Goal: Transaction & Acquisition: Book appointment/travel/reservation

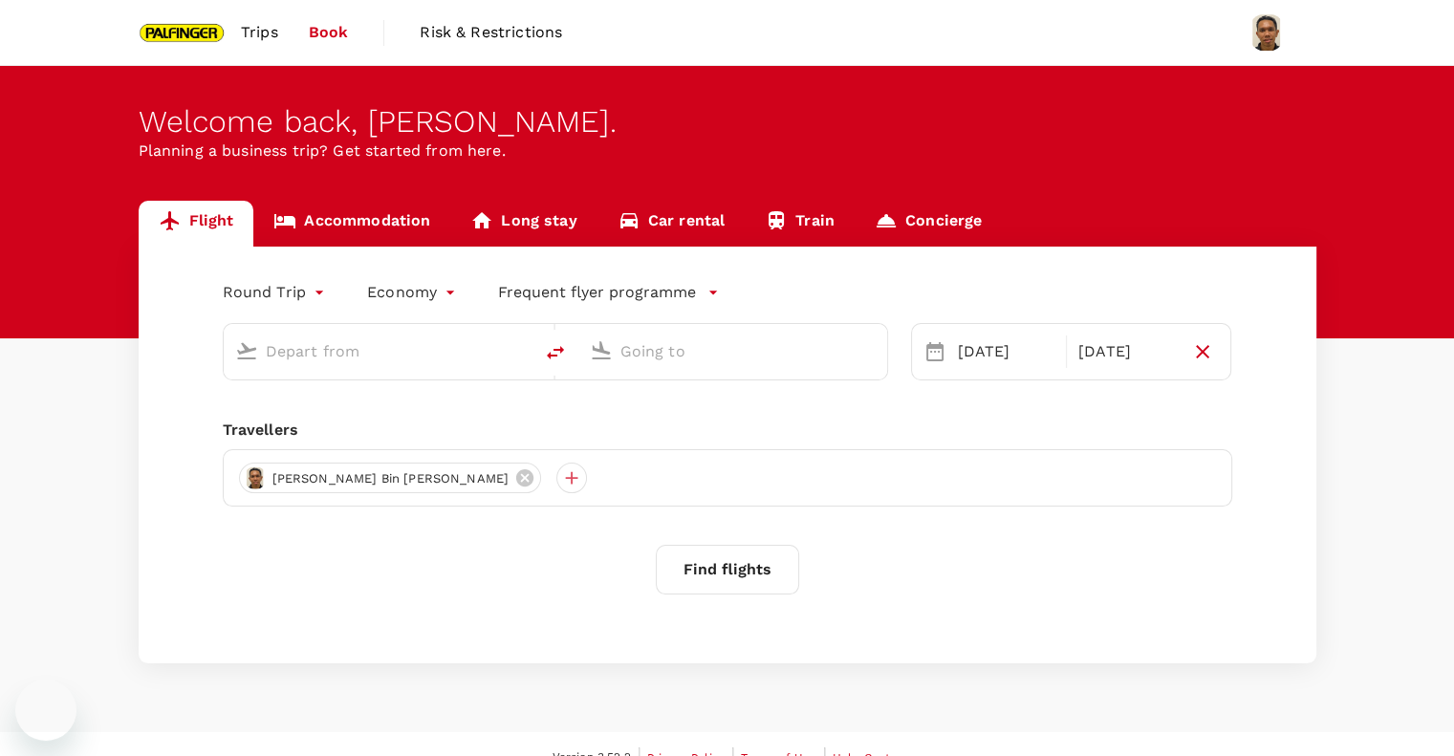
type input "Singapore Changi (SIN)"
type input "Incheon Intl (ICN)"
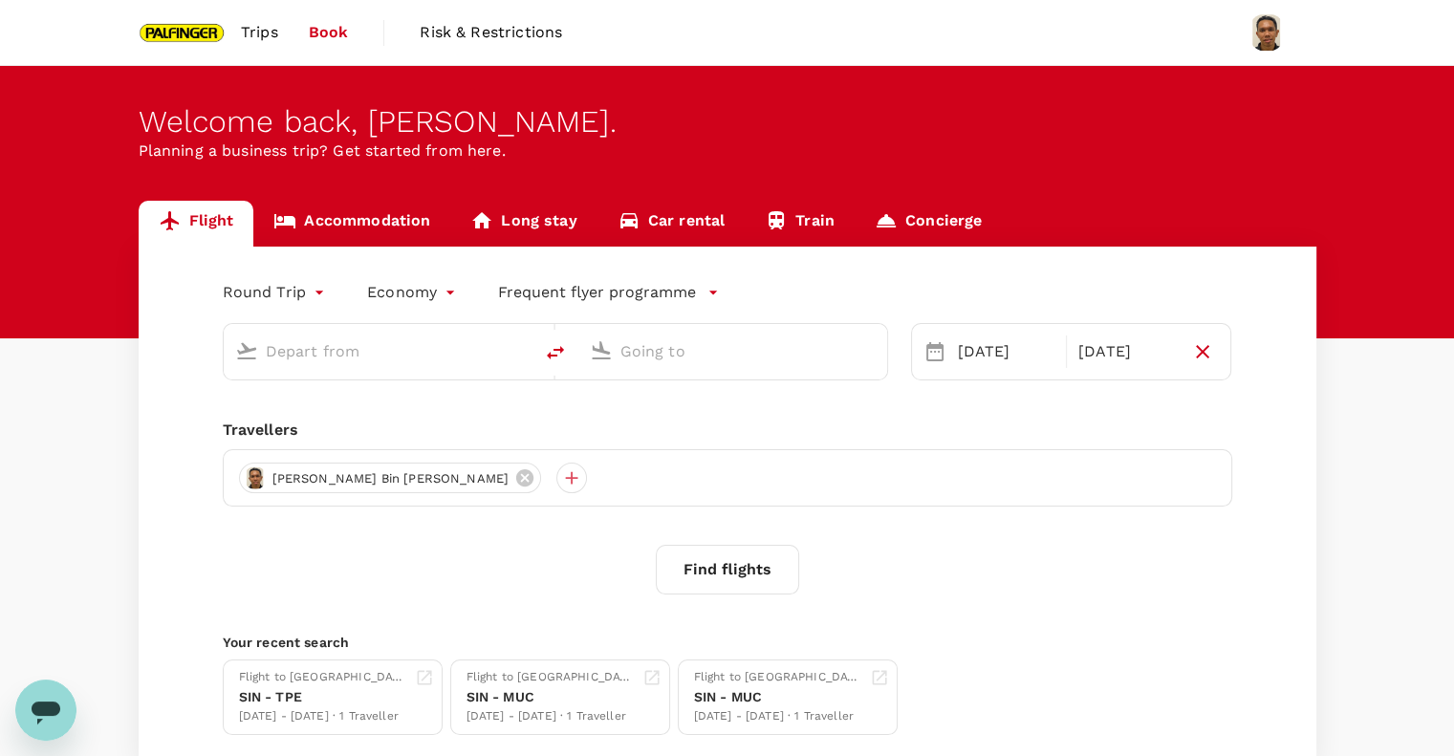
type input "Singapore Changi (SIN)"
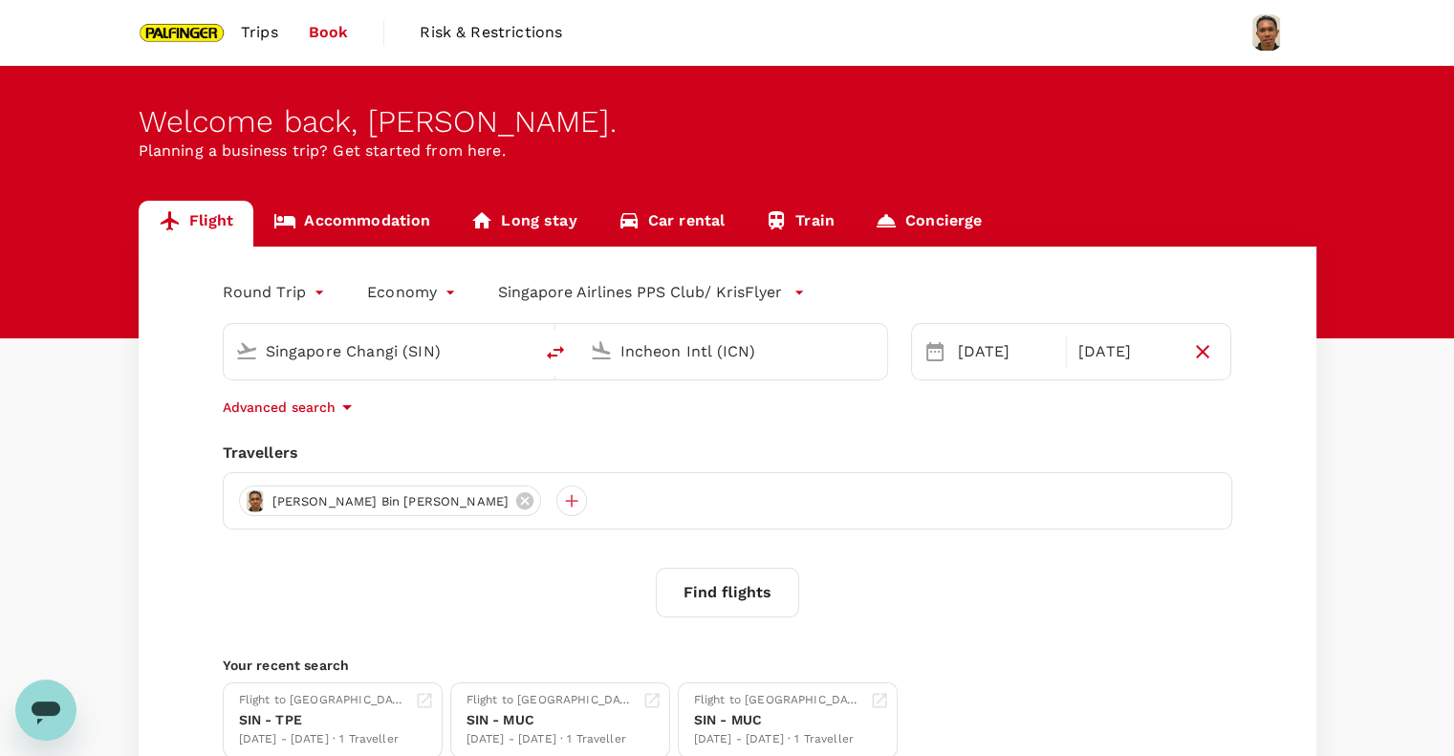
click at [702, 358] on input "Incheon Intl (ICN)" at bounding box center [733, 351] width 226 height 30
click at [786, 419] on p "Taiwan Taoyuan Intl" at bounding box center [761, 426] width 337 height 19
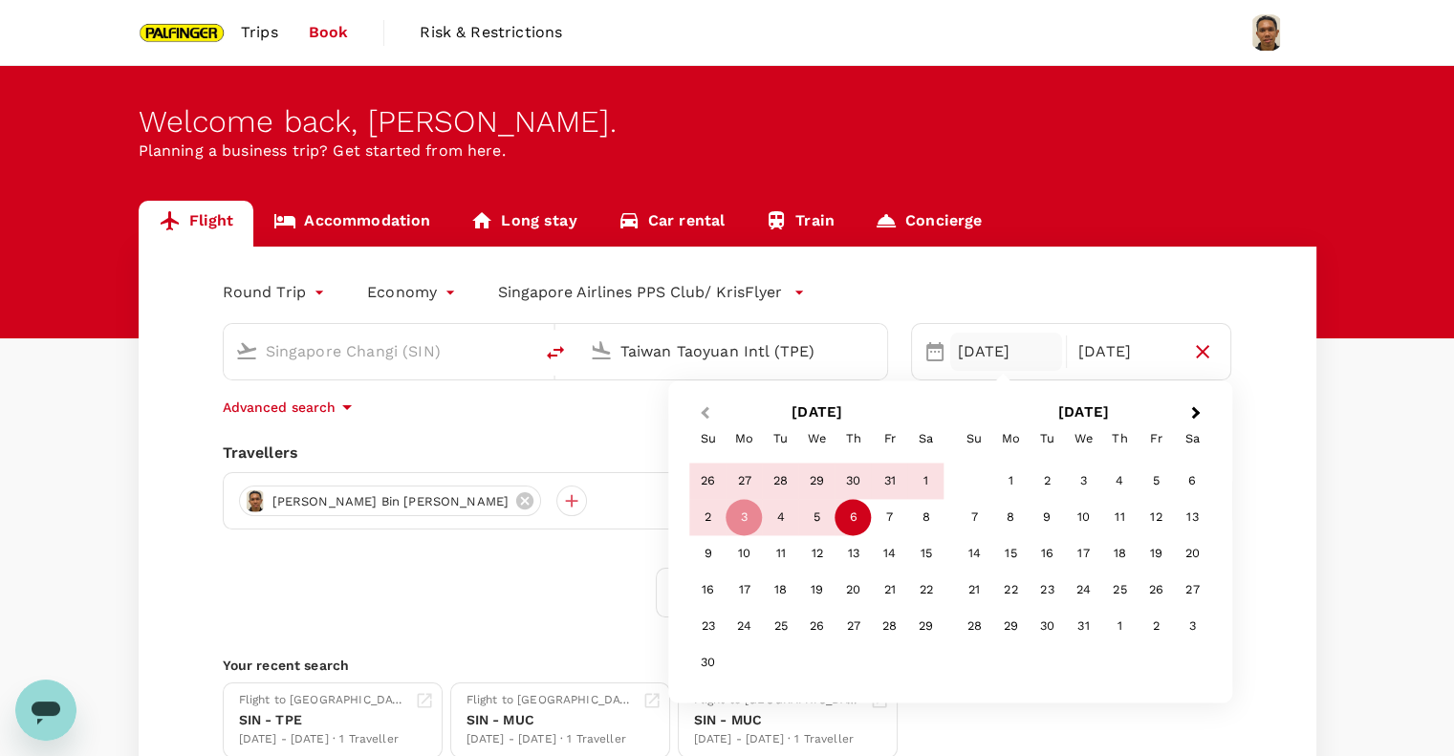
type input "Taiwan Taoyuan Intl (TPE)"
click at [711, 416] on button "Previous Month" at bounding box center [702, 414] width 31 height 31
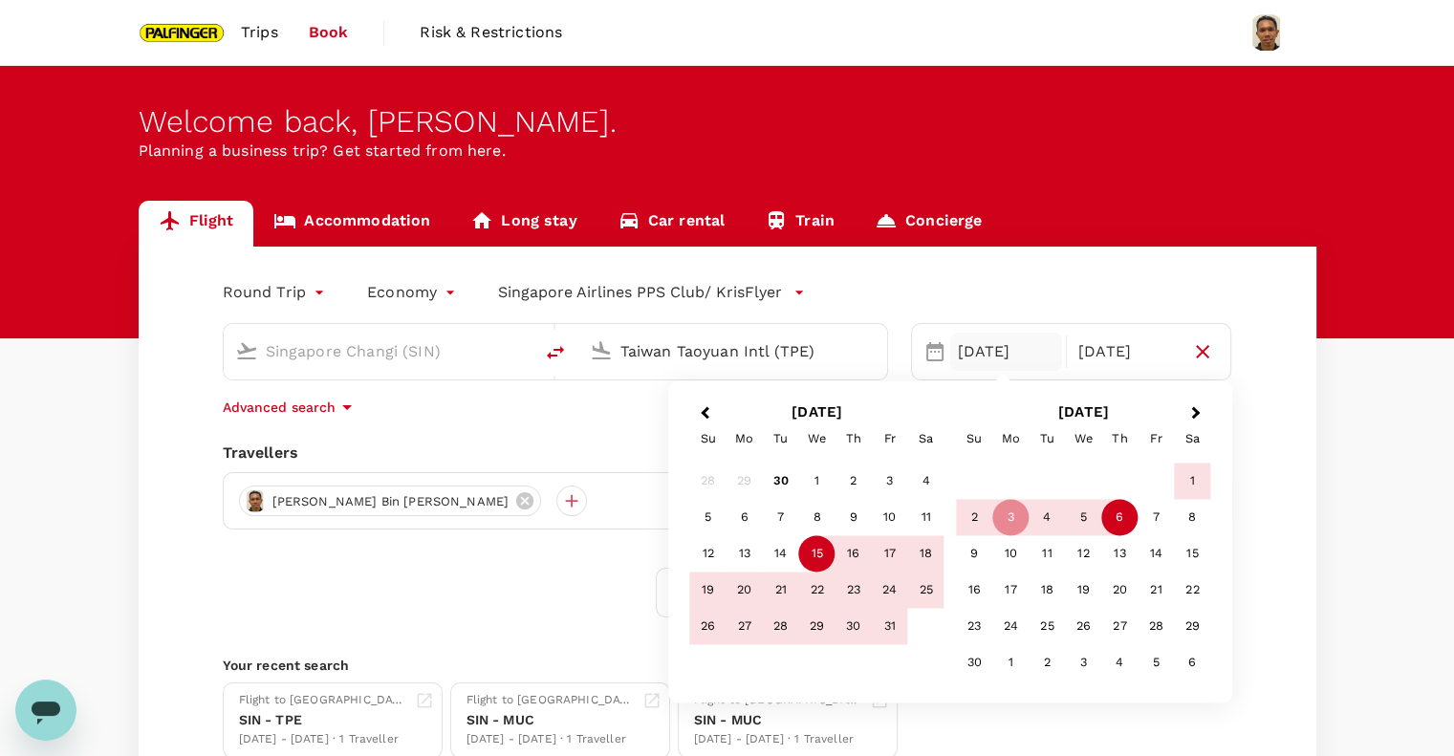
click at [807, 556] on div "15" at bounding box center [817, 554] width 36 height 36
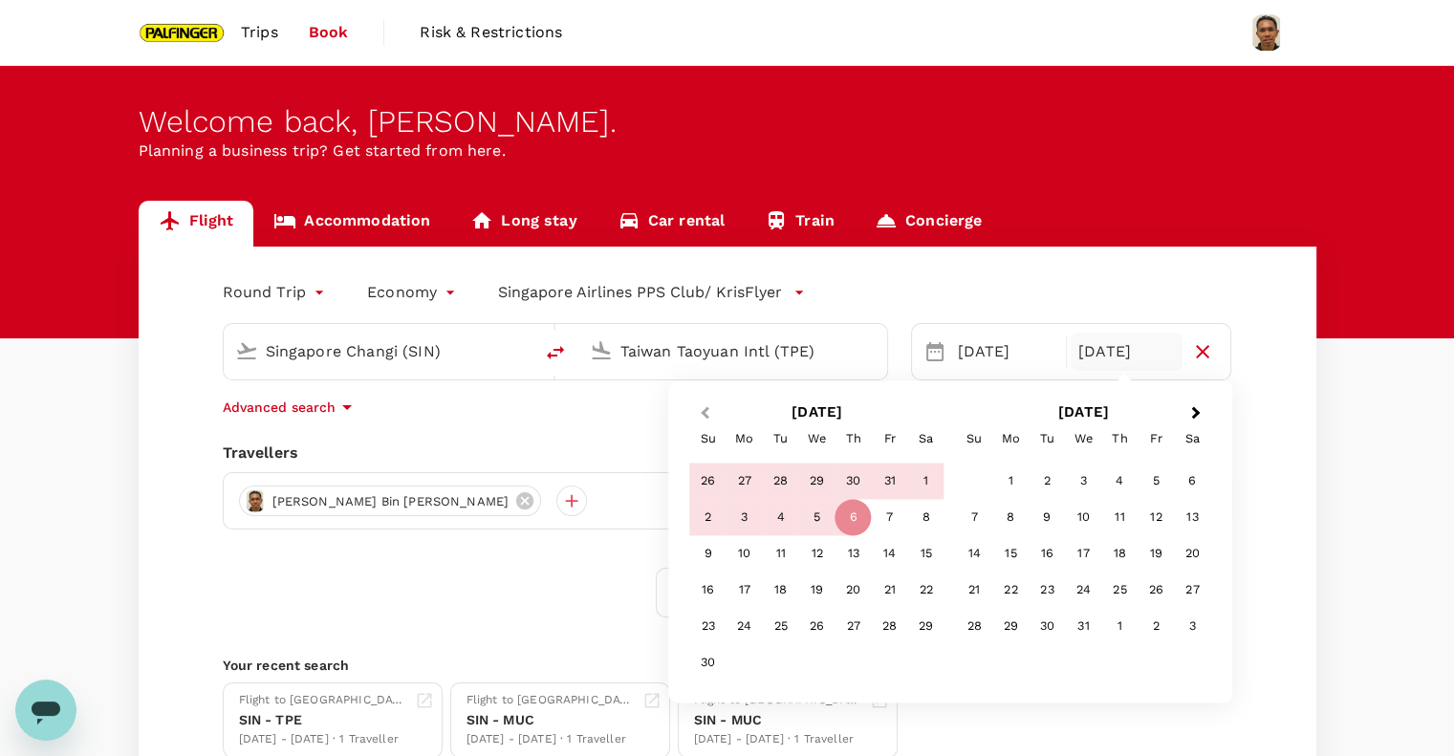
click at [704, 412] on span "Previous Month" at bounding box center [704, 413] width 0 height 22
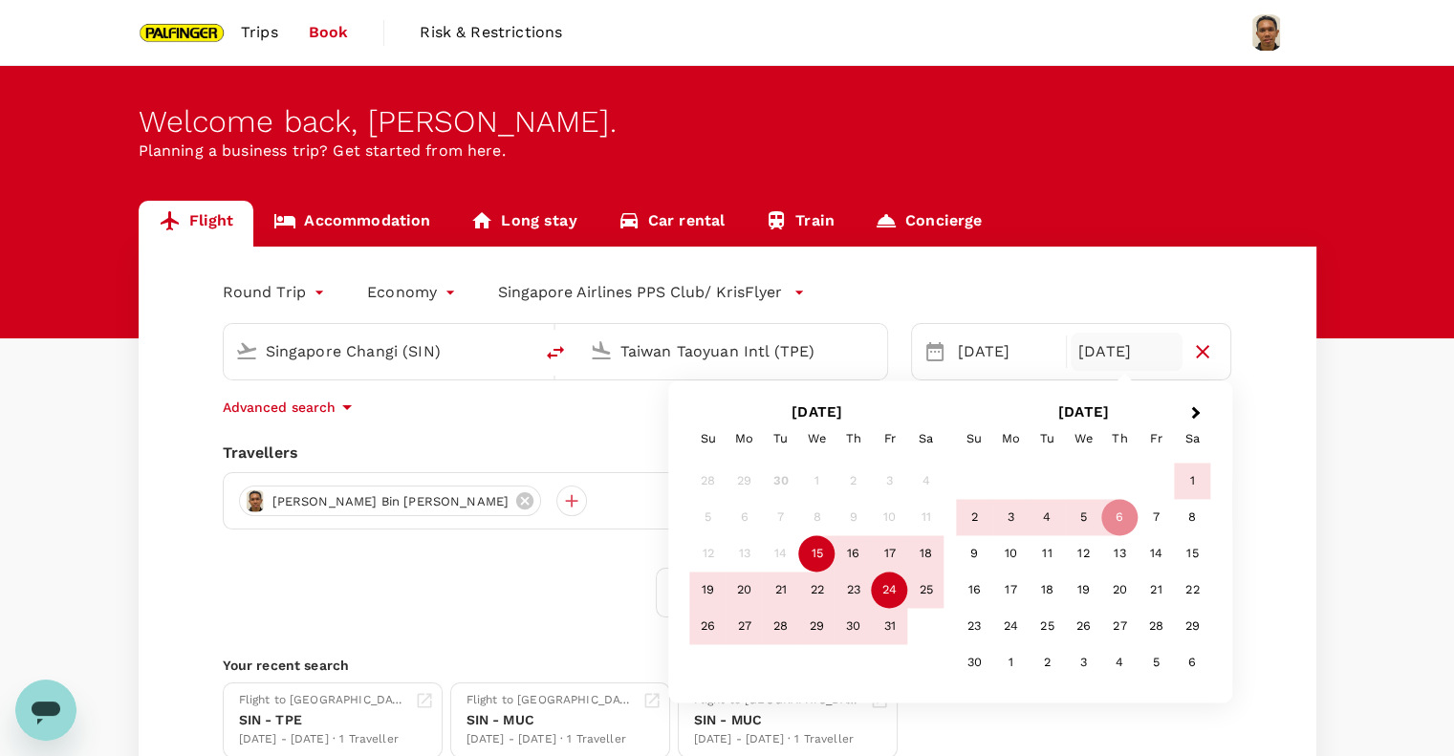
click at [883, 585] on div "24" at bounding box center [890, 590] width 36 height 36
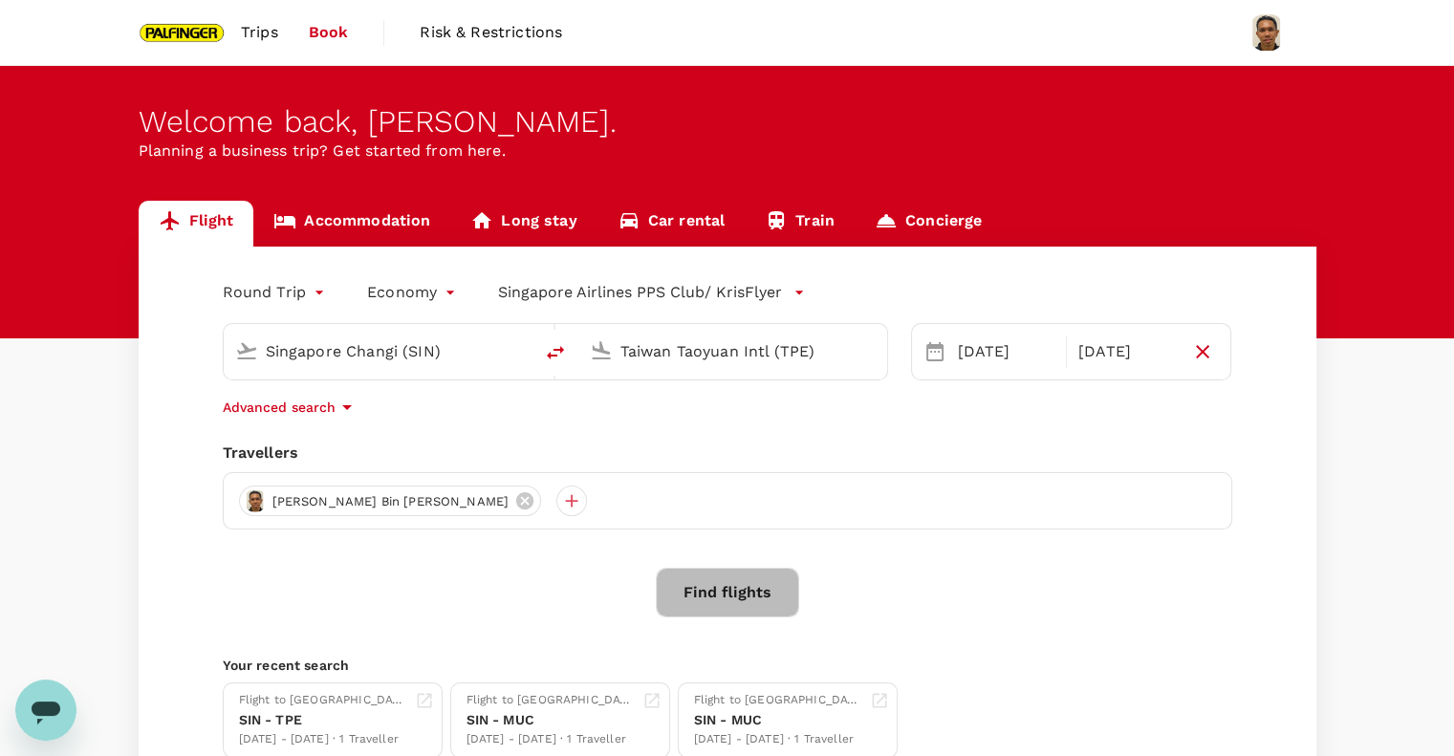
click at [765, 605] on button "Find flights" at bounding box center [727, 593] width 143 height 50
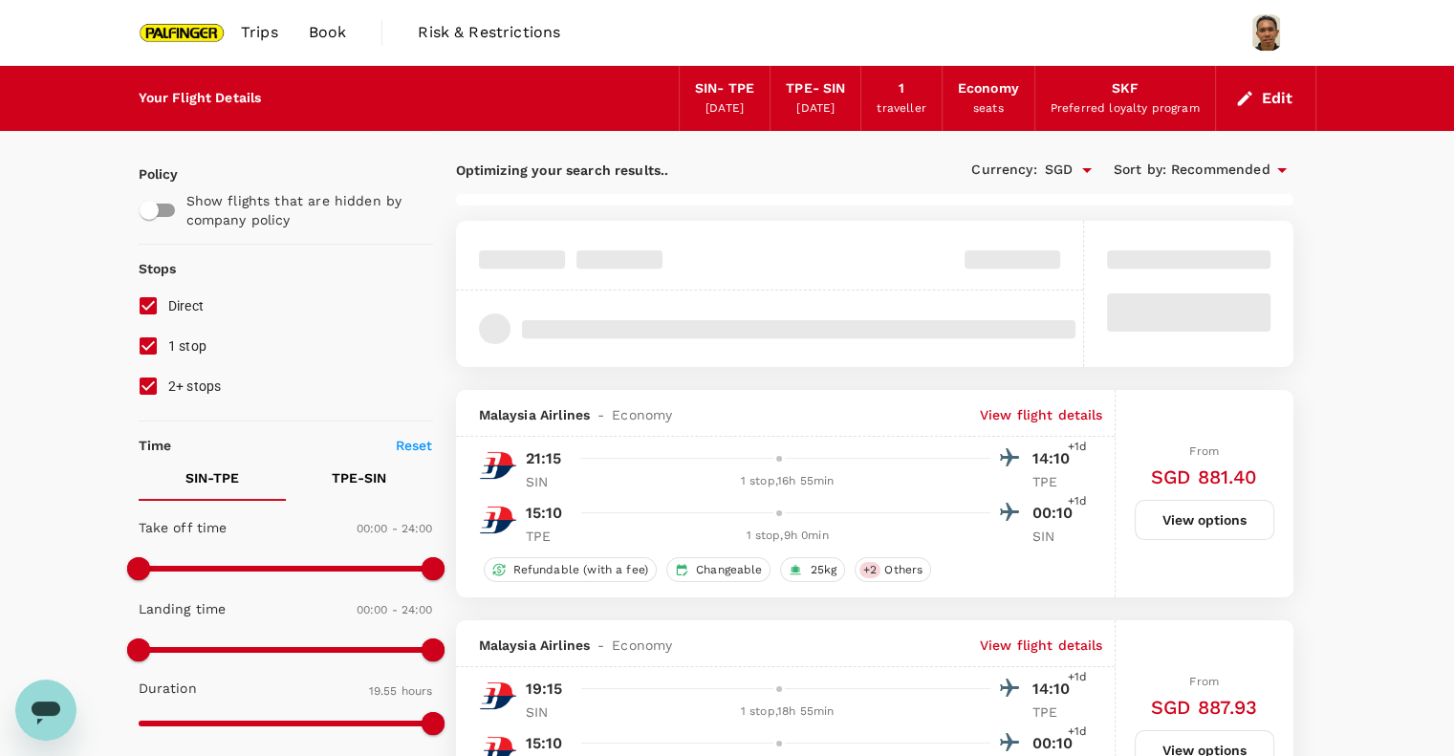
click at [161, 351] on input "1 stop" at bounding box center [148, 346] width 40 height 40
checkbox input "false"
click at [159, 385] on input "2+ stops" at bounding box center [148, 386] width 40 height 40
checkbox input "false"
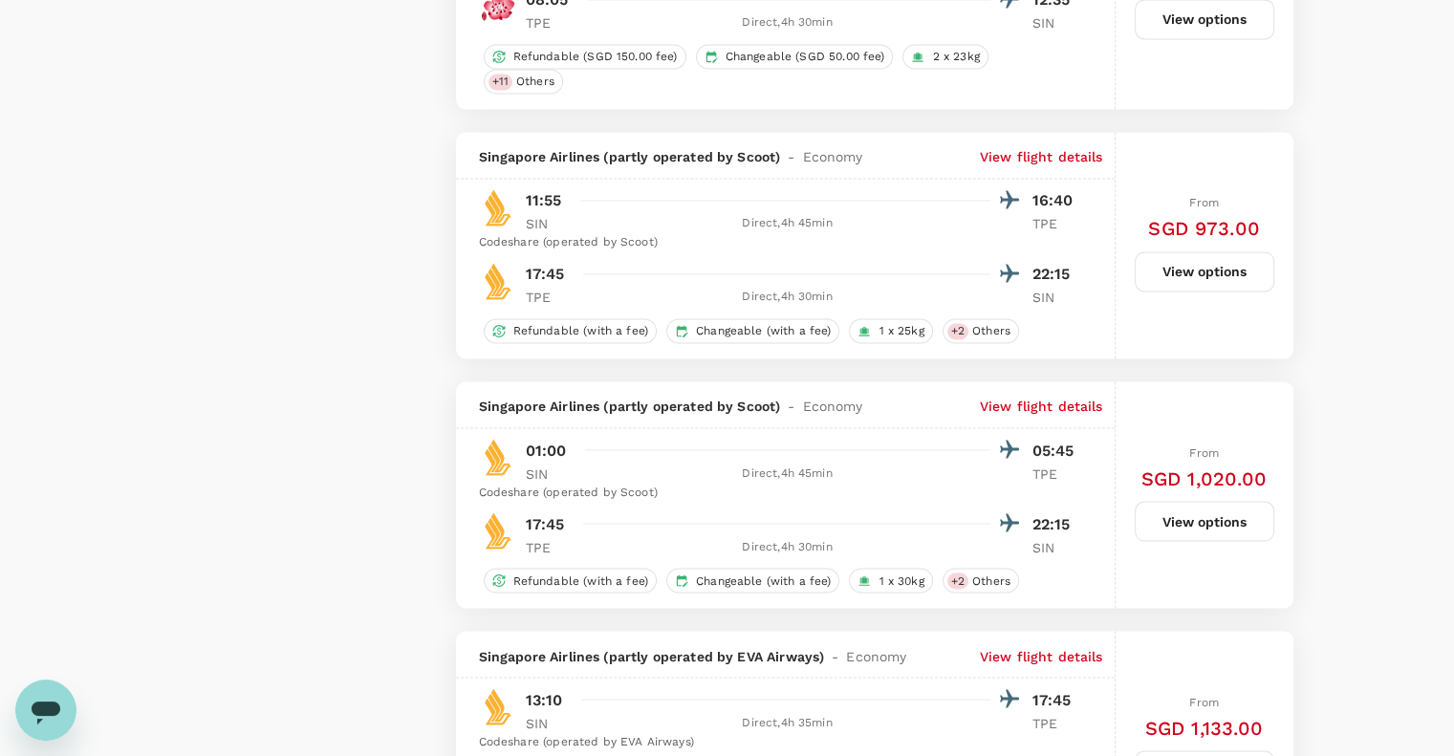
scroll to position [3185, 0]
type input "1390"
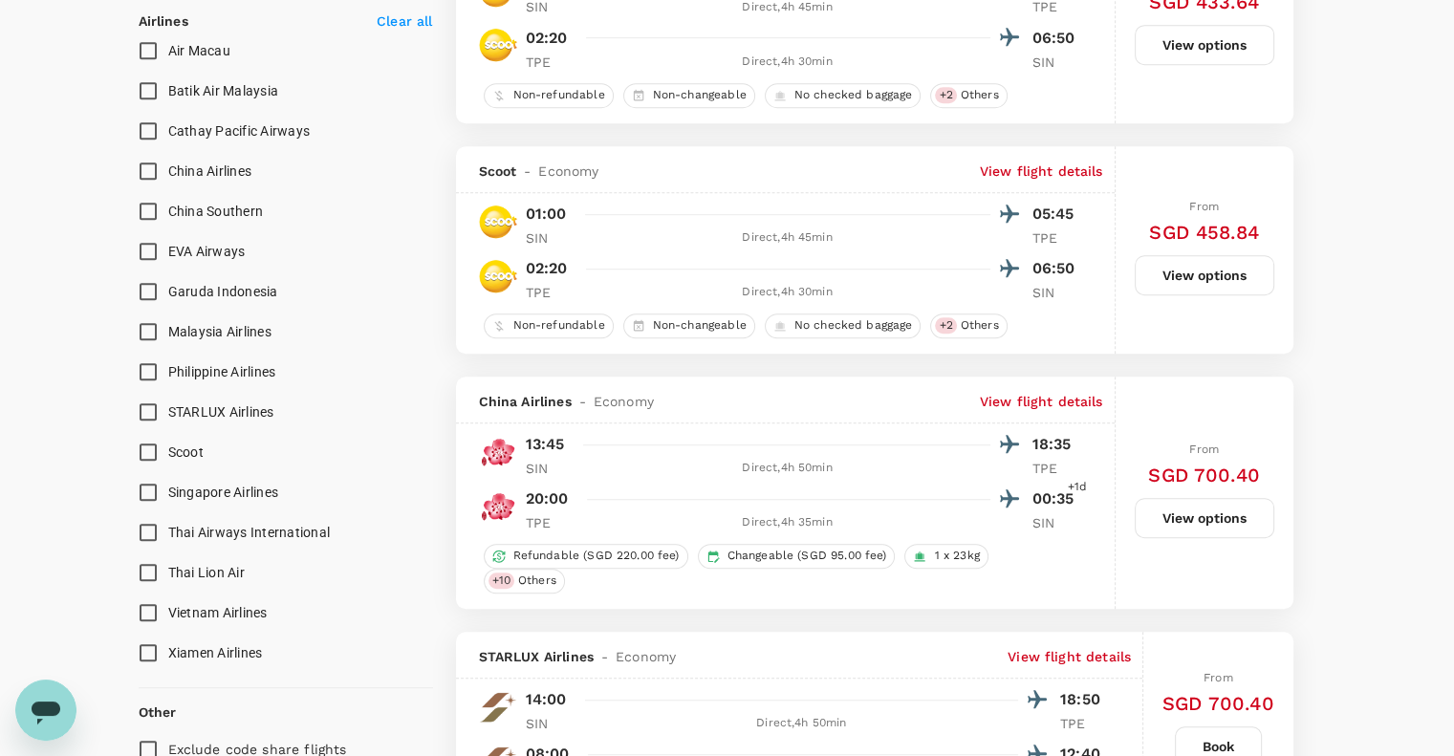
scroll to position [1147, 0]
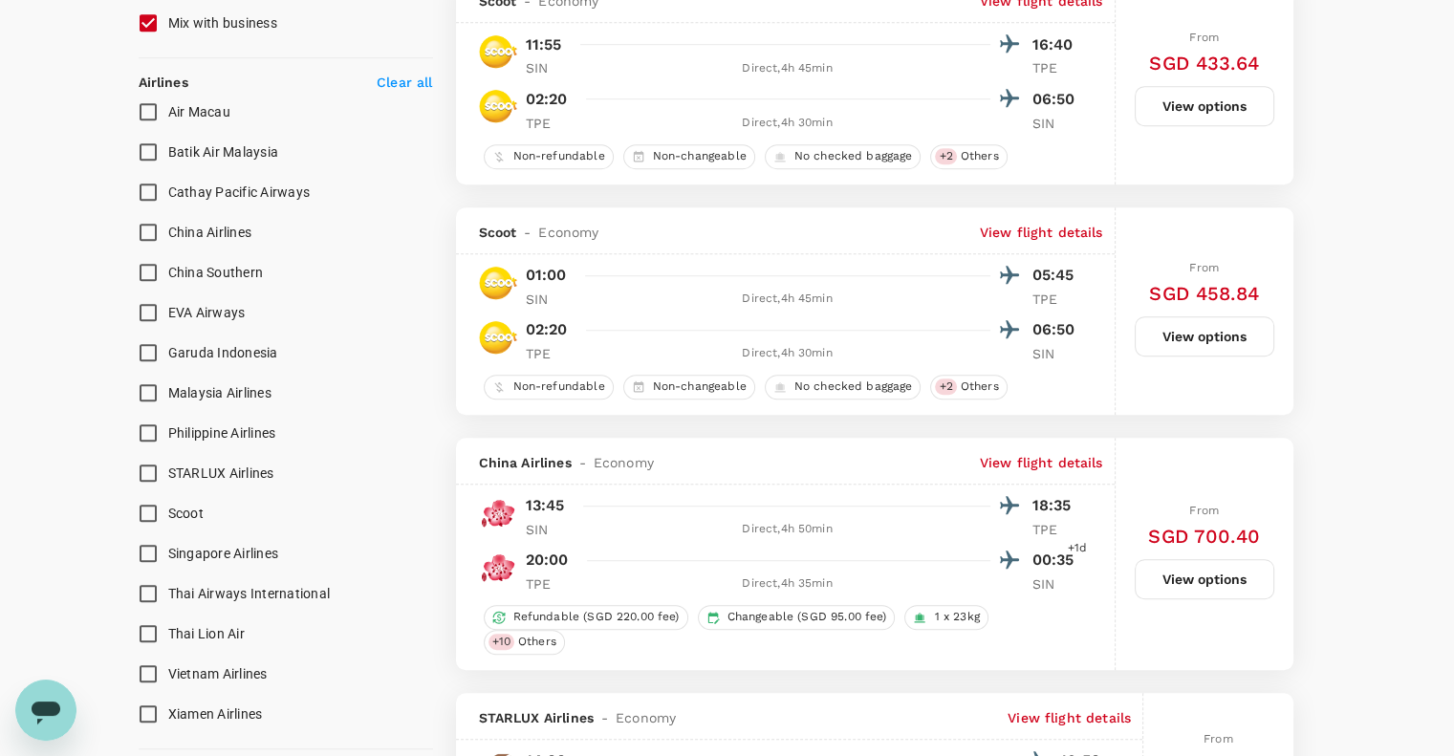
click at [145, 511] on input "Scoot" at bounding box center [148, 513] width 40 height 40
checkbox input "true"
click at [142, 556] on input "Singapore Airlines" at bounding box center [148, 553] width 40 height 40
checkbox input "true"
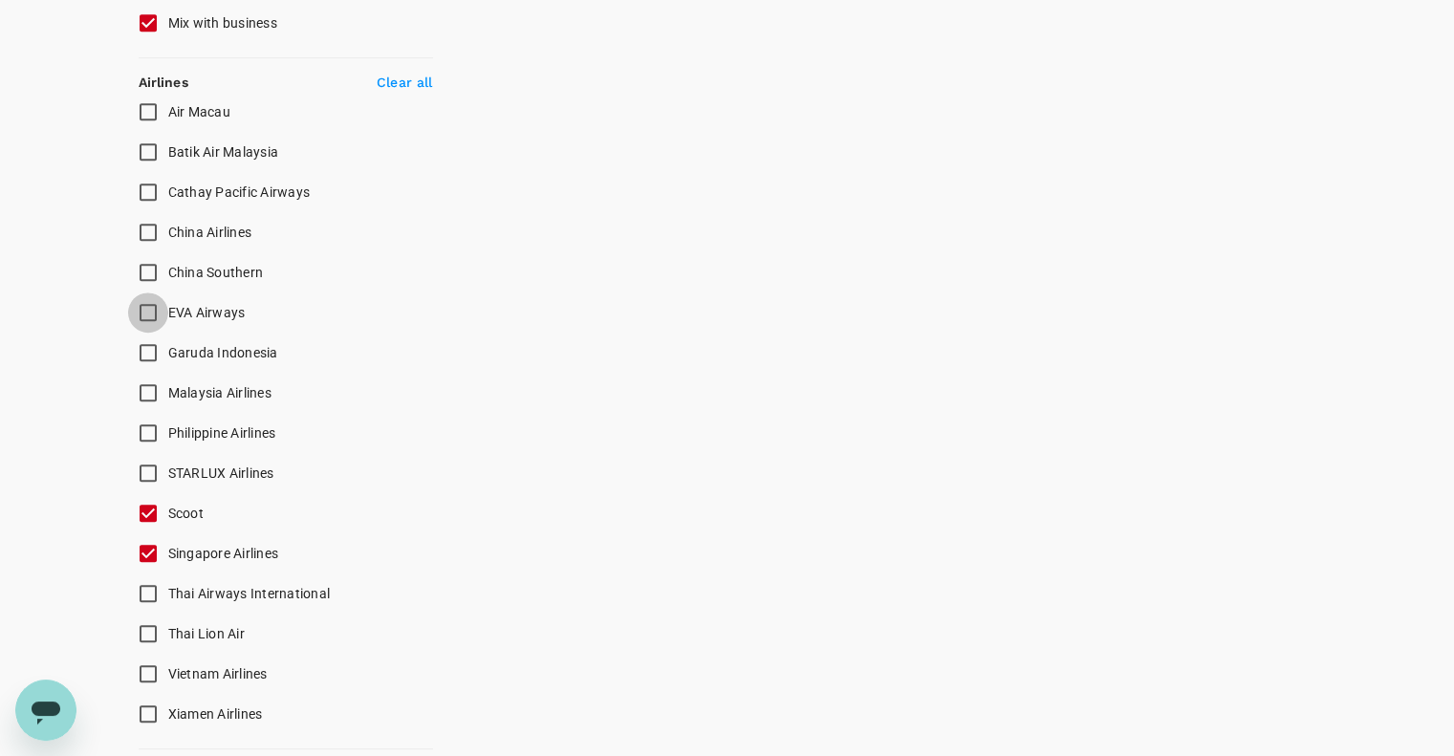
click at [152, 302] on input "EVA Airways" at bounding box center [148, 312] width 40 height 40
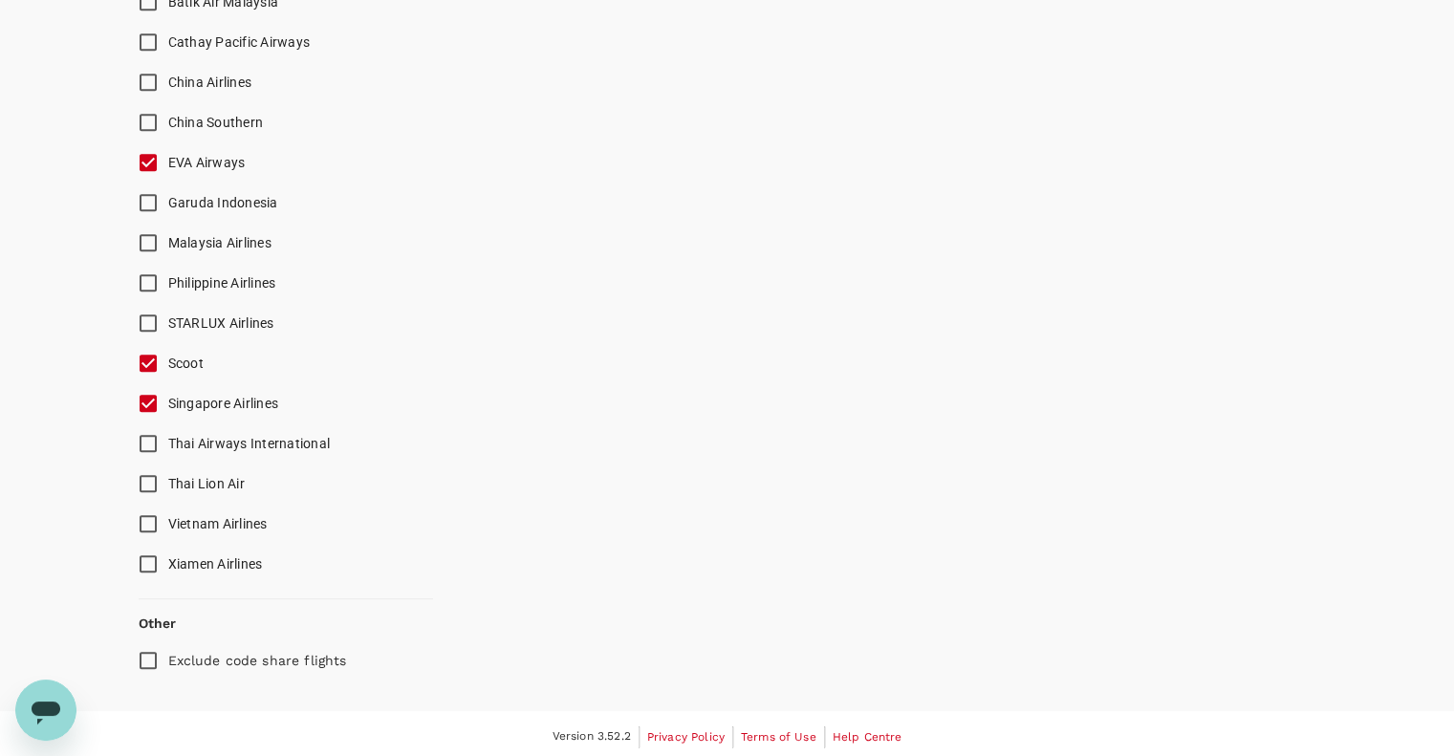
scroll to position [1299, 0]
checkbox input "false"
checkbox input "true"
checkbox input "false"
checkbox input "true"
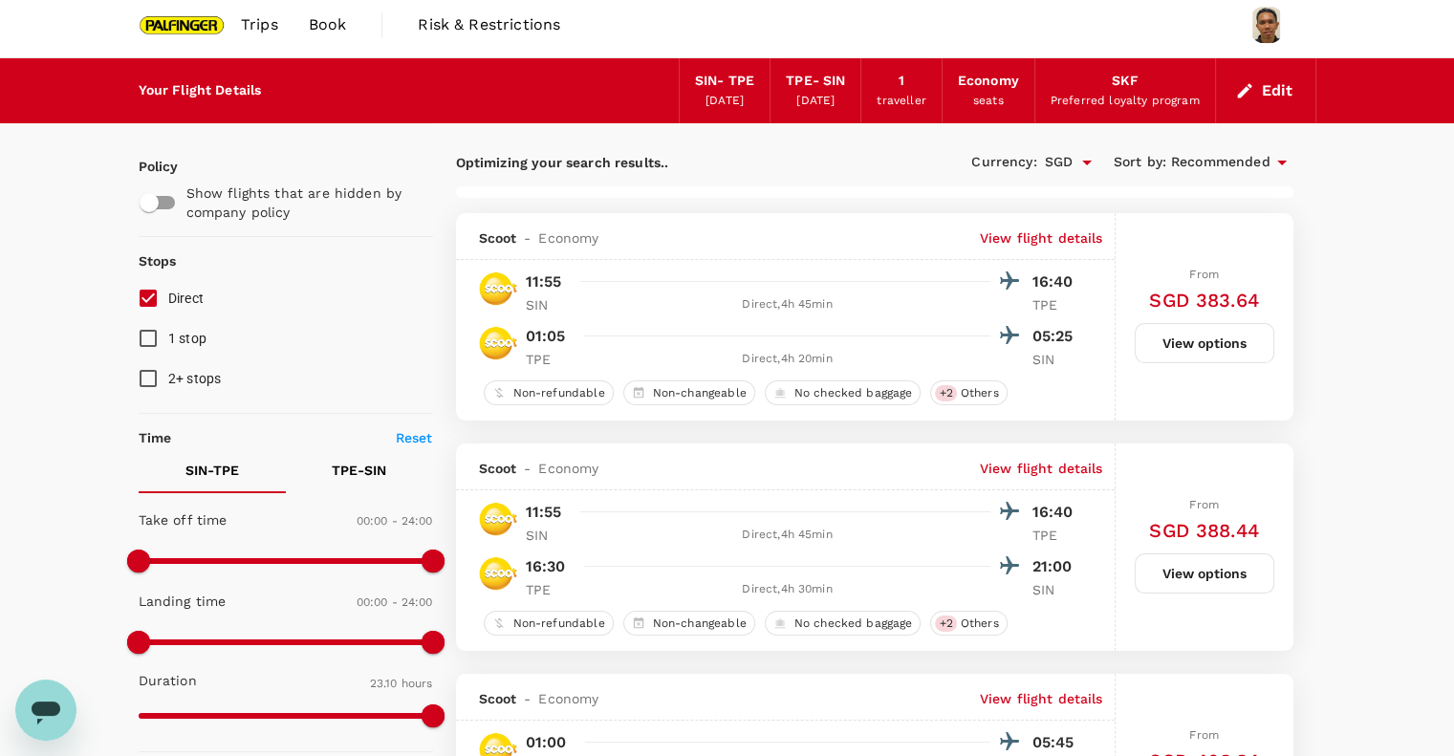
scroll to position [382, 0]
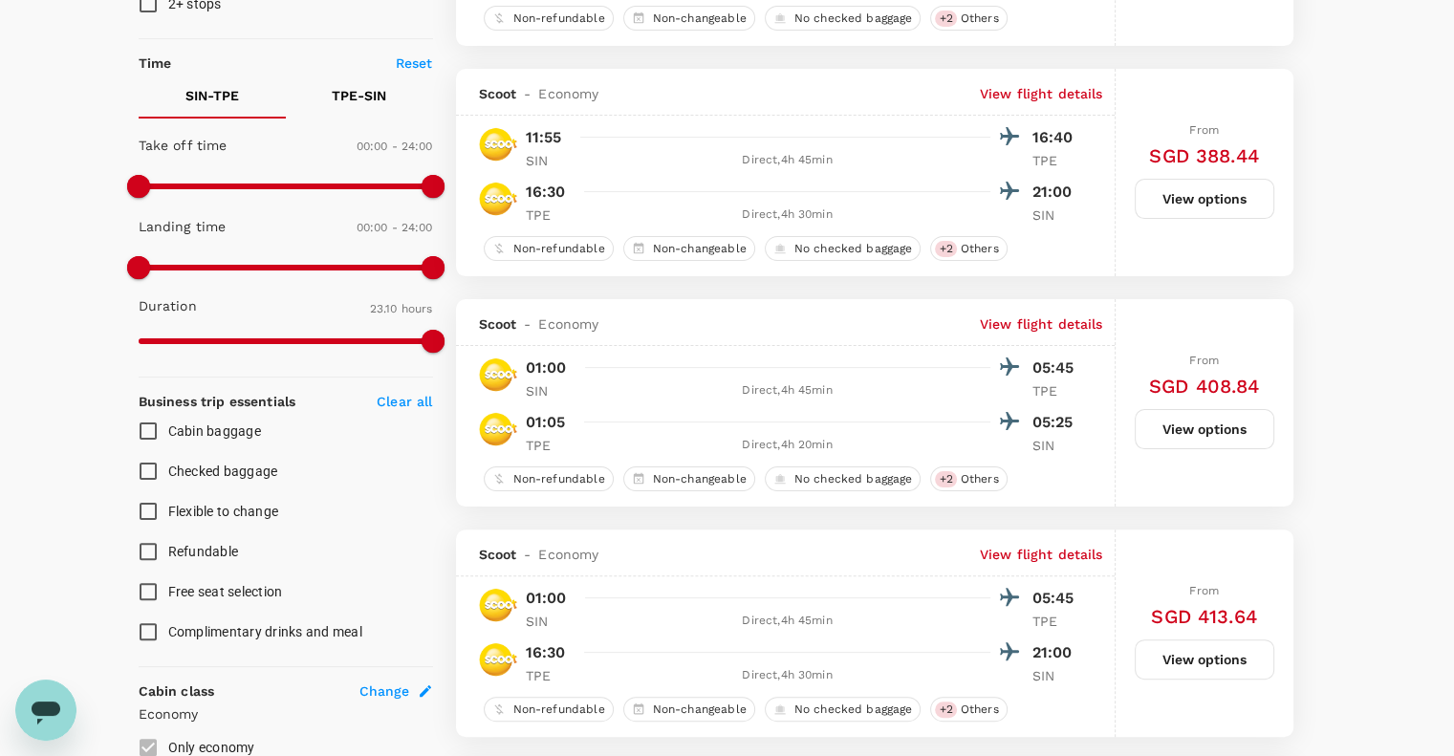
click at [151, 481] on input "Checked baggage" at bounding box center [148, 471] width 40 height 40
checkbox input "true"
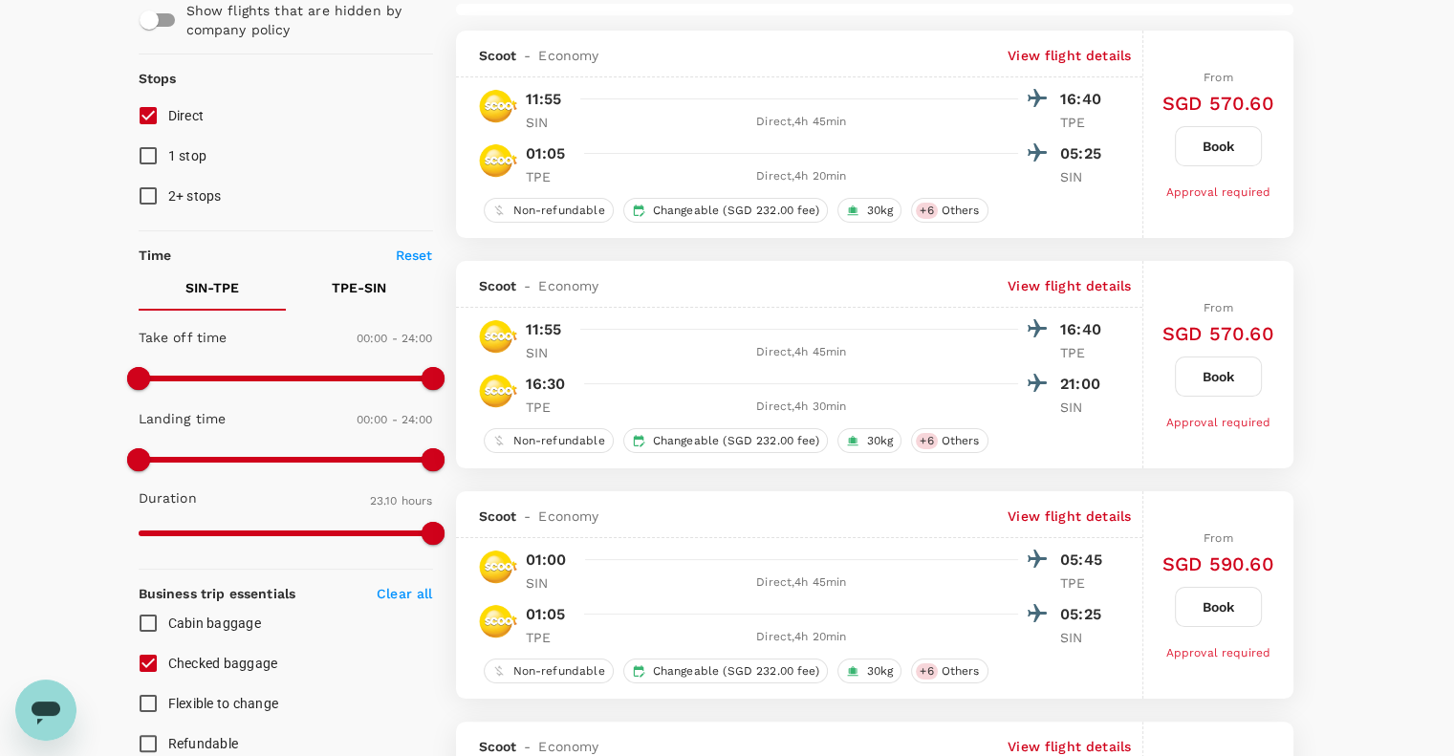
scroll to position [0, 0]
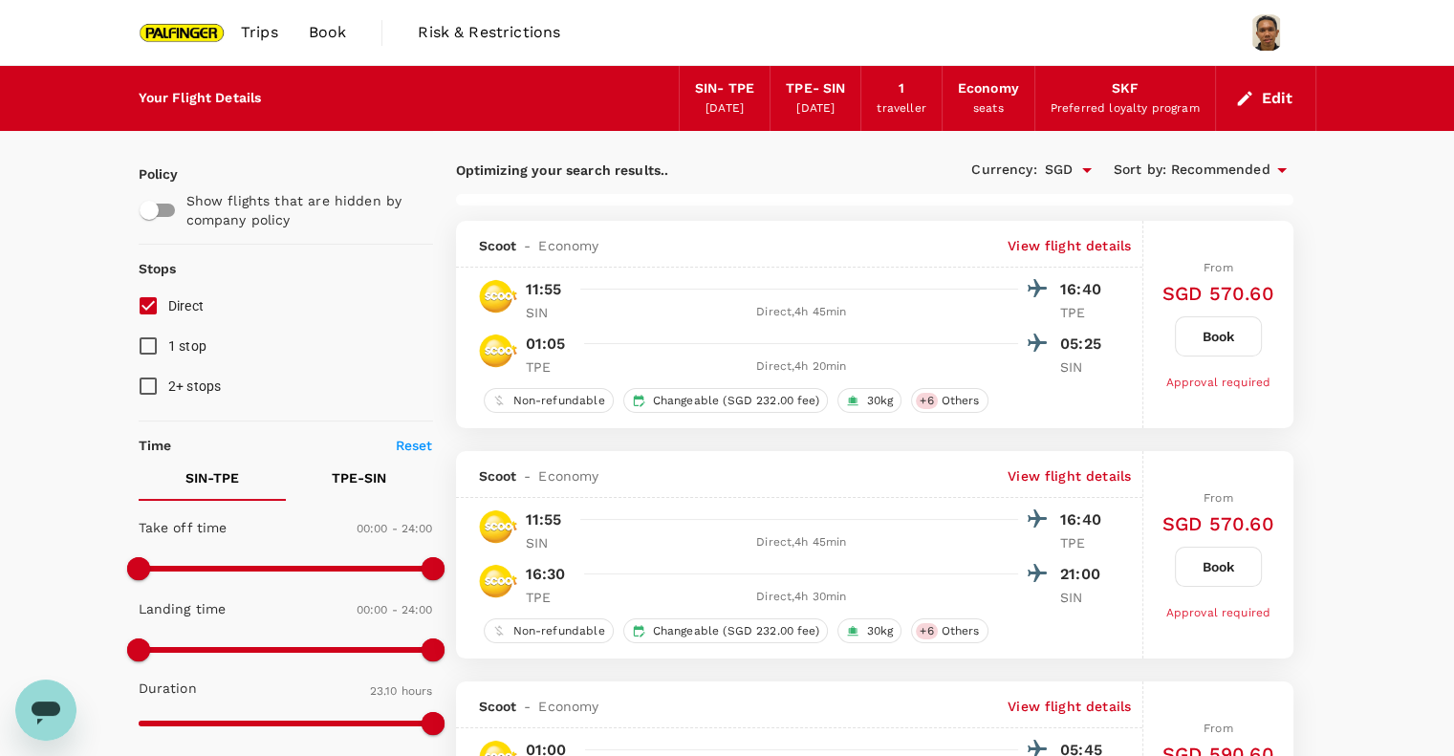
checkbox input "false"
checkbox input "true"
checkbox input "false"
checkbox input "true"
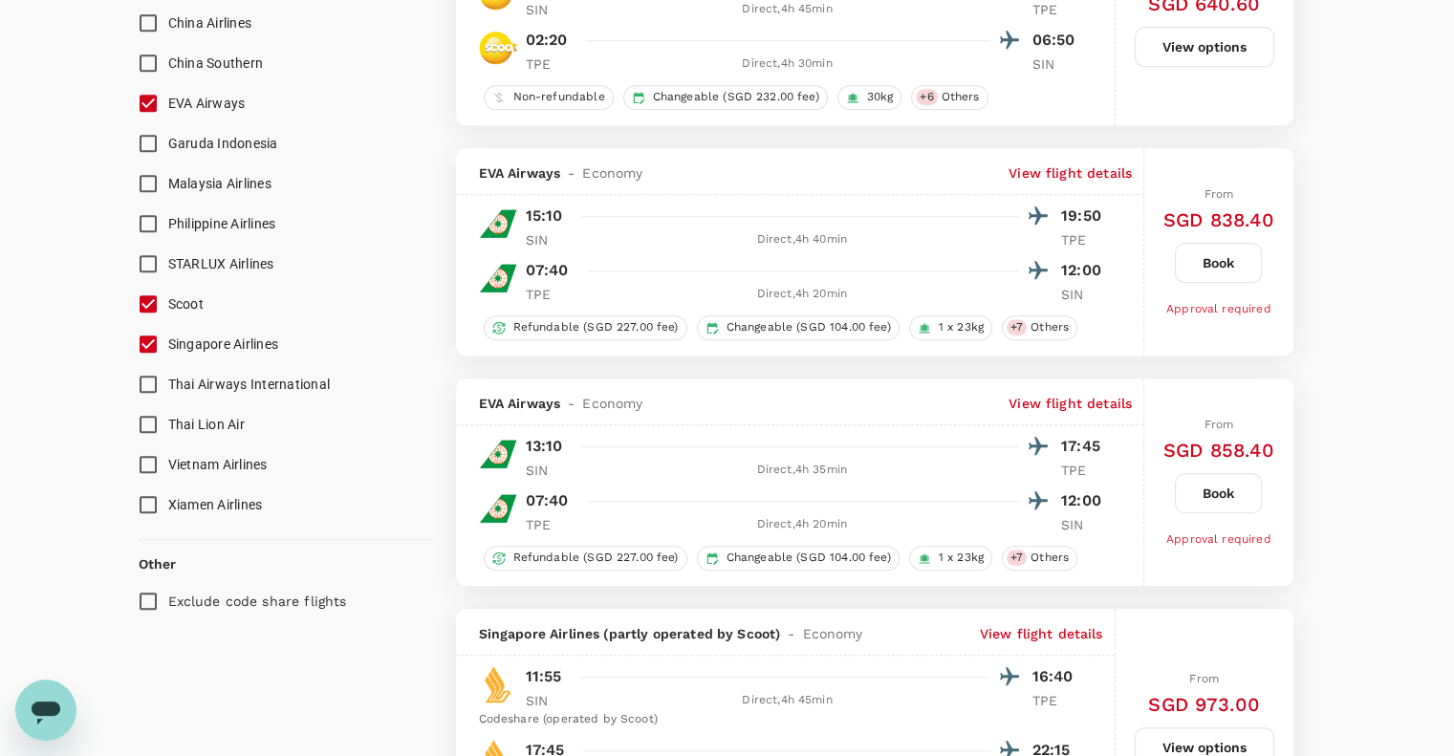
scroll to position [1401, 0]
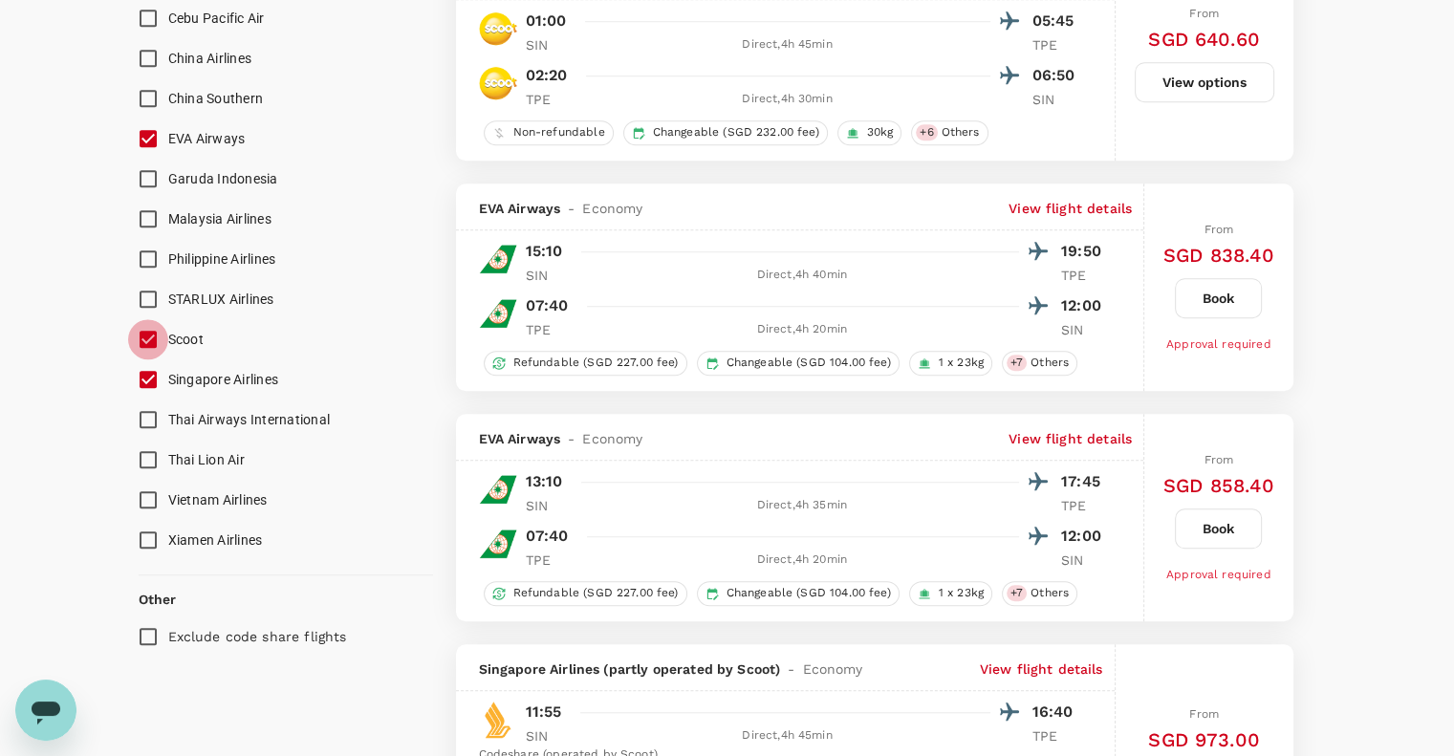
click at [157, 337] on input "Scoot" at bounding box center [148, 339] width 40 height 40
checkbox input "false"
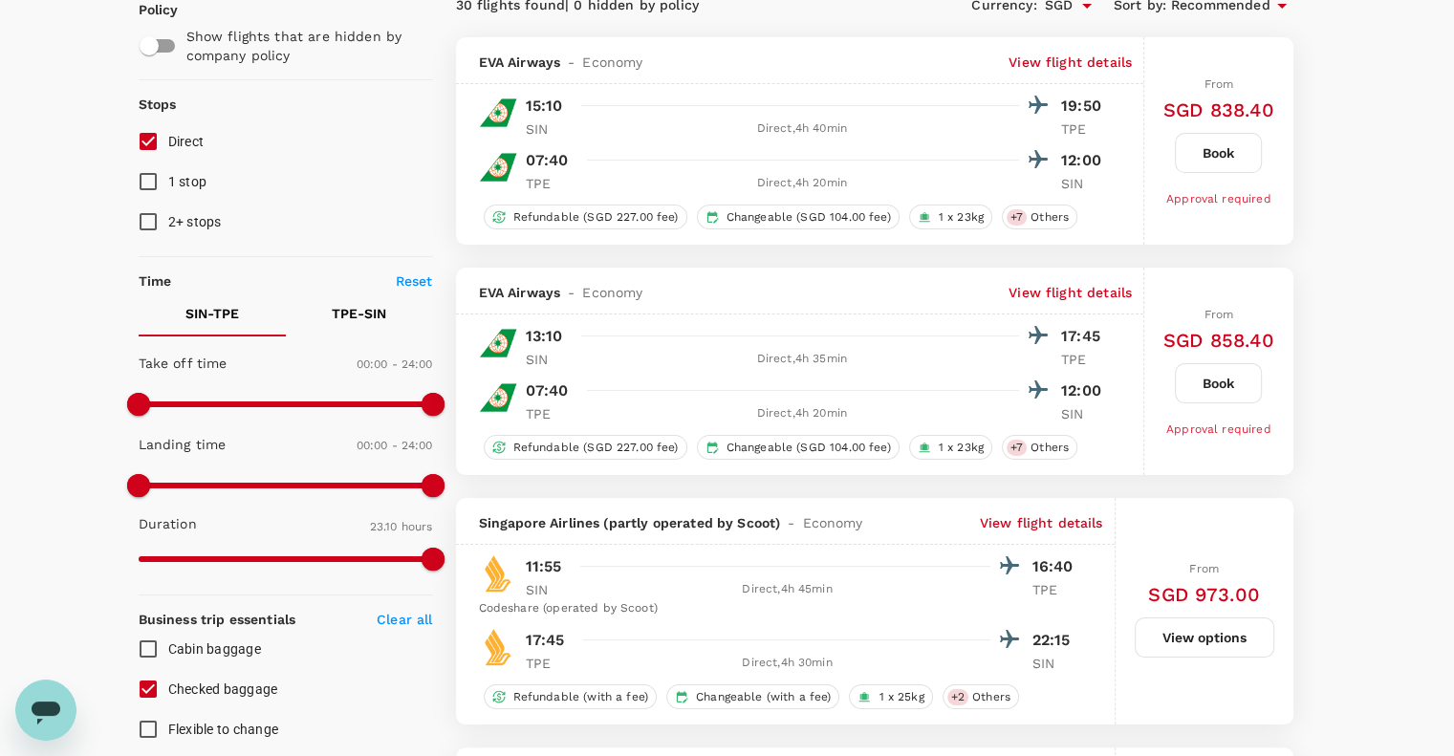
scroll to position [0, 0]
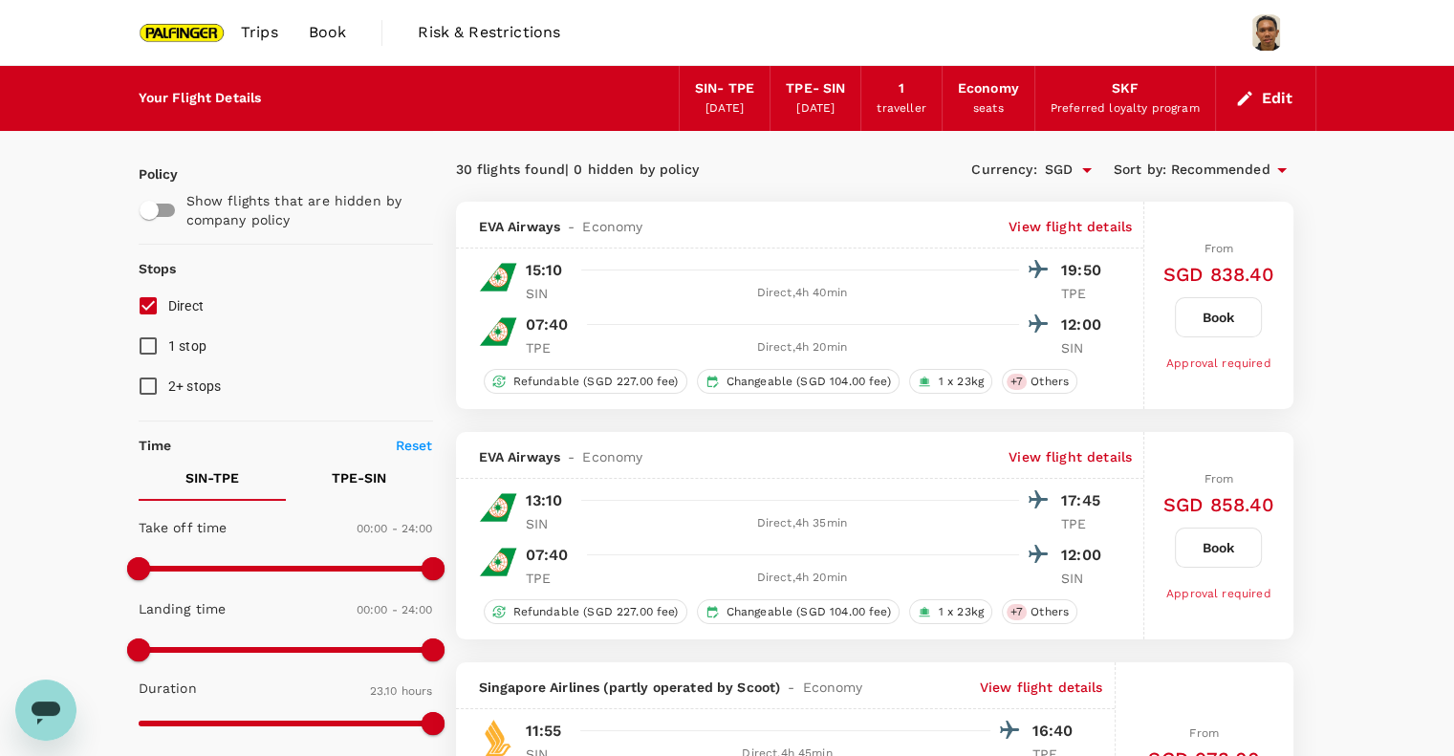
click at [1275, 97] on button "Edit" at bounding box center [1265, 98] width 69 height 31
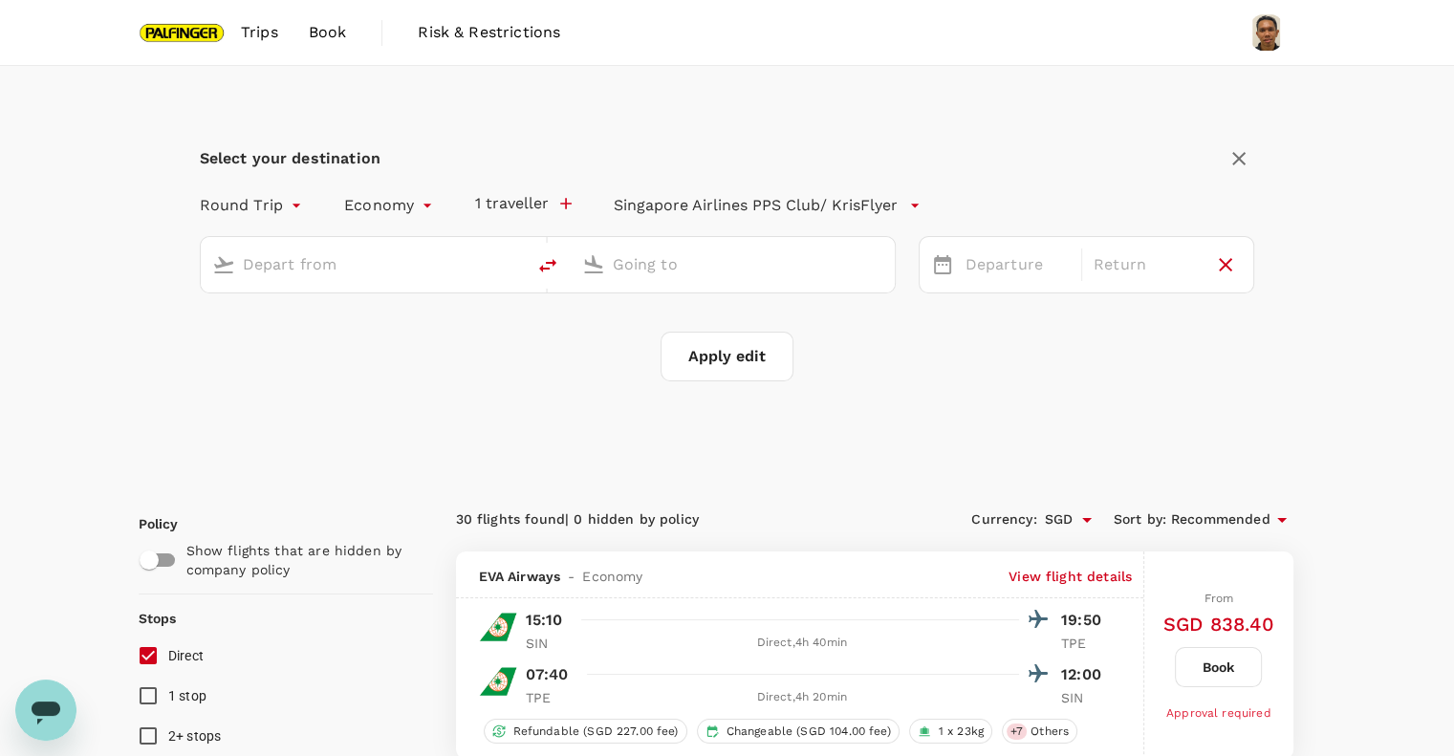
type input "Singapore Changi (SIN)"
type input "Taiwan Taoyuan Intl (TPE)"
click at [1116, 274] on div "[DATE]" at bounding box center [1145, 265] width 119 height 37
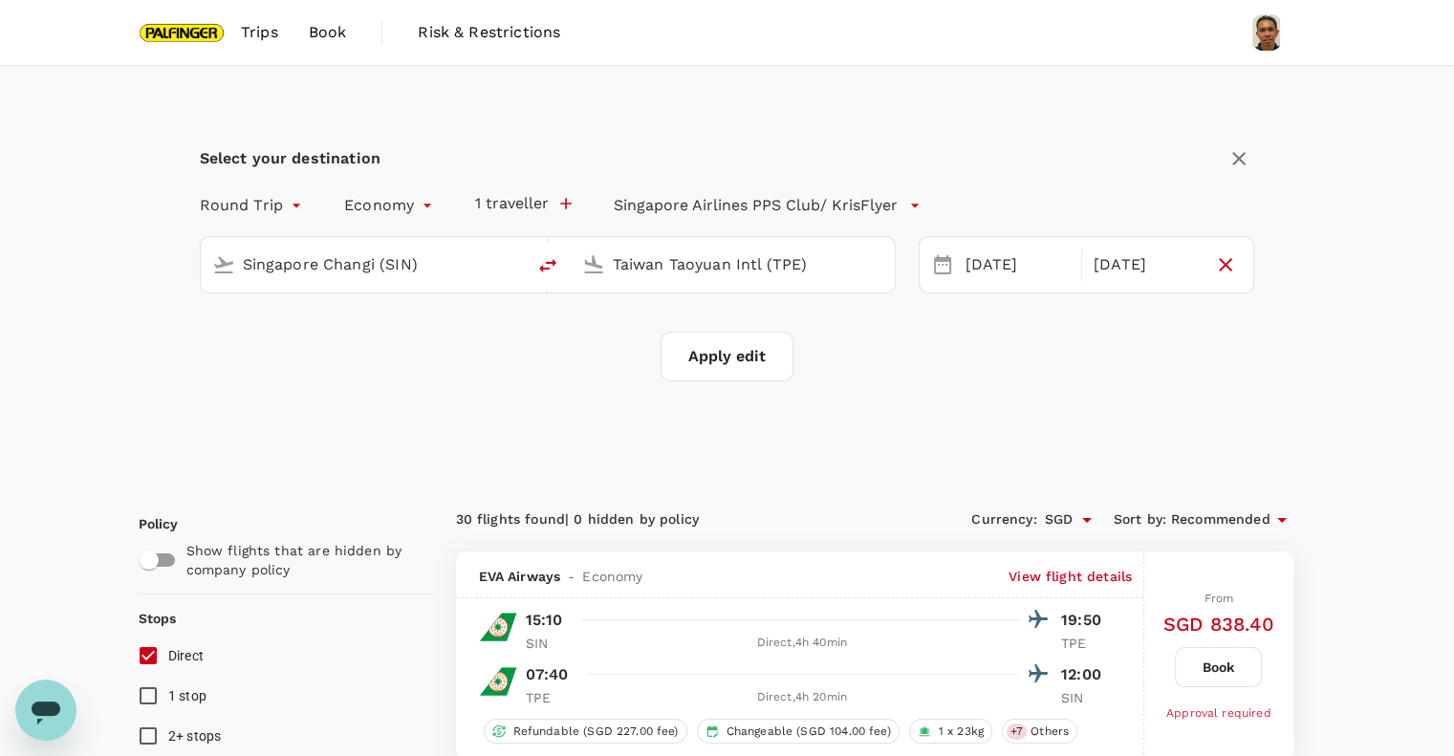
click at [730, 355] on button "Apply edit" at bounding box center [726, 357] width 133 height 50
checkbox input "false"
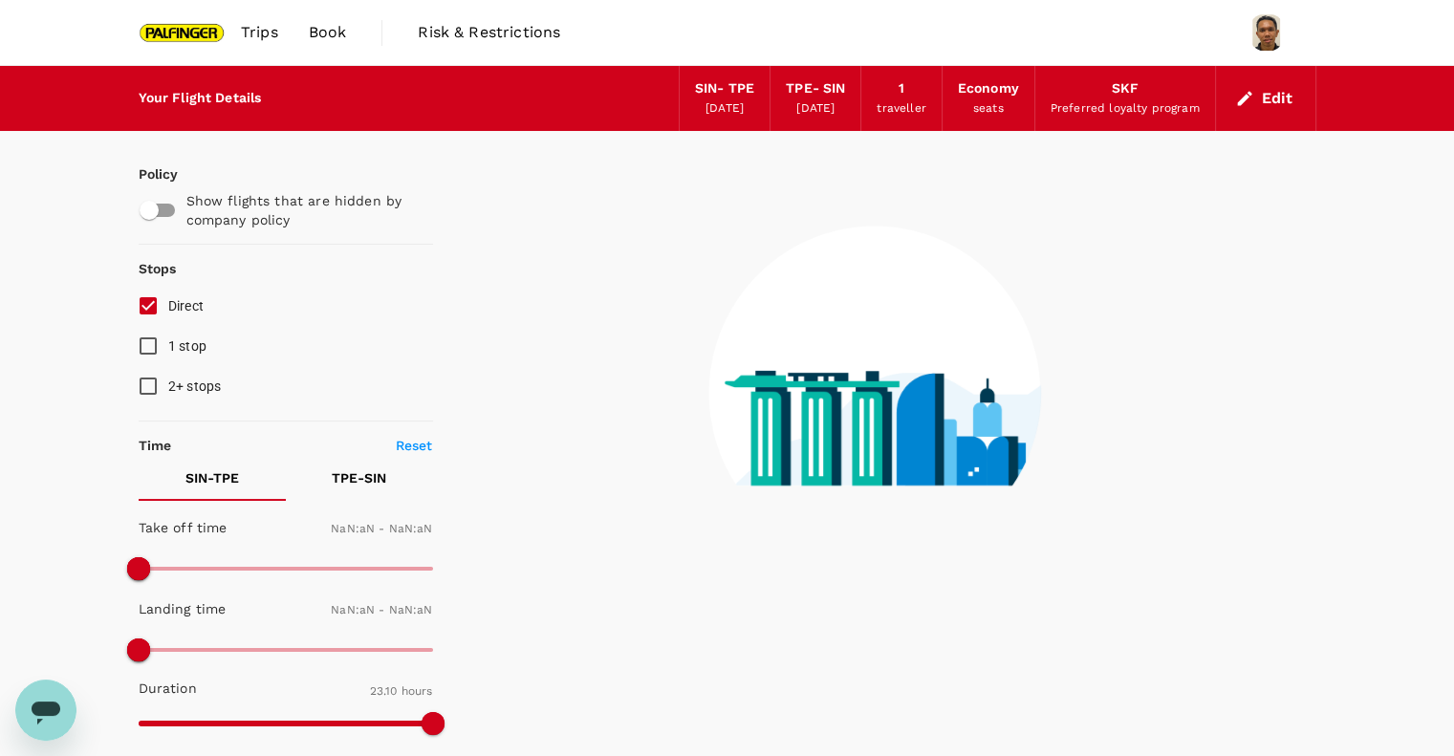
checkbox input "false"
type input "1440"
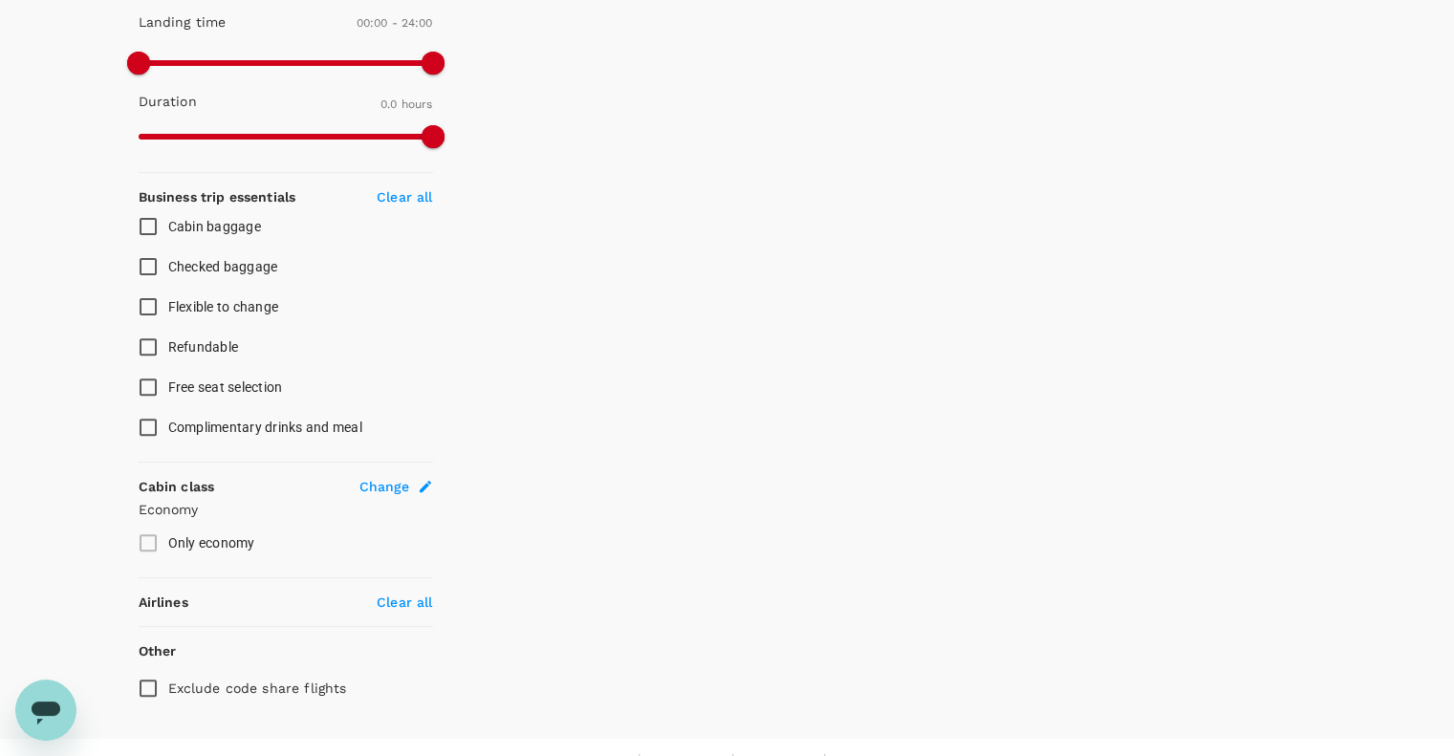
scroll to position [616, 0]
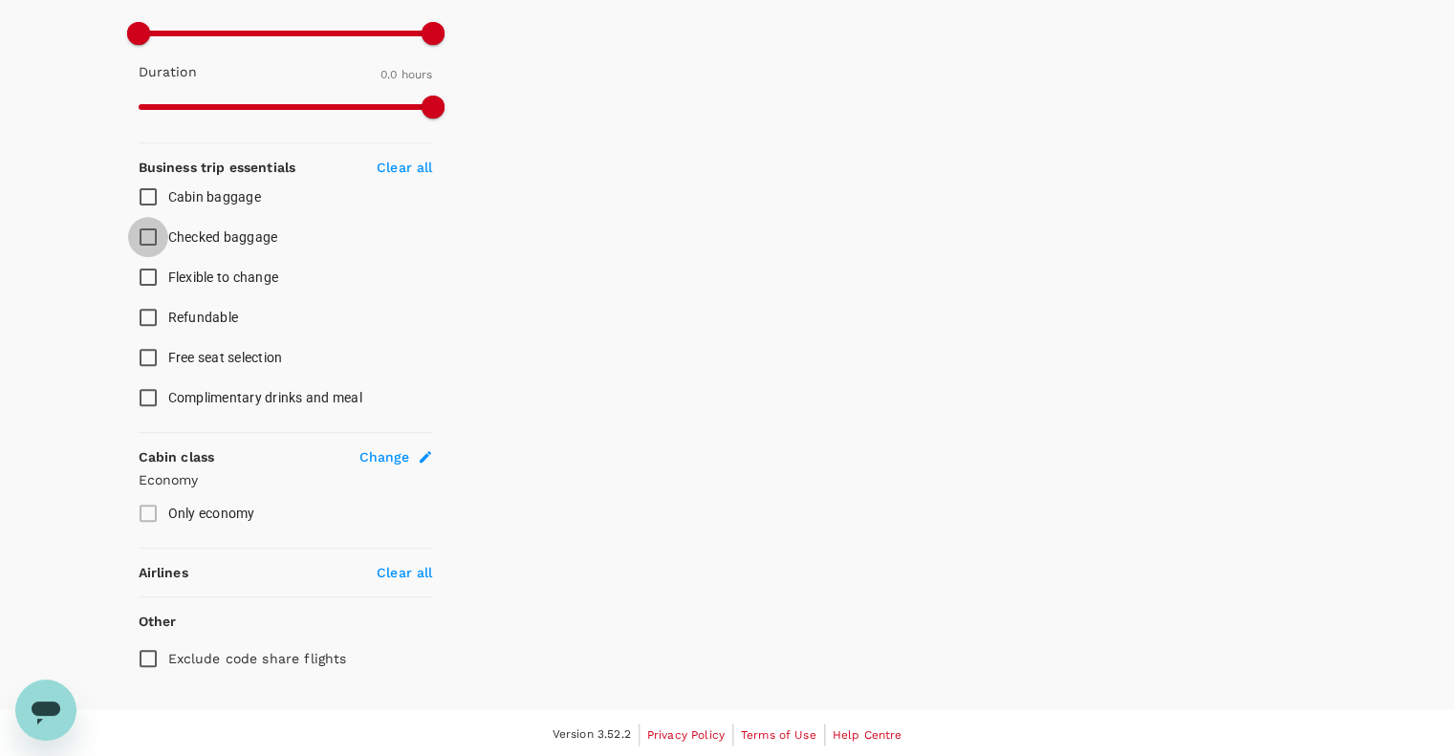
click at [148, 235] on input "Checked baggage" at bounding box center [148, 237] width 40 height 40
checkbox input "true"
click at [142, 507] on label "Only economy" at bounding box center [273, 513] width 290 height 40
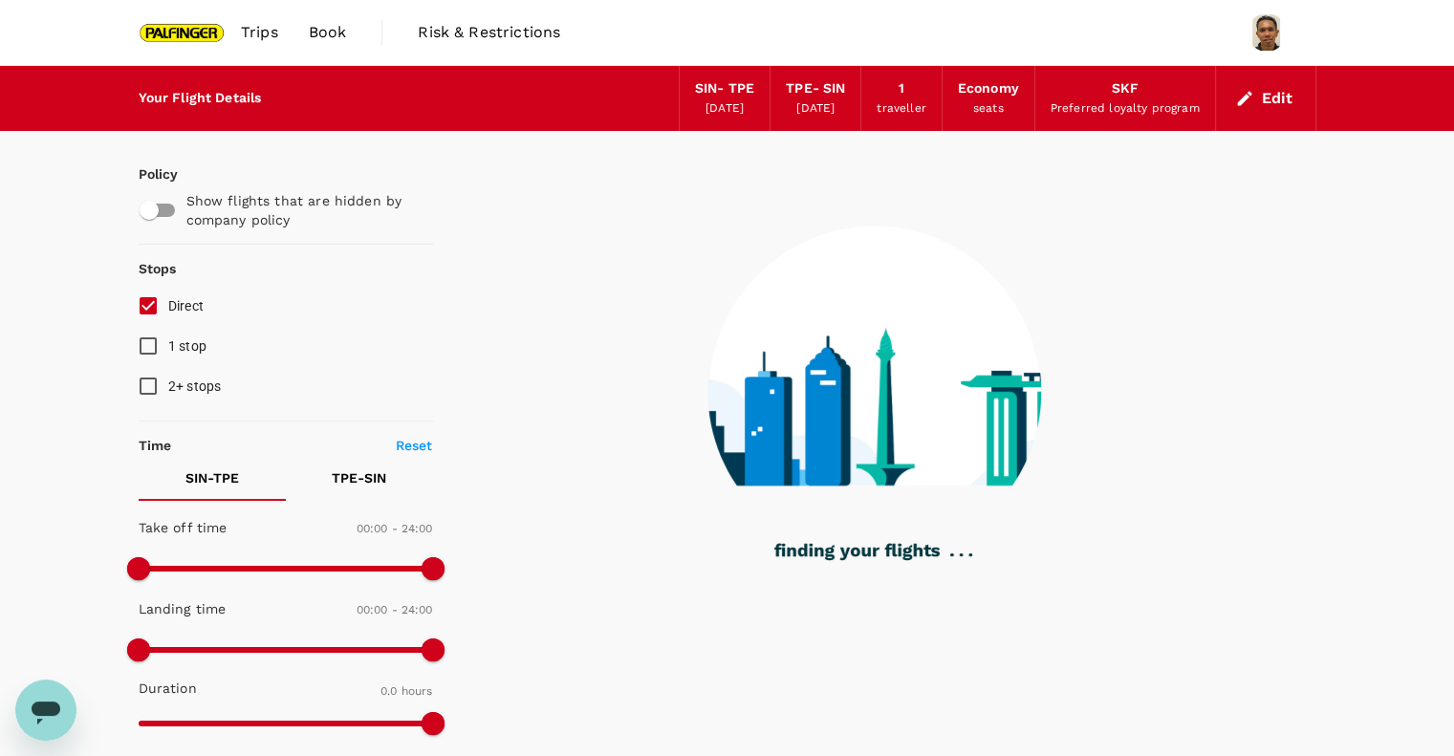
type input "1195"
checkbox input "true"
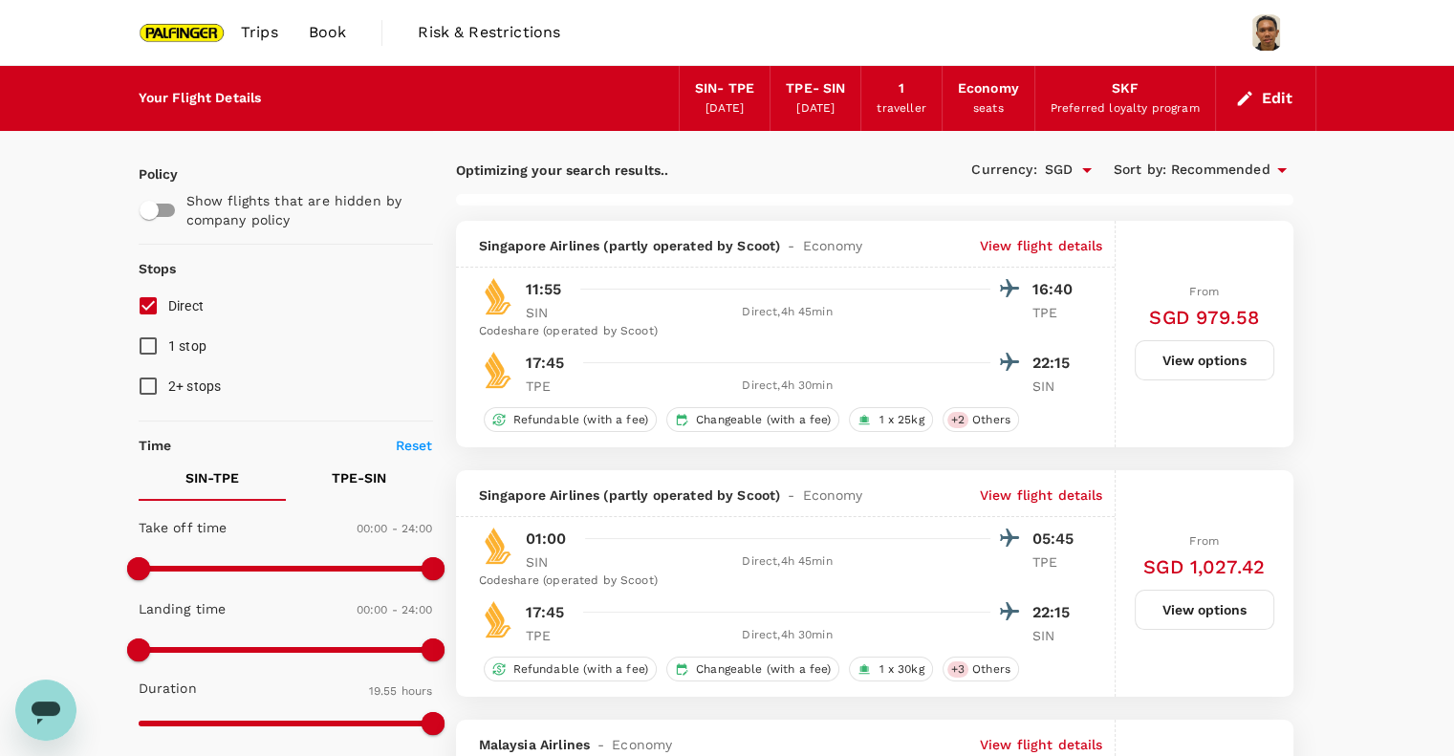
type input "1280"
checkbox input "false"
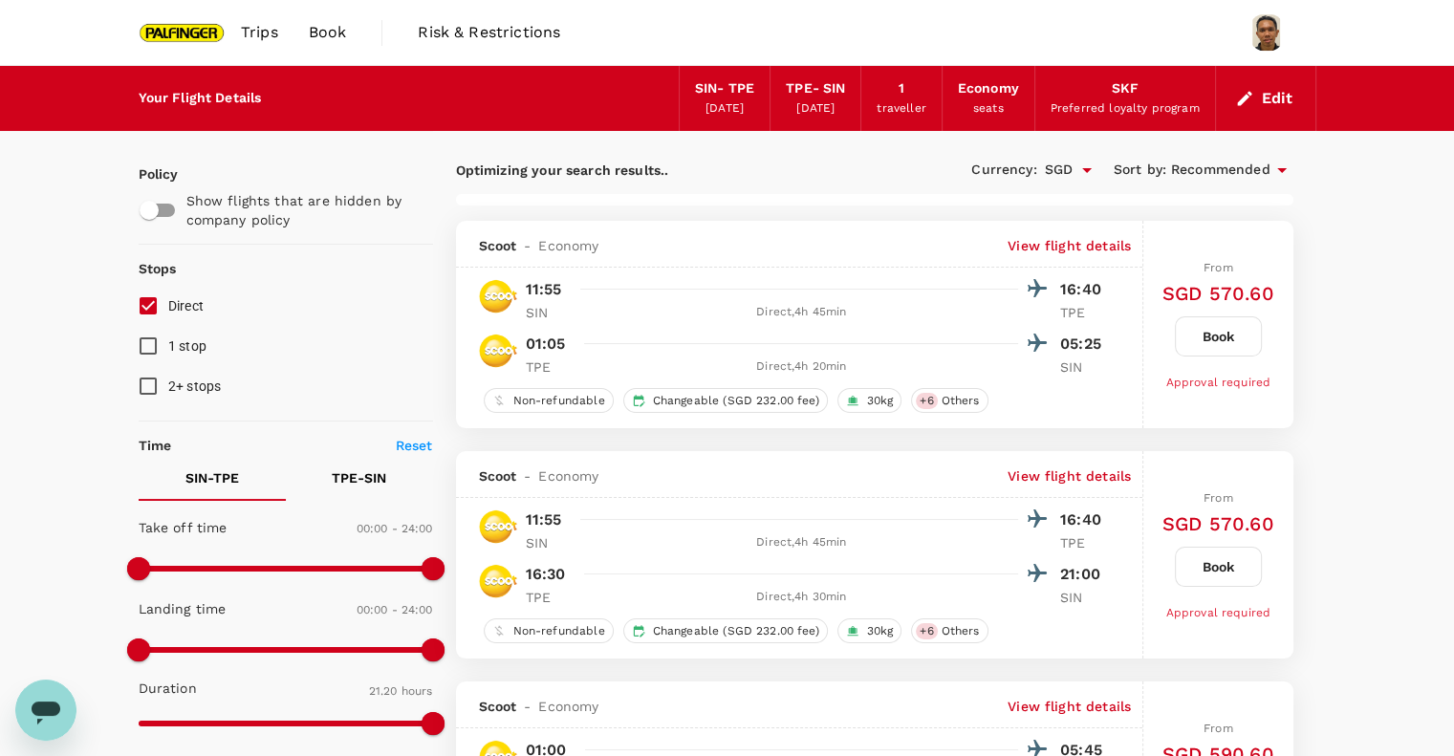
type input "1390"
checkbox input "false"
checkbox input "true"
checkbox input "false"
checkbox input "true"
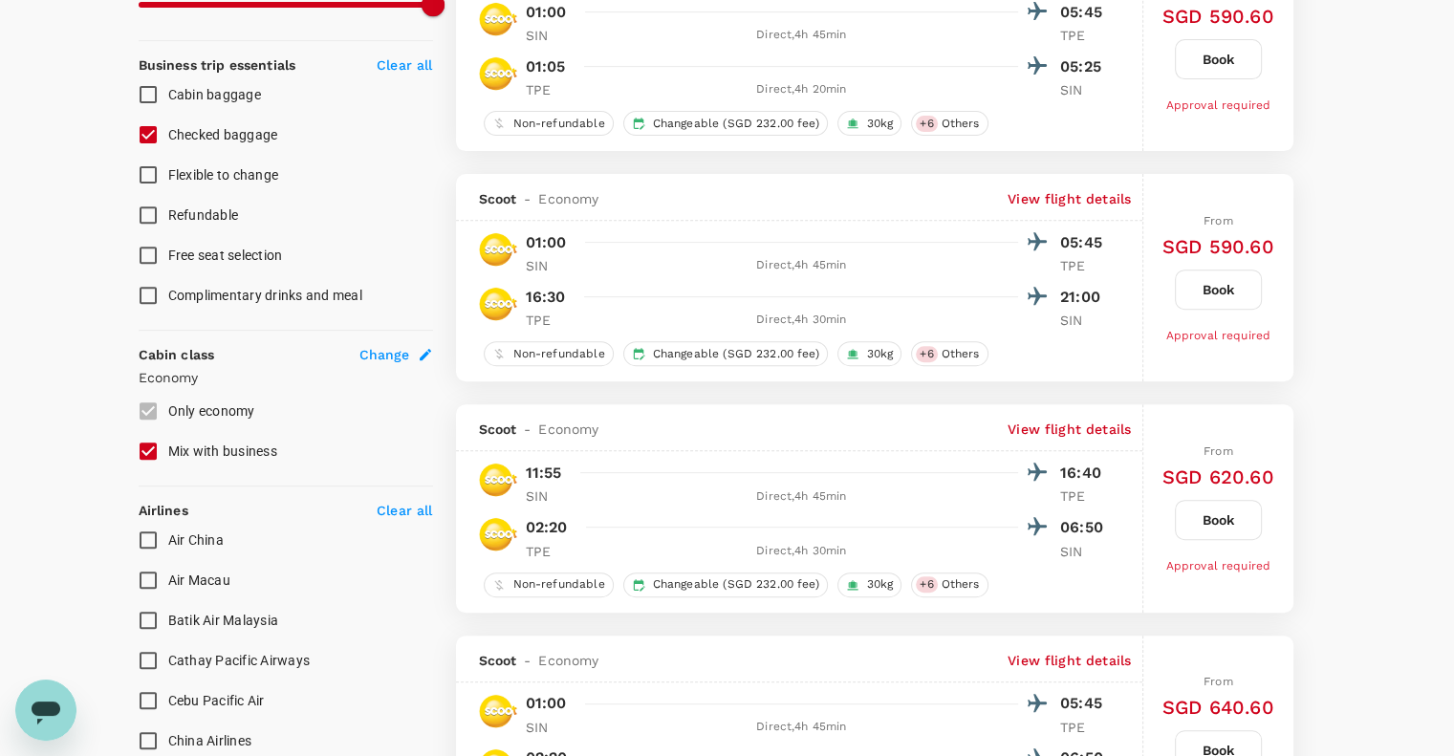
scroll to position [765, 0]
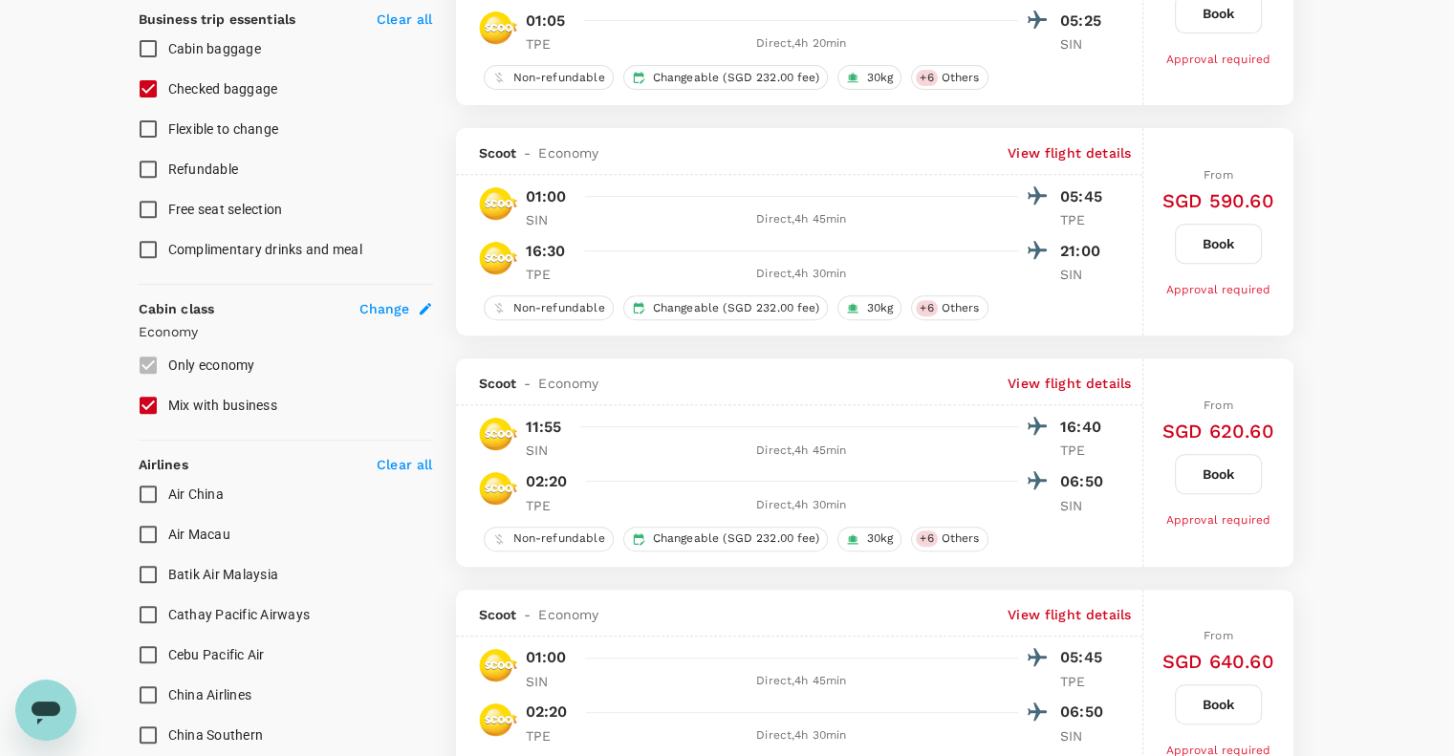
click at [140, 399] on input "Mix with business" at bounding box center [148, 405] width 40 height 40
checkbox input "false"
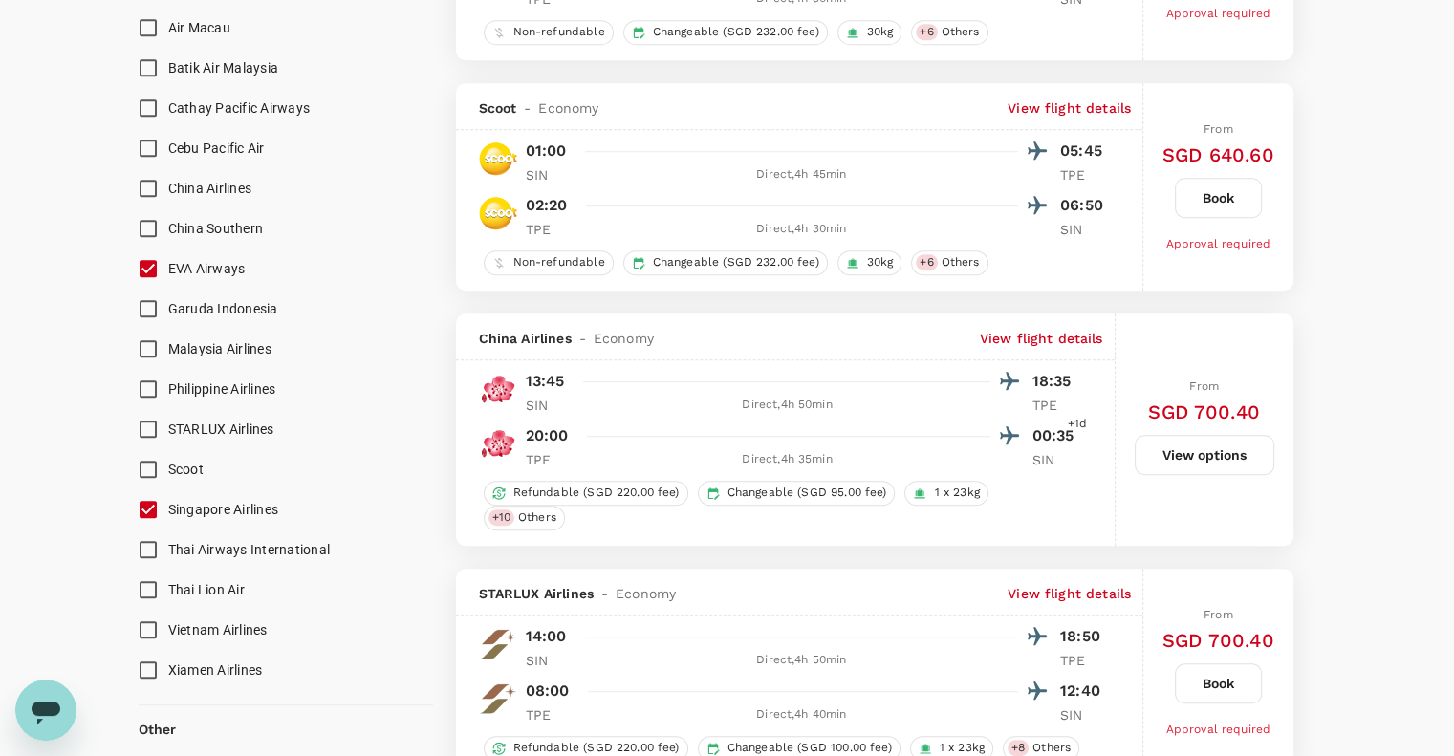
scroll to position [1401, 0]
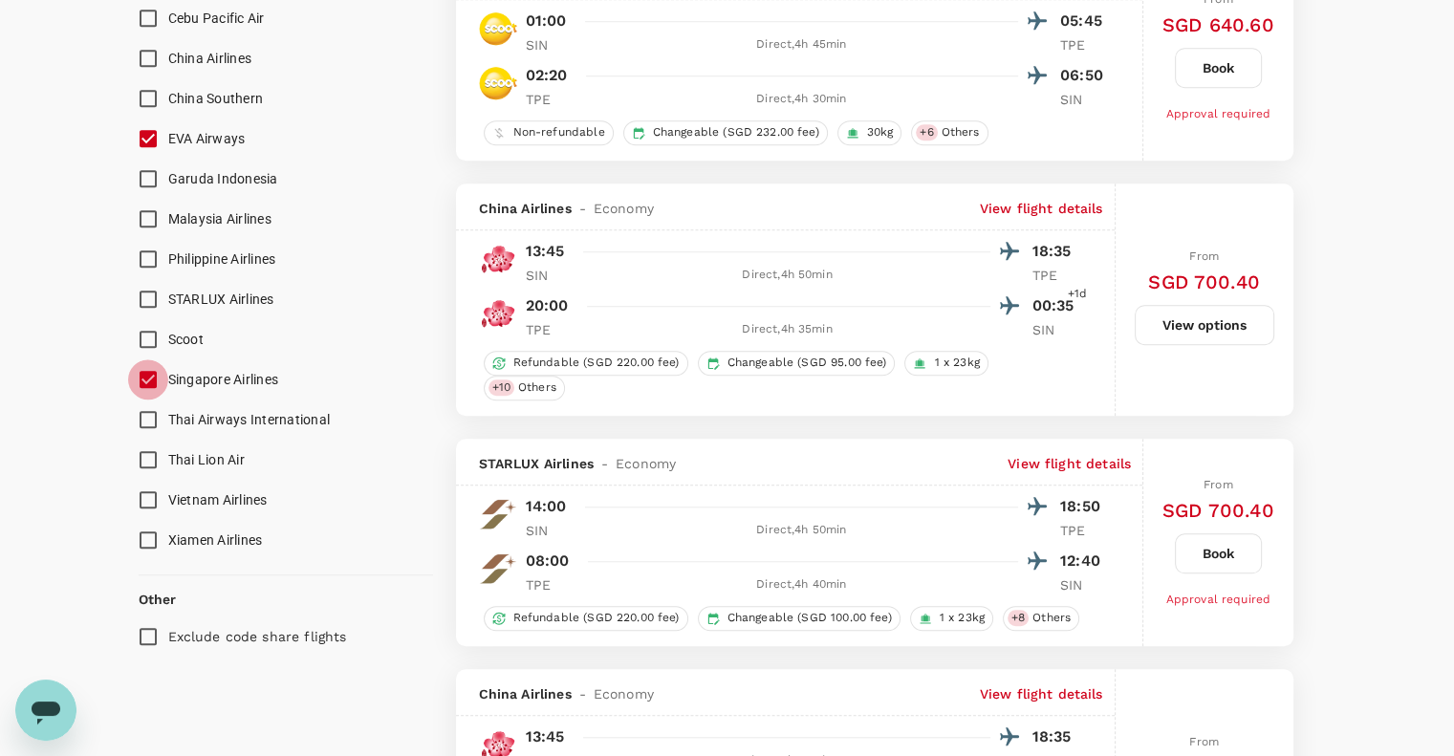
click at [153, 375] on input "Singapore Airlines" at bounding box center [148, 379] width 40 height 40
checkbox input "true"
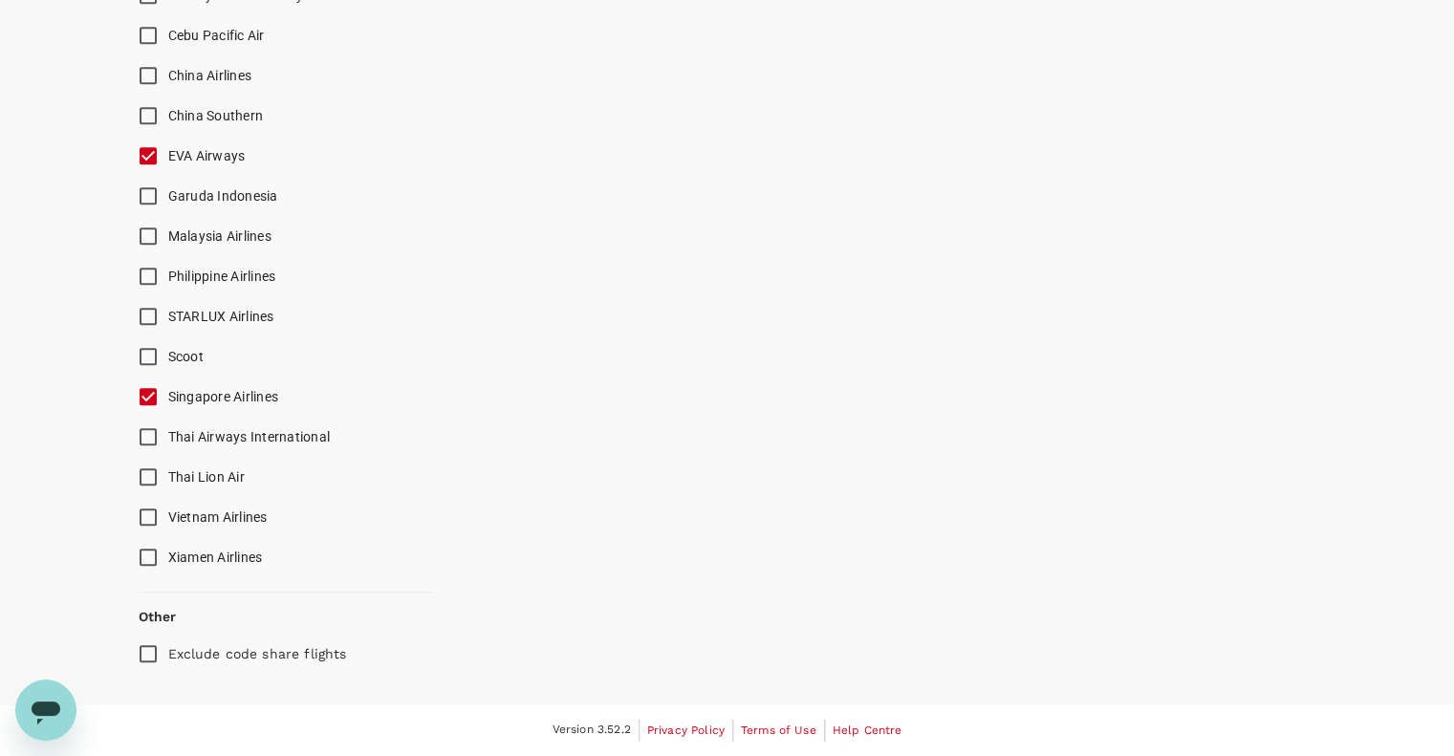
scroll to position [1379, 0]
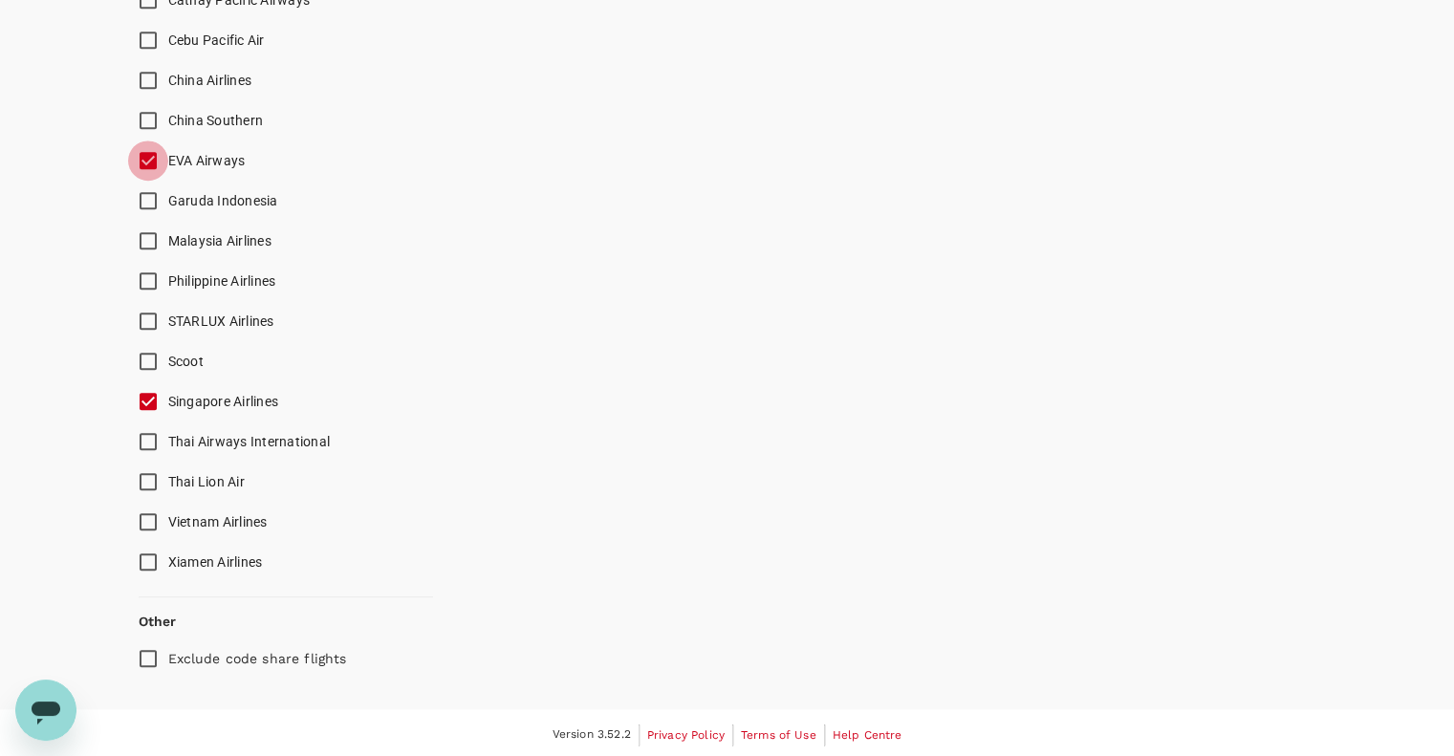
click at [148, 160] on input "EVA Airways" at bounding box center [148, 160] width 40 height 40
checkbox input "true"
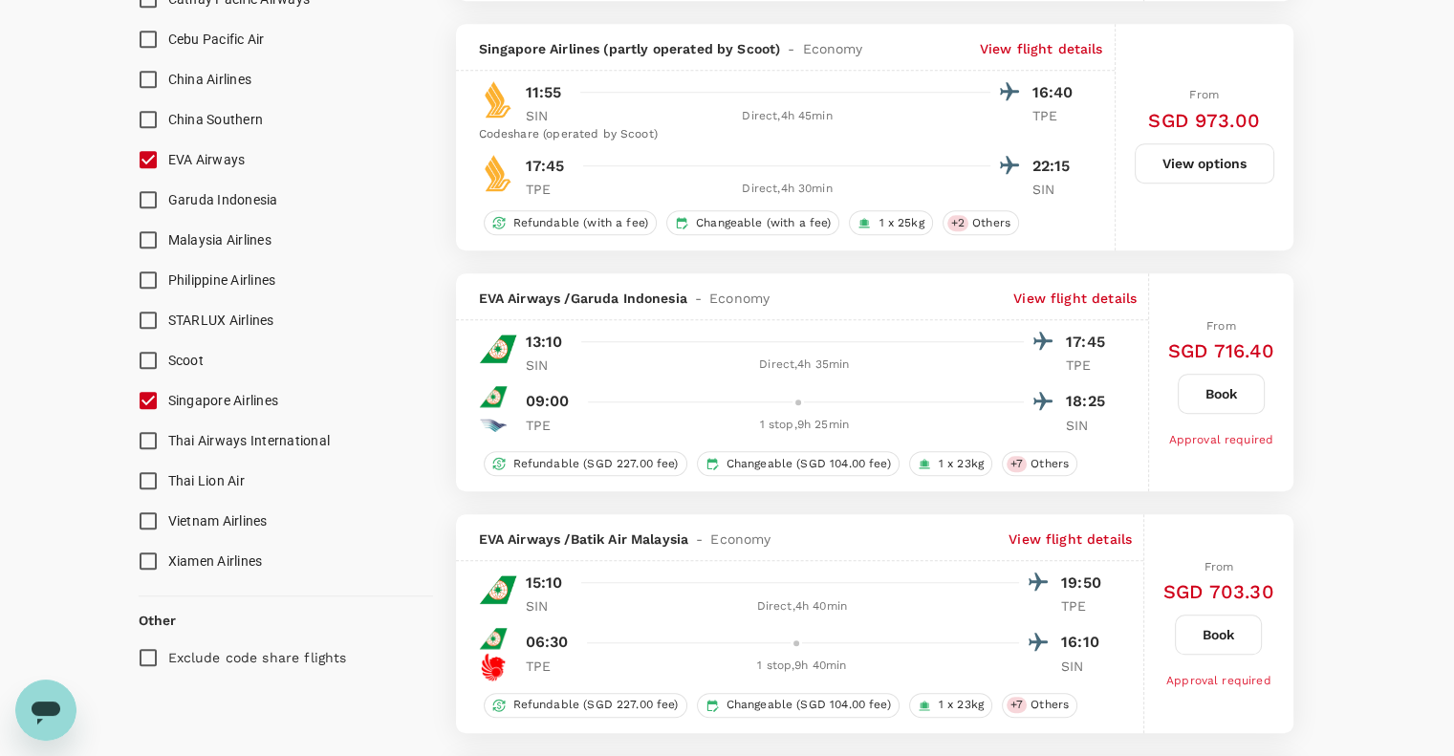
scroll to position [1401, 0]
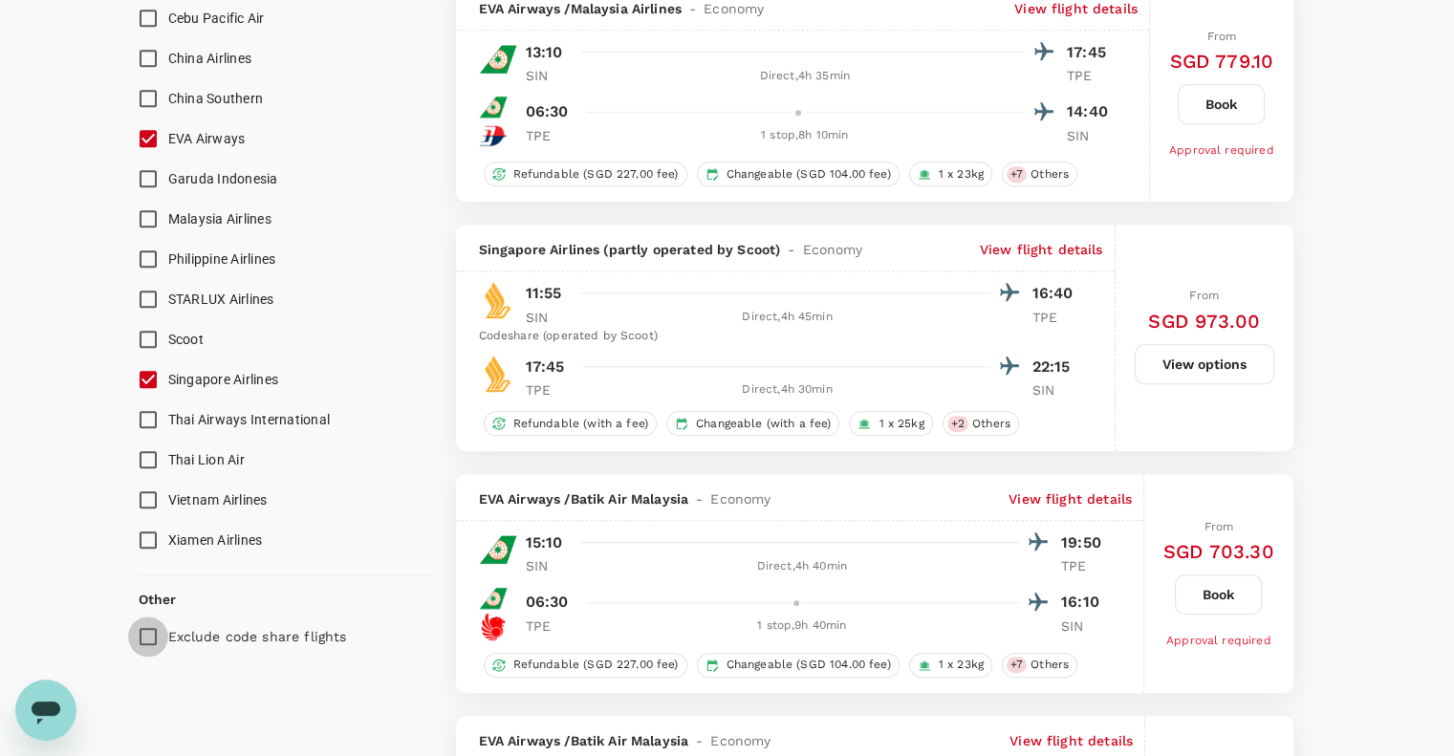
click at [140, 645] on input "Exclude code share flights" at bounding box center [148, 636] width 40 height 40
checkbox input "true"
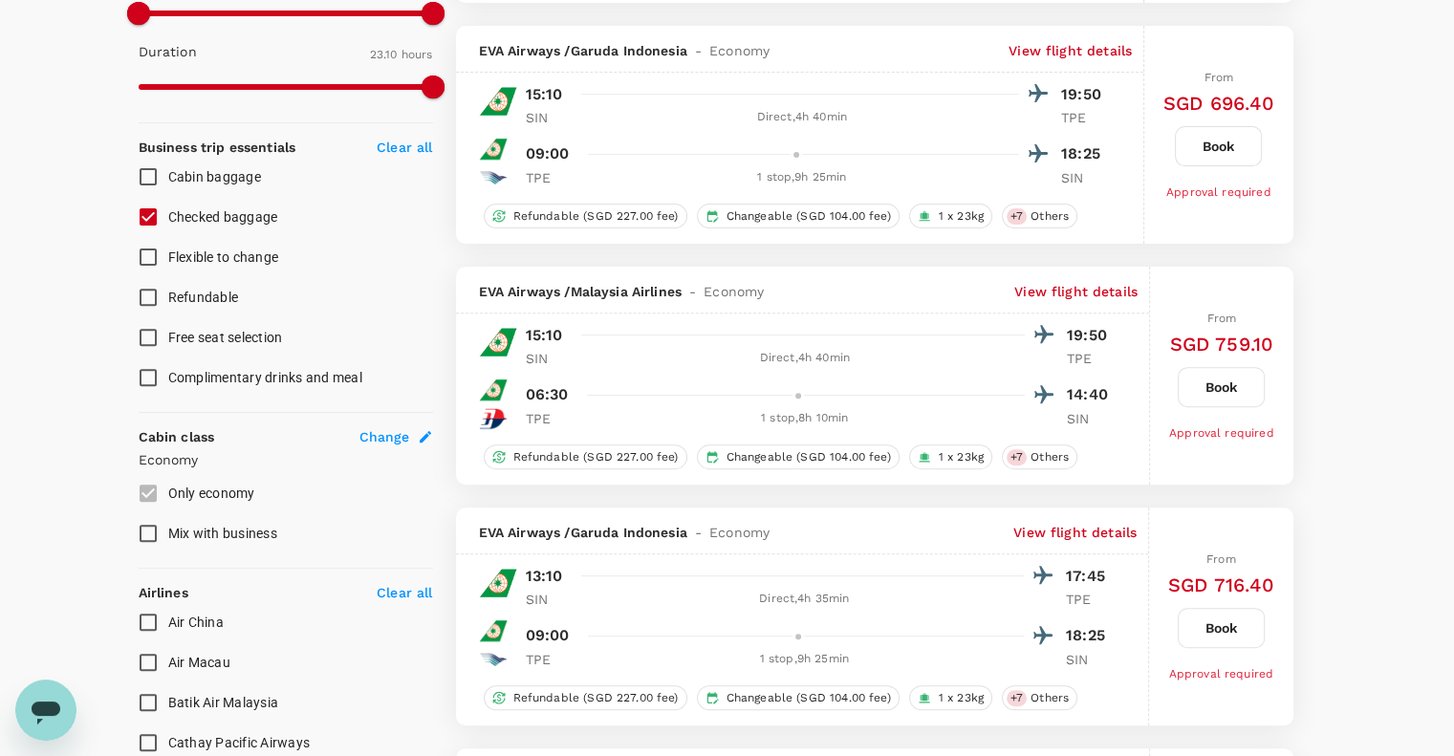
scroll to position [0, 0]
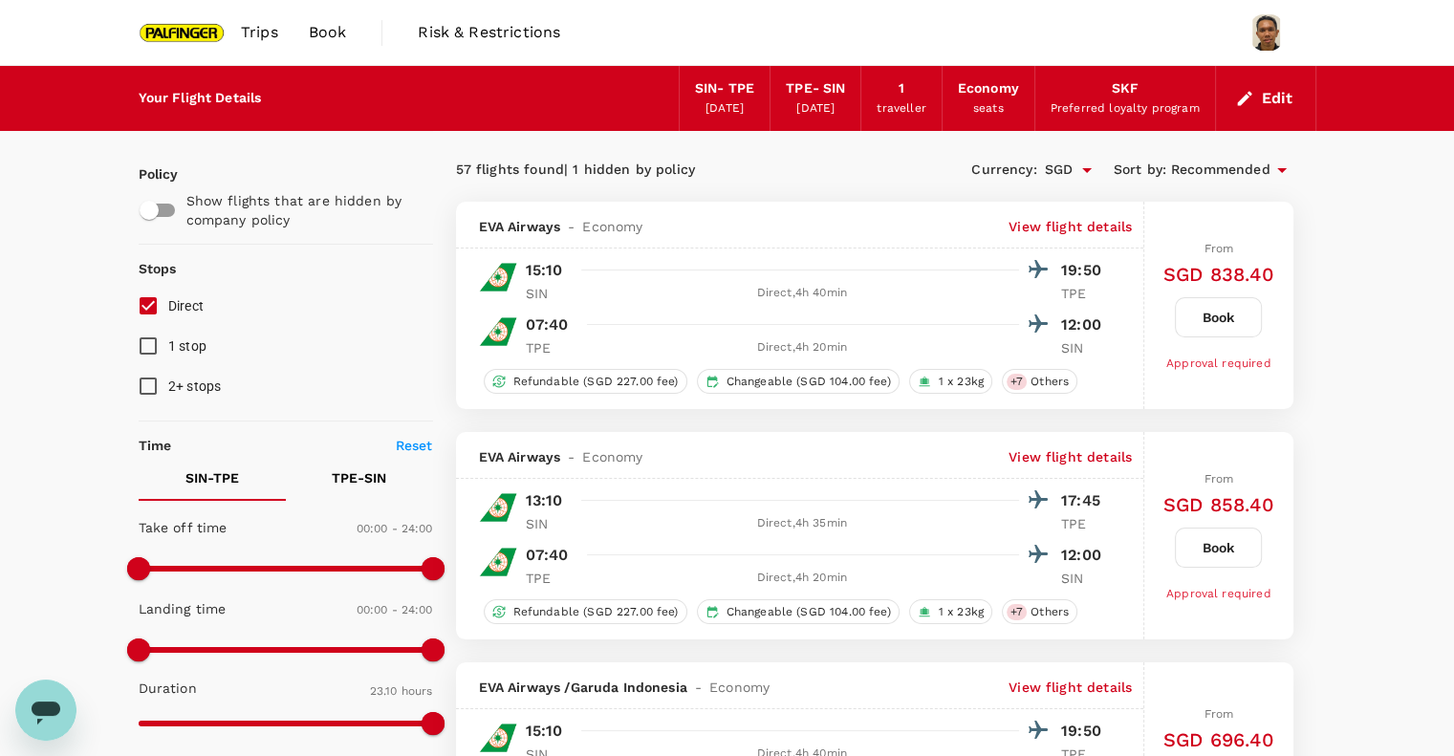
click at [142, 313] on input "Direct" at bounding box center [148, 306] width 40 height 40
click at [145, 308] on input "Direct" at bounding box center [148, 306] width 40 height 40
checkbox input "true"
click at [1258, 91] on button "Edit" at bounding box center [1265, 98] width 69 height 31
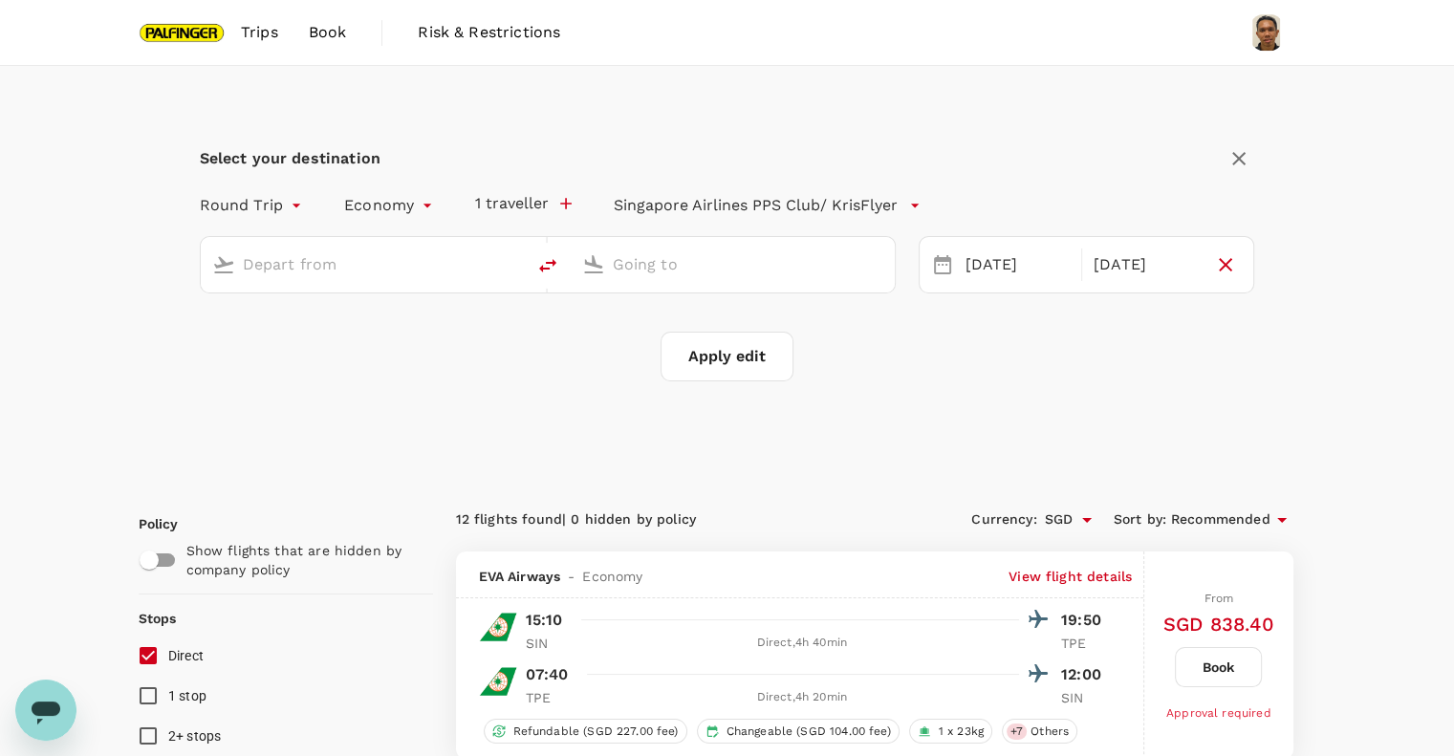
type input "Singapore Changi (SIN)"
type input "Taiwan Taoyuan Intl (TPE)"
click at [1002, 274] on div "[DATE]" at bounding box center [1017, 265] width 119 height 37
click at [738, 367] on button "Apply edit" at bounding box center [726, 357] width 133 height 50
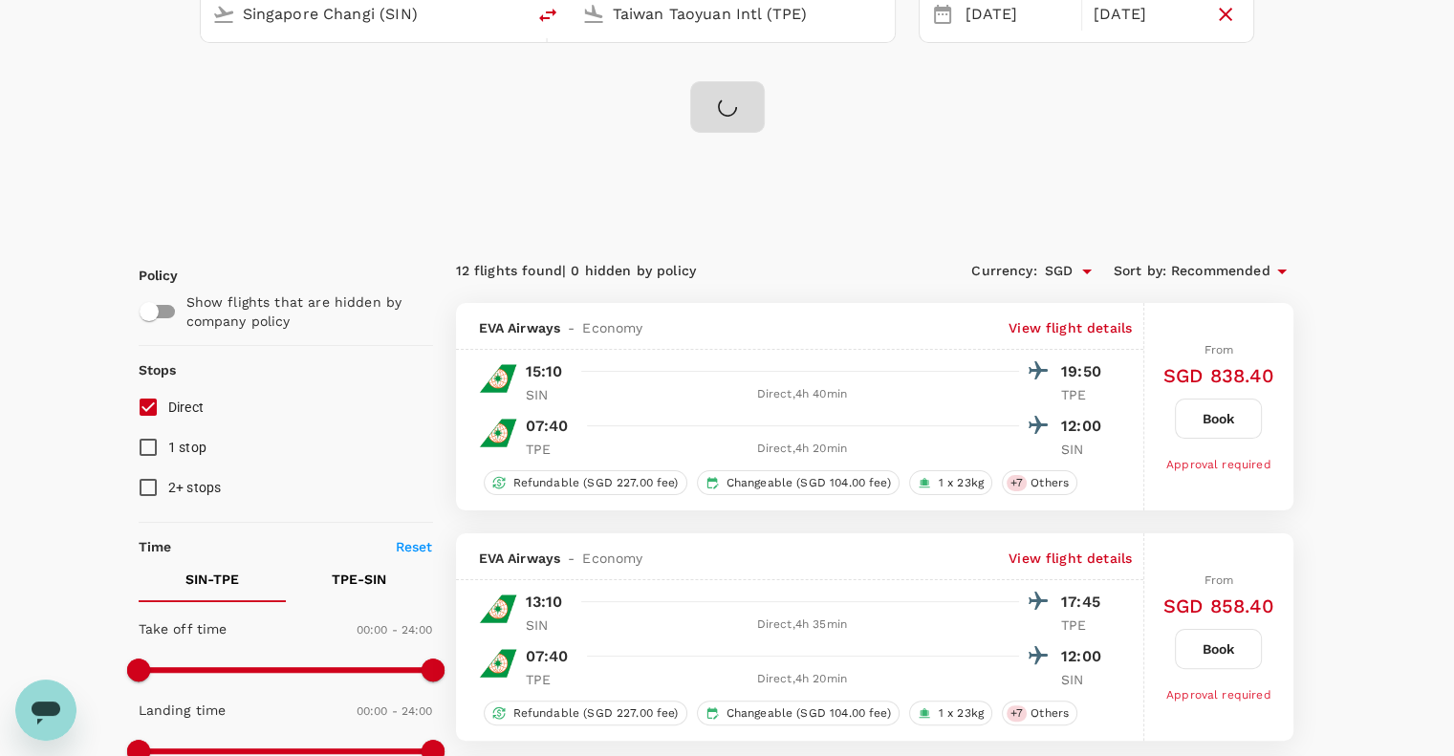
scroll to position [254, 0]
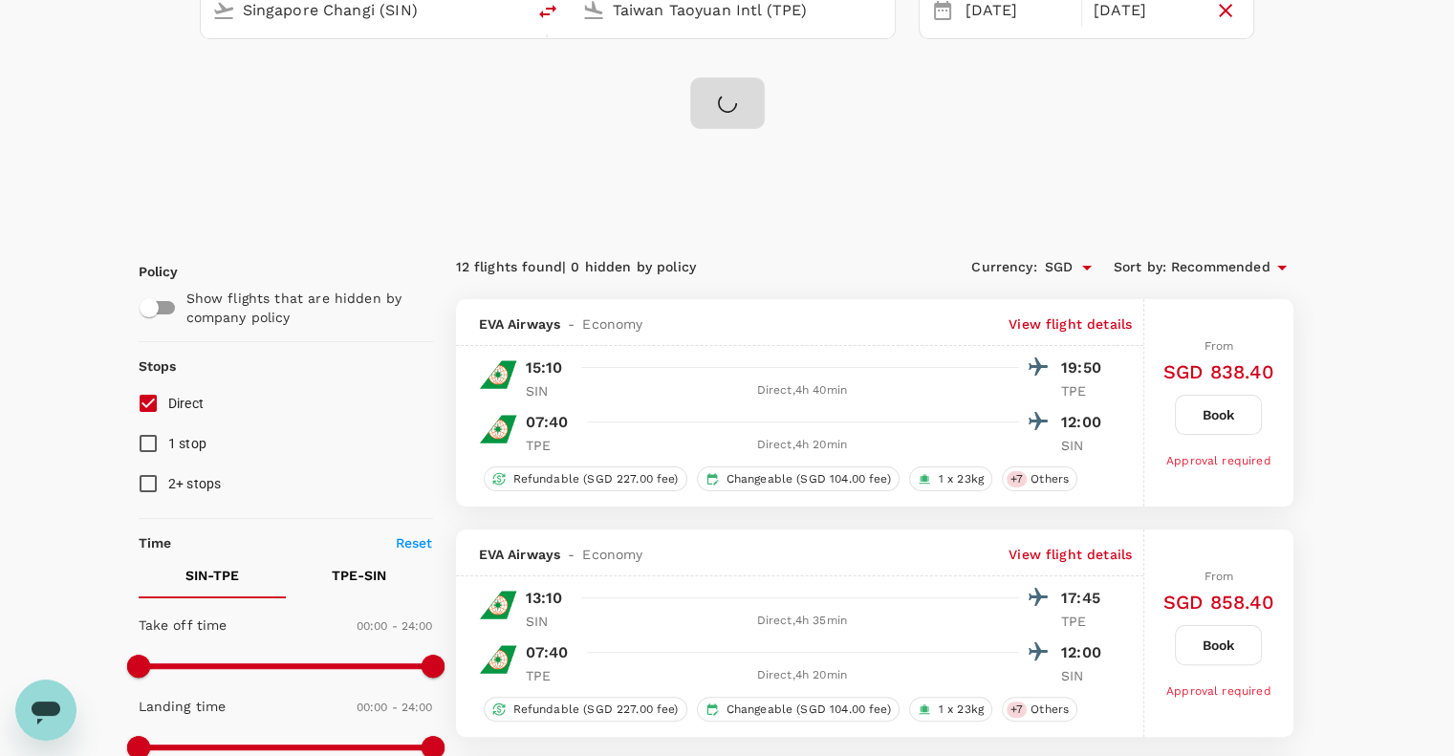
checkbox input "false"
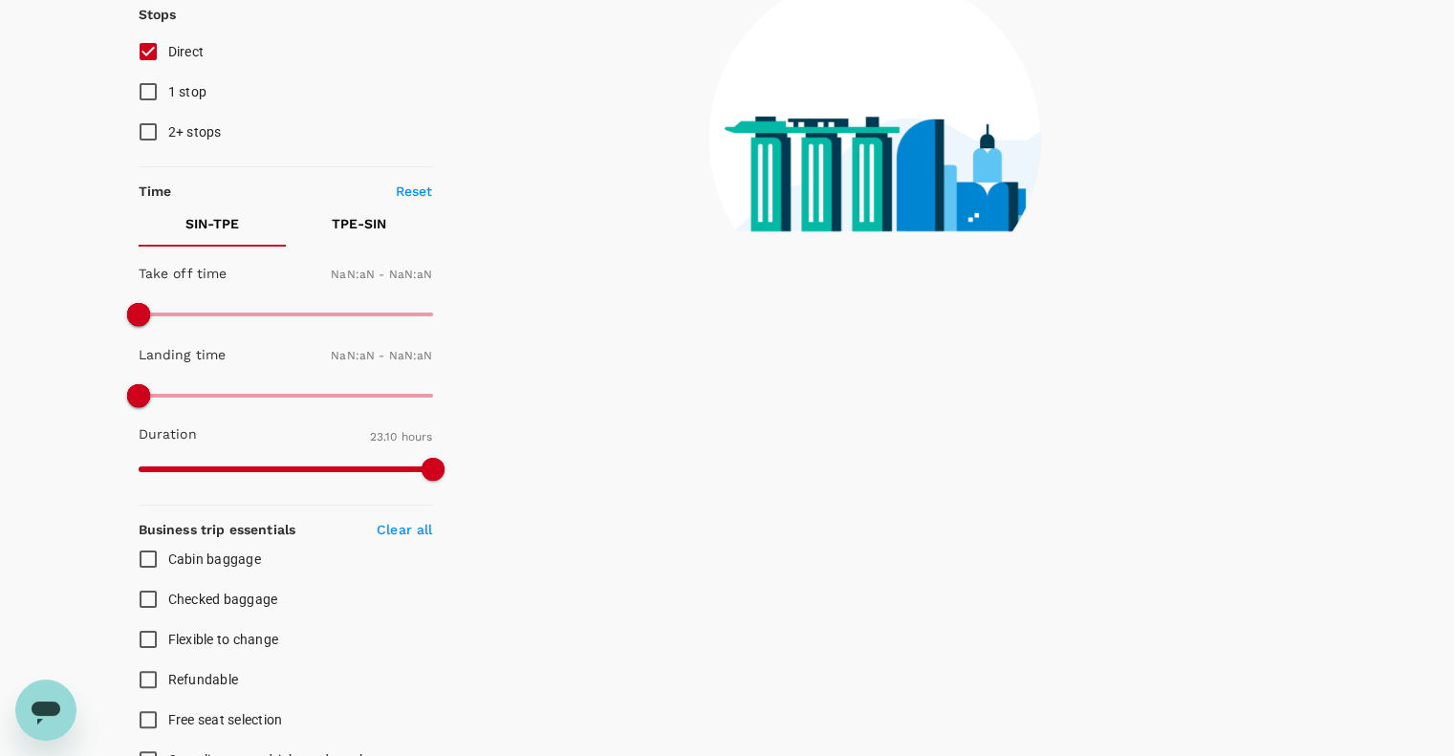
checkbox input "false"
type input "1440"
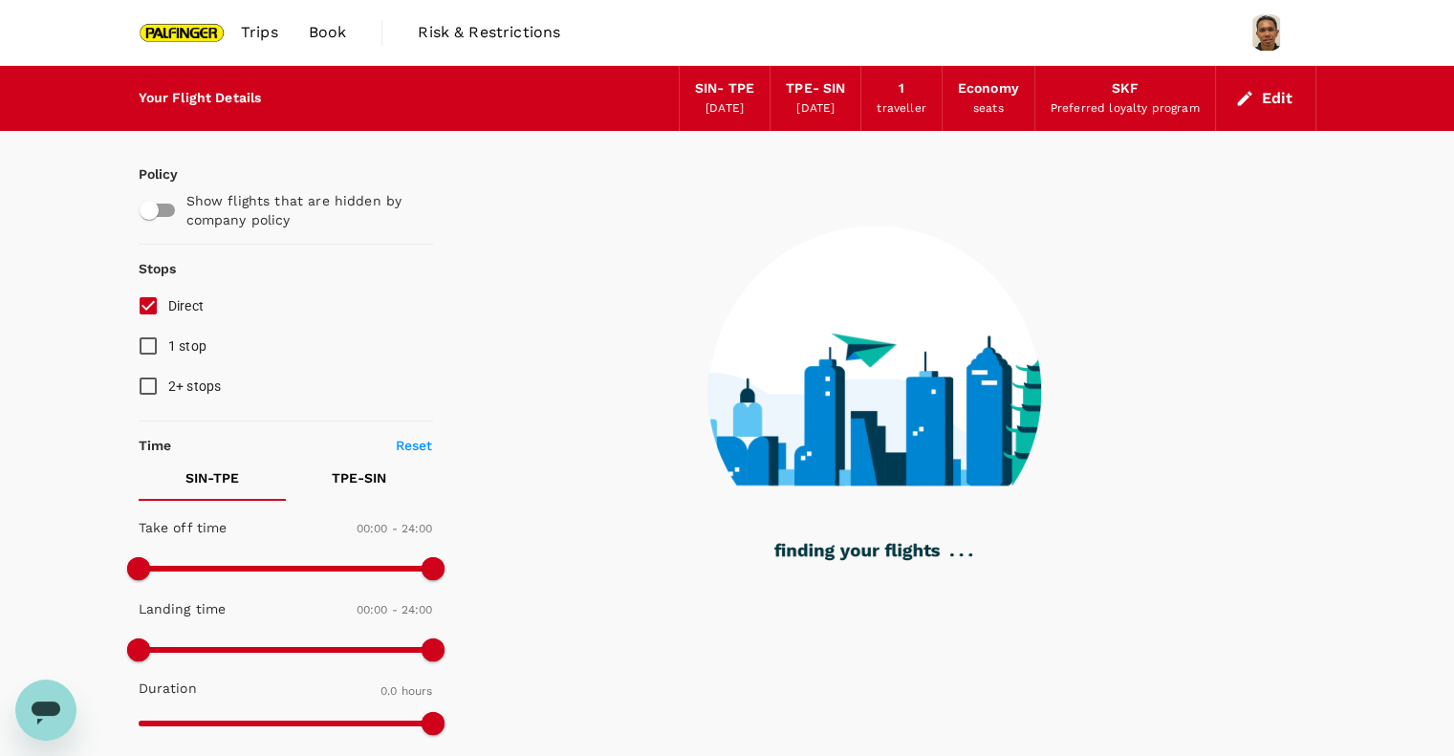
click at [137, 303] on input "Direct" at bounding box center [148, 306] width 40 height 40
checkbox input "false"
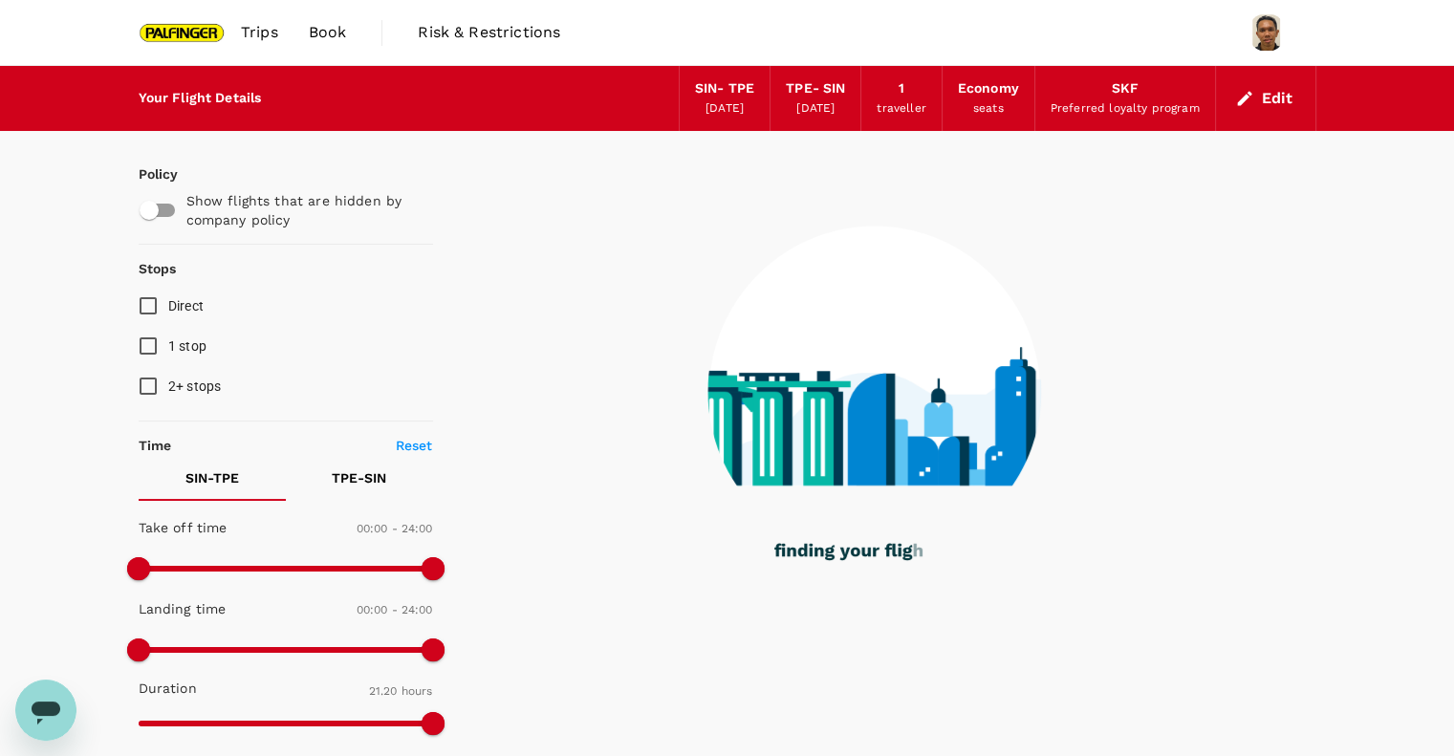
type input "1280"
checkbox input "true"
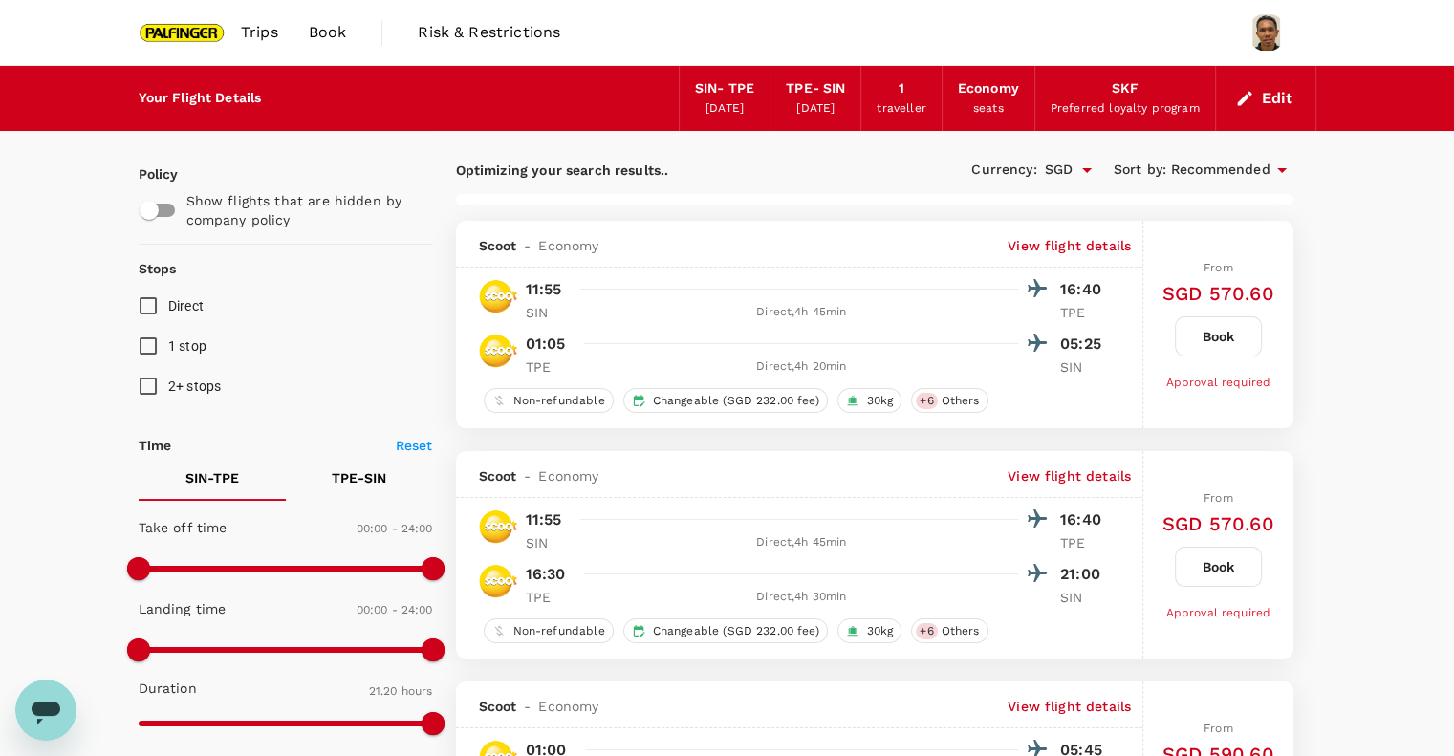
click at [155, 301] on input "Direct" at bounding box center [148, 306] width 40 height 40
checkbox input "true"
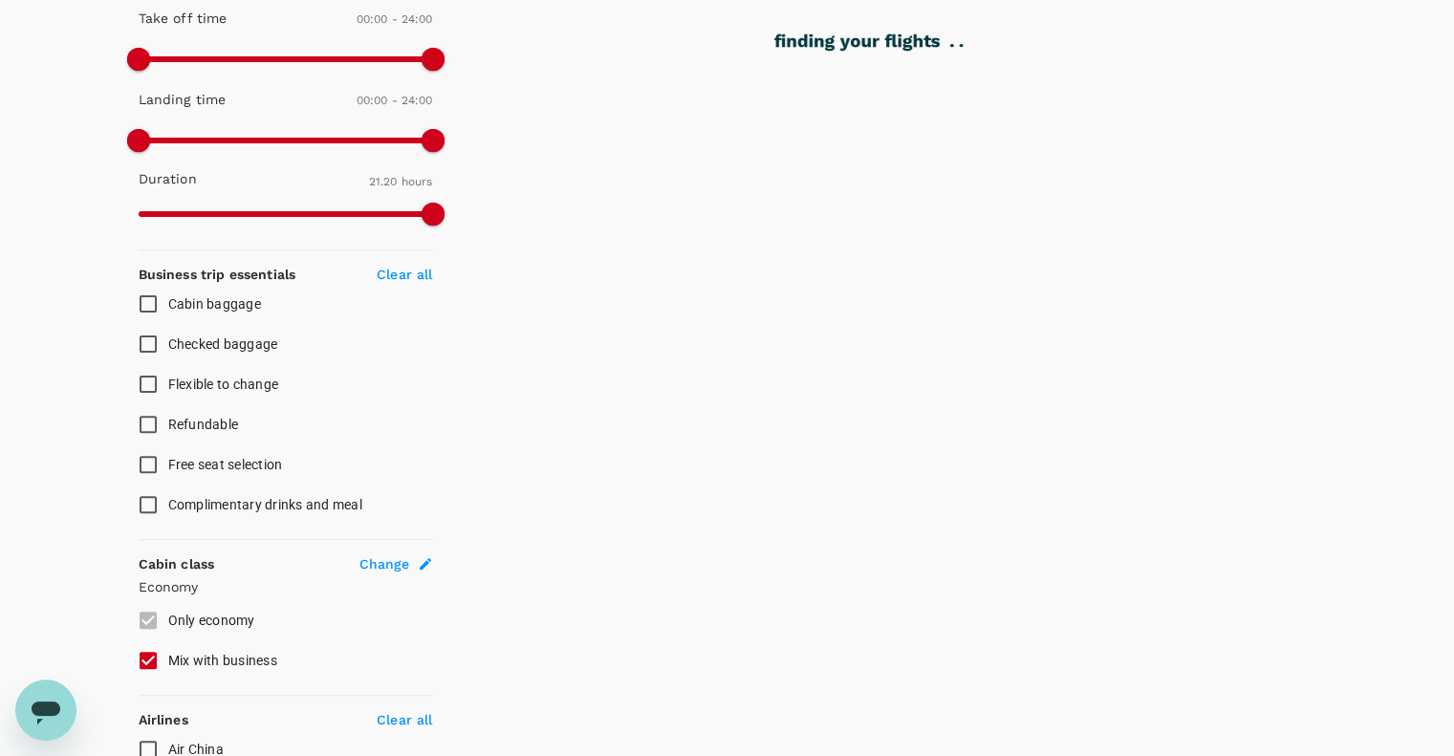
checkbox input "false"
checkbox input "true"
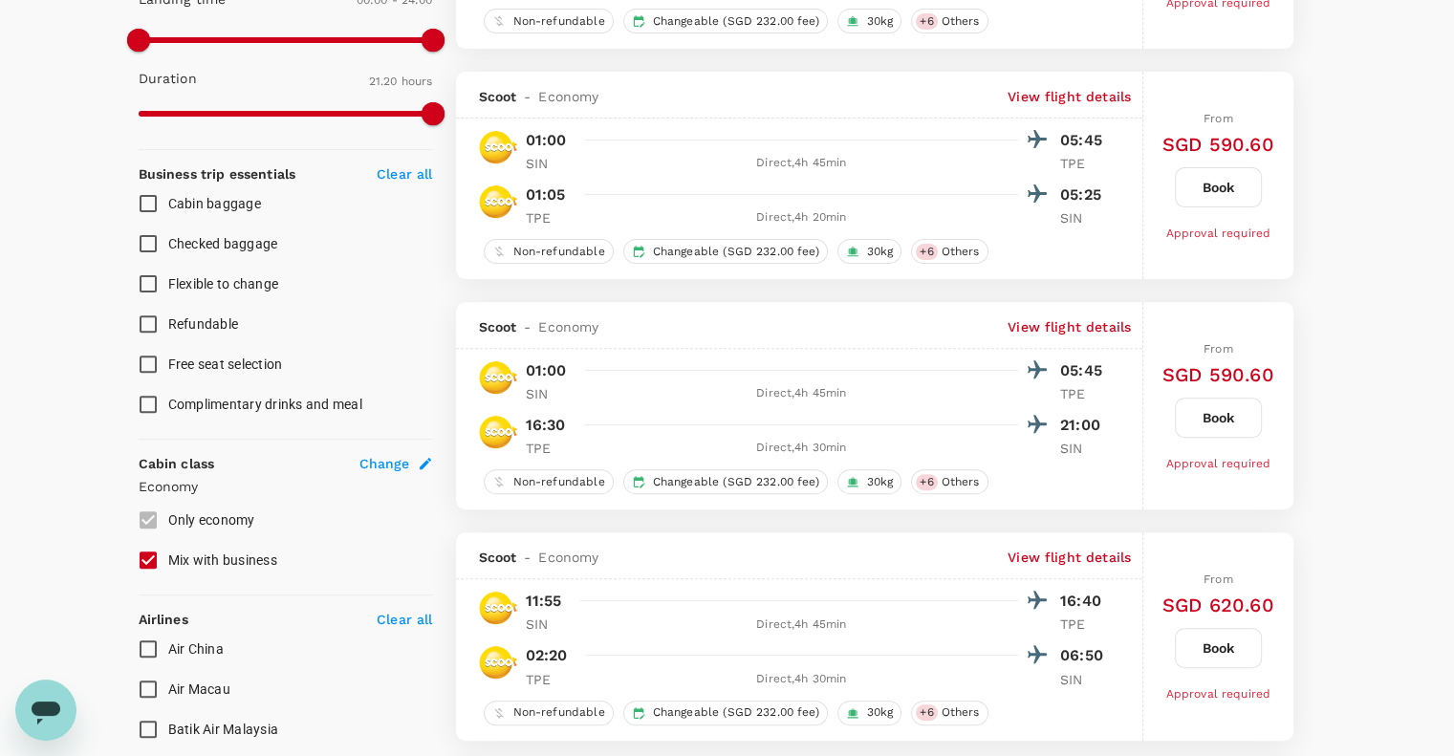
scroll to position [636, 0]
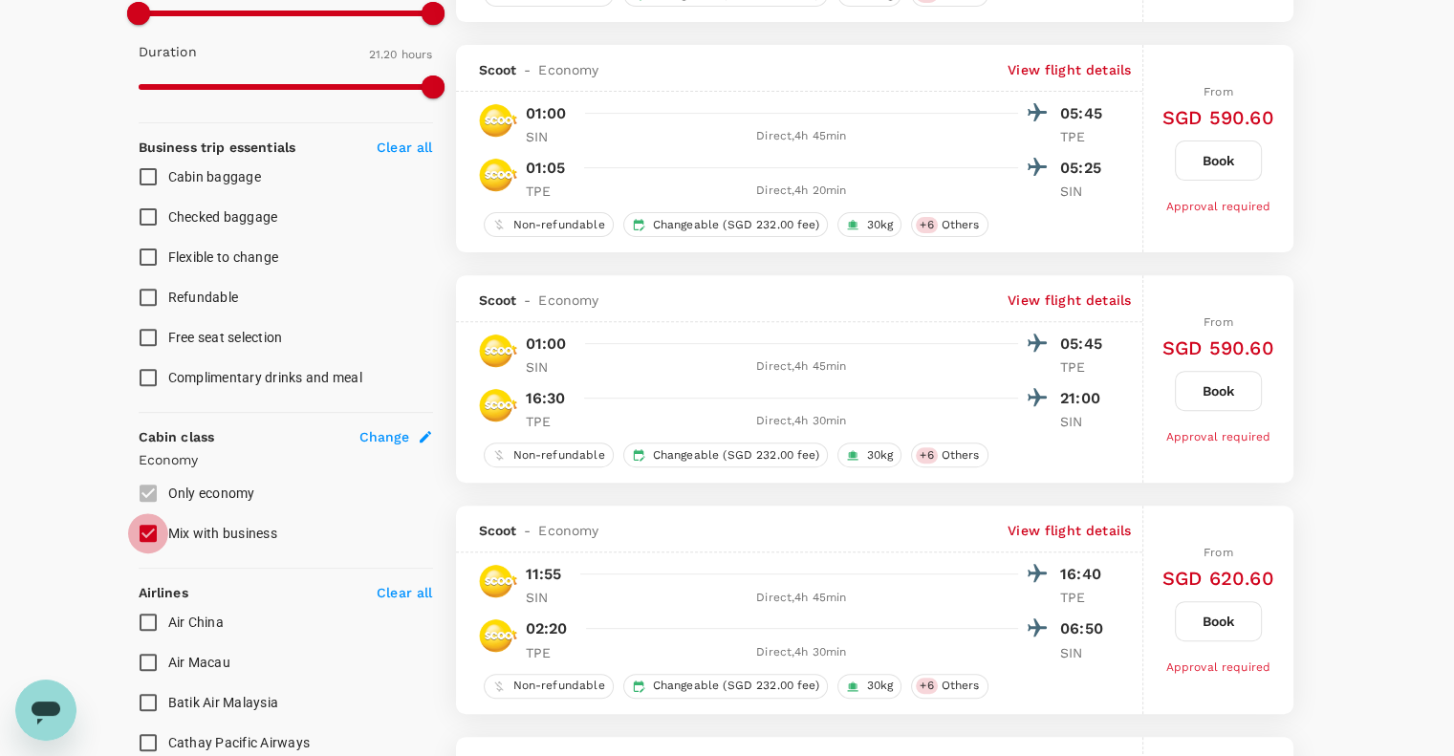
click at [148, 529] on input "Mix with business" at bounding box center [148, 533] width 40 height 40
checkbox input "false"
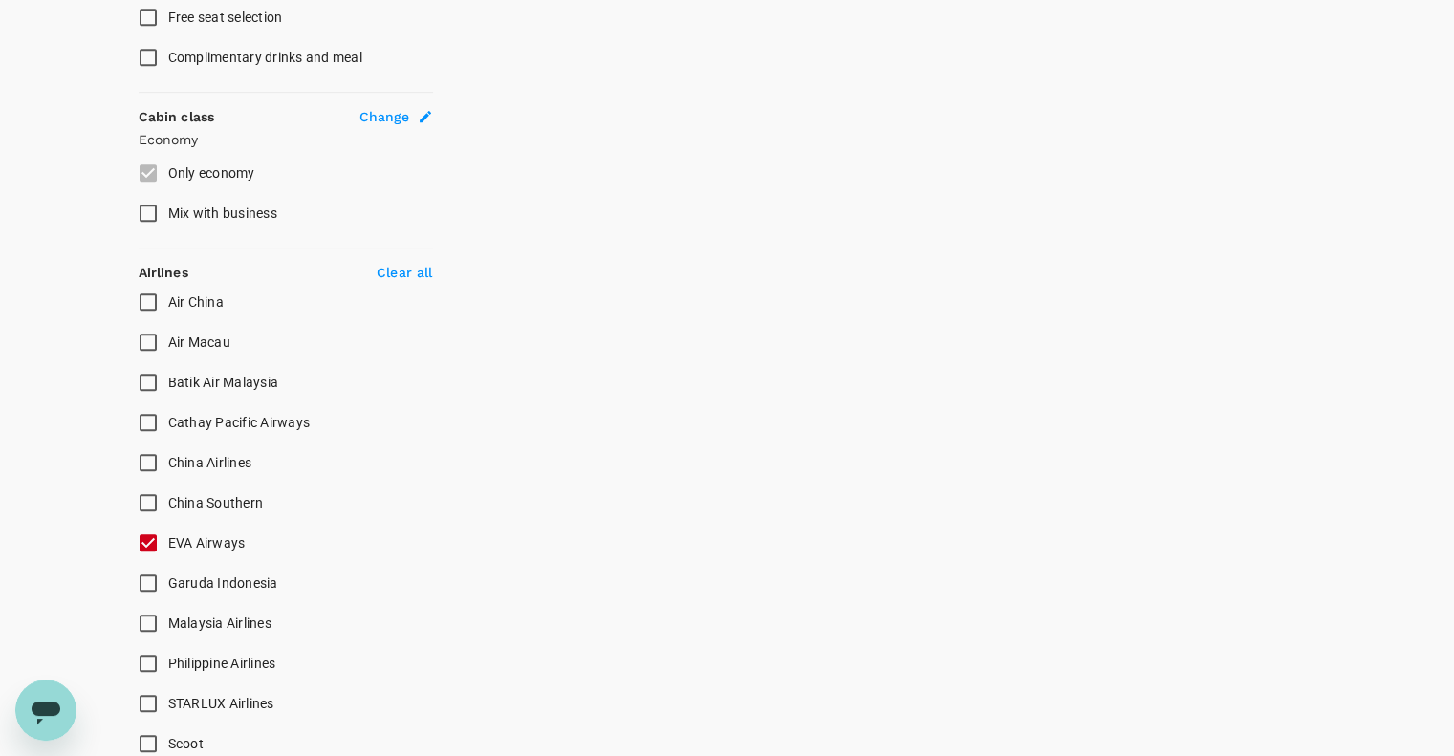
scroll to position [1147, 0]
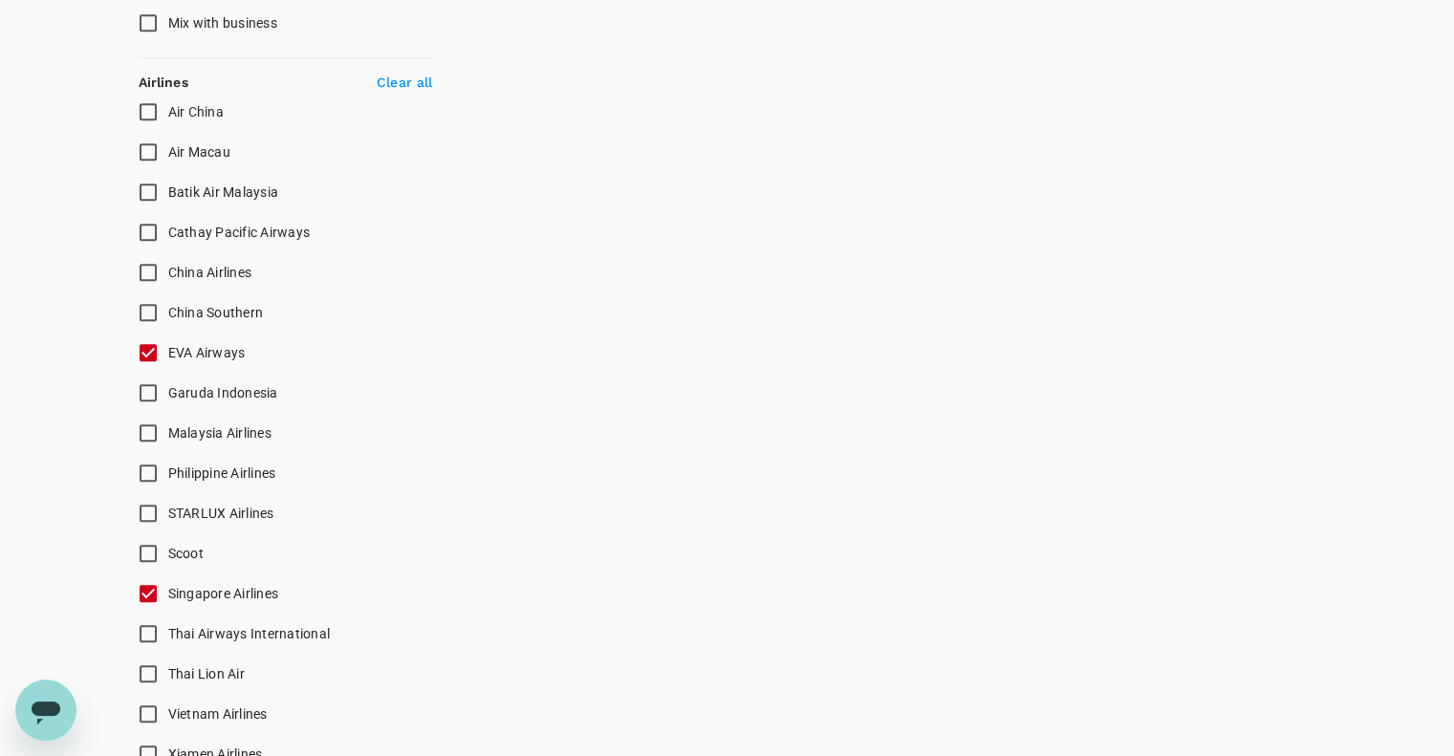
type input "1390"
checkbox input "false"
checkbox input "true"
checkbox input "false"
checkbox input "true"
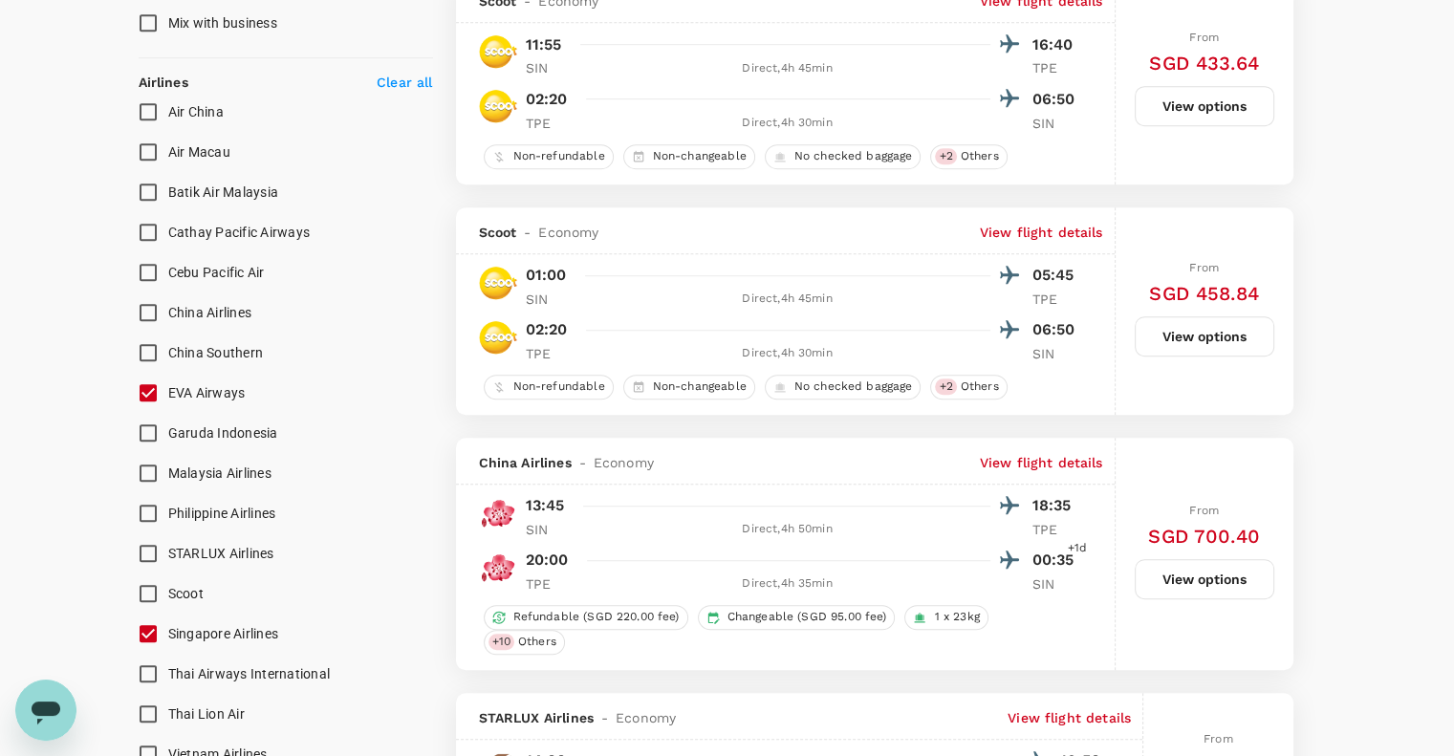
click at [149, 390] on input "EVA Airways" at bounding box center [148, 393] width 40 height 40
checkbox input "false"
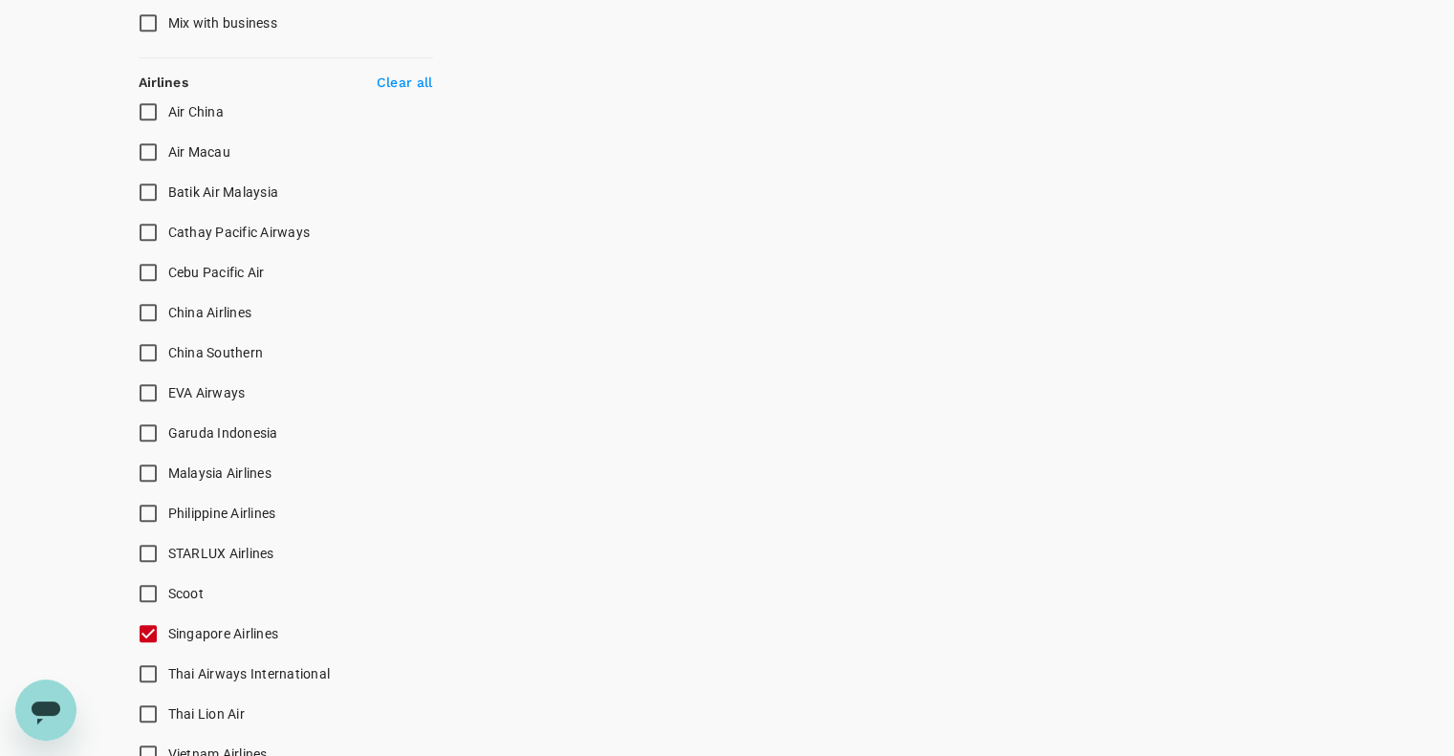
click at [145, 628] on input "Singapore Airlines" at bounding box center [148, 634] width 40 height 40
checkbox input "false"
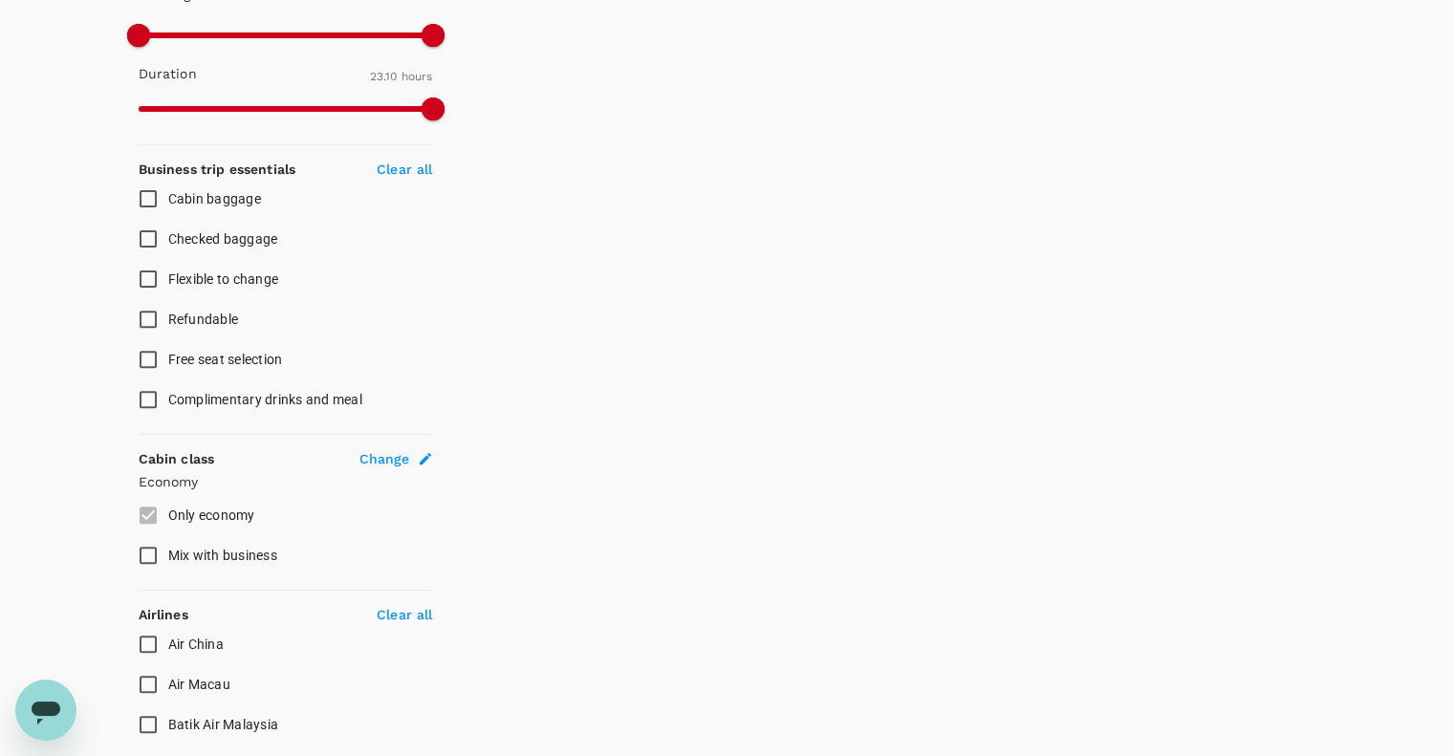
scroll to position [0, 0]
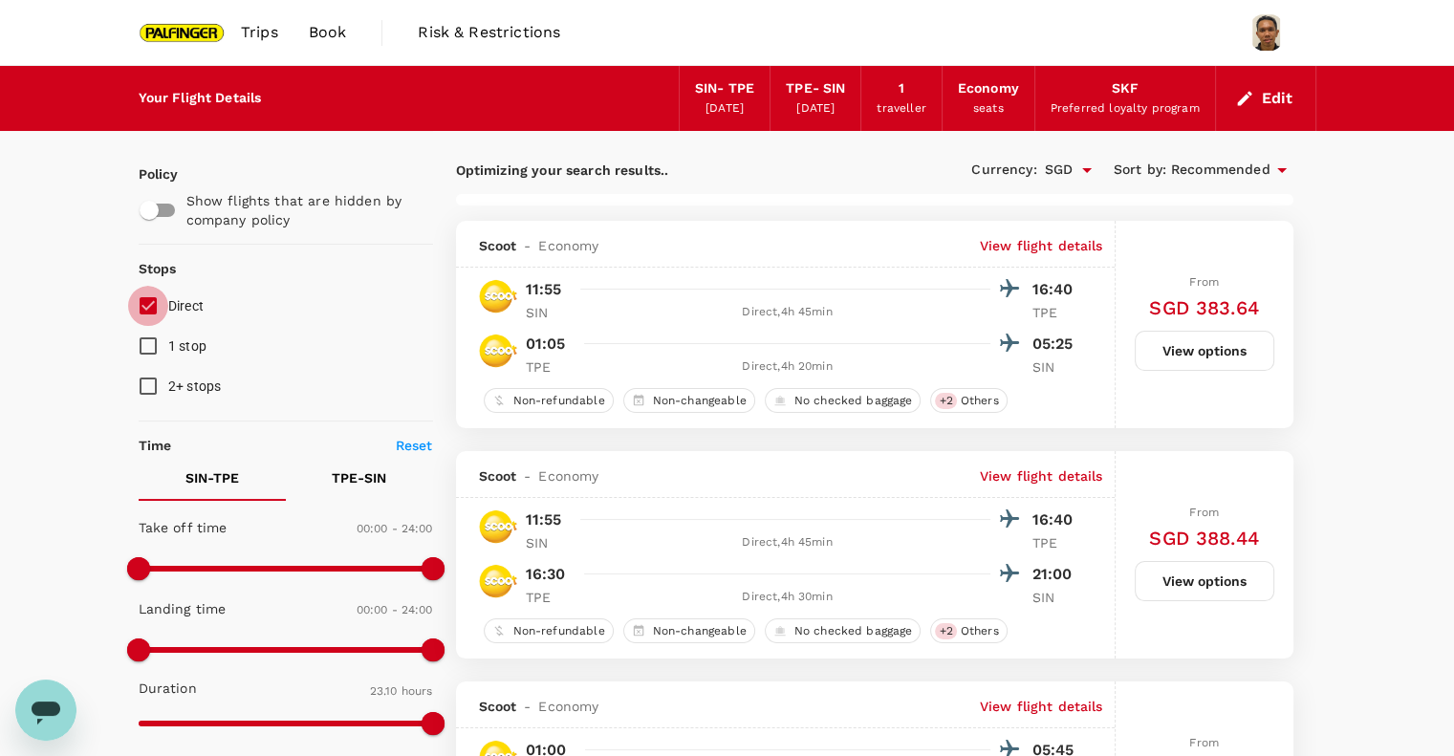
click at [140, 301] on input "Direct" at bounding box center [148, 306] width 40 height 40
click at [149, 305] on input "Direct" at bounding box center [148, 306] width 40 height 40
checkbox input "true"
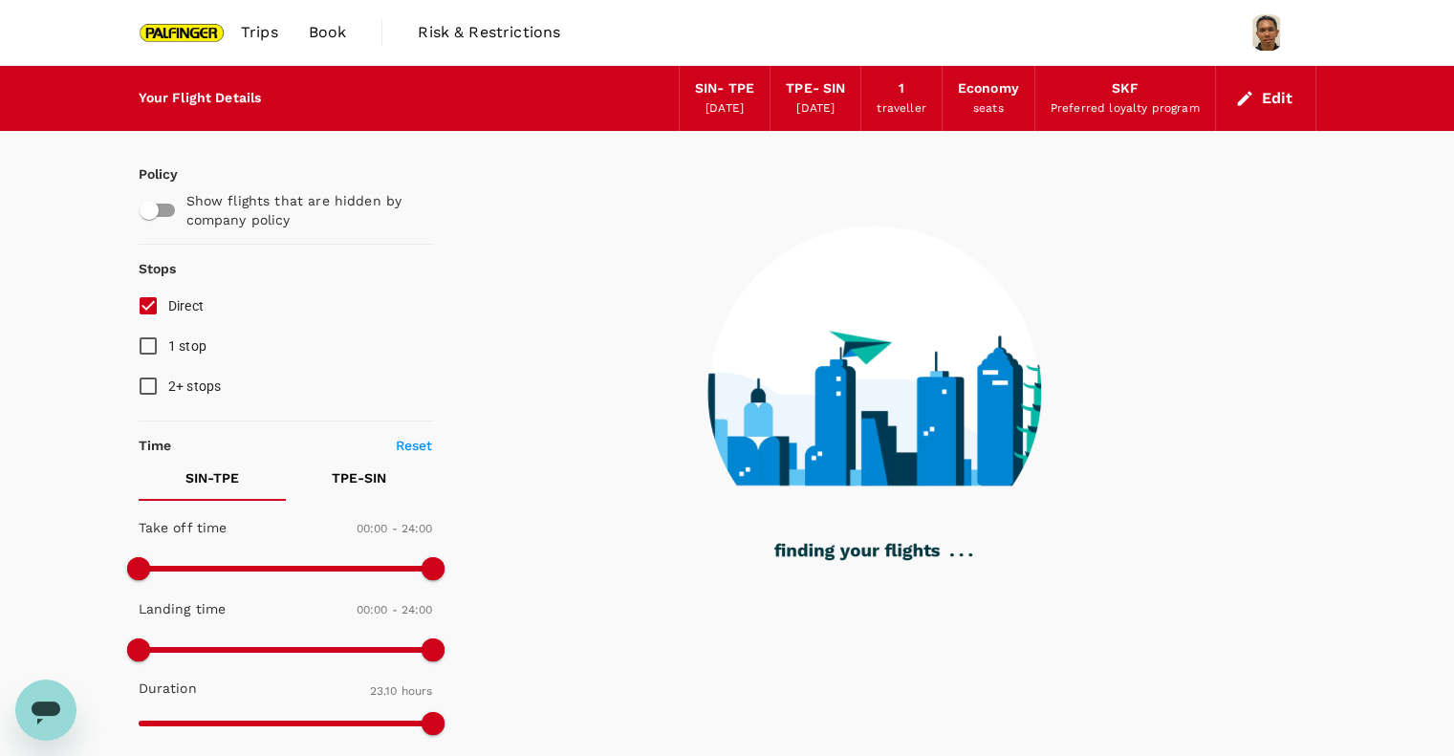
type input "1500"
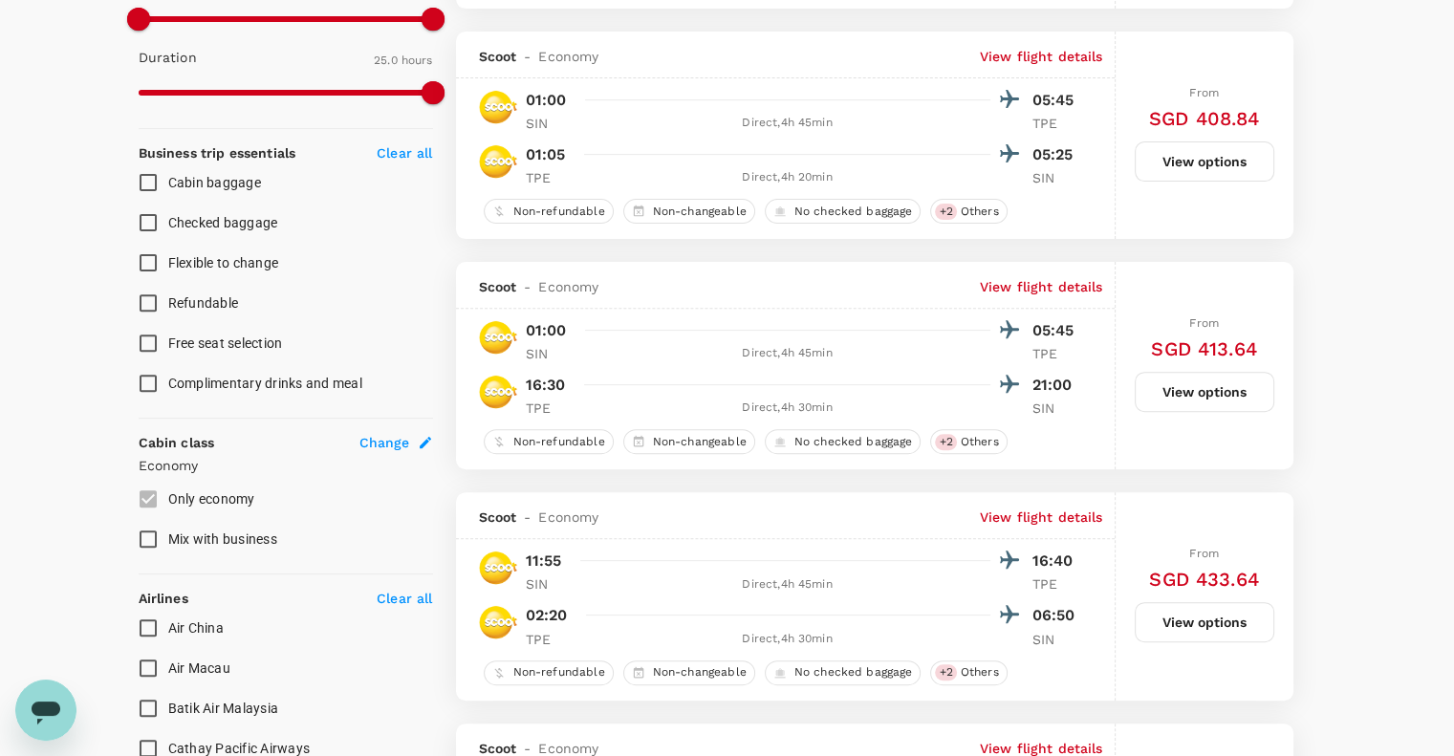
scroll to position [636, 0]
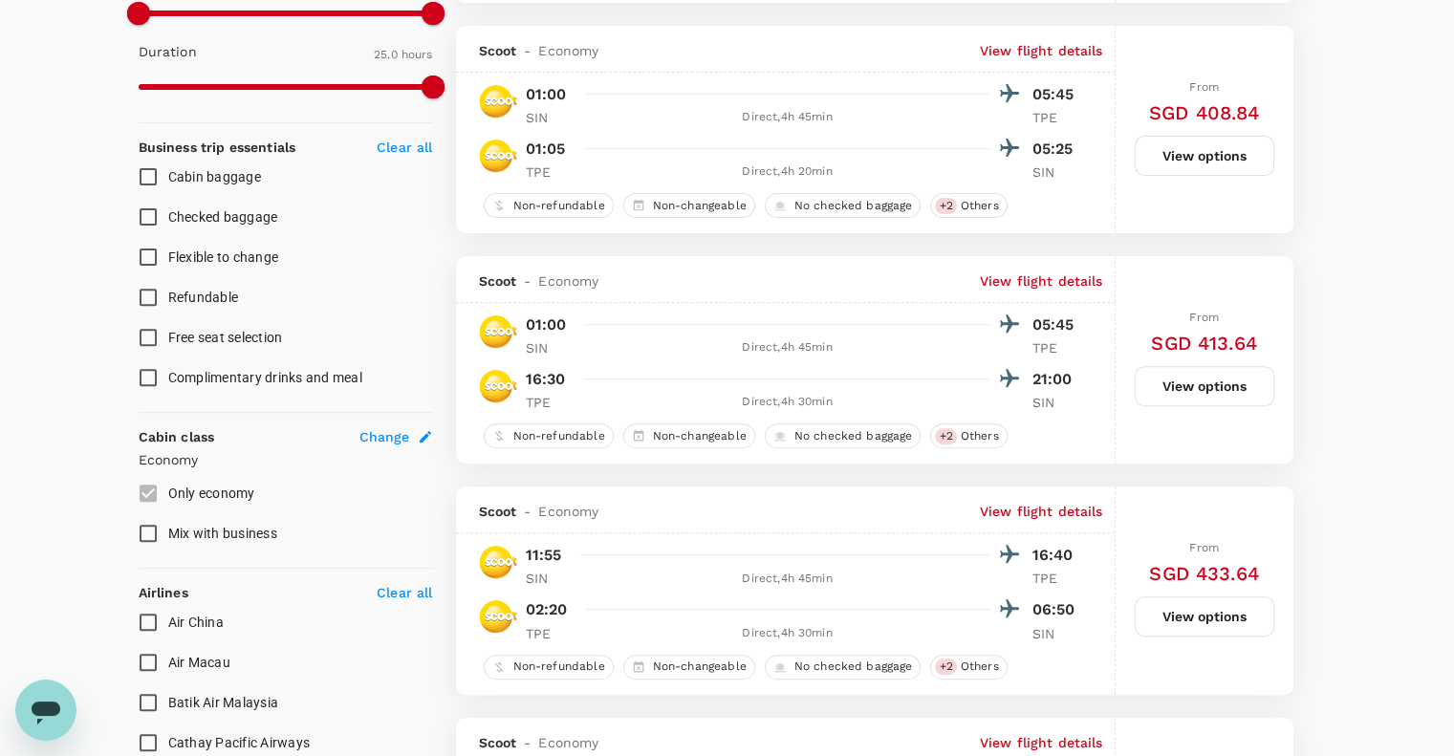
click at [156, 222] on input "Checked baggage" at bounding box center [148, 217] width 40 height 40
checkbox input "true"
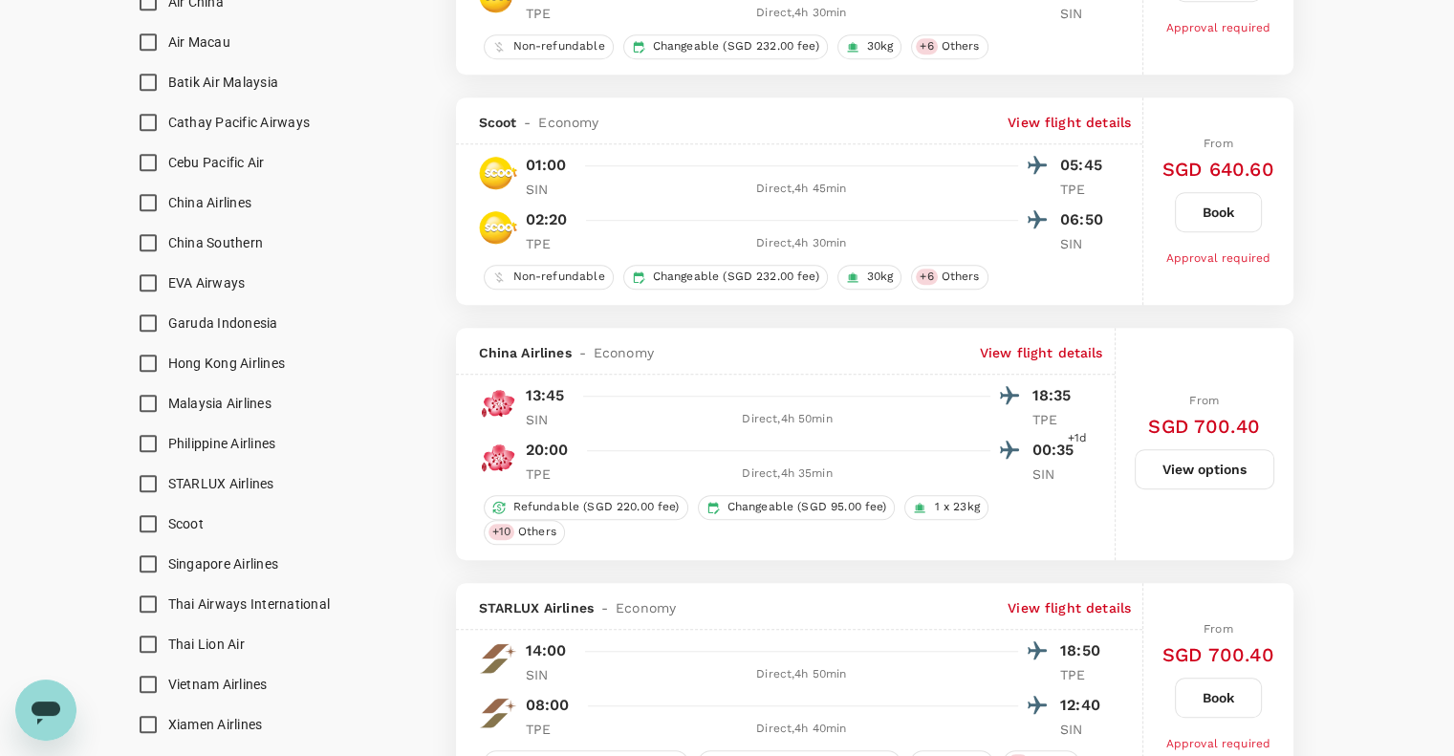
type input "SGD"
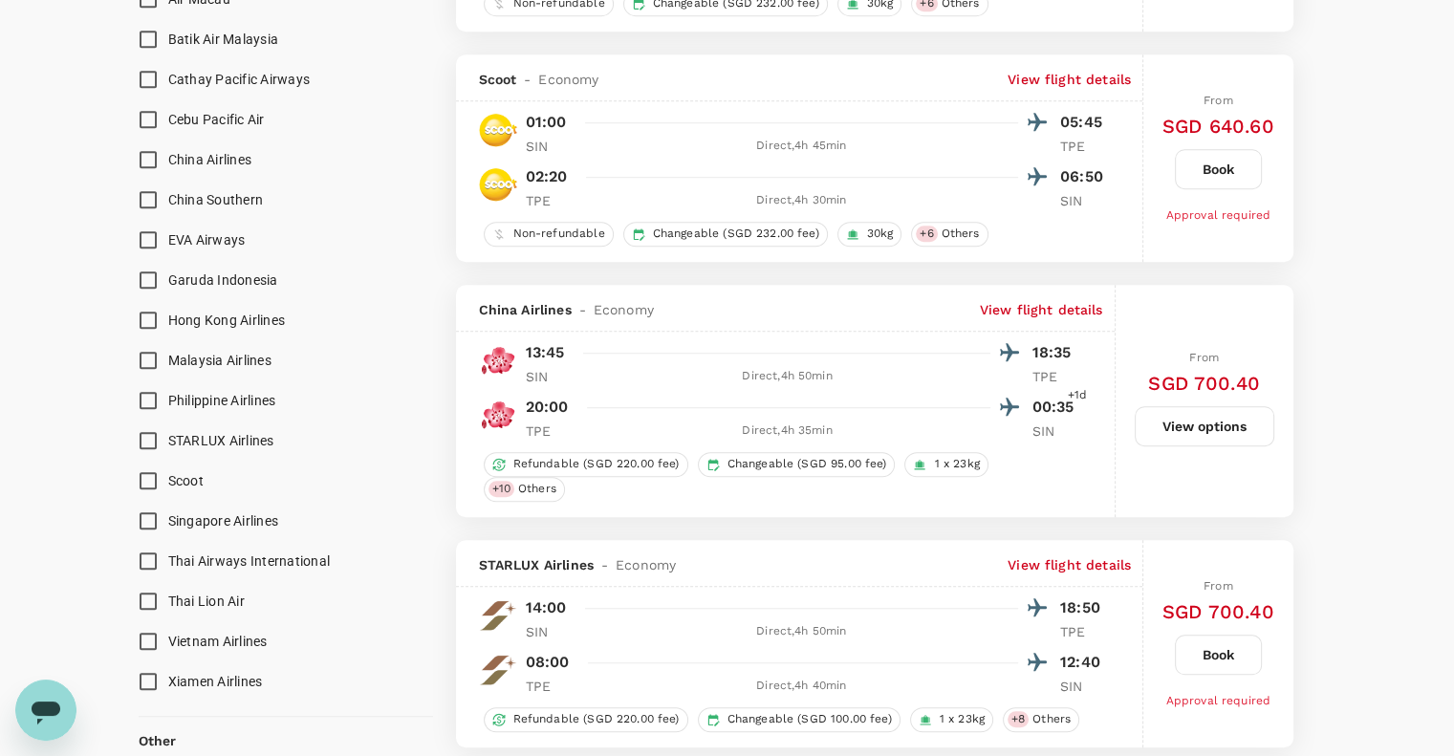
scroll to position [1274, 0]
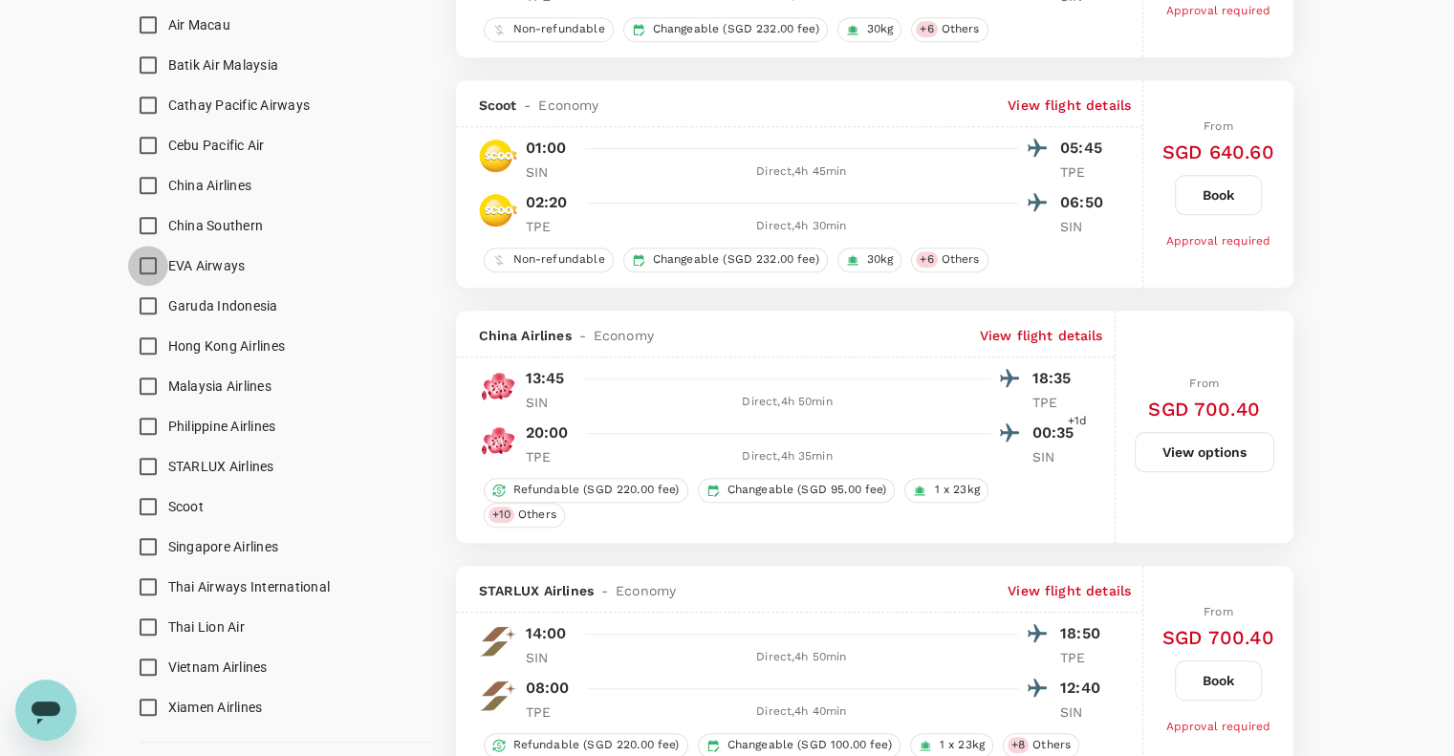
click at [146, 272] on input "EVA Airways" at bounding box center [148, 266] width 40 height 40
checkbox input "true"
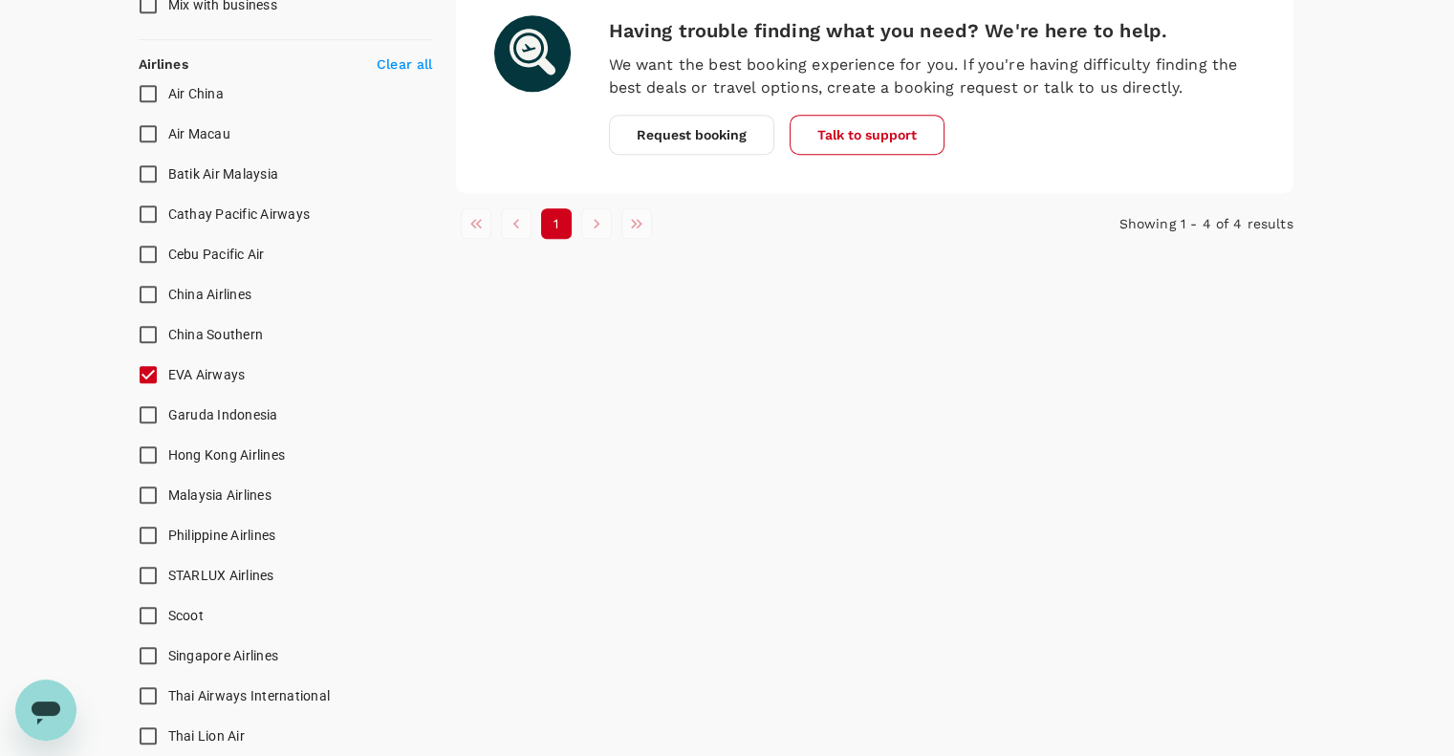
scroll to position [1401, 0]
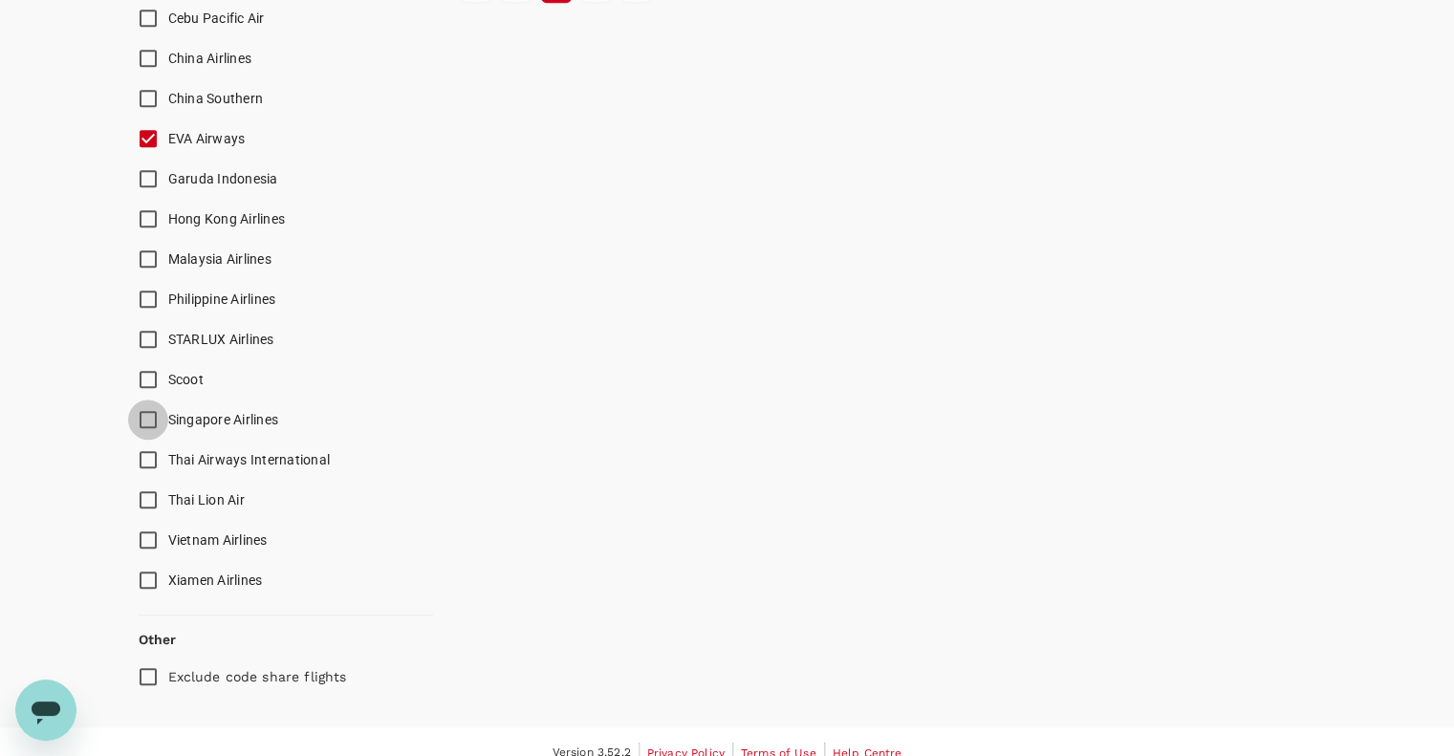
click at [143, 424] on input "Singapore Airlines" at bounding box center [148, 419] width 40 height 40
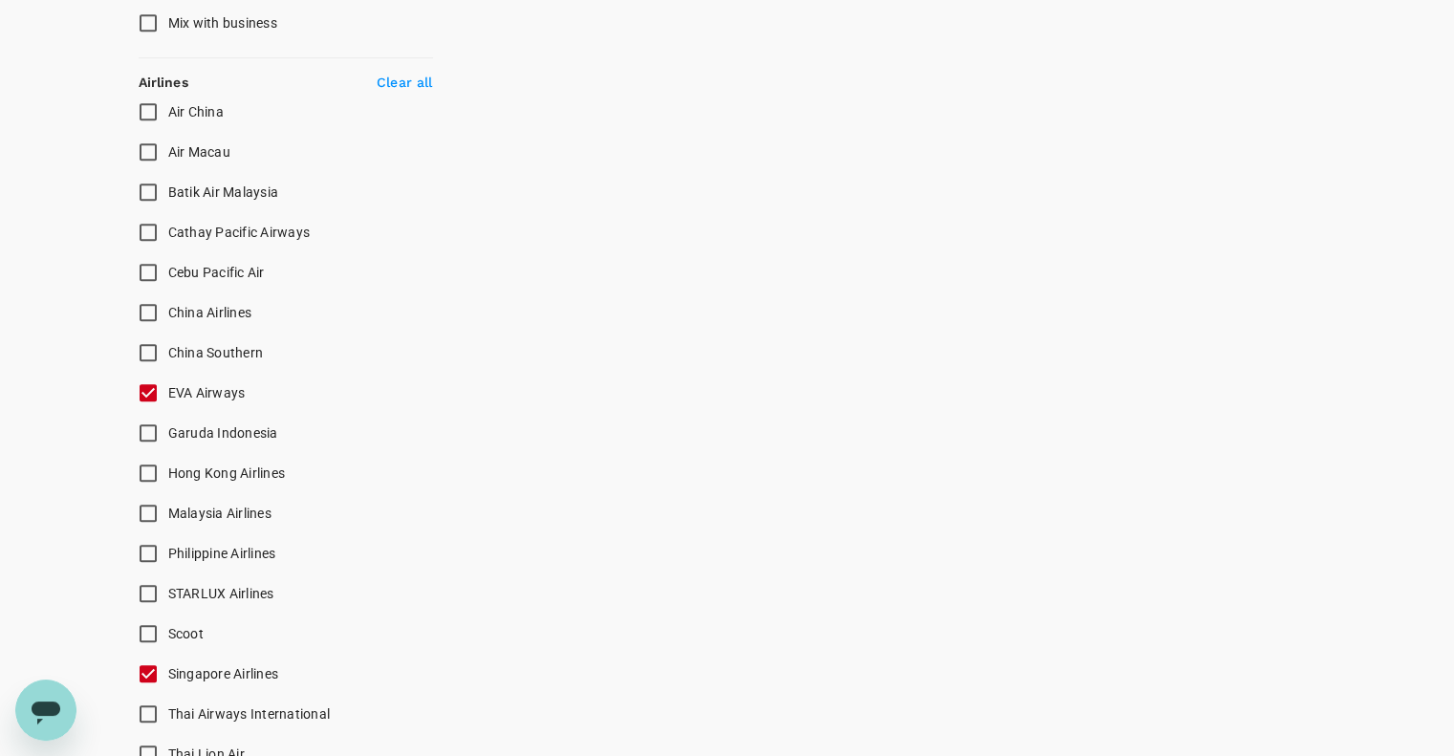
checkbox input "false"
checkbox input "true"
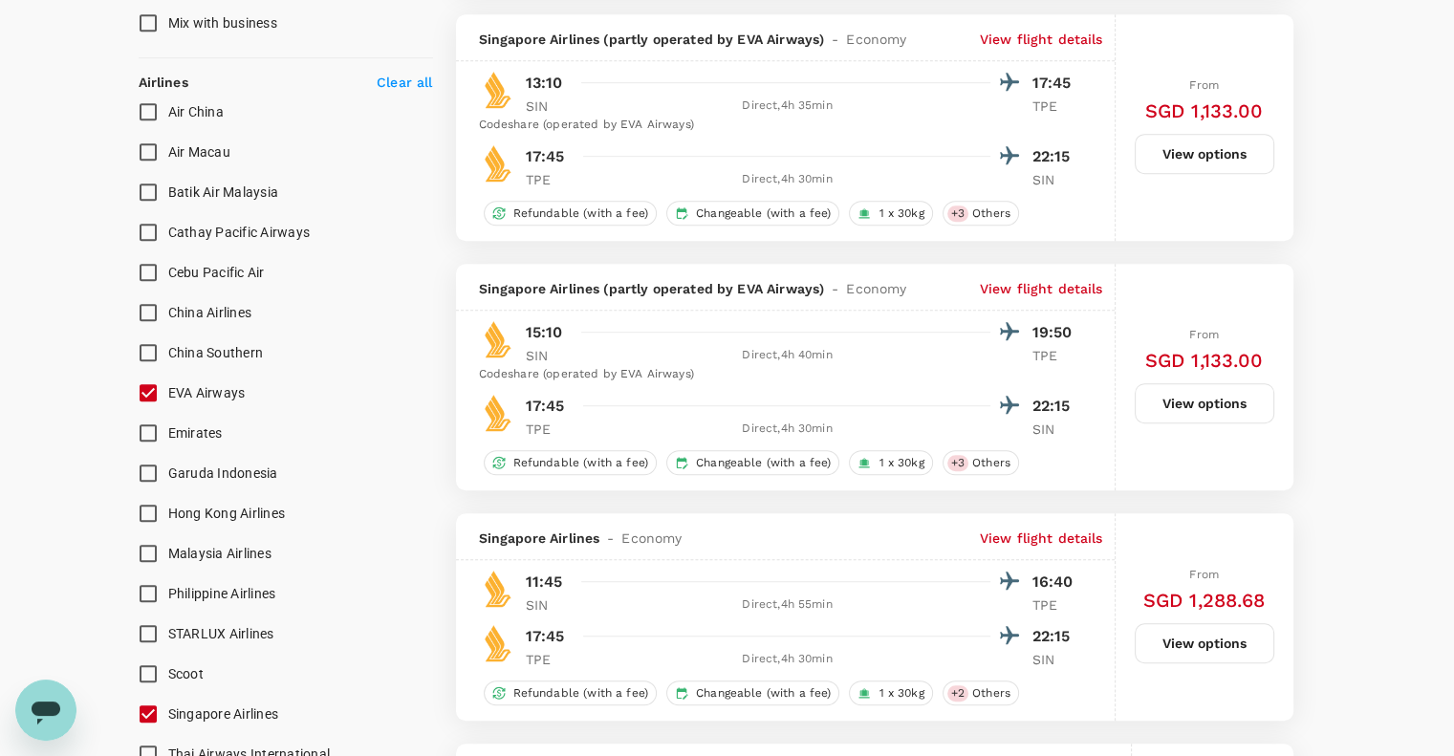
scroll to position [1656, 0]
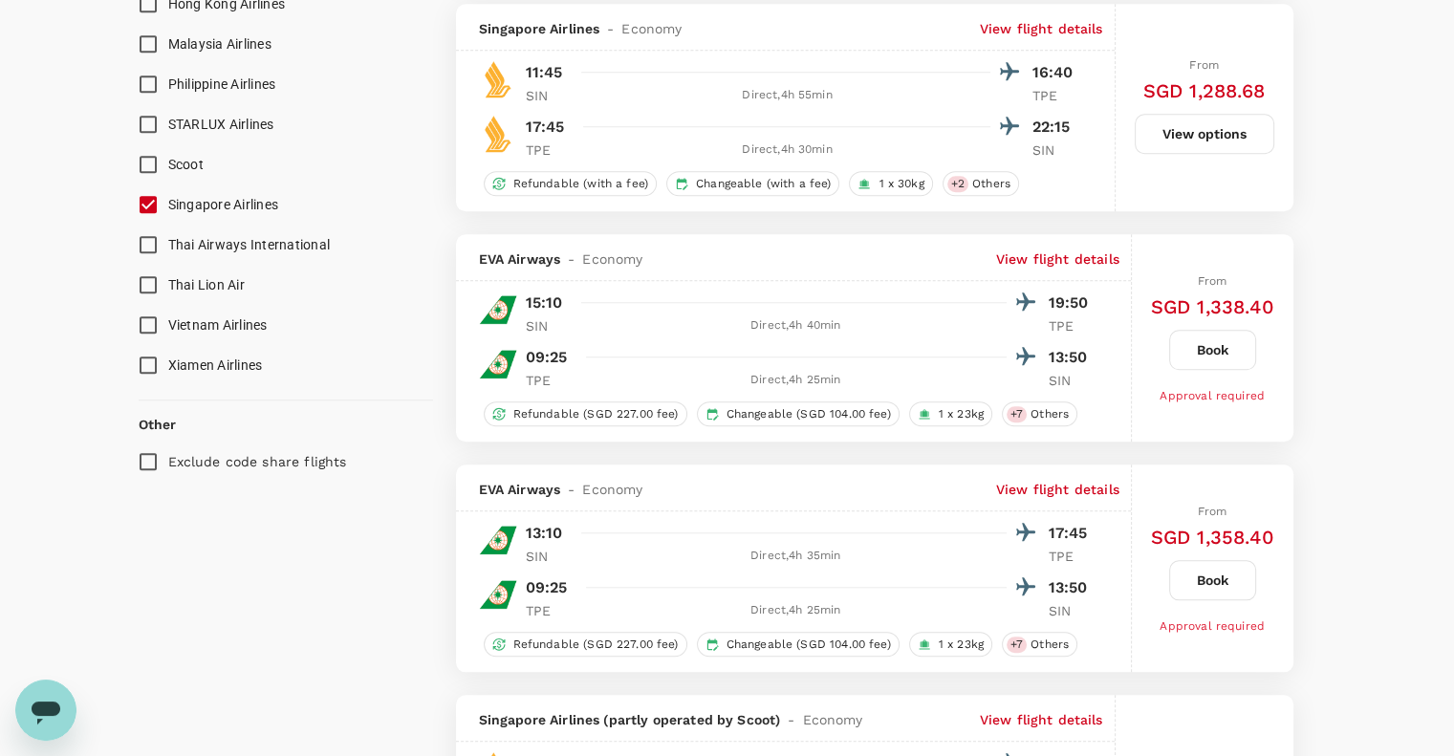
click at [158, 460] on input "Exclude code share flights" at bounding box center [148, 462] width 40 height 40
checkbox input "true"
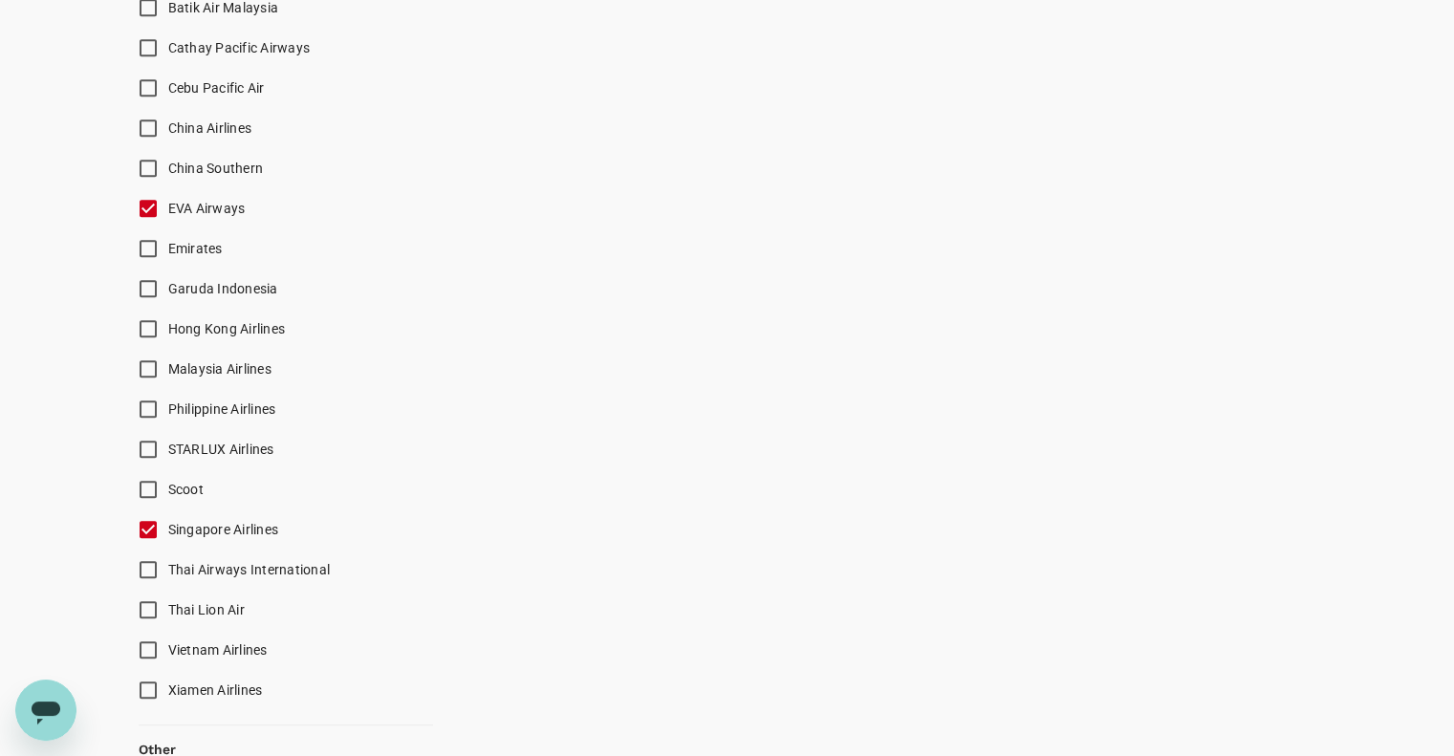
scroll to position [695, 0]
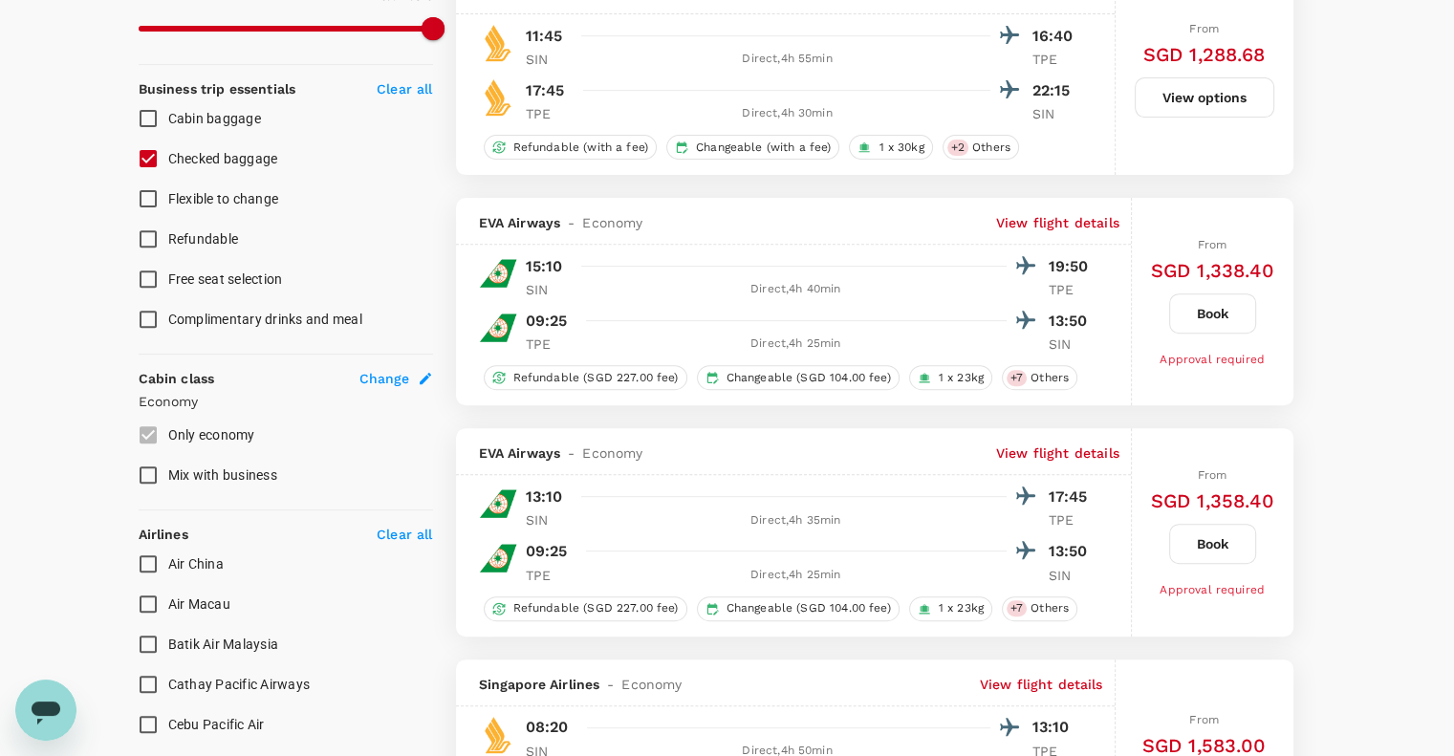
type input "SGD"
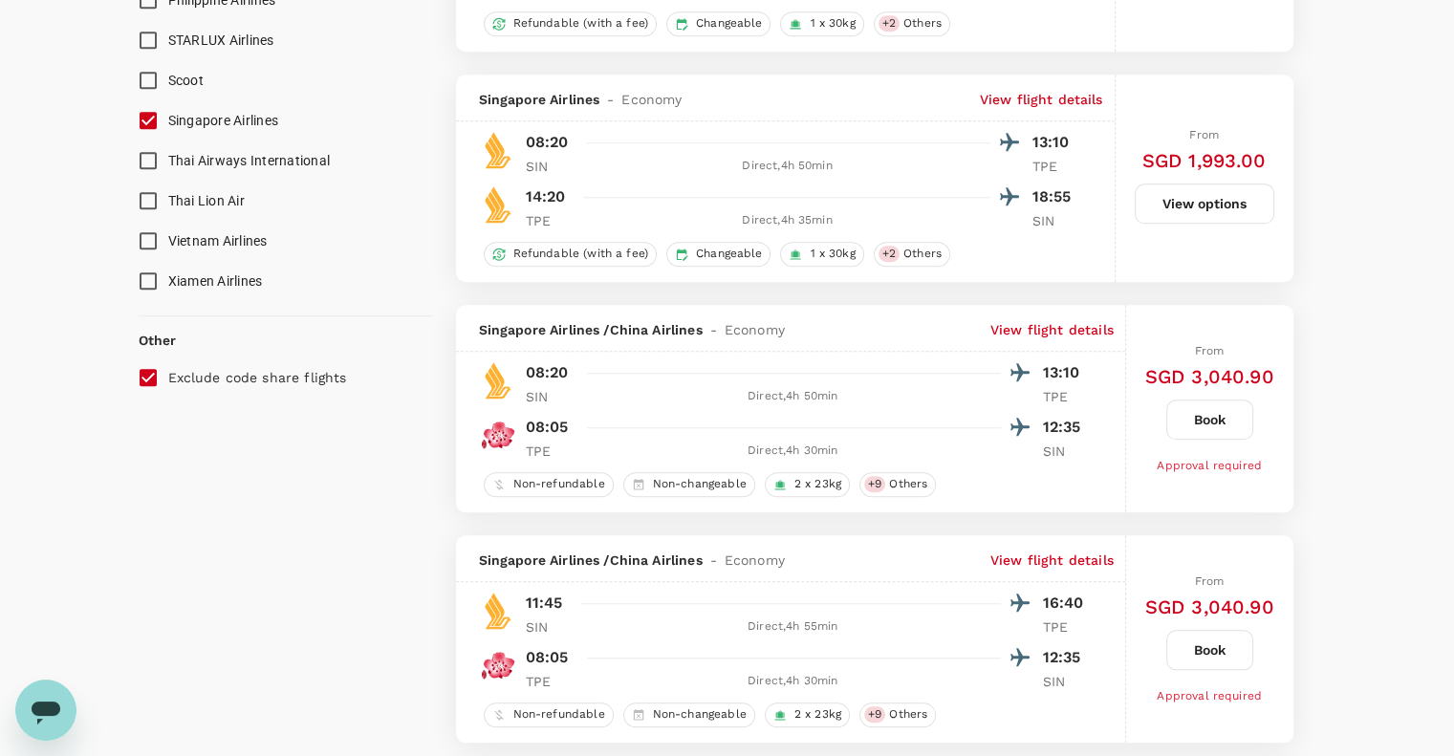
scroll to position [1783, 0]
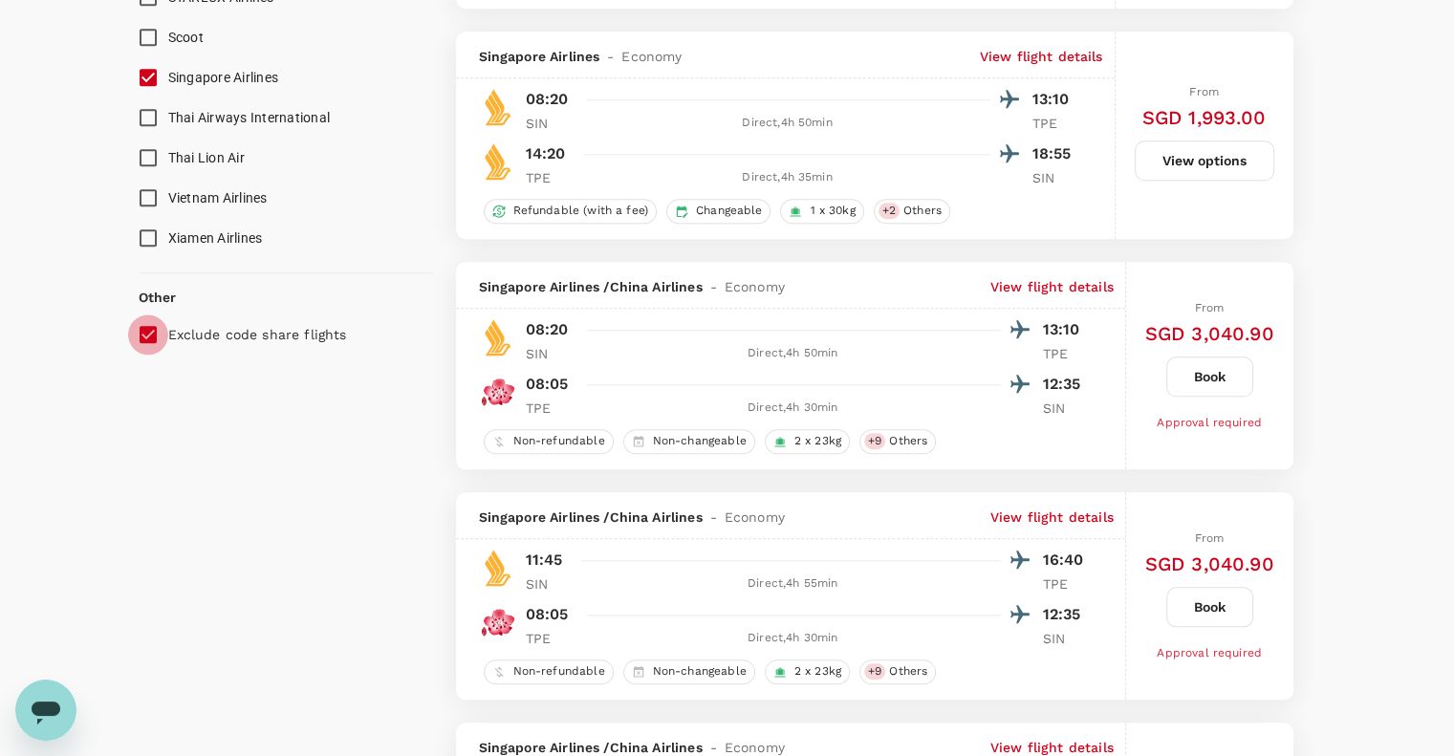
click at [156, 335] on input "Exclude code share flights" at bounding box center [148, 334] width 40 height 40
checkbox input "false"
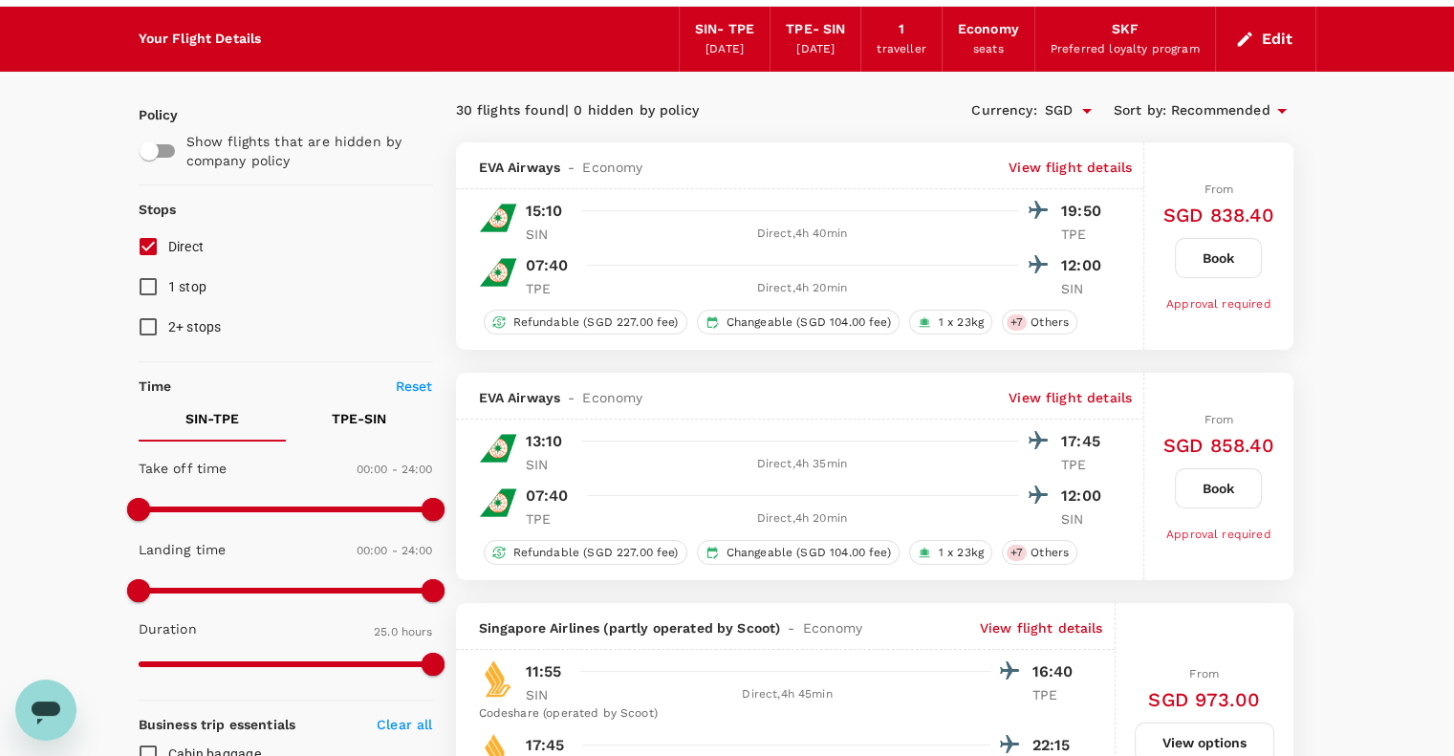
scroll to position [178, 0]
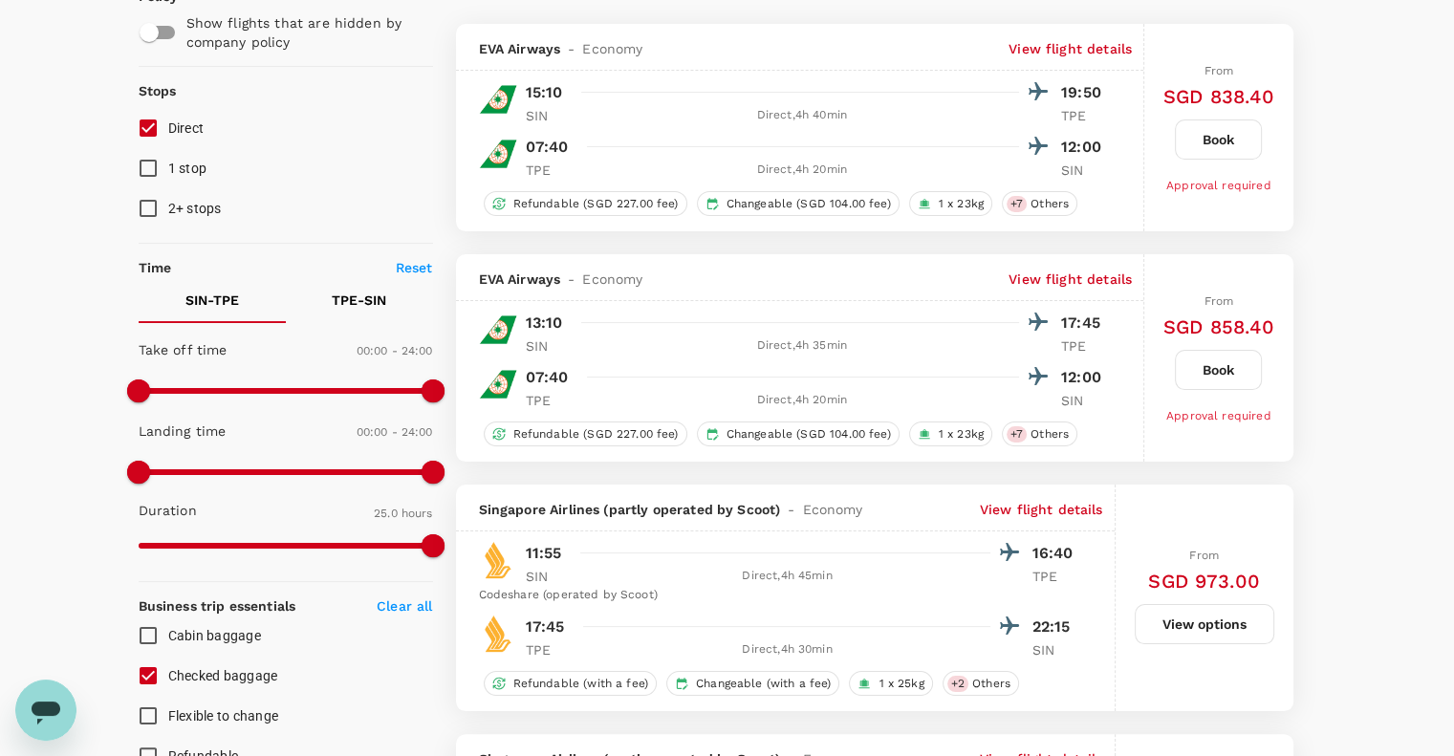
click at [1011, 502] on p "View flight details" at bounding box center [1041, 509] width 123 height 19
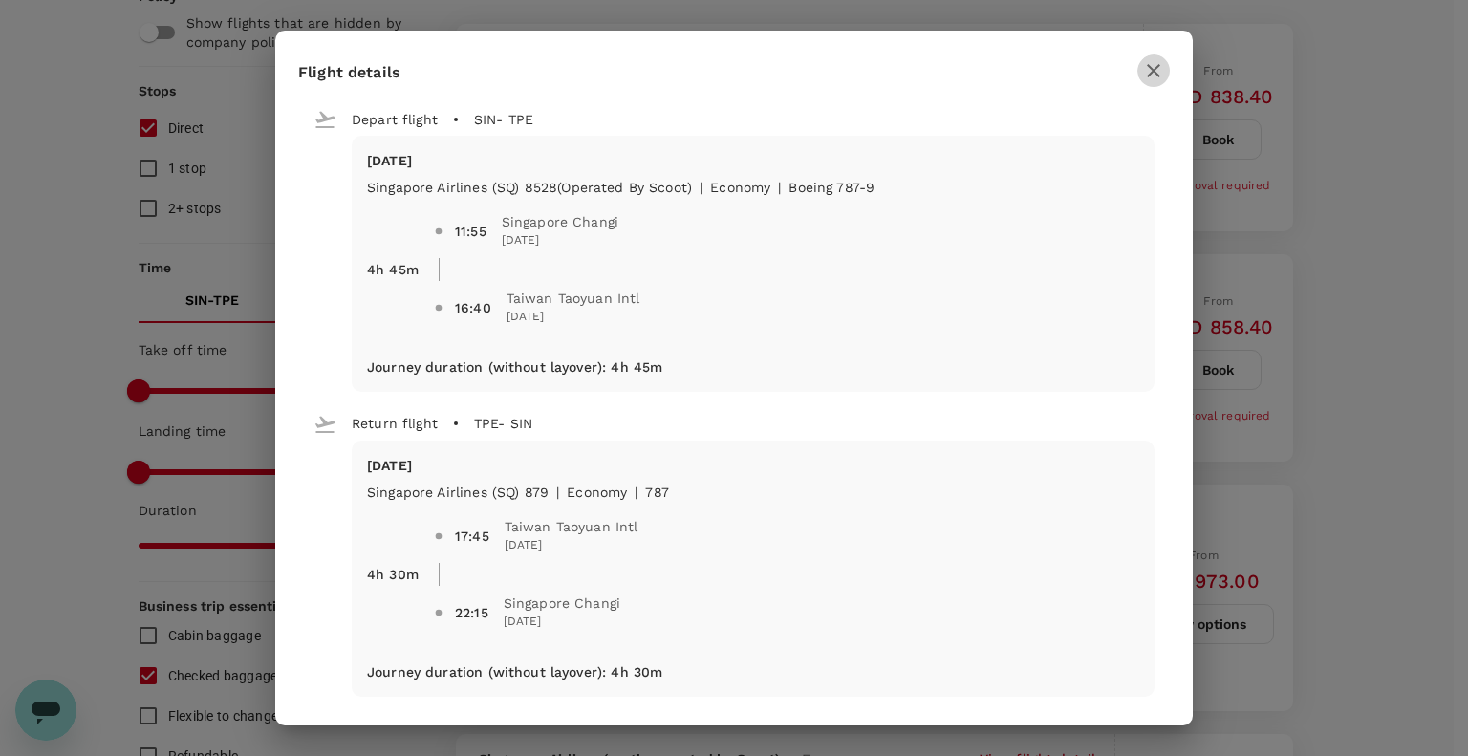
click at [1145, 67] on icon "button" at bounding box center [1153, 70] width 23 height 23
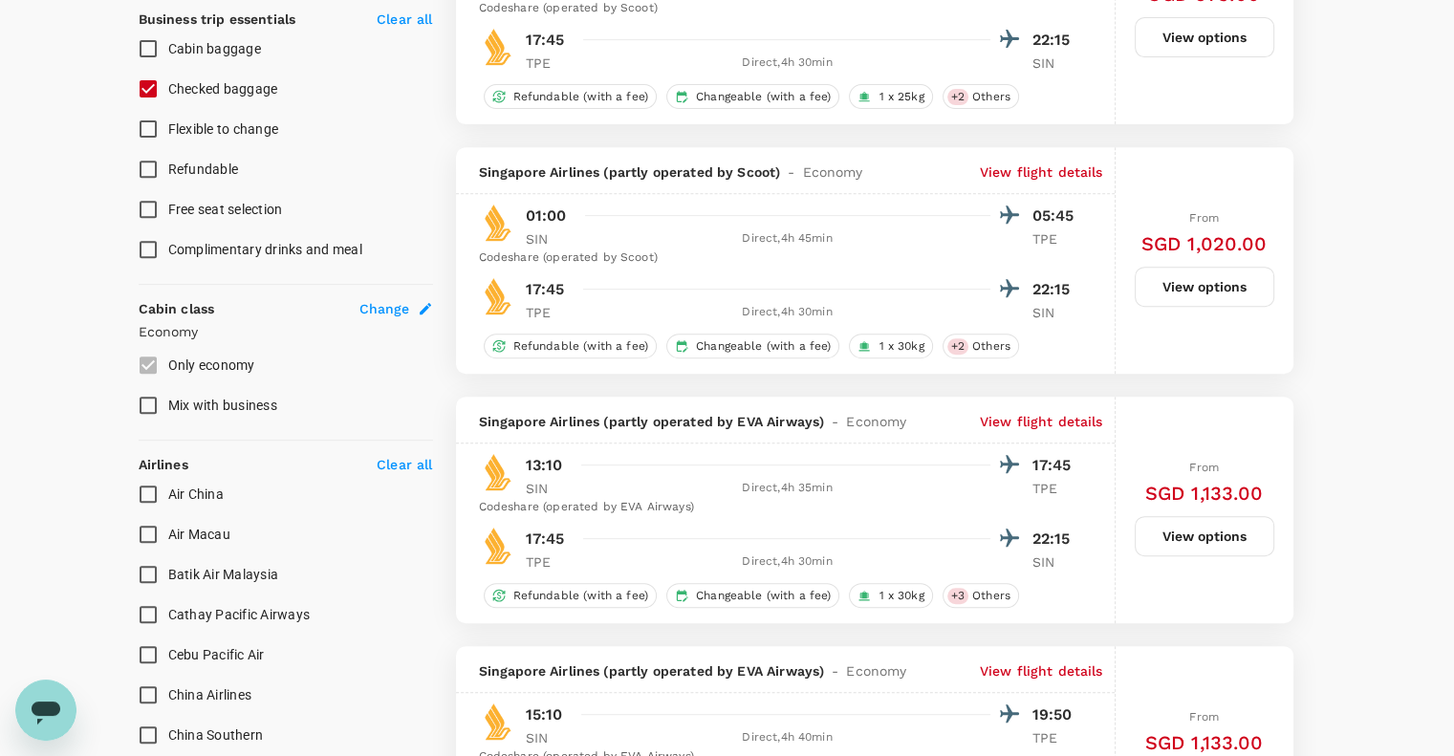
scroll to position [1019, 0]
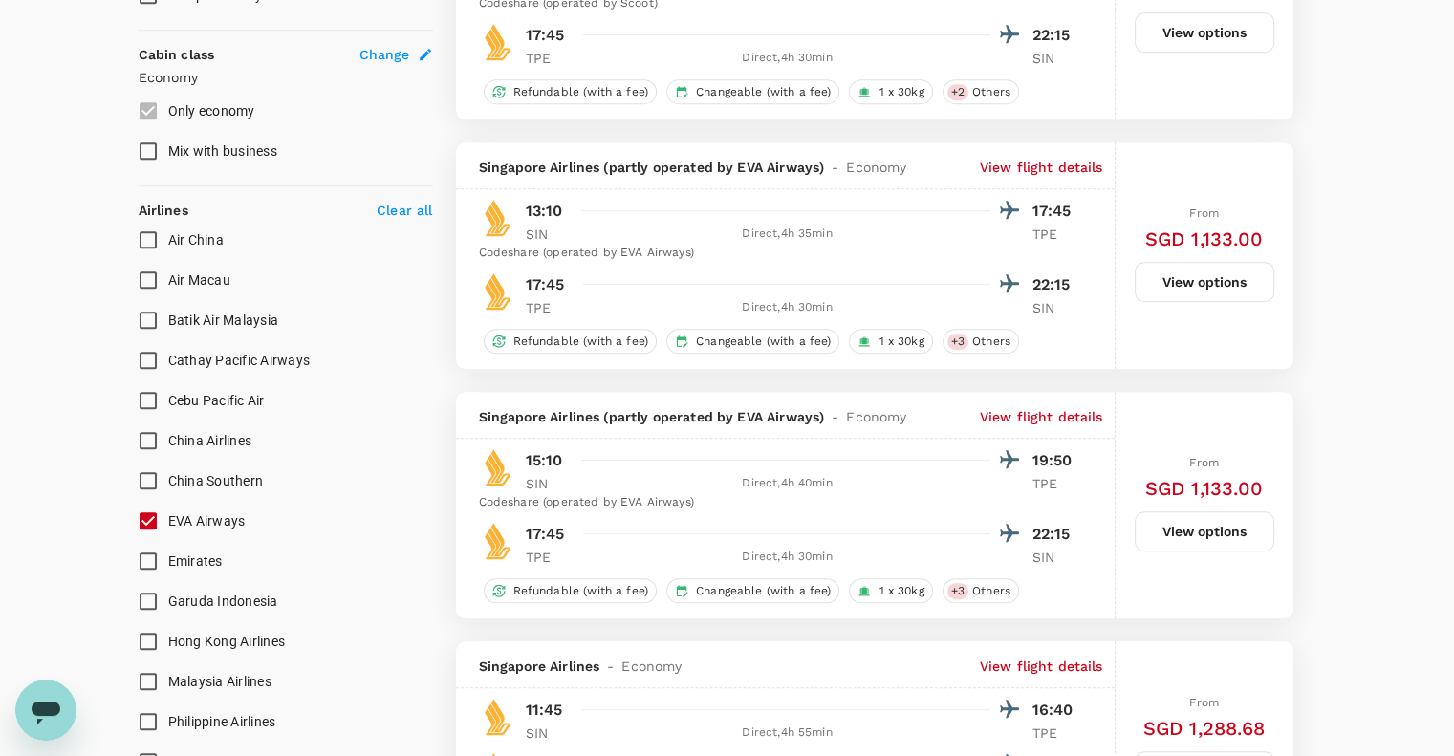
click at [151, 521] on input "EVA Airways" at bounding box center [148, 521] width 40 height 40
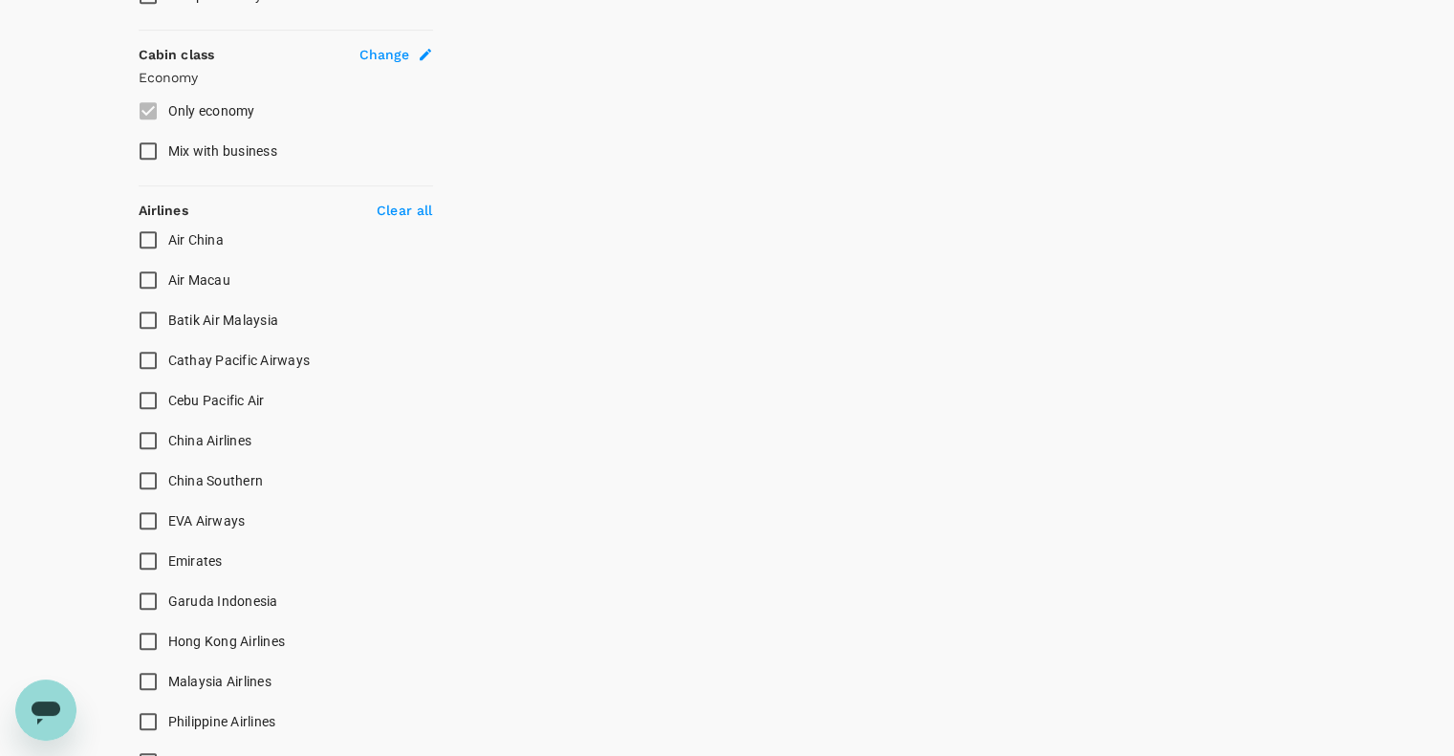
click at [153, 519] on input "EVA Airways" at bounding box center [148, 521] width 40 height 40
checkbox input "true"
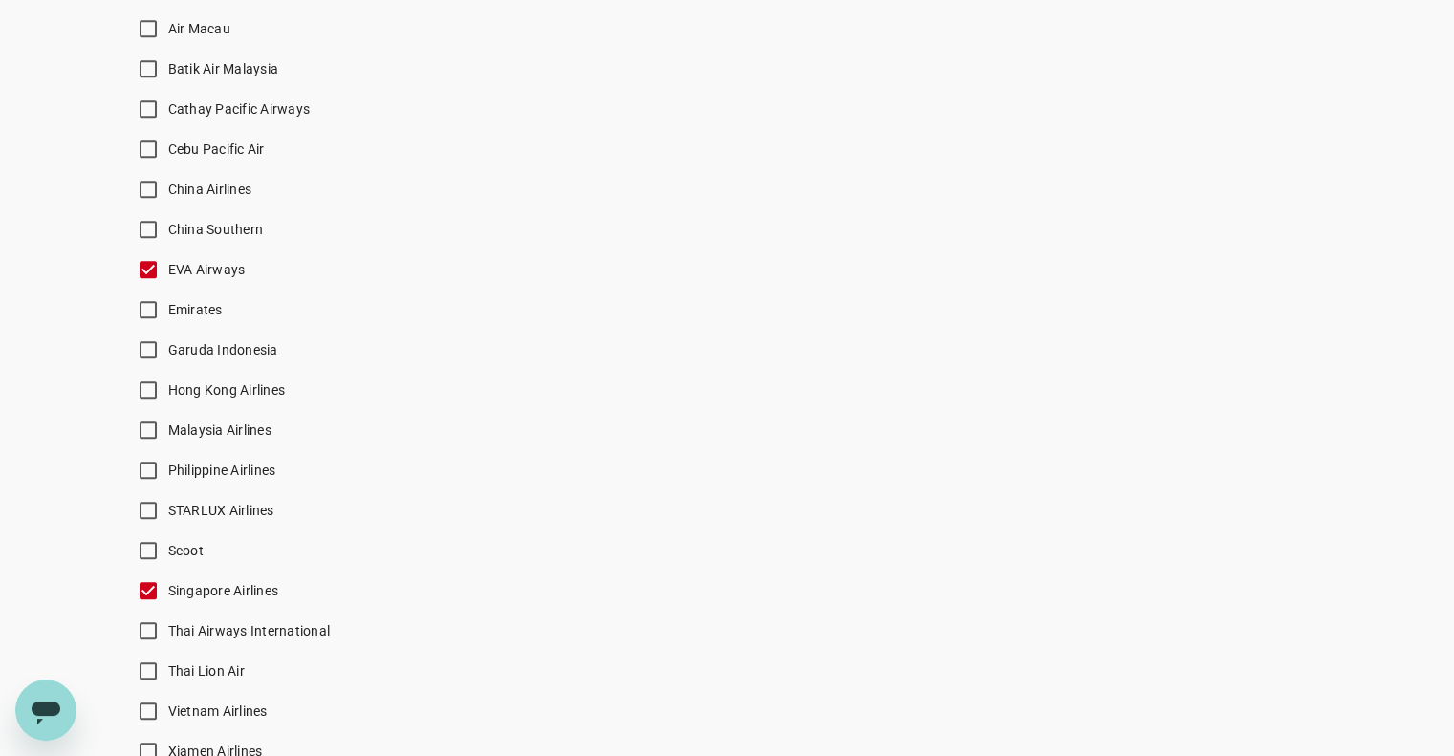
scroll to position [1274, 0]
click at [158, 579] on input "Singapore Airlines" at bounding box center [148, 587] width 40 height 40
checkbox input "false"
click at [148, 550] on input "Scoot" at bounding box center [148, 547] width 40 height 40
checkbox input "true"
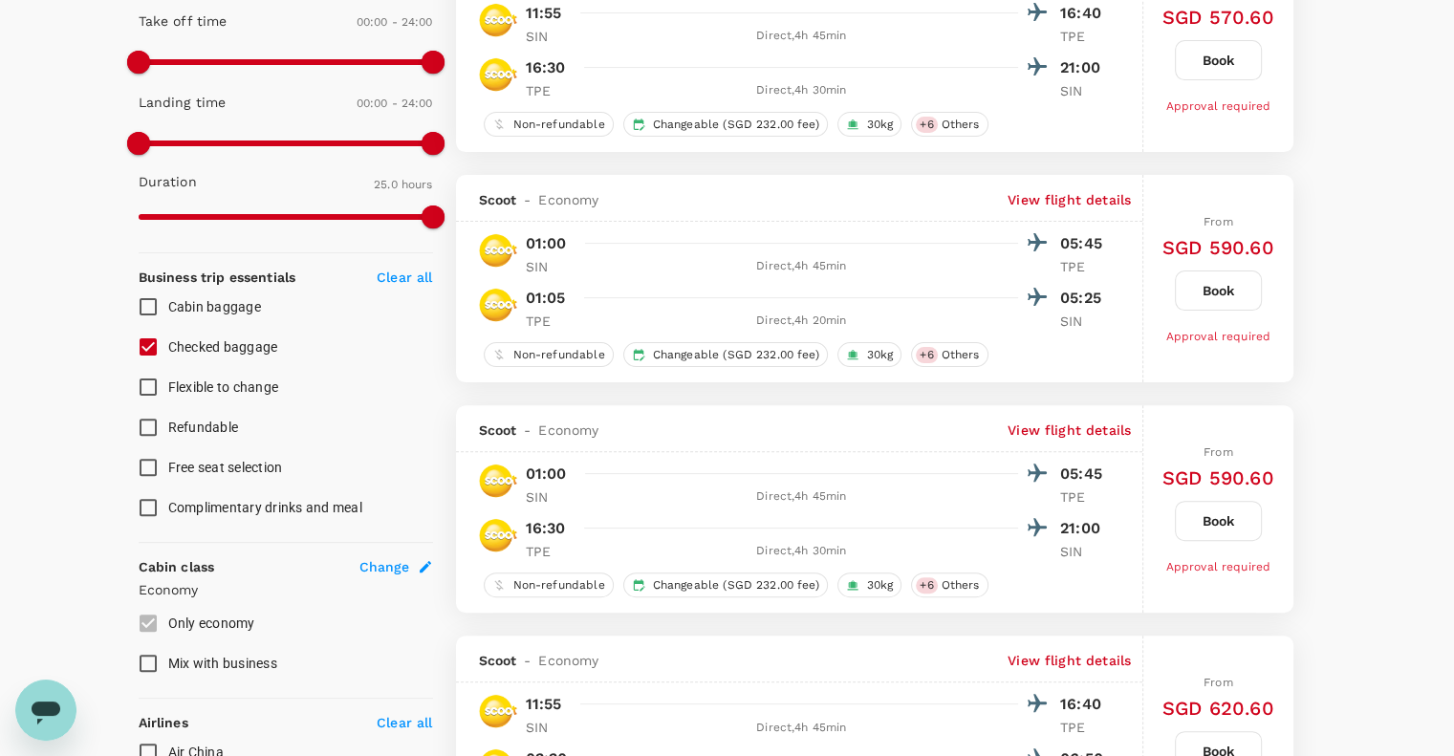
scroll to position [509, 0]
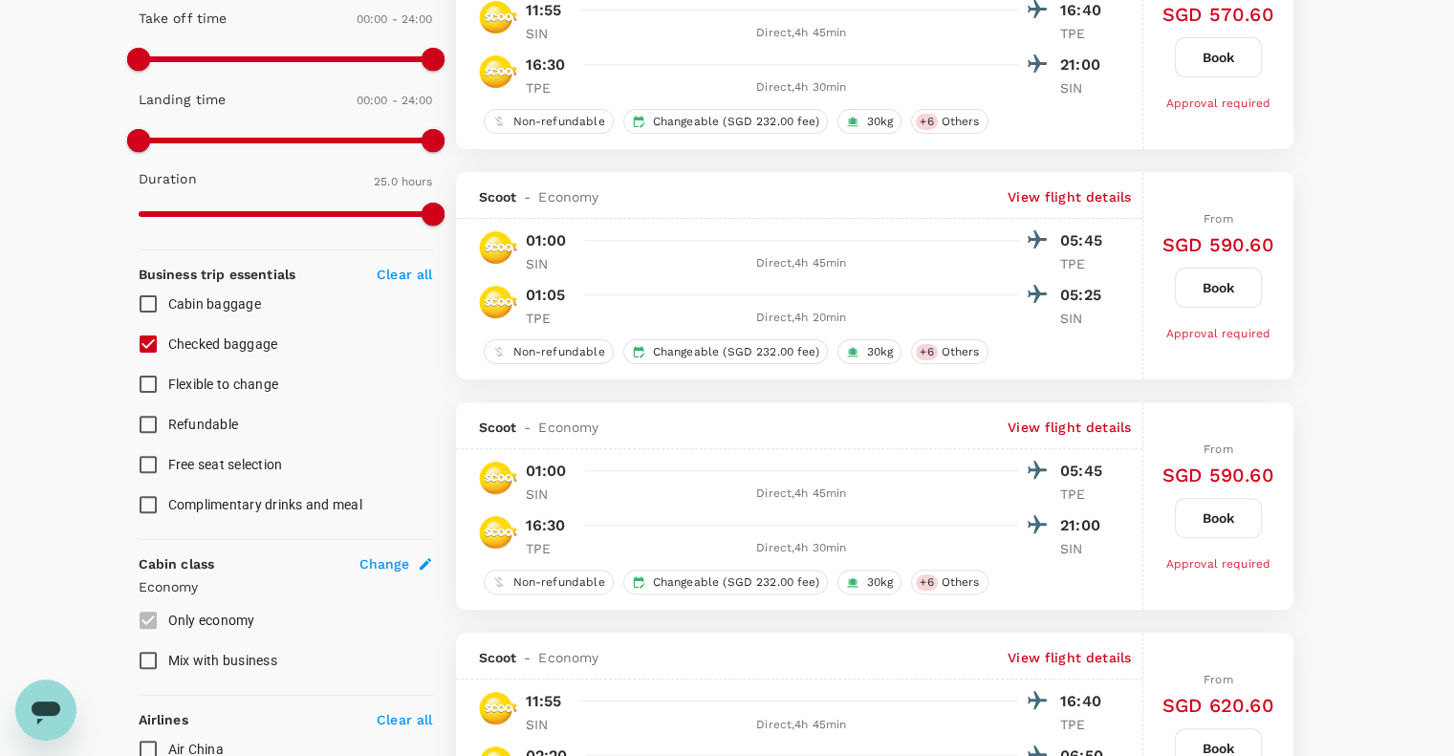
click at [152, 466] on input "Free seat selection" at bounding box center [148, 464] width 40 height 40
checkbox input "true"
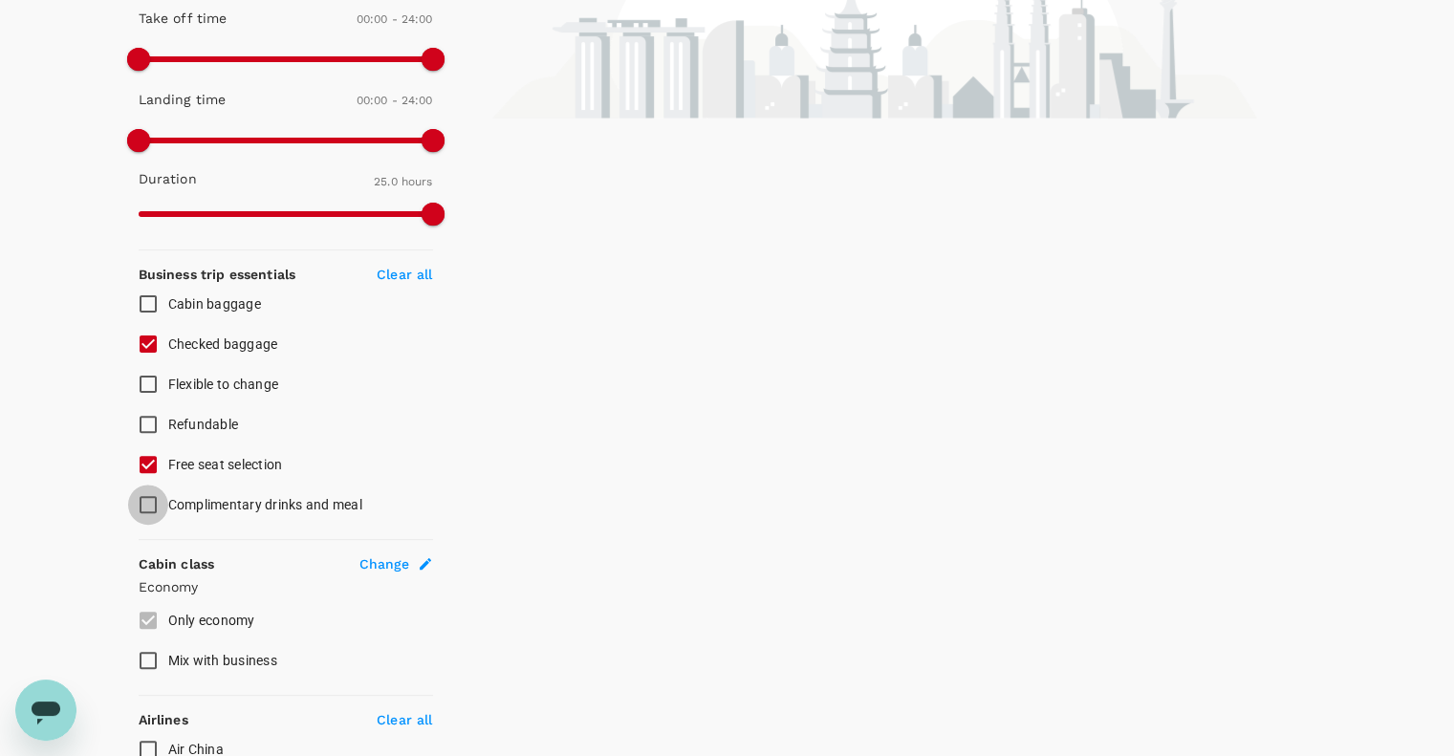
click at [151, 507] on input "Complimentary drinks and meal" at bounding box center [148, 505] width 40 height 40
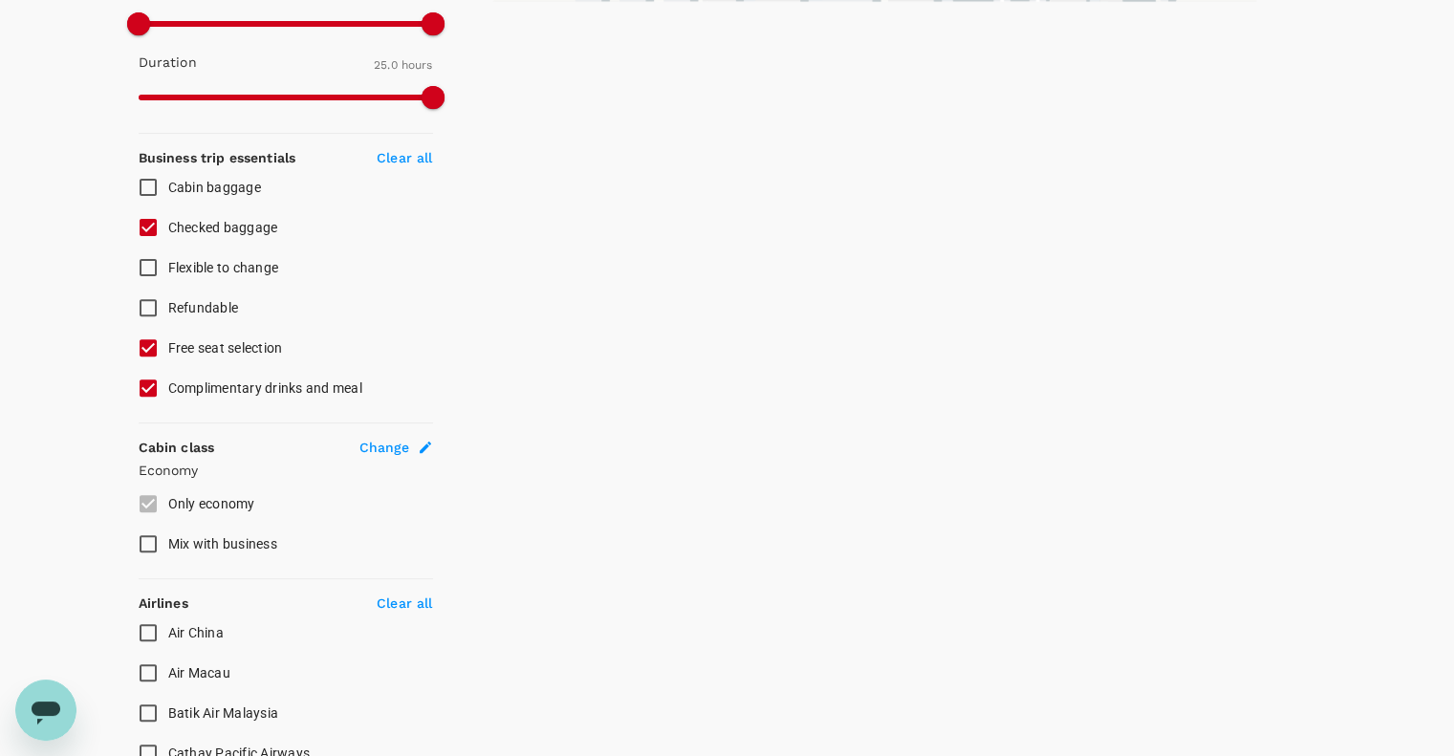
scroll to position [636, 0]
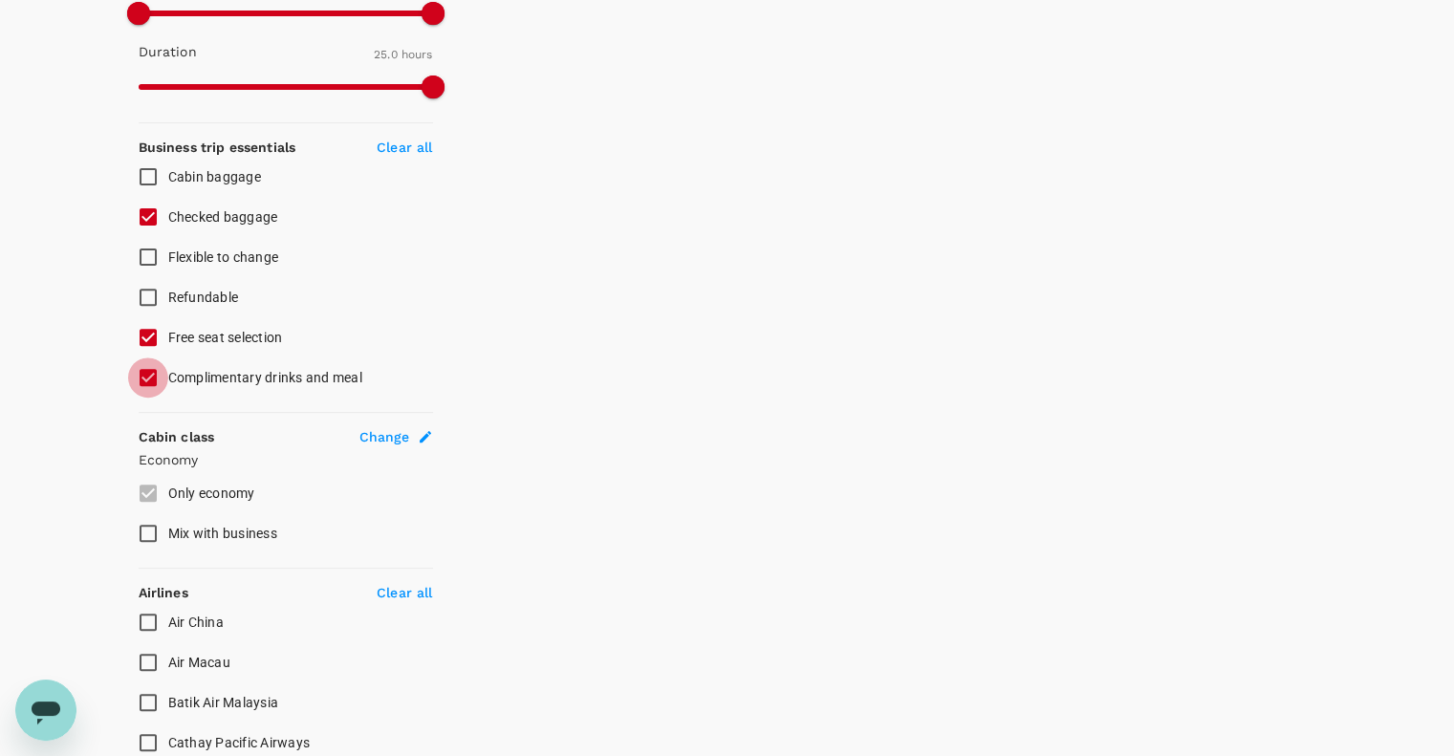
click at [149, 374] on input "Complimentary drinks and meal" at bounding box center [148, 377] width 40 height 40
checkbox input "false"
click at [153, 328] on input "Free seat selection" at bounding box center [148, 337] width 40 height 40
checkbox input "false"
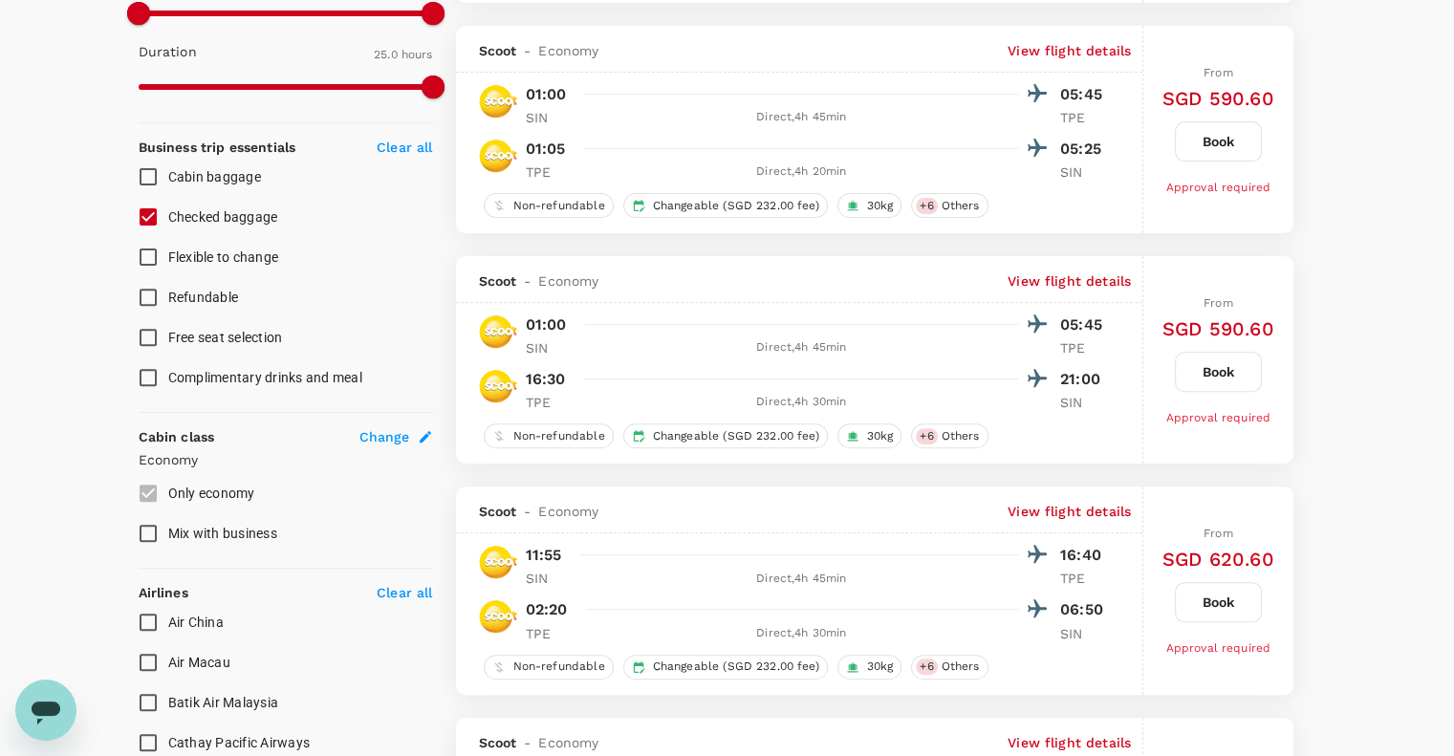
type input "SGD"
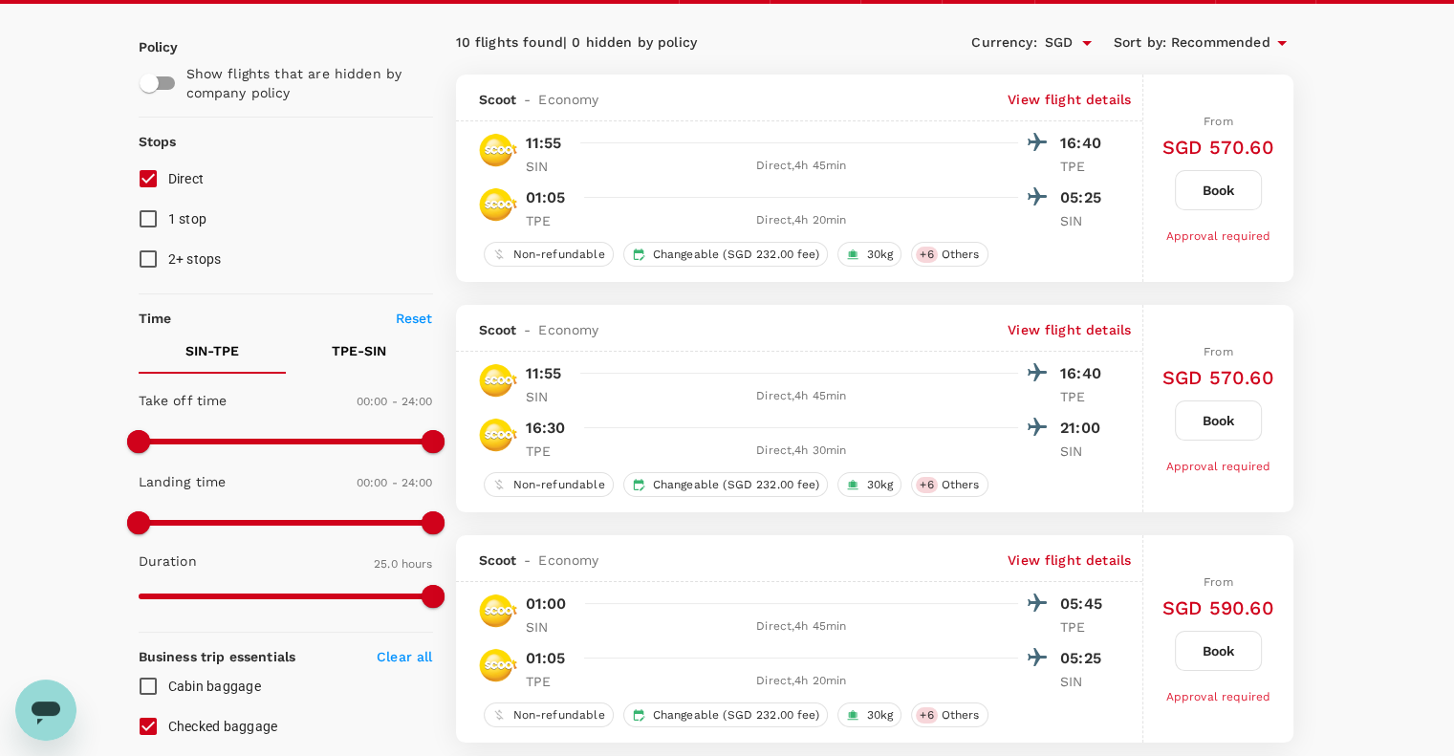
scroll to position [0, 0]
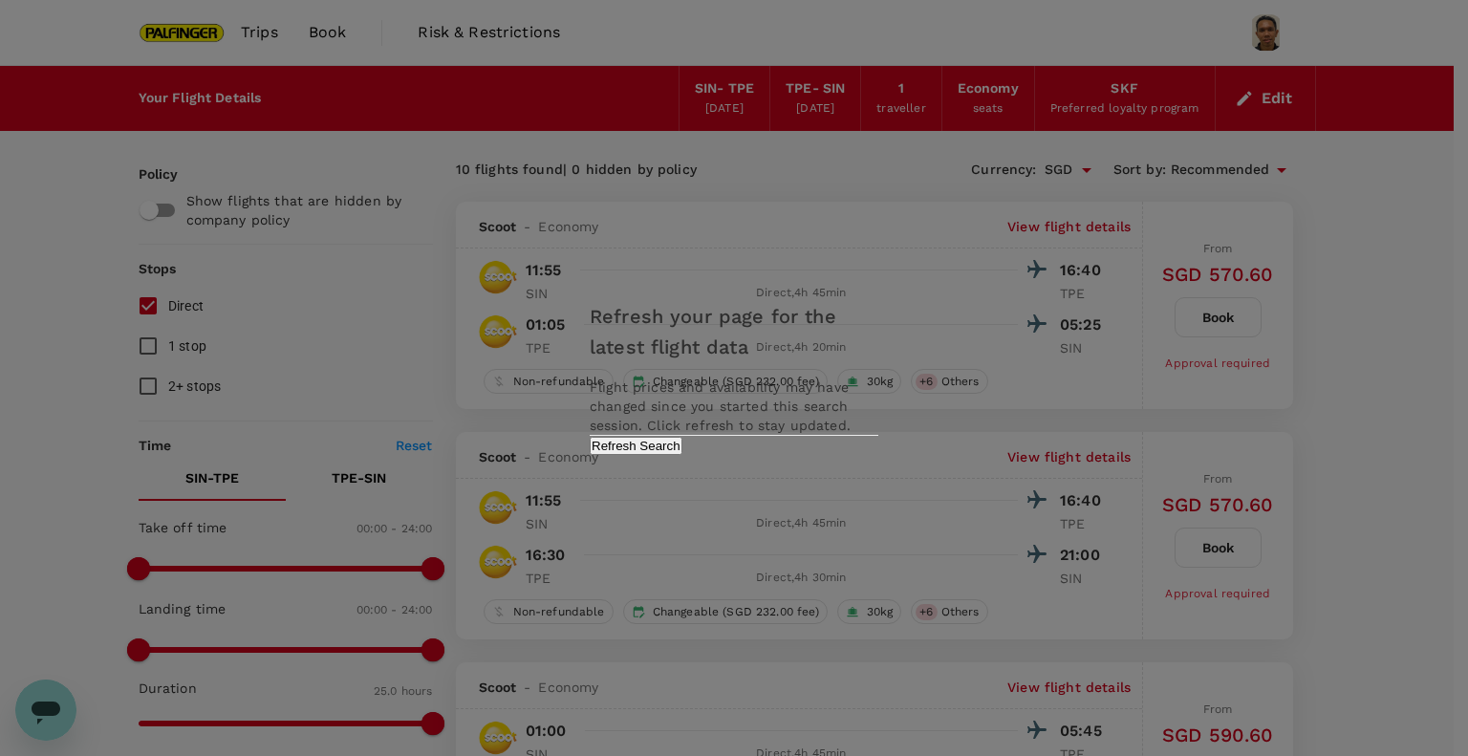
click at [682, 455] on button "Refresh Search" at bounding box center [636, 446] width 93 height 18
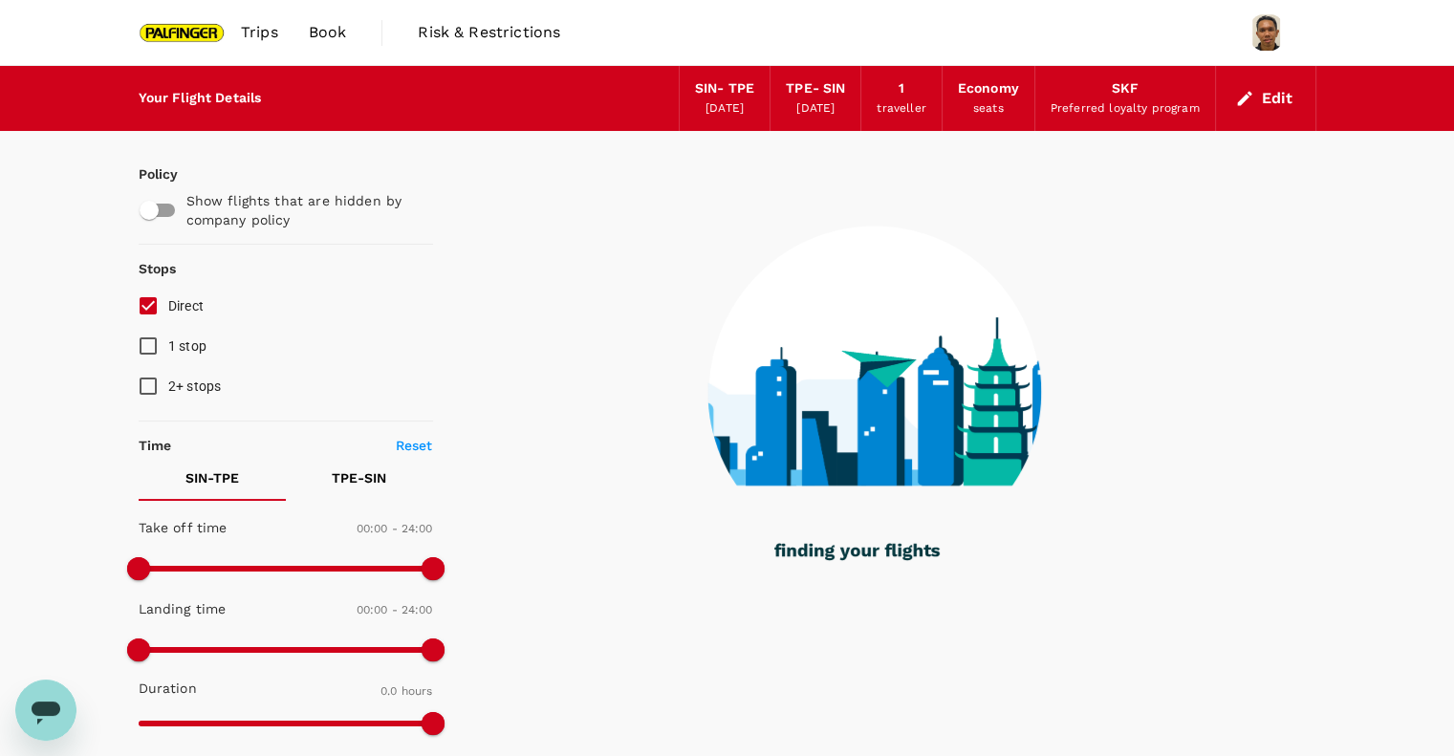
type input "620"
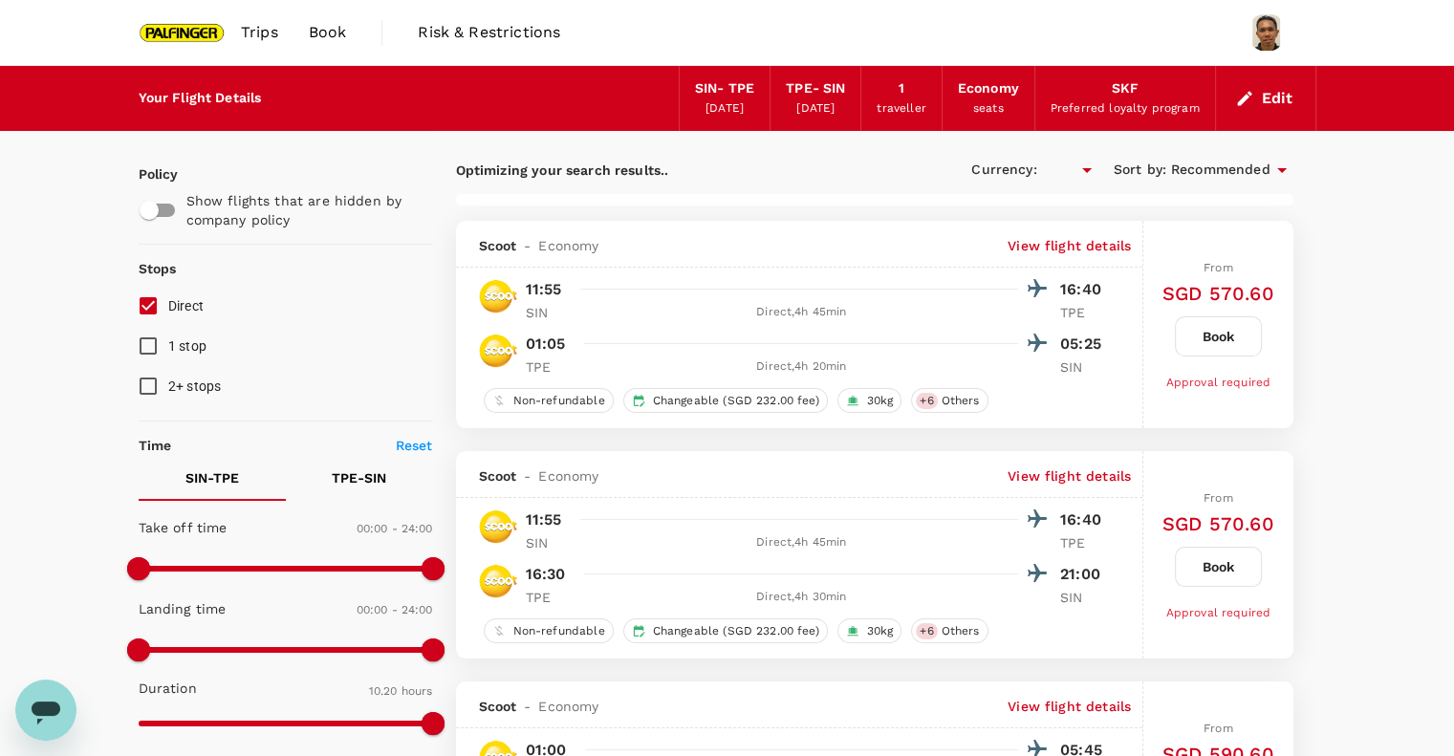
type input "SGD"
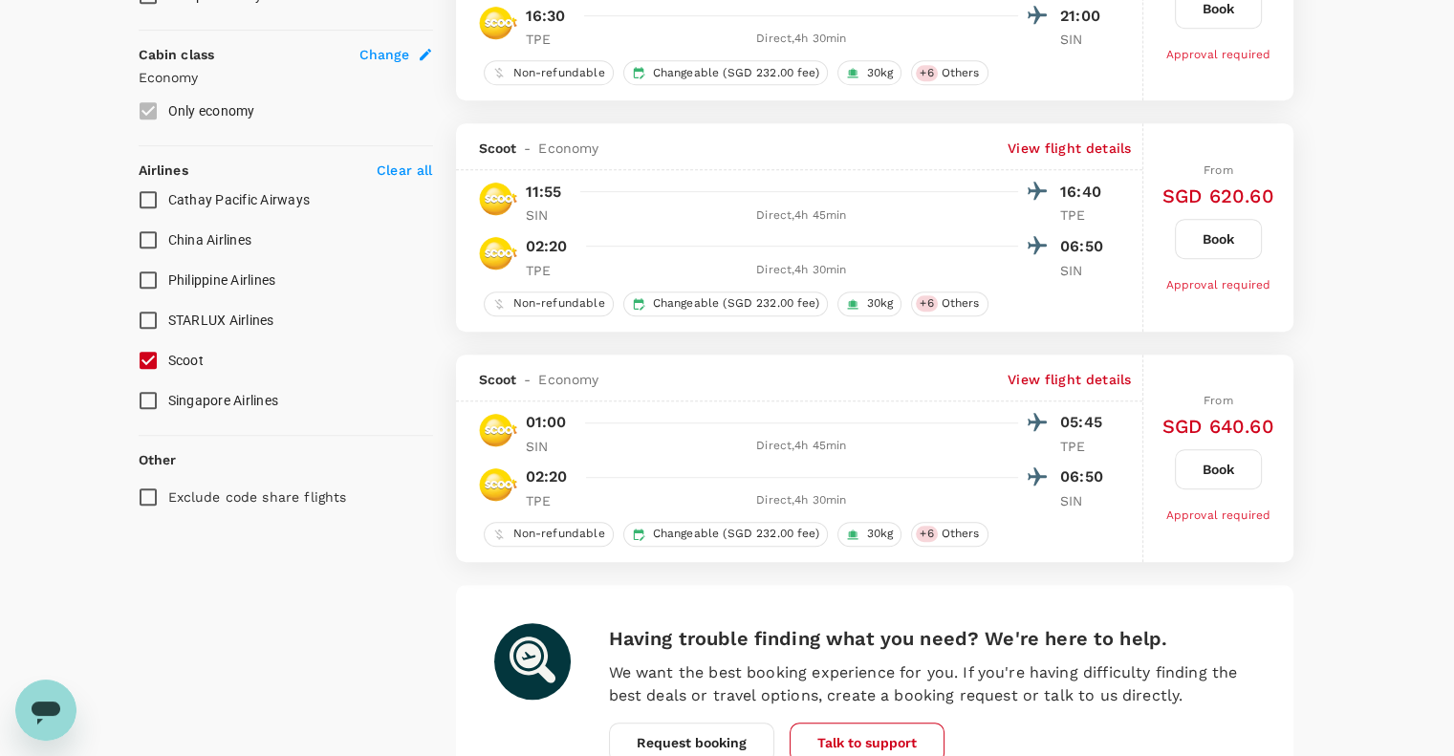
type input "1280"
checkbox input "false"
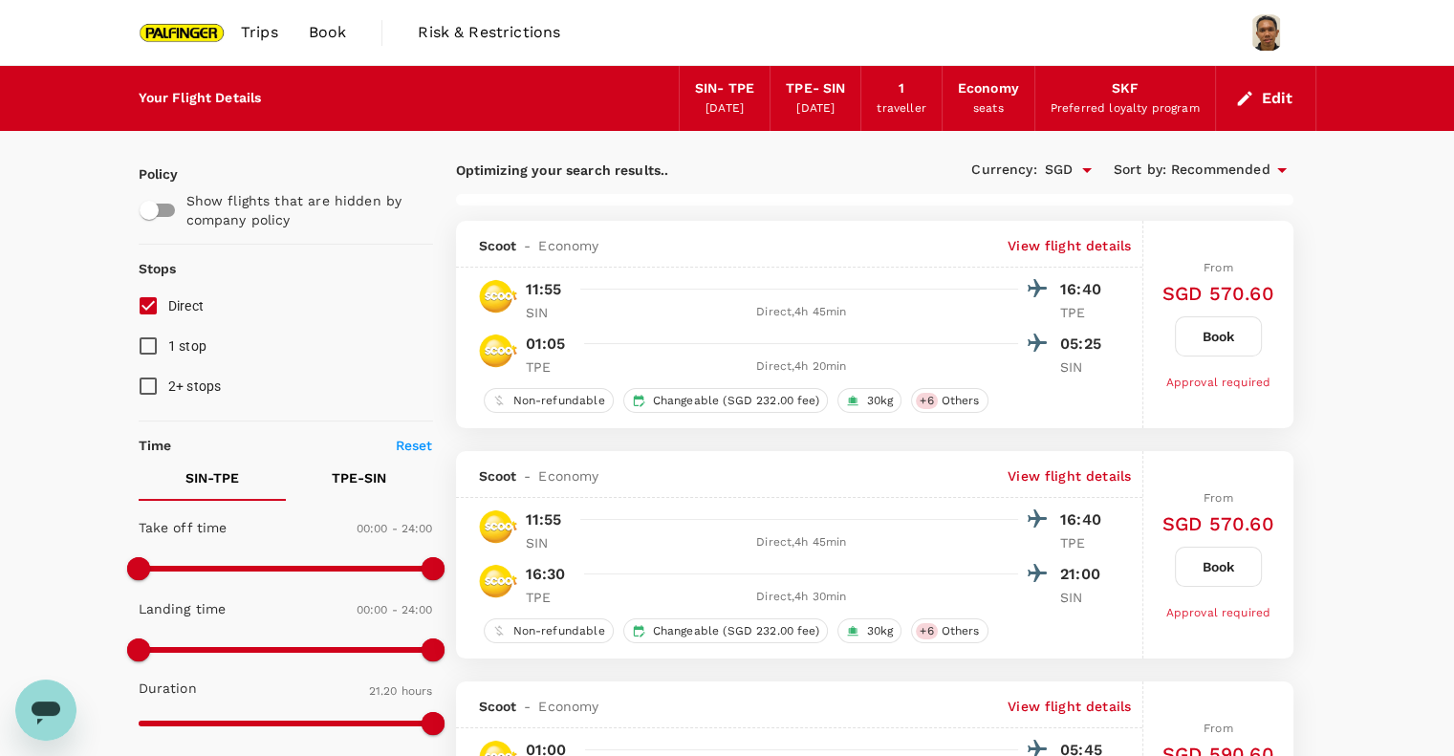
type input "1390"
checkbox input "false"
checkbox input "true"
checkbox input "false"
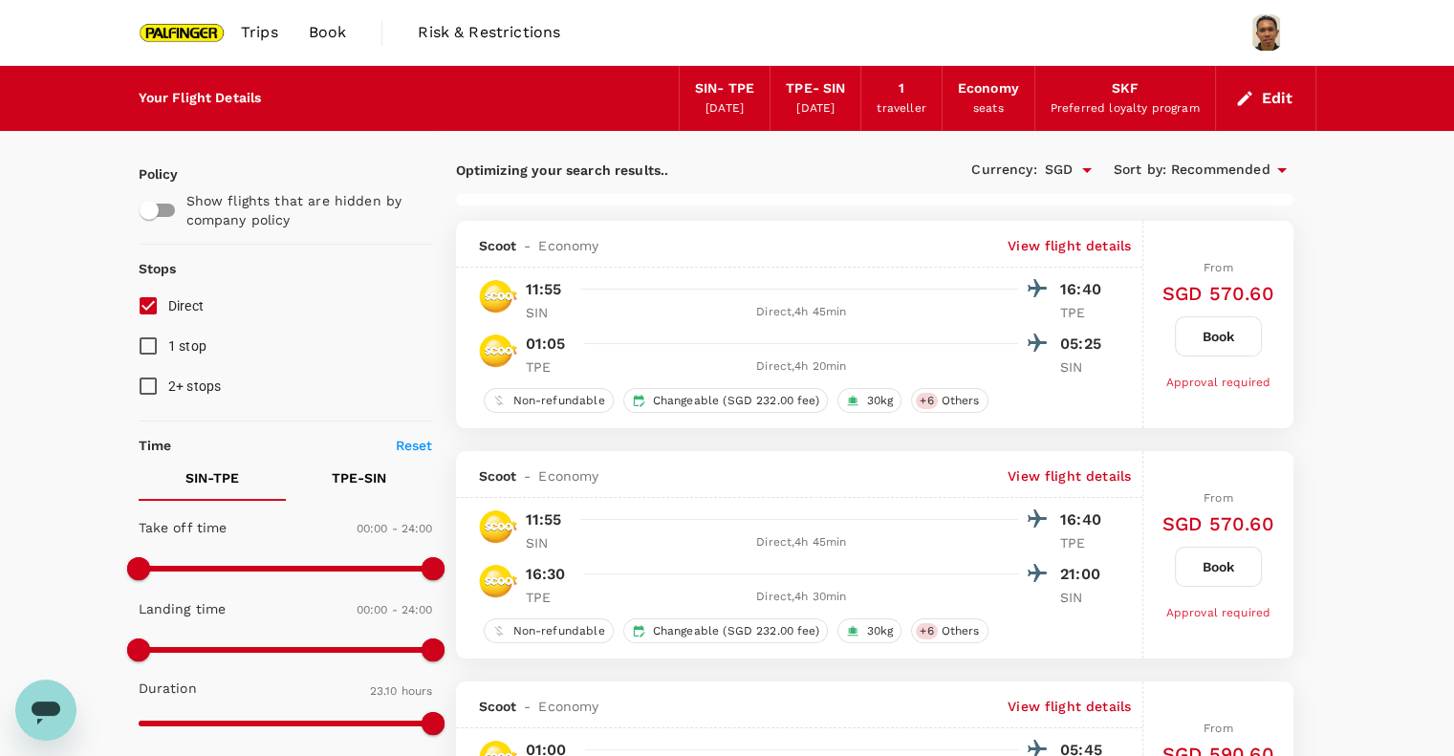
checkbox input "true"
click at [1045, 244] on p "View flight details" at bounding box center [1068, 245] width 123 height 19
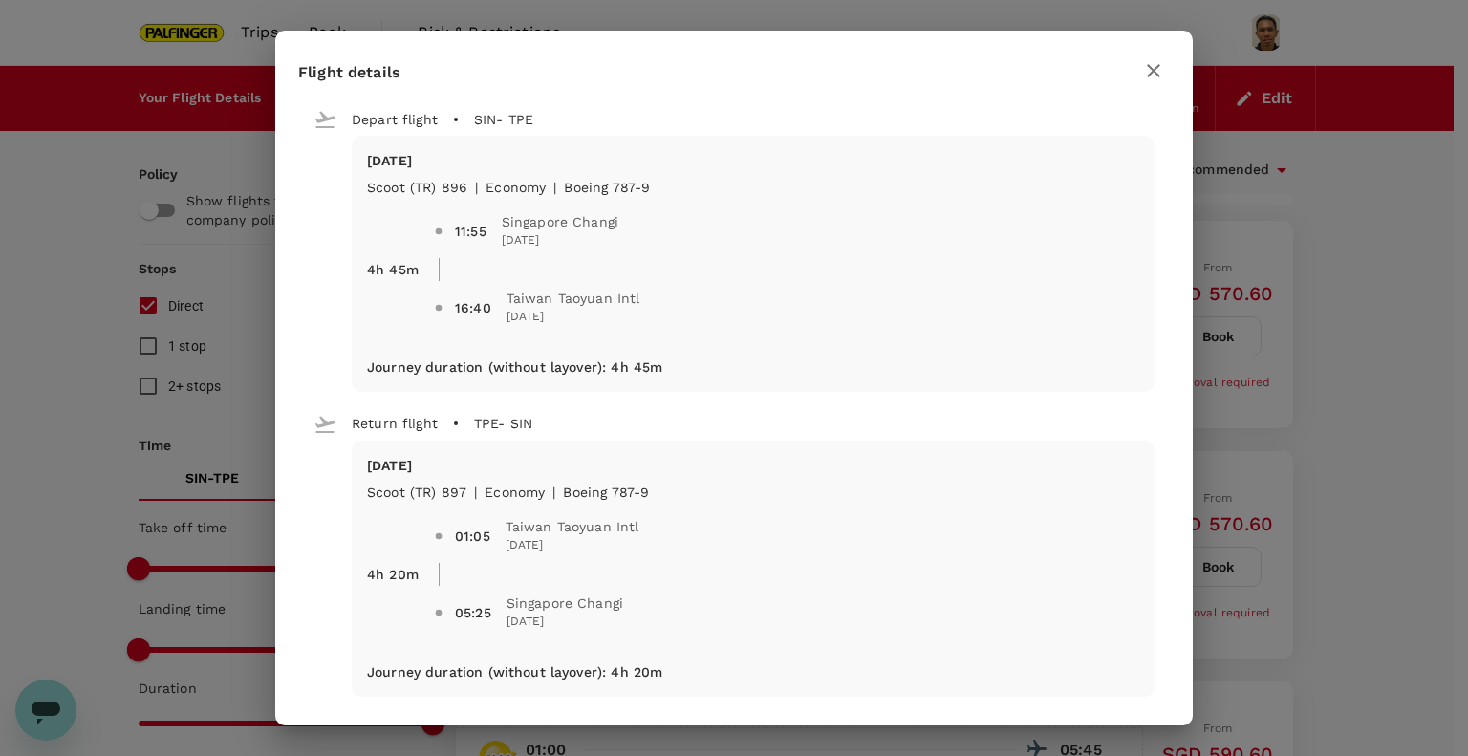
click at [1163, 75] on icon "button" at bounding box center [1153, 70] width 23 height 23
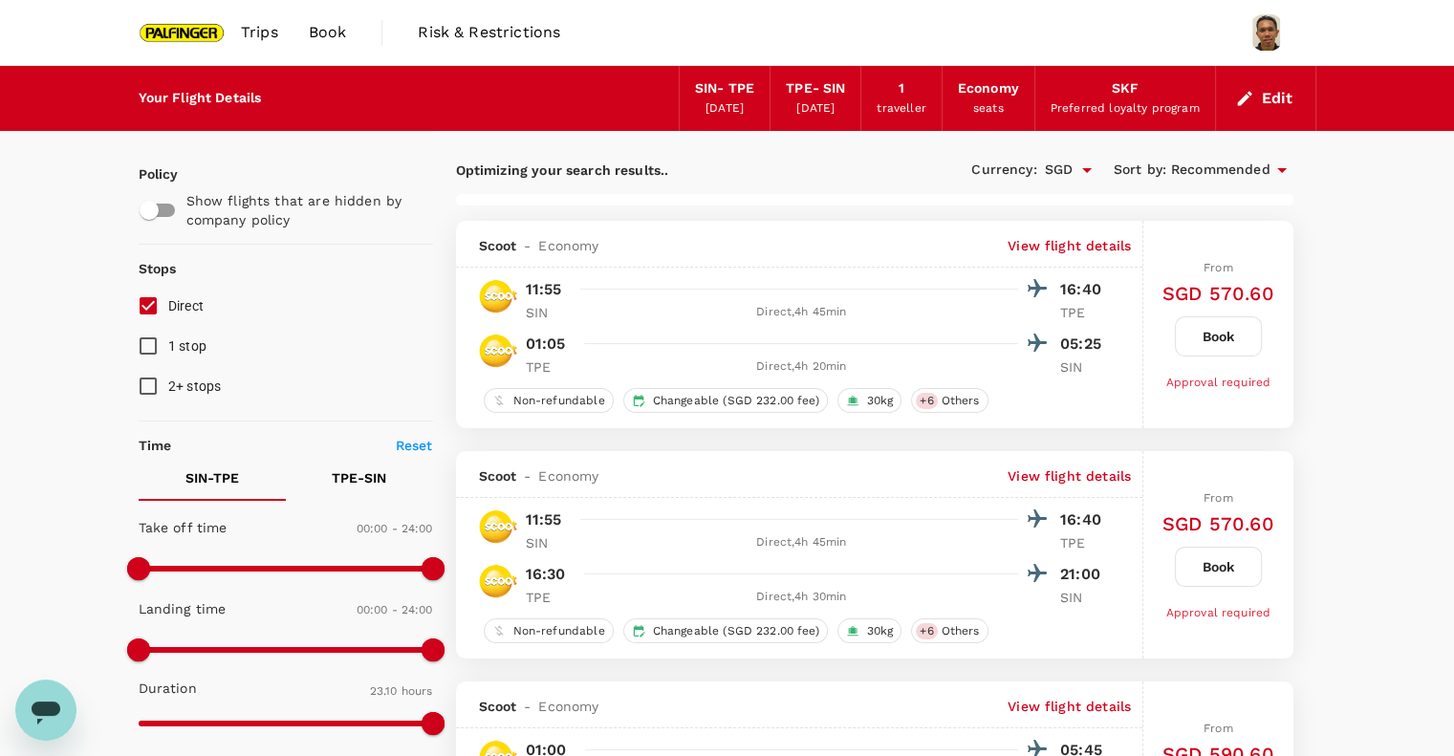
click at [1065, 239] on p "View flight details" at bounding box center [1068, 245] width 123 height 19
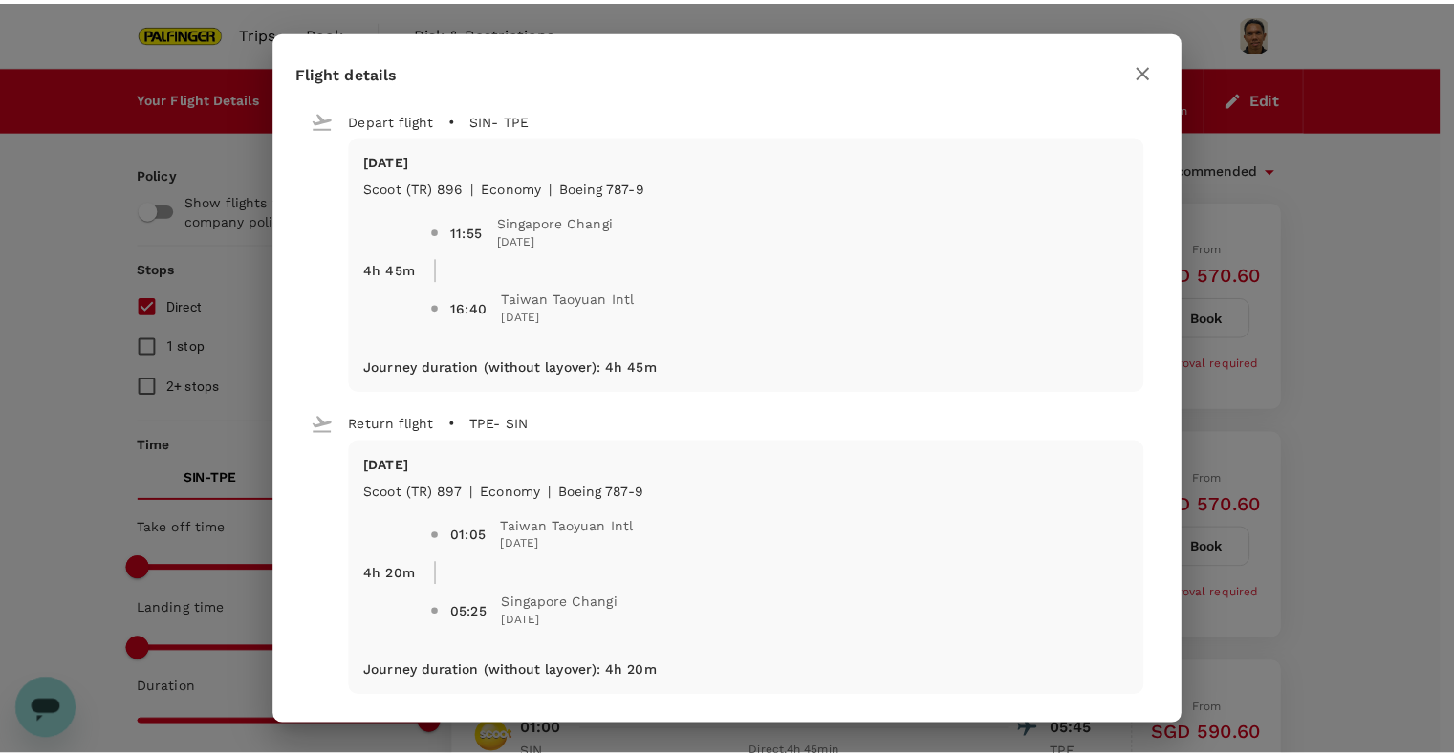
scroll to position [10, 0]
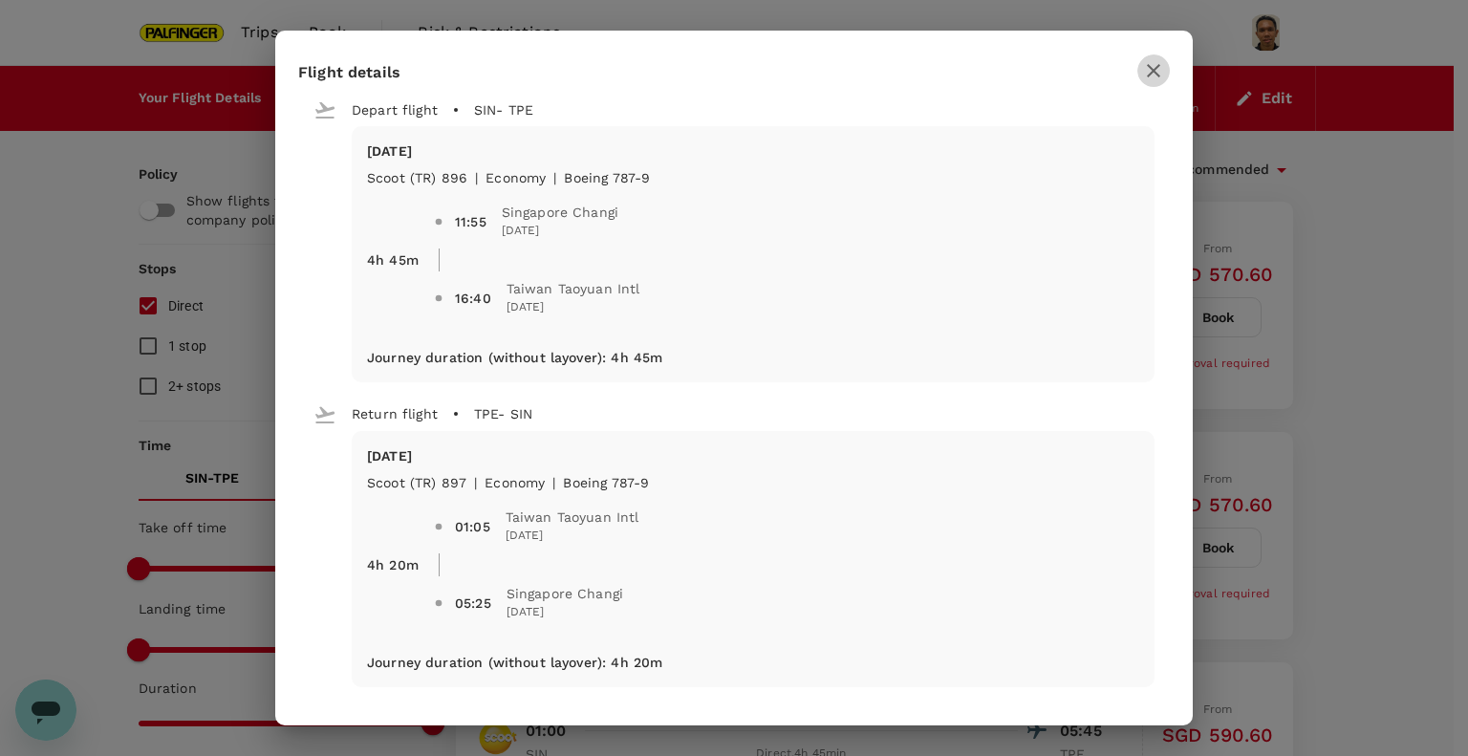
click at [1158, 67] on icon "button" at bounding box center [1153, 70] width 23 height 23
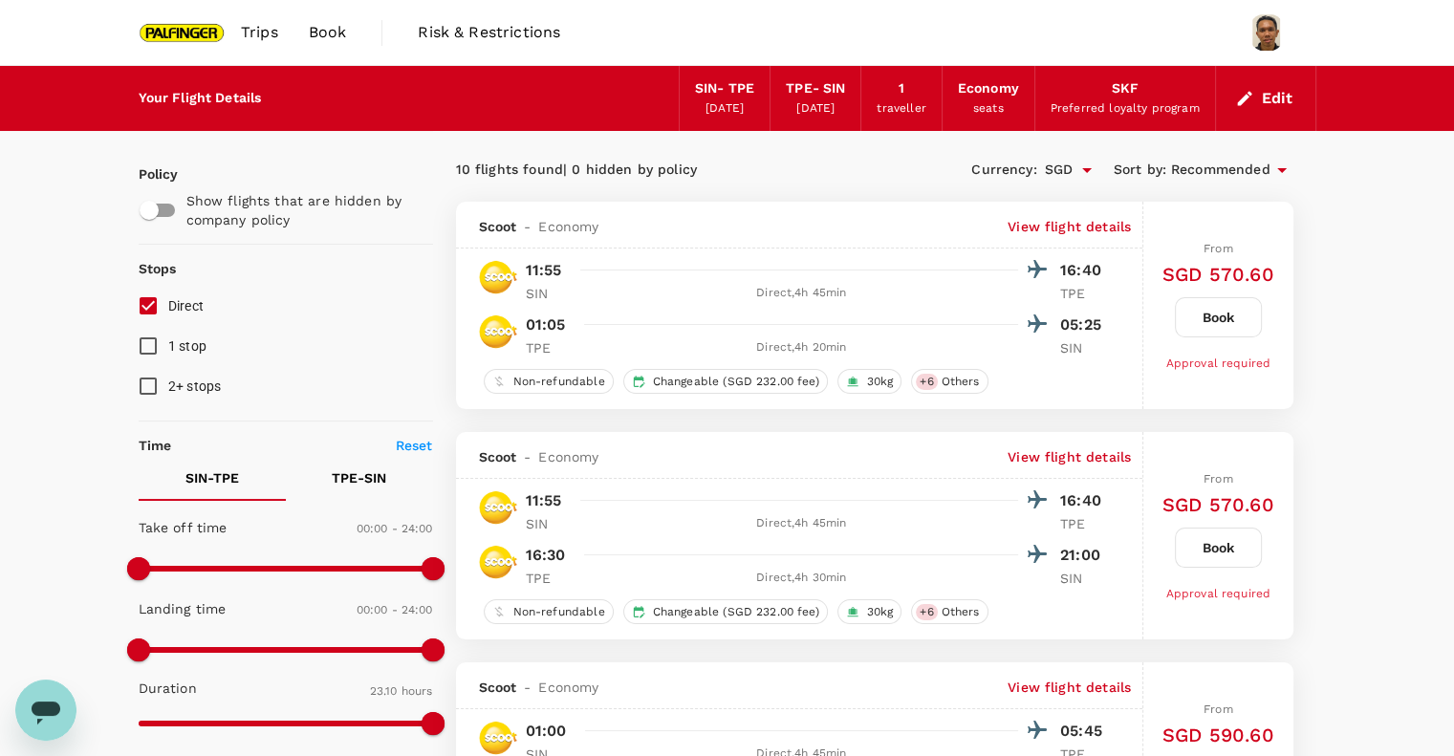
drag, startPoint x: 1059, startPoint y: 385, endPoint x: 1042, endPoint y: 397, distance: 20.7
click at [1059, 386] on div "Non-refundable Changeable (SGD 232.00 fee) 30kg + 6 Others" at bounding box center [794, 381] width 630 height 25
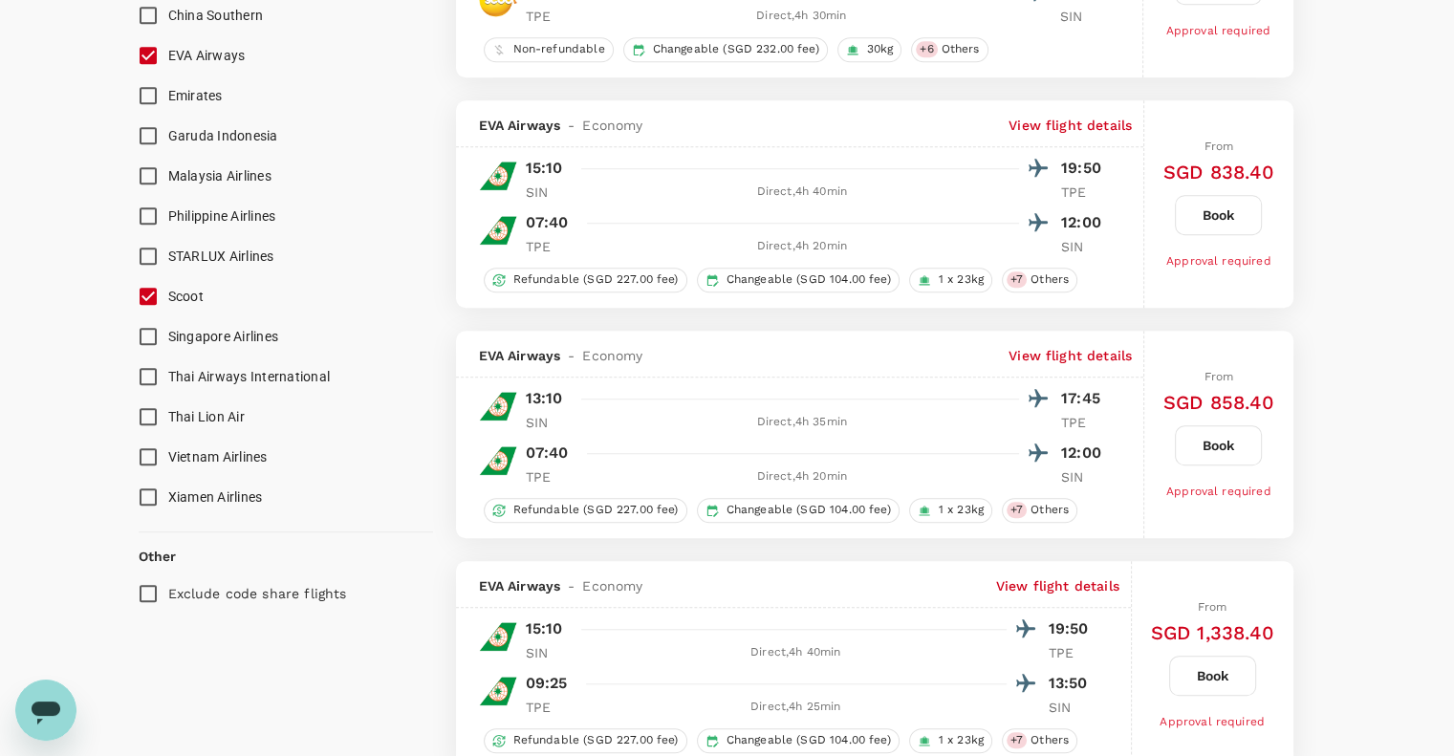
scroll to position [1483, 0]
click at [145, 347] on input "Singapore Airlines" at bounding box center [148, 337] width 40 height 40
checkbox input "true"
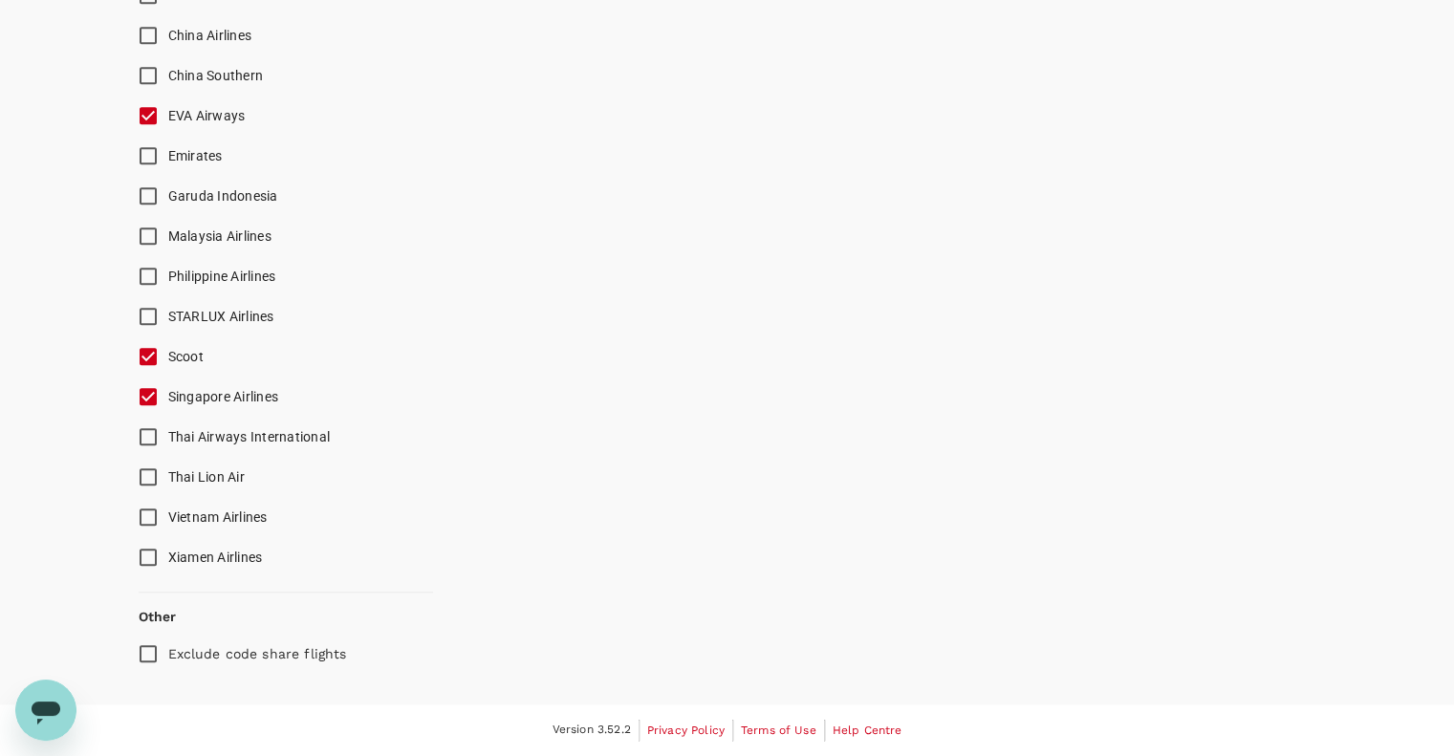
scroll to position [1419, 0]
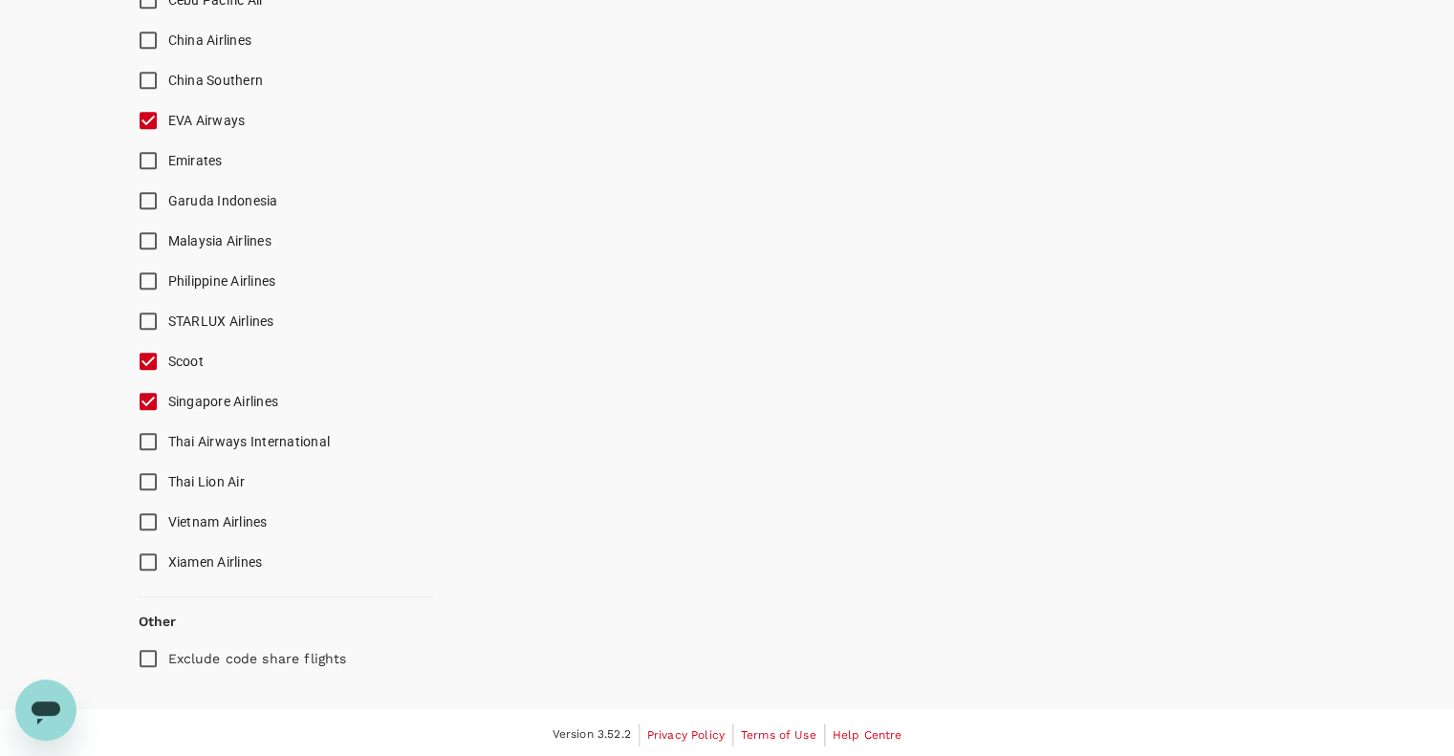
click at [141, 661] on input "Exclude code share flights" at bounding box center [148, 658] width 40 height 40
checkbox input "true"
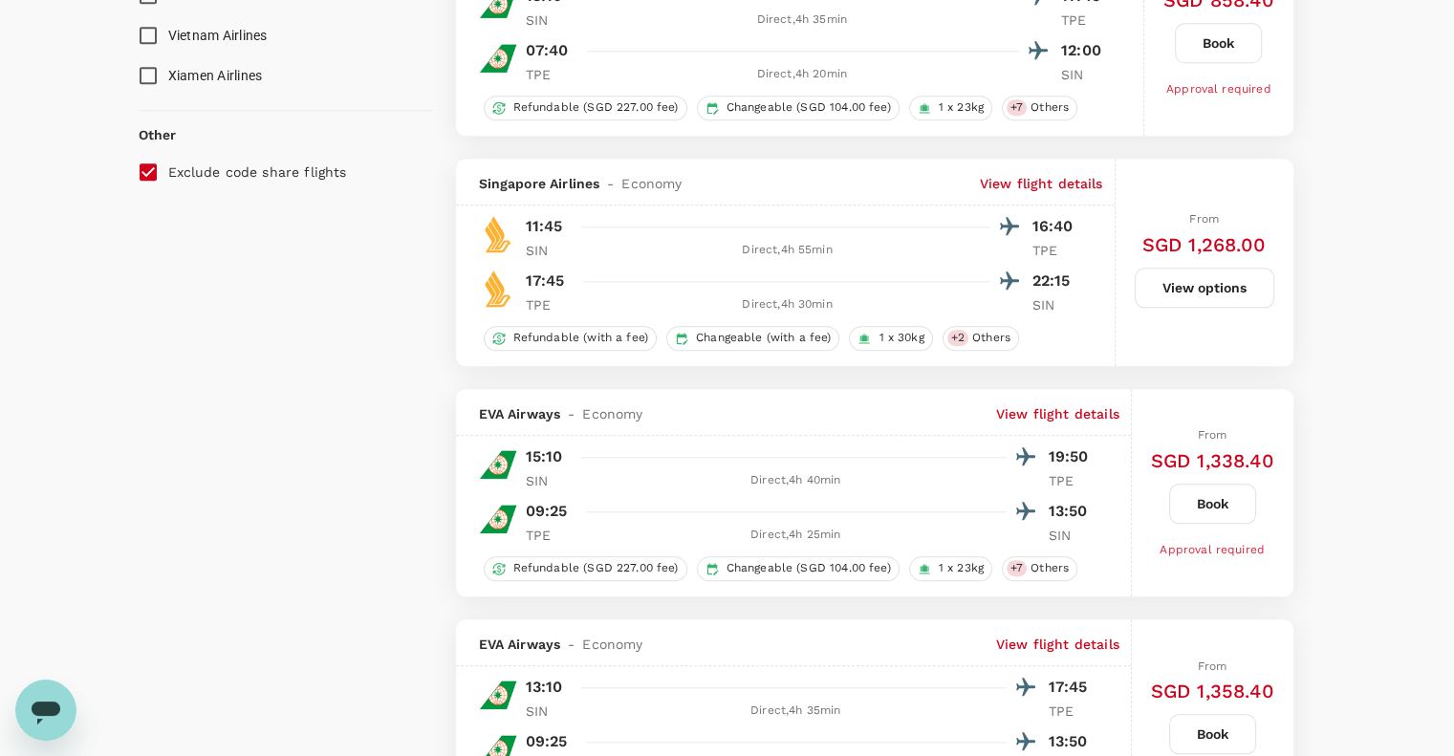
scroll to position [1783, 0]
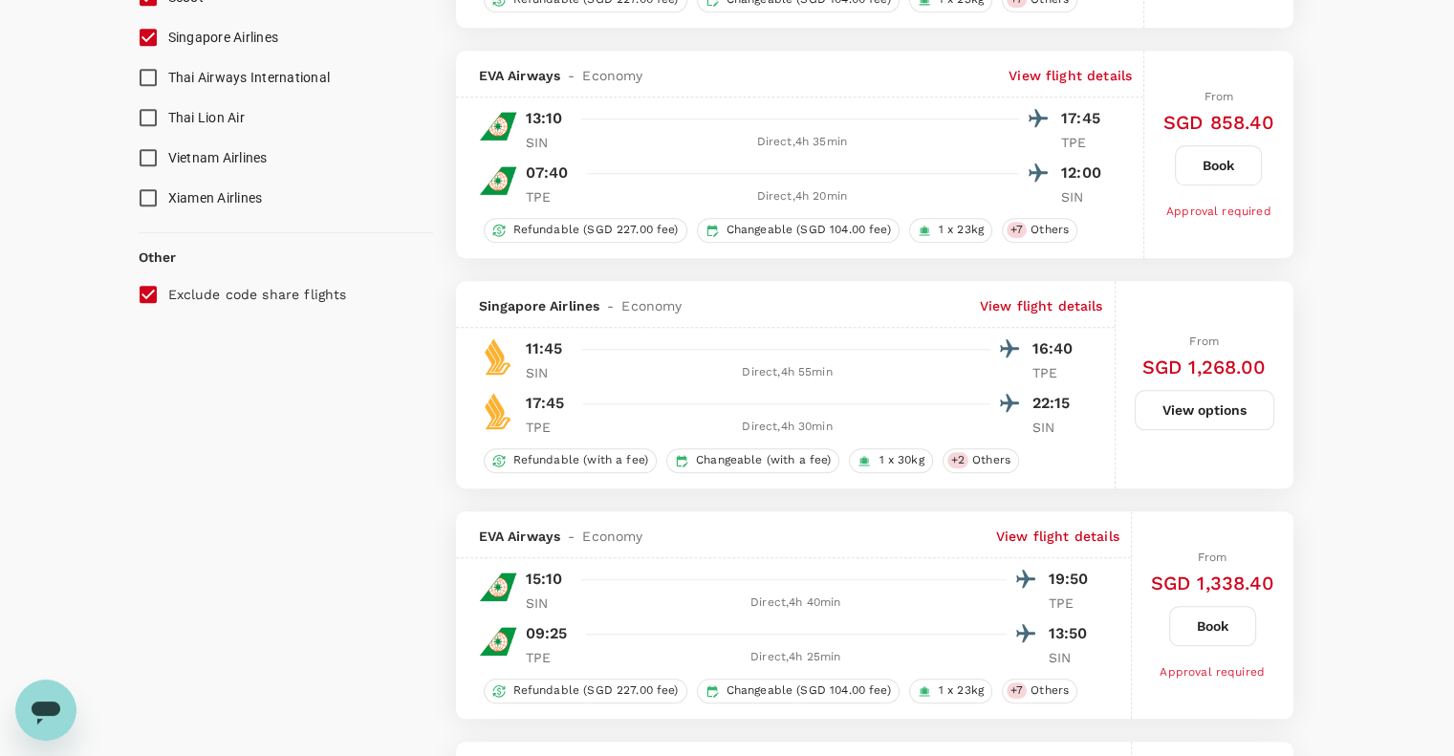
click at [1007, 310] on p "View flight details" at bounding box center [1041, 305] width 123 height 19
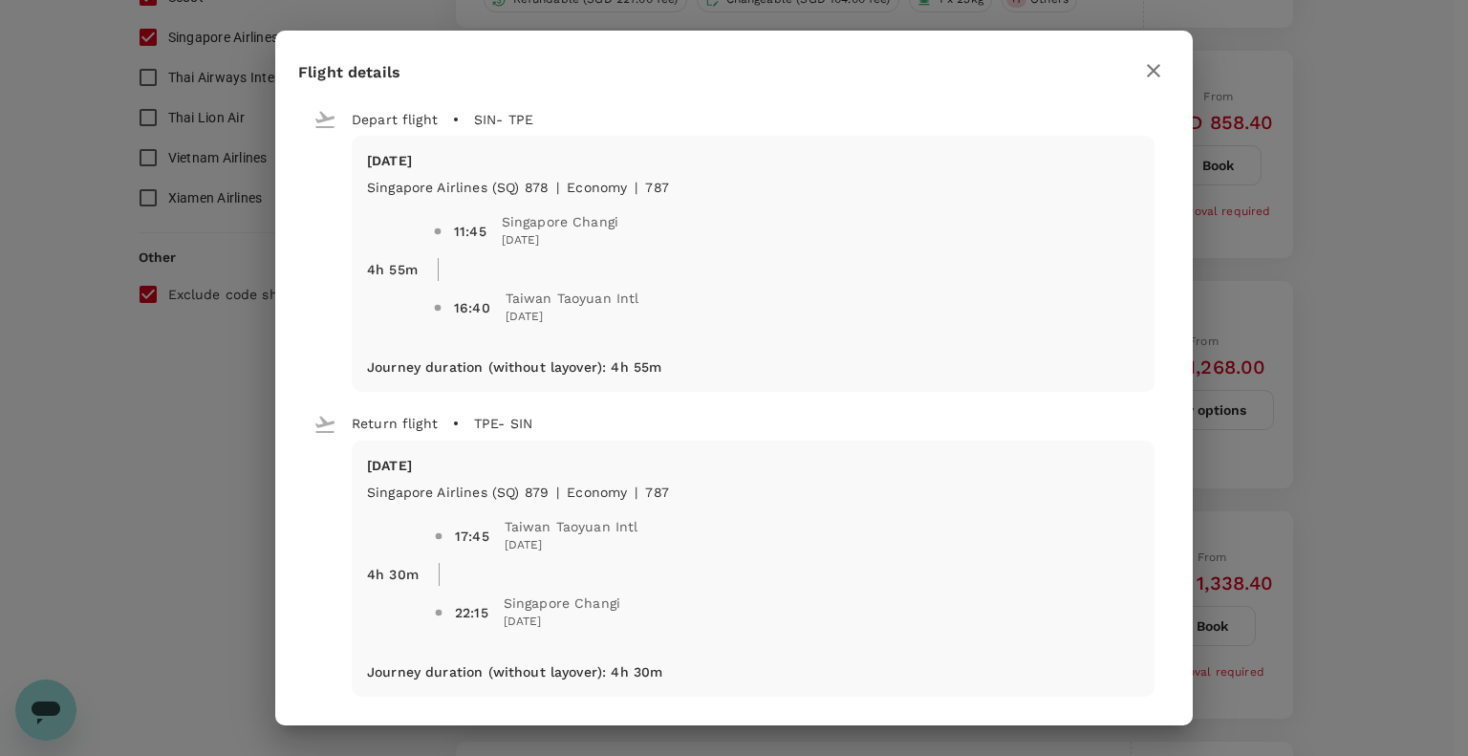
click at [1160, 67] on icon "button" at bounding box center [1153, 70] width 23 height 23
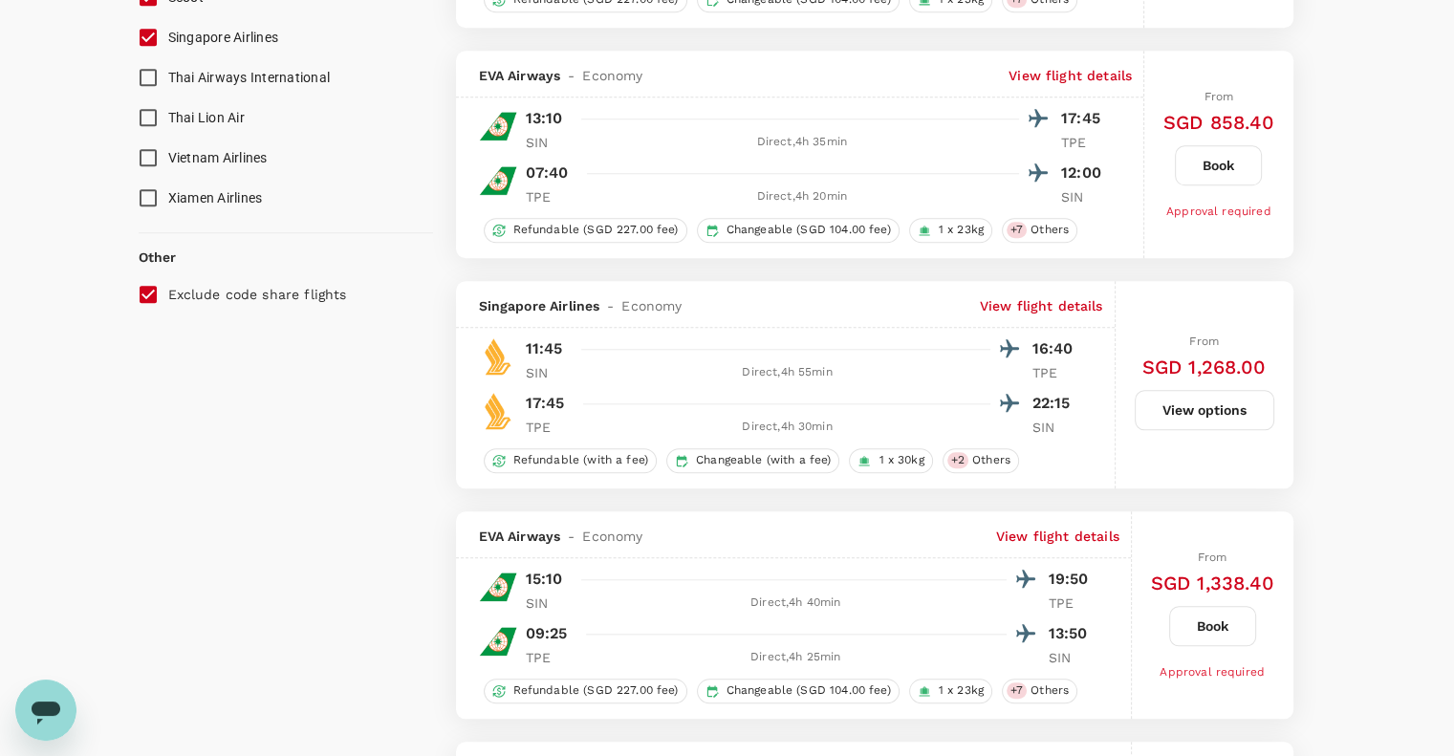
type input "1500"
checkbox input "false"
checkbox input "true"
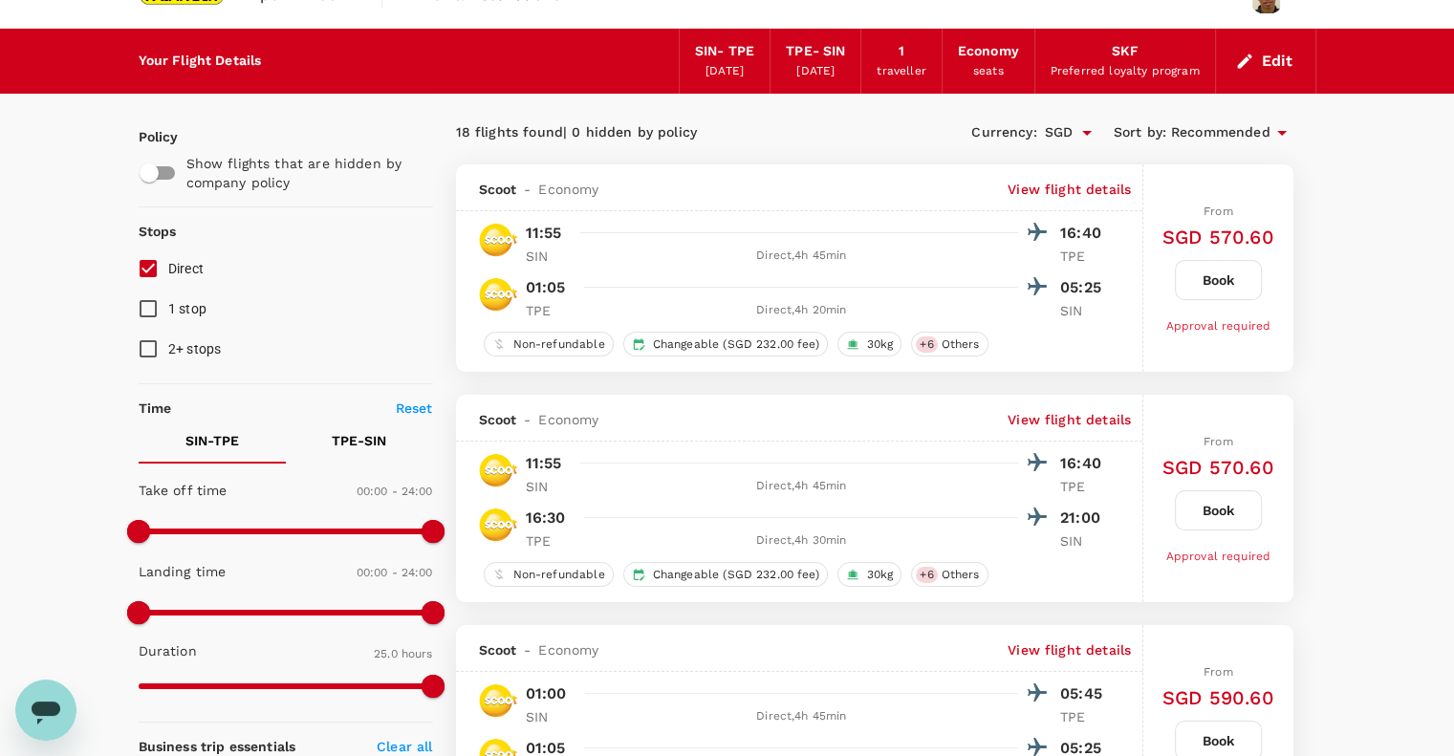
scroll to position [0, 0]
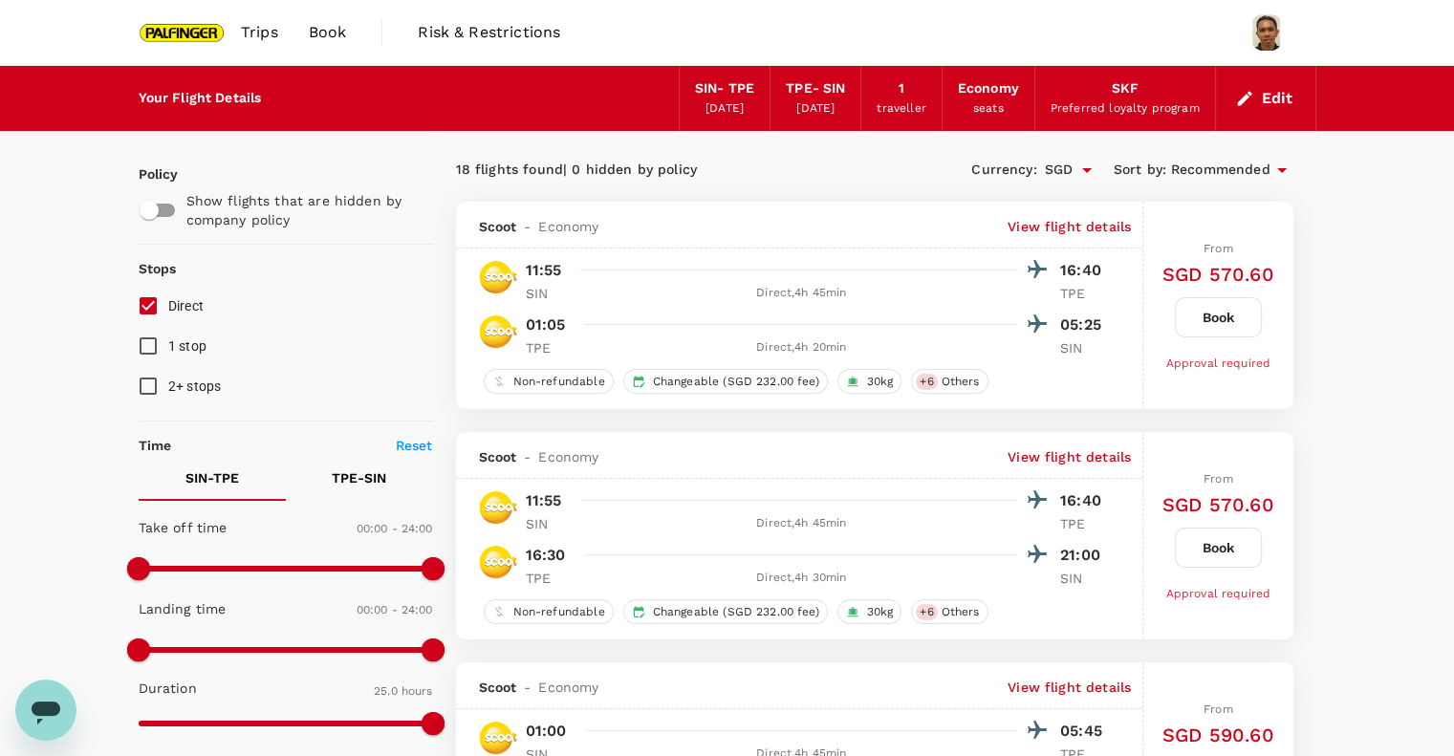
click at [1262, 96] on button "Edit" at bounding box center [1265, 98] width 69 height 31
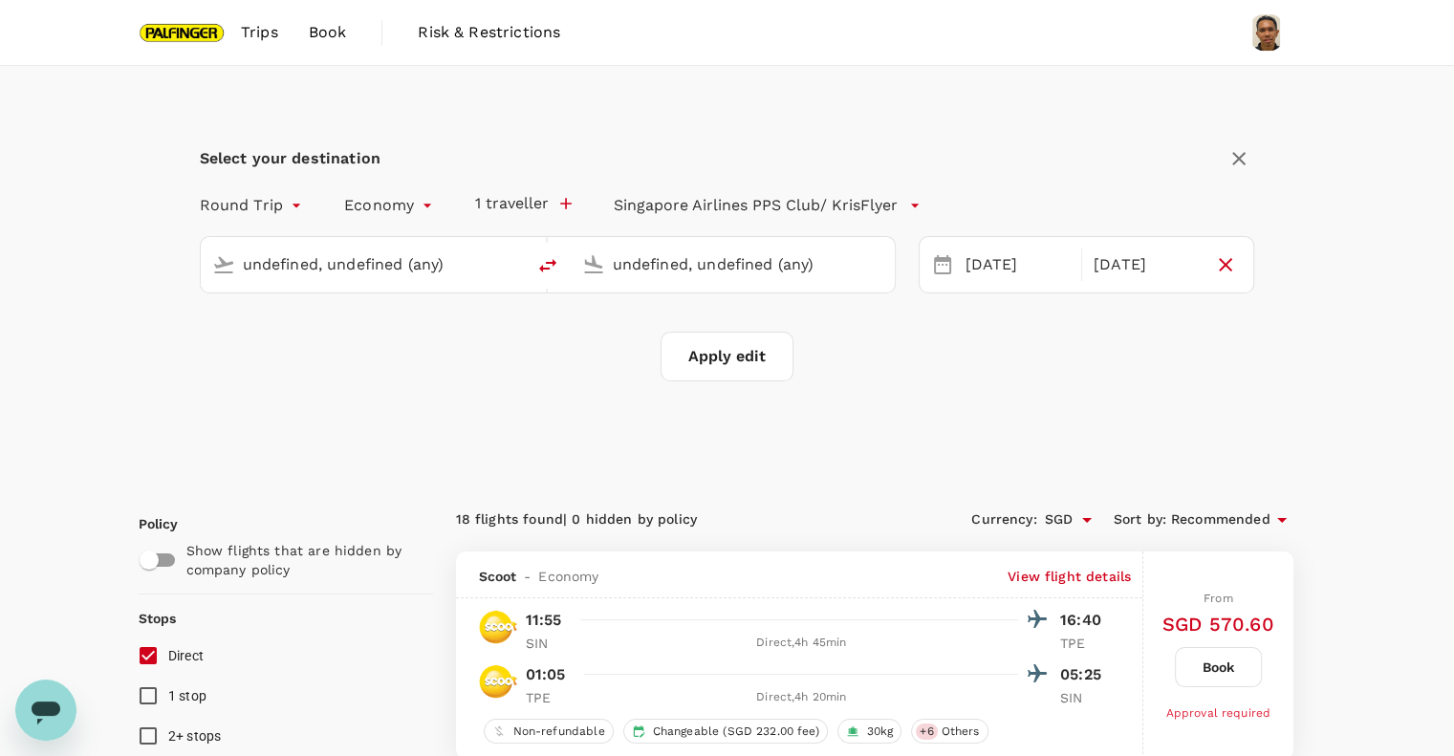
type input "Singapore Changi (SIN)"
type input "Taiwan Taoyuan Intl (TPE)"
type input "Singapore Changi (SIN)"
click at [683, 263] on input "Taiwan Taoyuan Intl (TPE)" at bounding box center [734, 264] width 242 height 30
click at [618, 331] on p "Chennai Intl" at bounding box center [760, 338] width 334 height 19
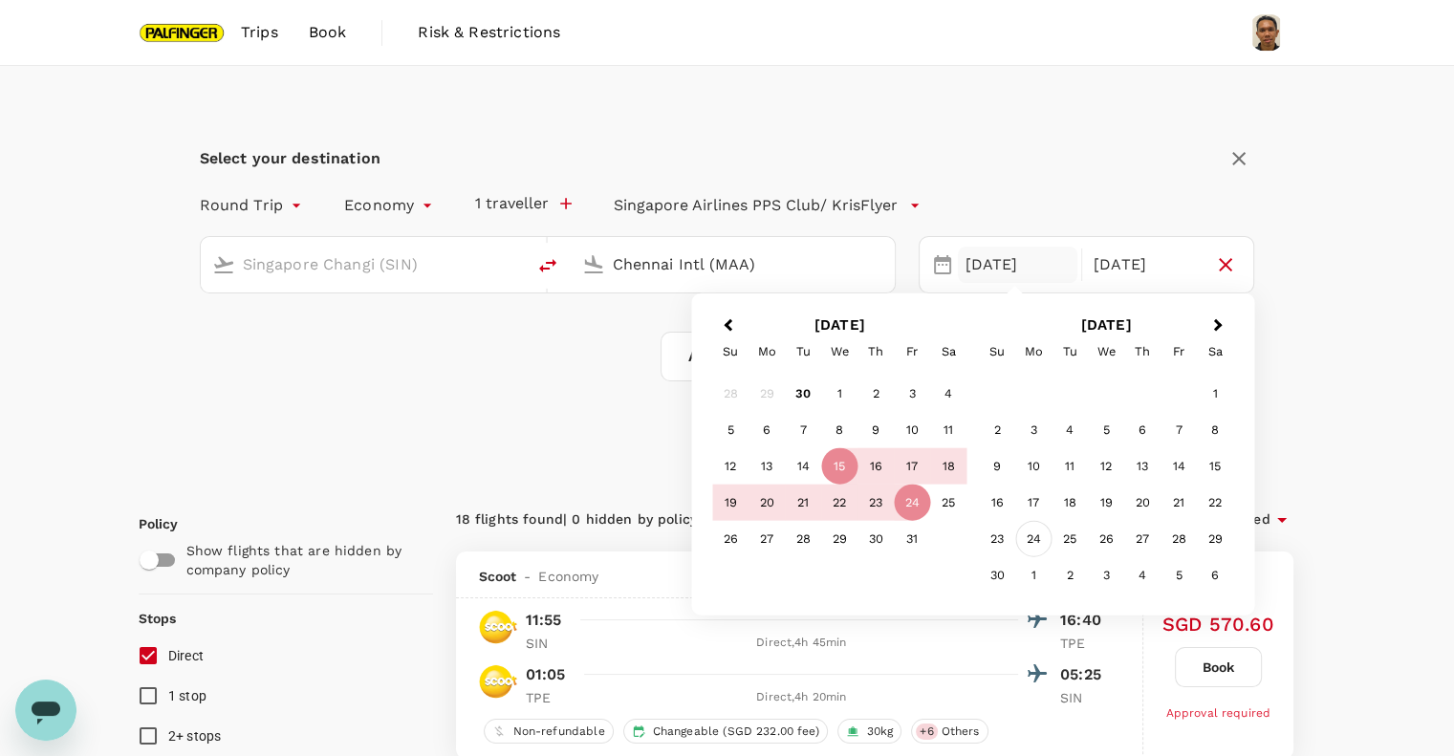
type input "Chennai Intl (MAA)"
click at [1041, 542] on div "24" at bounding box center [1033, 539] width 36 height 36
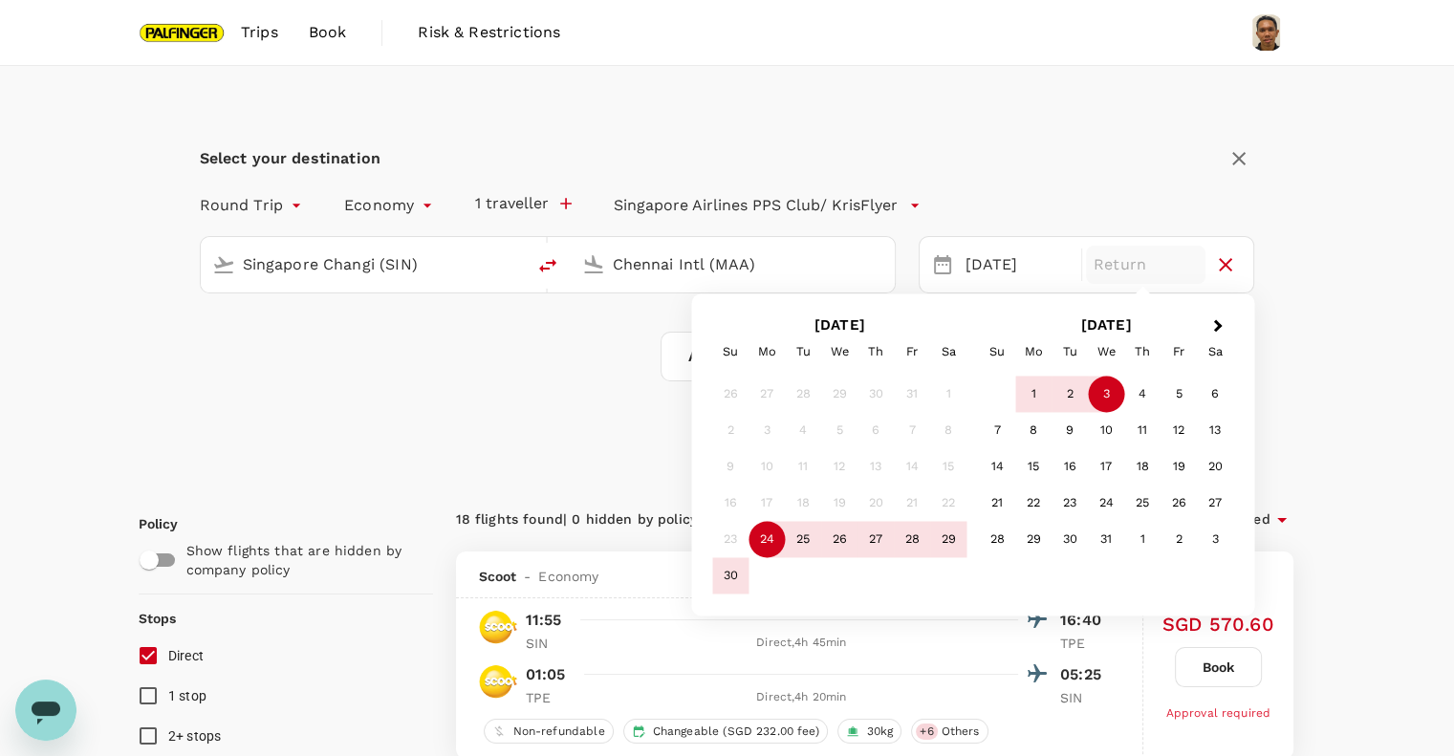
click at [1097, 397] on div "3" at bounding box center [1106, 395] width 36 height 36
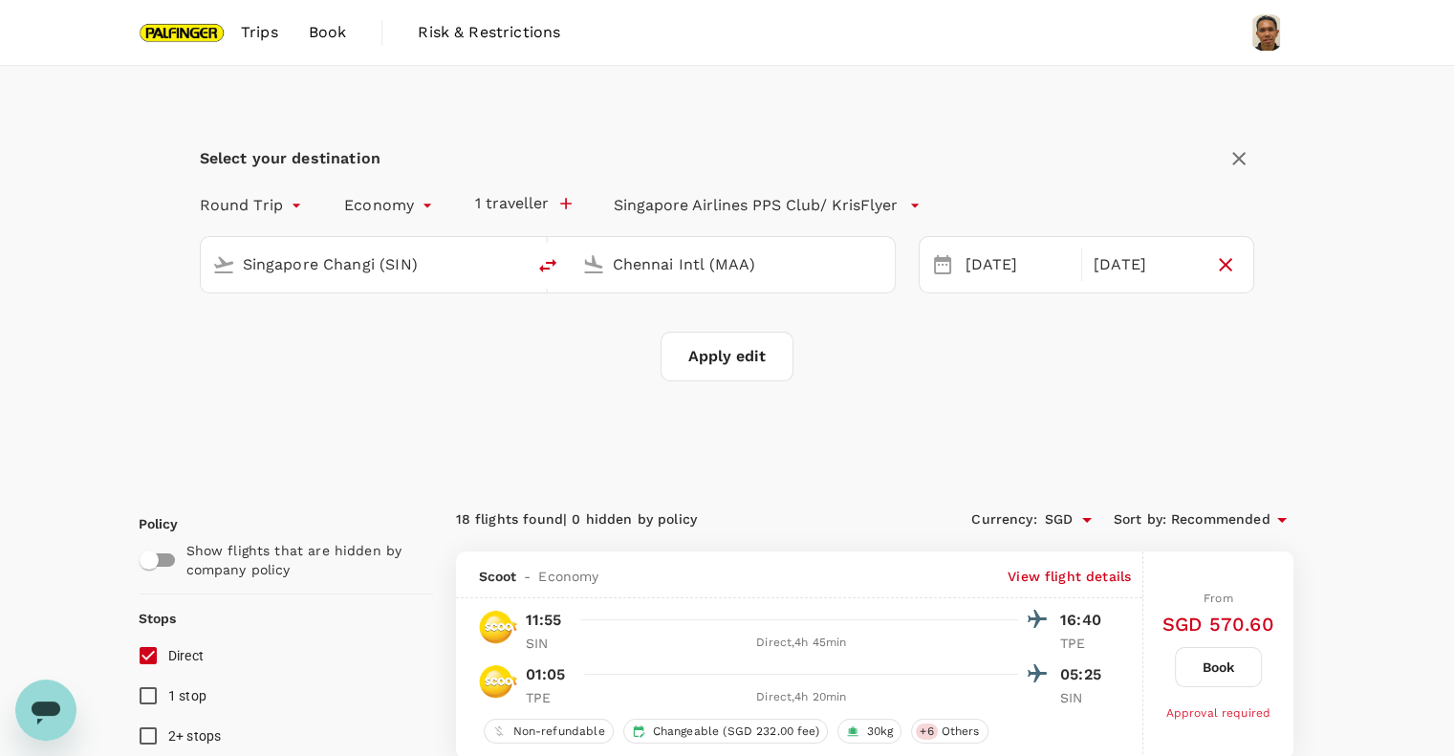
click at [734, 362] on button "Apply edit" at bounding box center [726, 357] width 133 height 50
checkbox input "false"
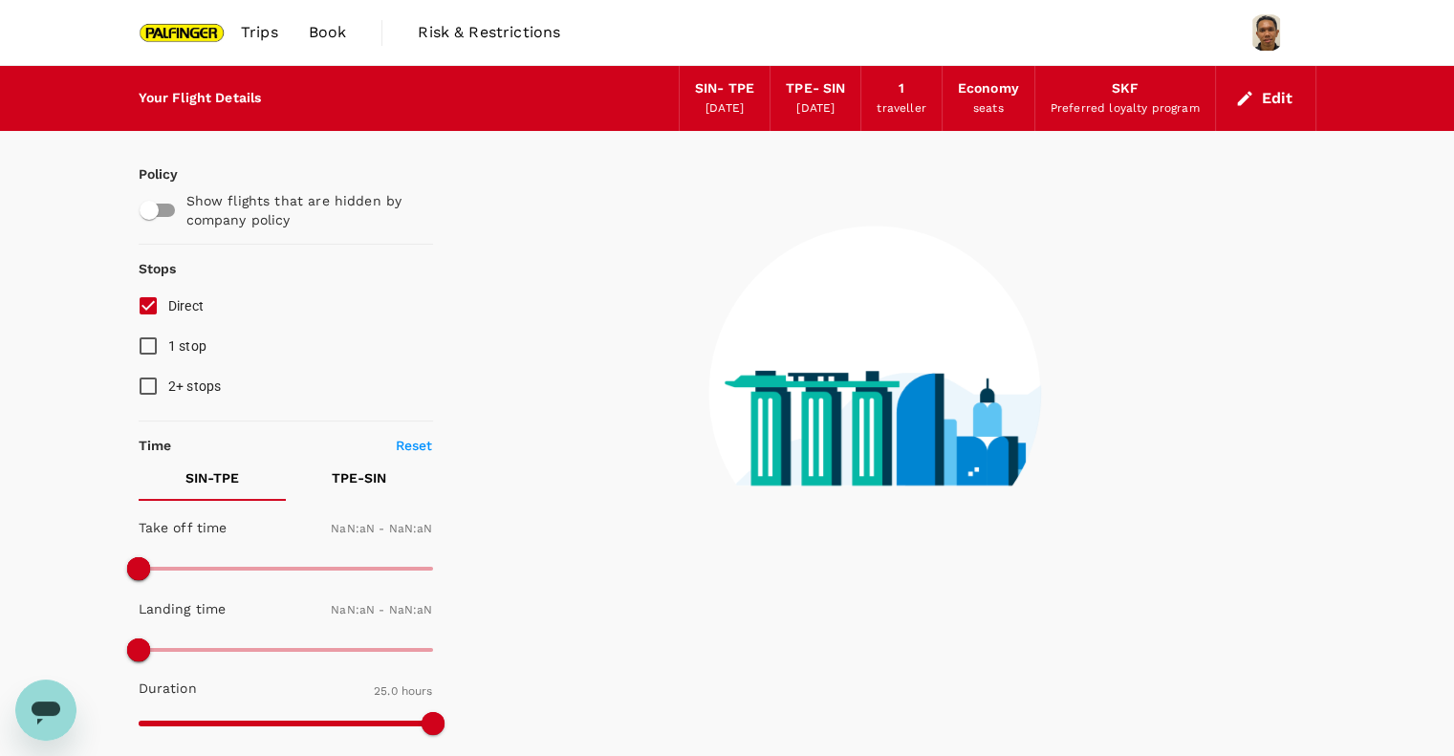
checkbox input "false"
type input "1440"
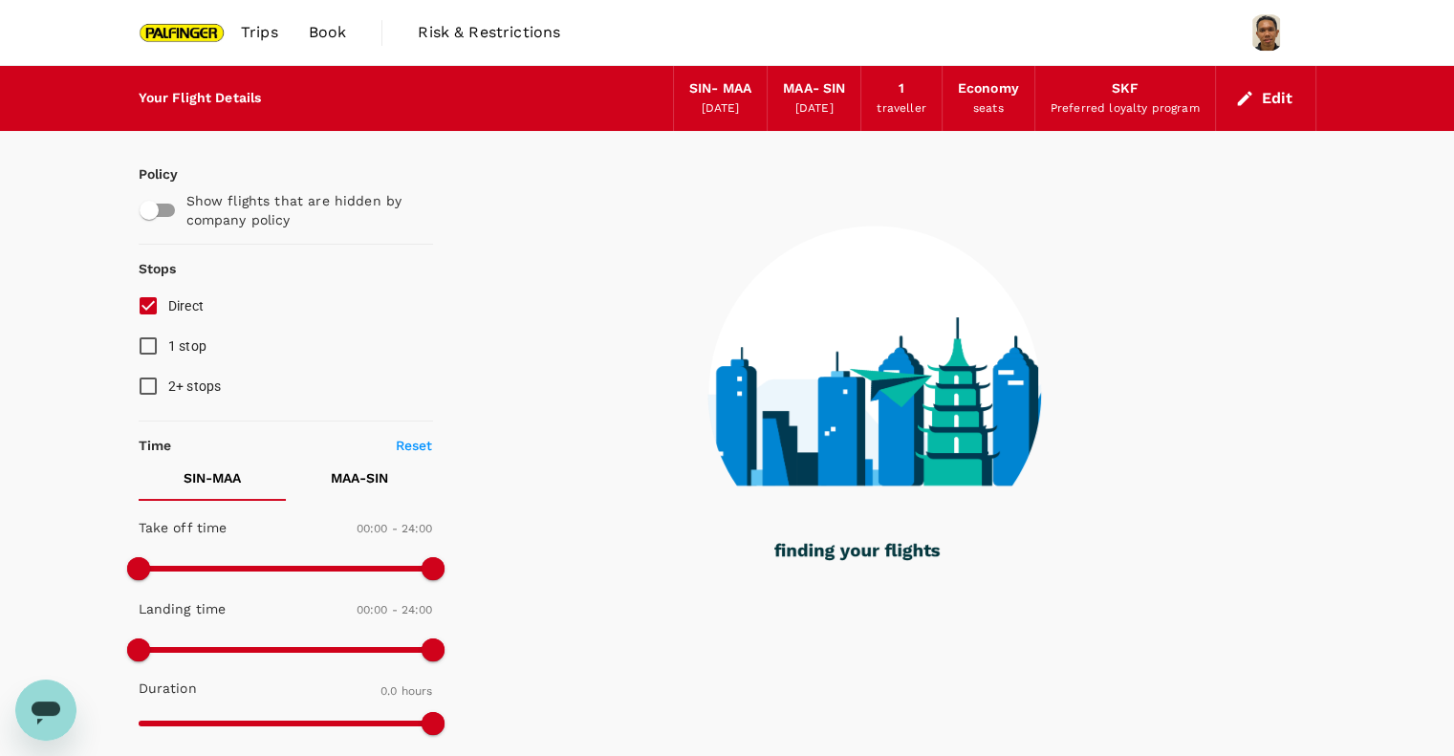
type input "1270"
checkbox input "true"
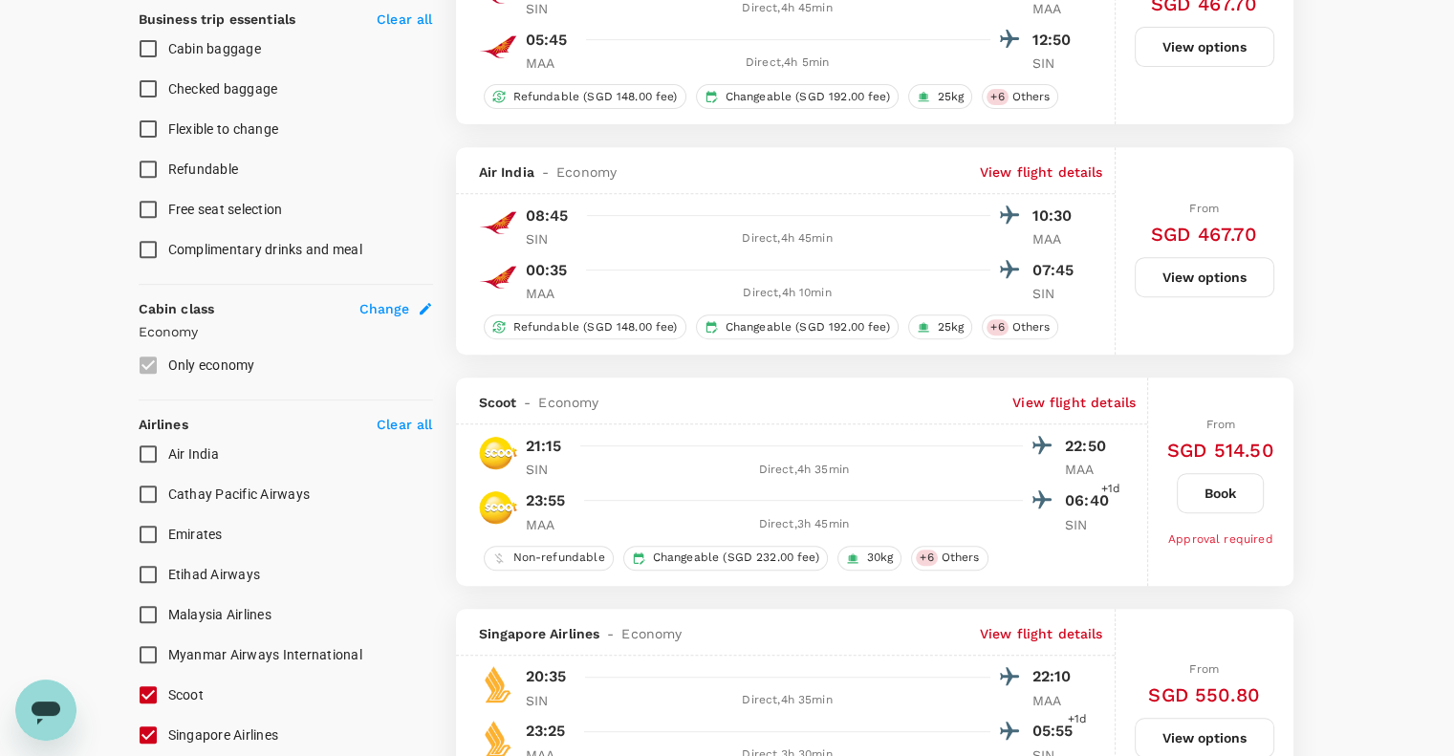
scroll to position [1019, 0]
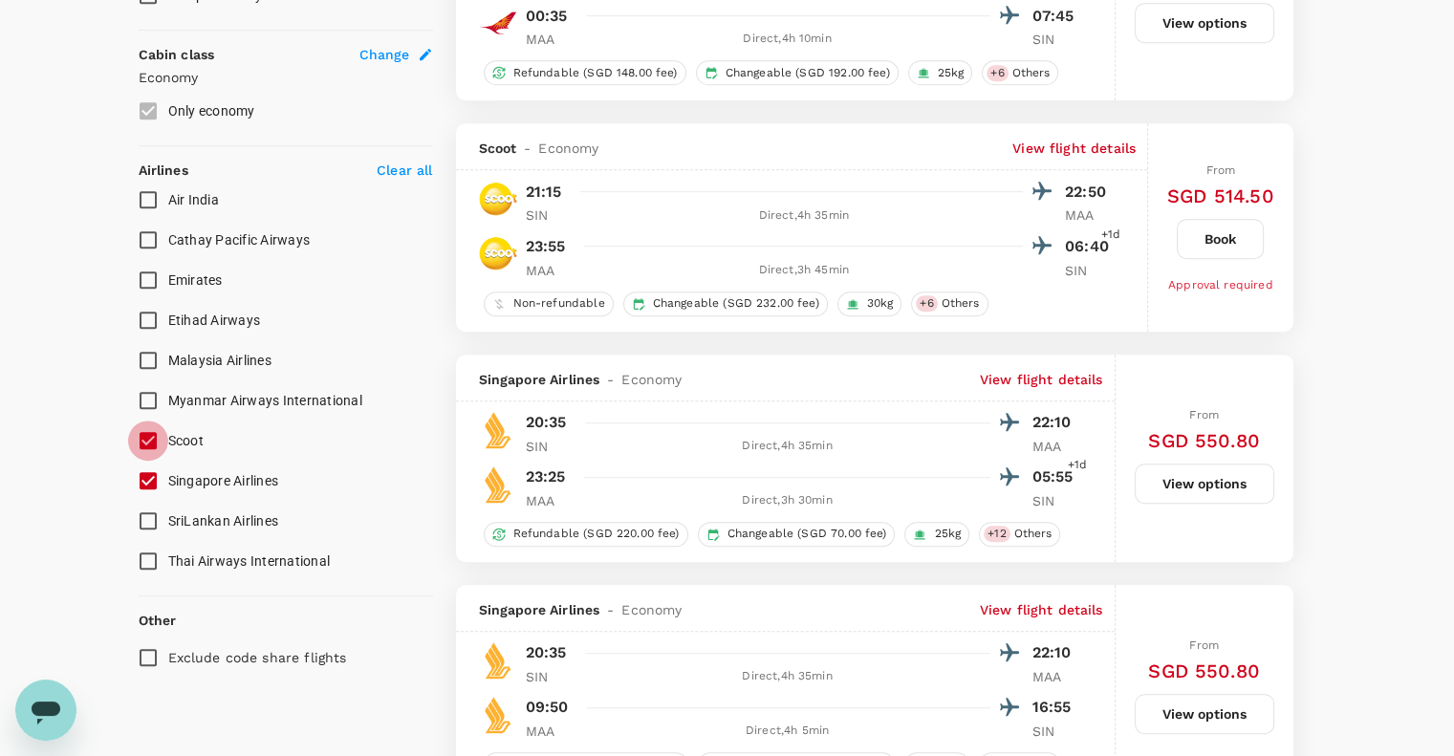
click at [143, 436] on input "Scoot" at bounding box center [148, 441] width 40 height 40
checkbox input "false"
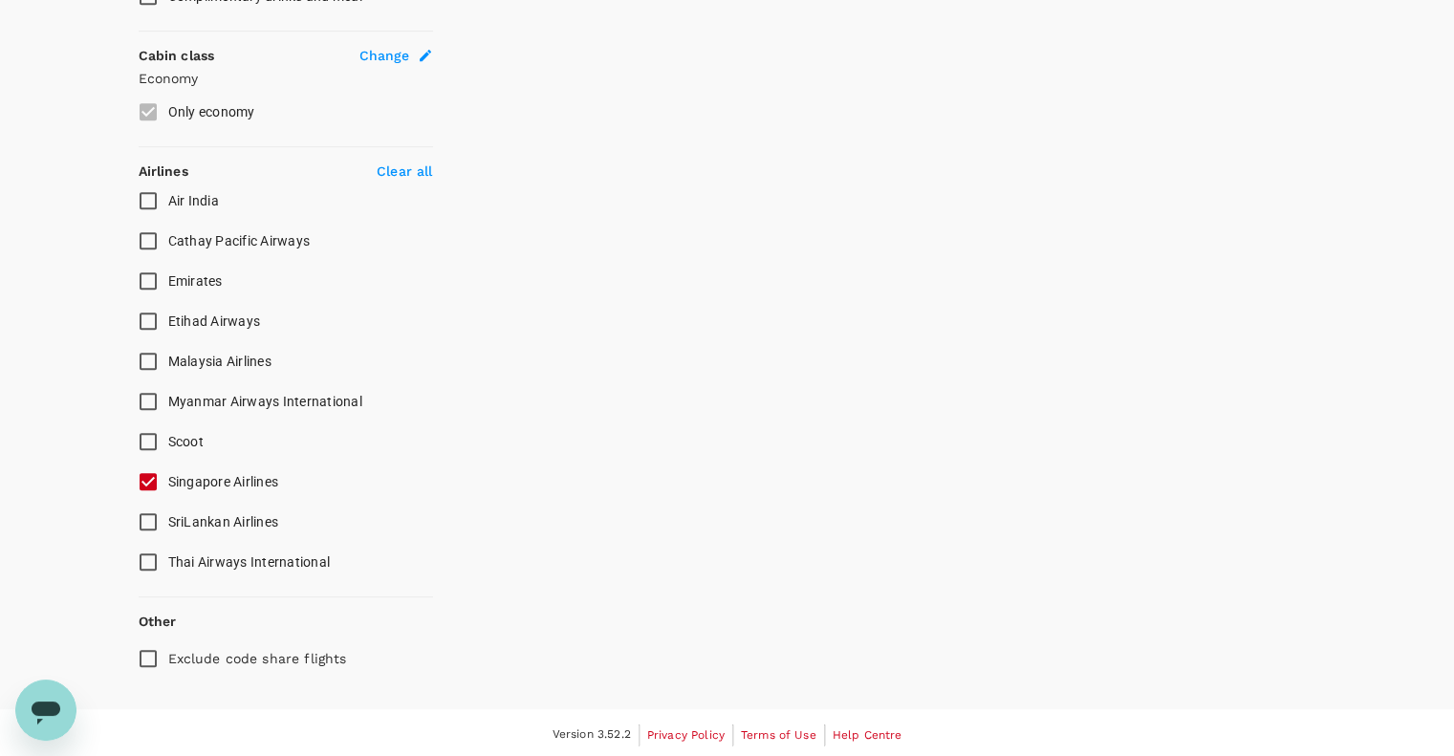
click at [147, 479] on input "Singapore Airlines" at bounding box center [148, 482] width 40 height 40
click at [150, 479] on input "Singapore Airlines" at bounding box center [148, 482] width 40 height 40
checkbox input "true"
click at [157, 657] on input "Exclude code share flights" at bounding box center [148, 658] width 40 height 40
checkbox input "true"
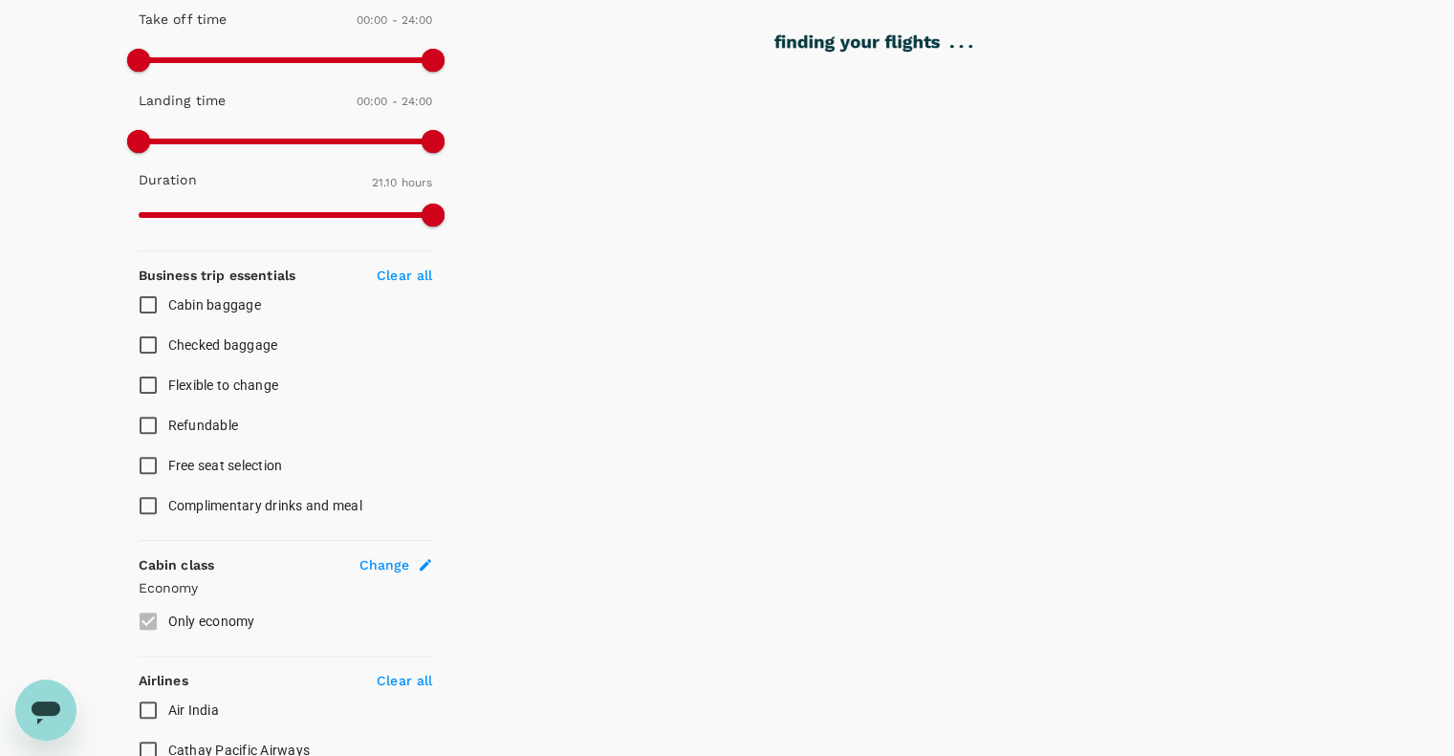
scroll to position [0, 0]
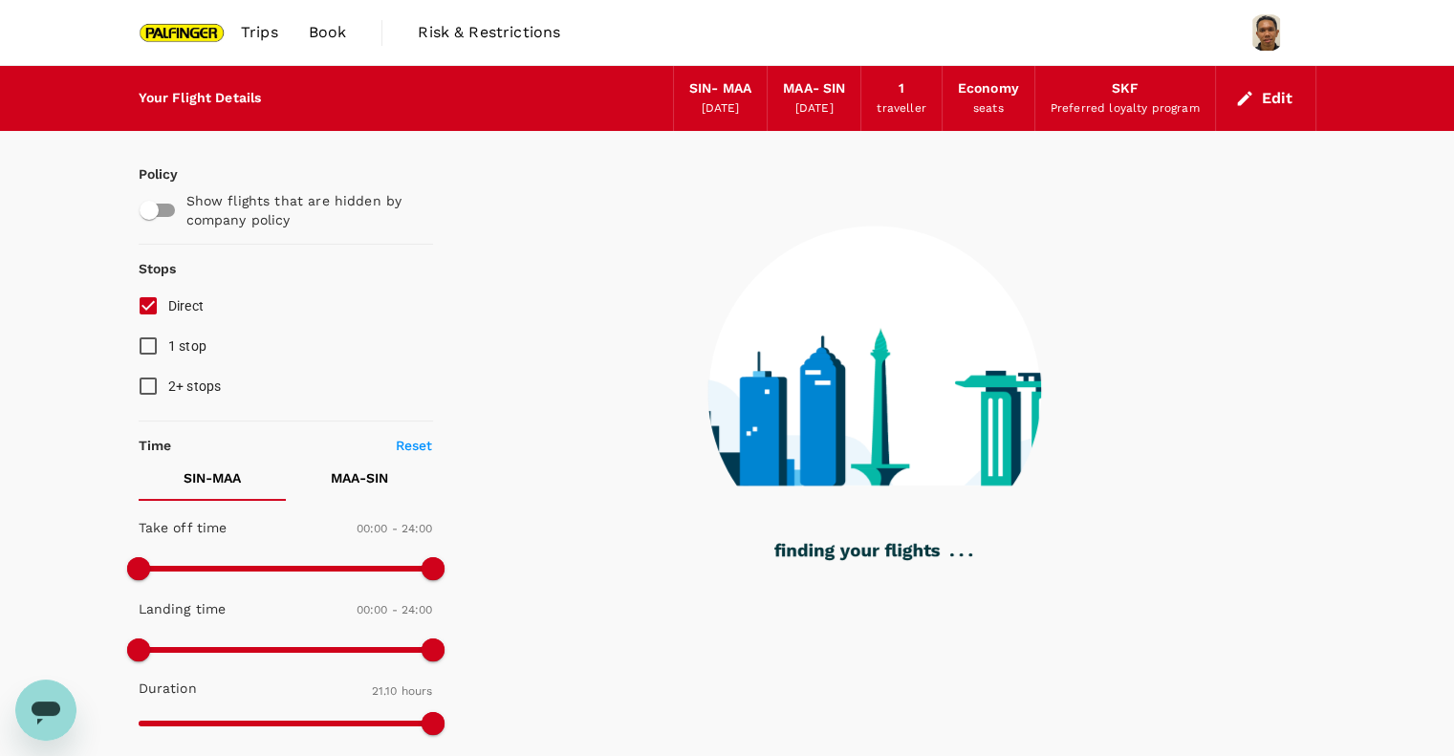
click at [148, 311] on input "Direct" at bounding box center [148, 306] width 40 height 40
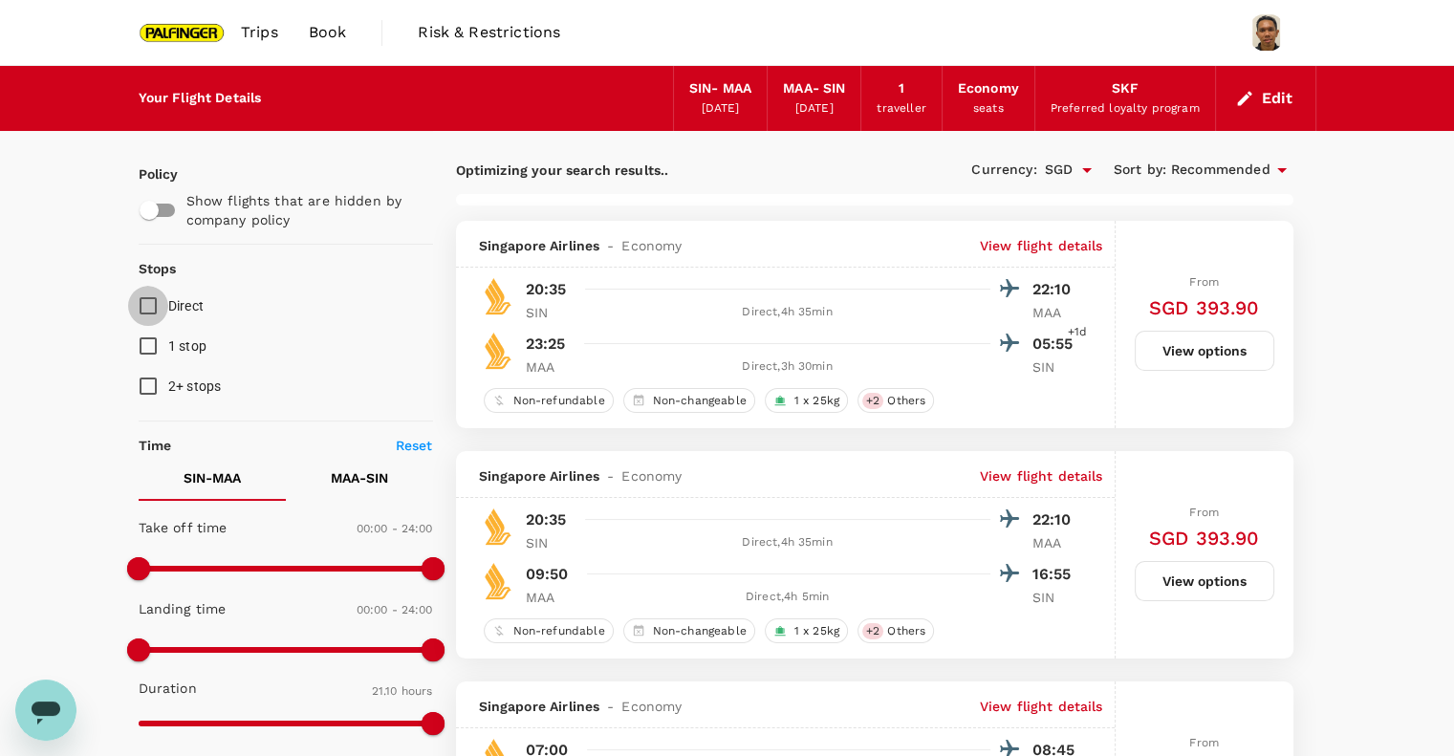
click at [148, 310] on input "Direct" at bounding box center [148, 306] width 40 height 40
checkbox input "true"
type input "1985"
checkbox input "false"
checkbox input "true"
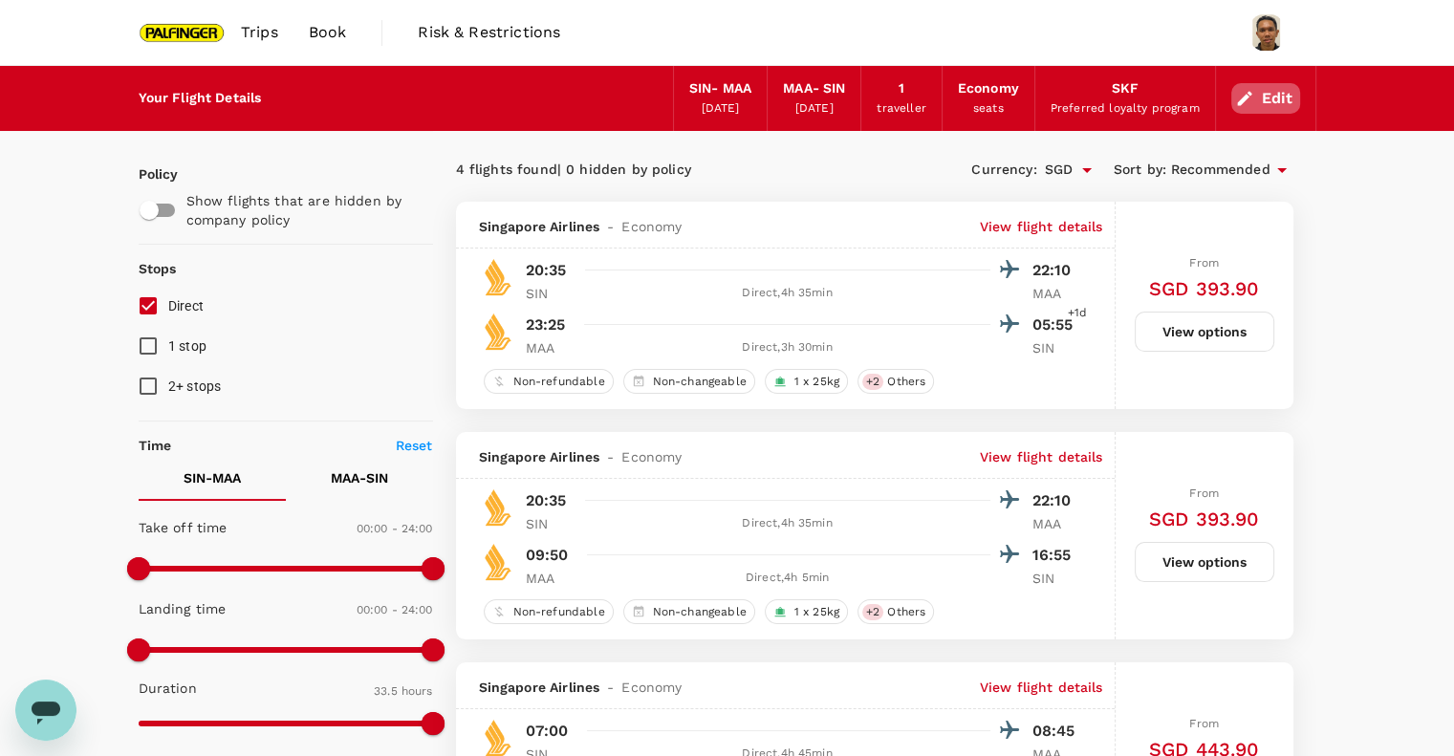
click at [1247, 92] on icon "button" at bounding box center [1244, 98] width 14 height 14
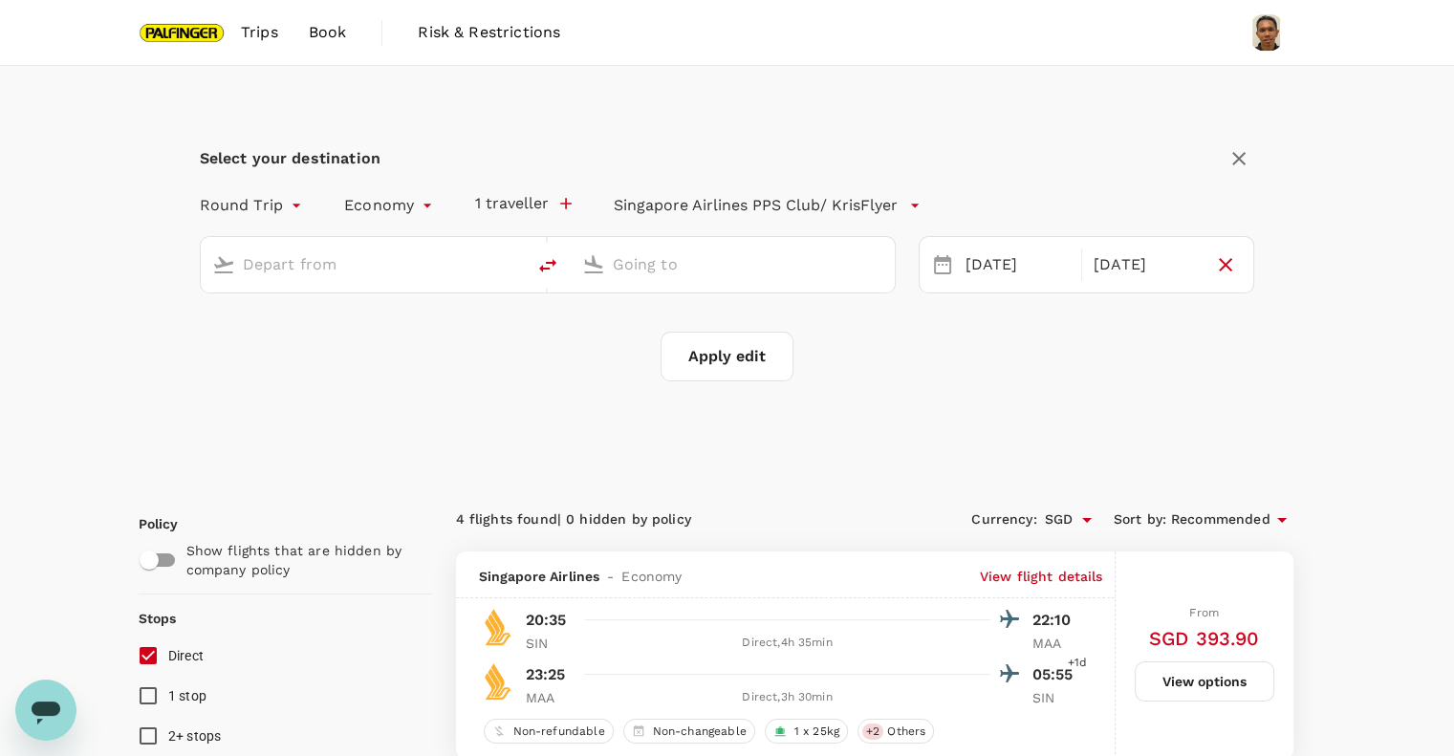
type input "Singapore Changi (SIN)"
click at [674, 270] on input "Chennai Intl (MAA)" at bounding box center [734, 264] width 242 height 30
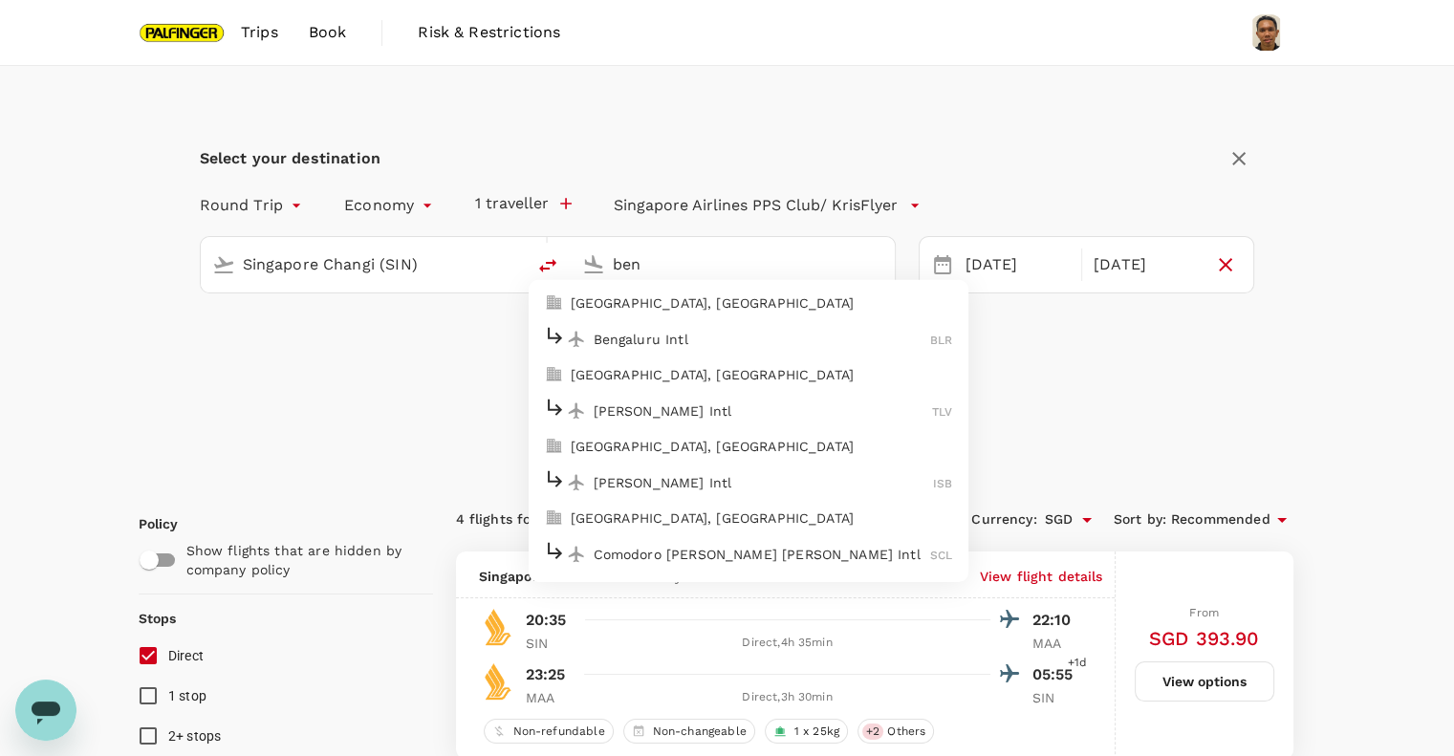
click at [718, 349] on div "Bengaluru Intl BLR" at bounding box center [748, 339] width 409 height 30
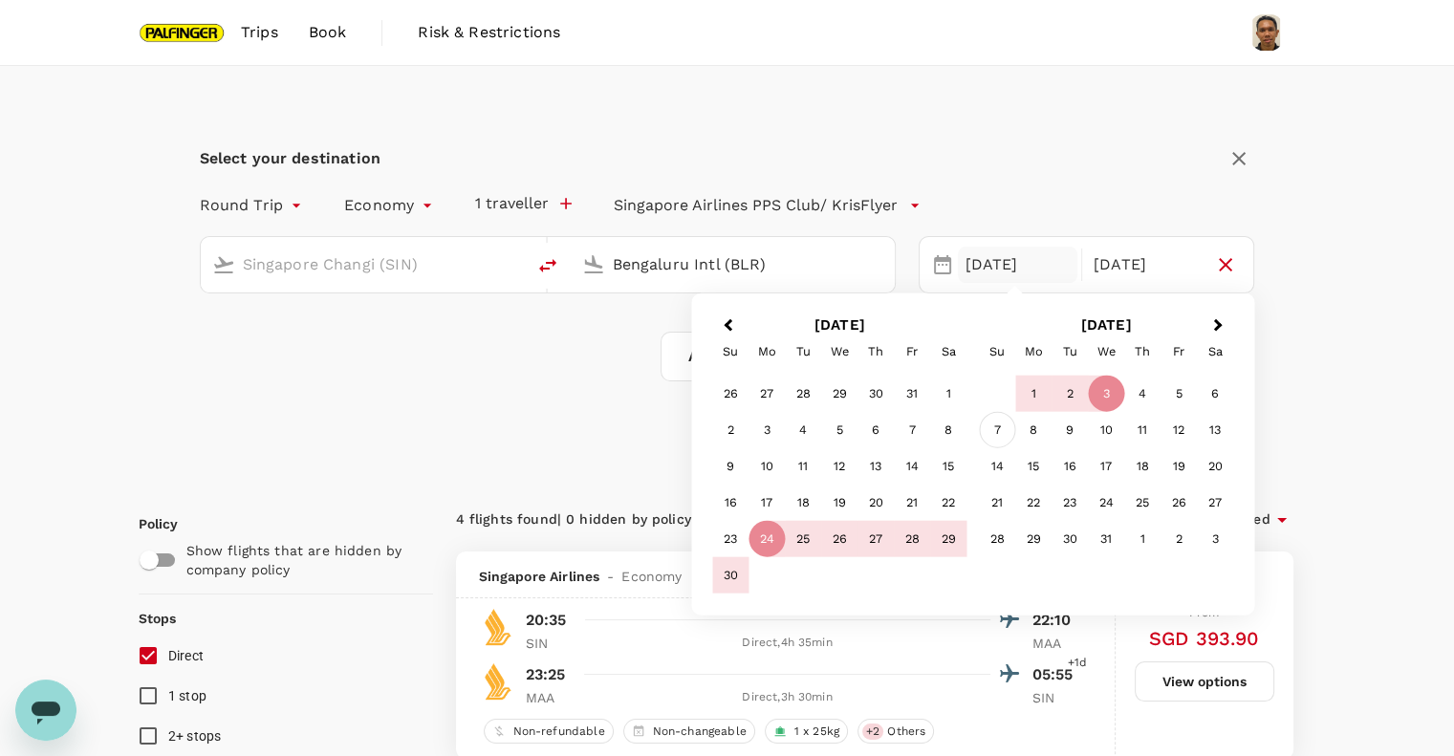
type input "Bengaluru Intl (BLR)"
click at [987, 423] on div "7" at bounding box center [997, 430] width 36 height 36
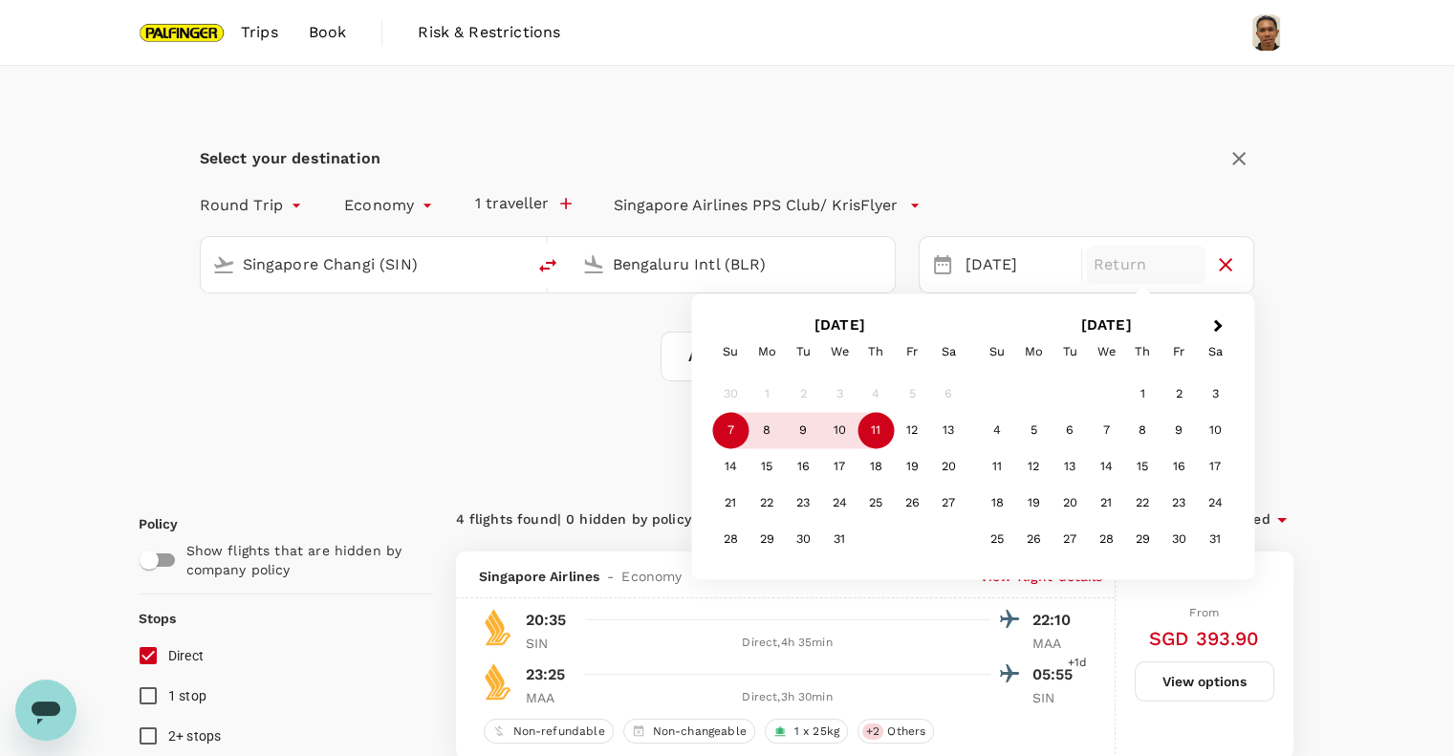
click at [869, 428] on div "11" at bounding box center [875, 431] width 36 height 36
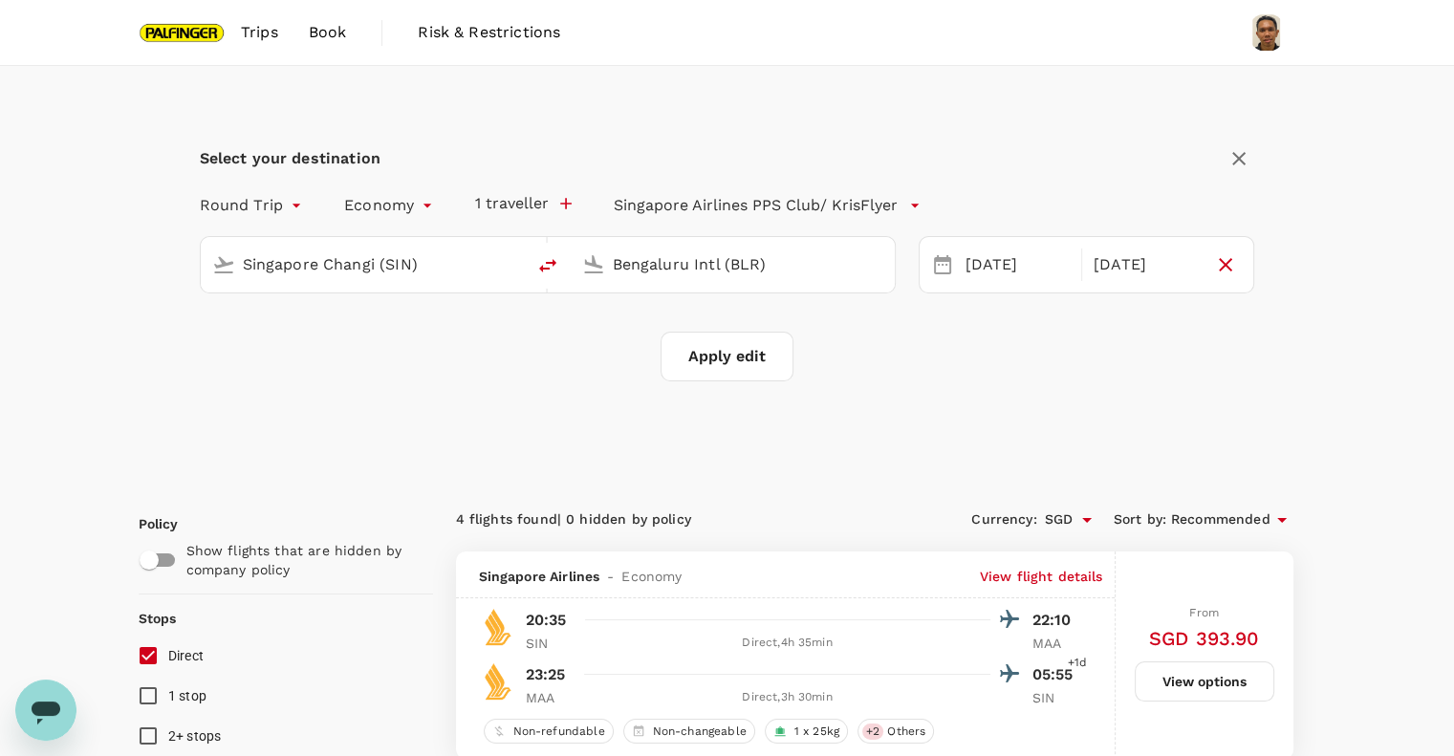
click at [749, 363] on button "Apply edit" at bounding box center [726, 357] width 133 height 50
checkbox input "false"
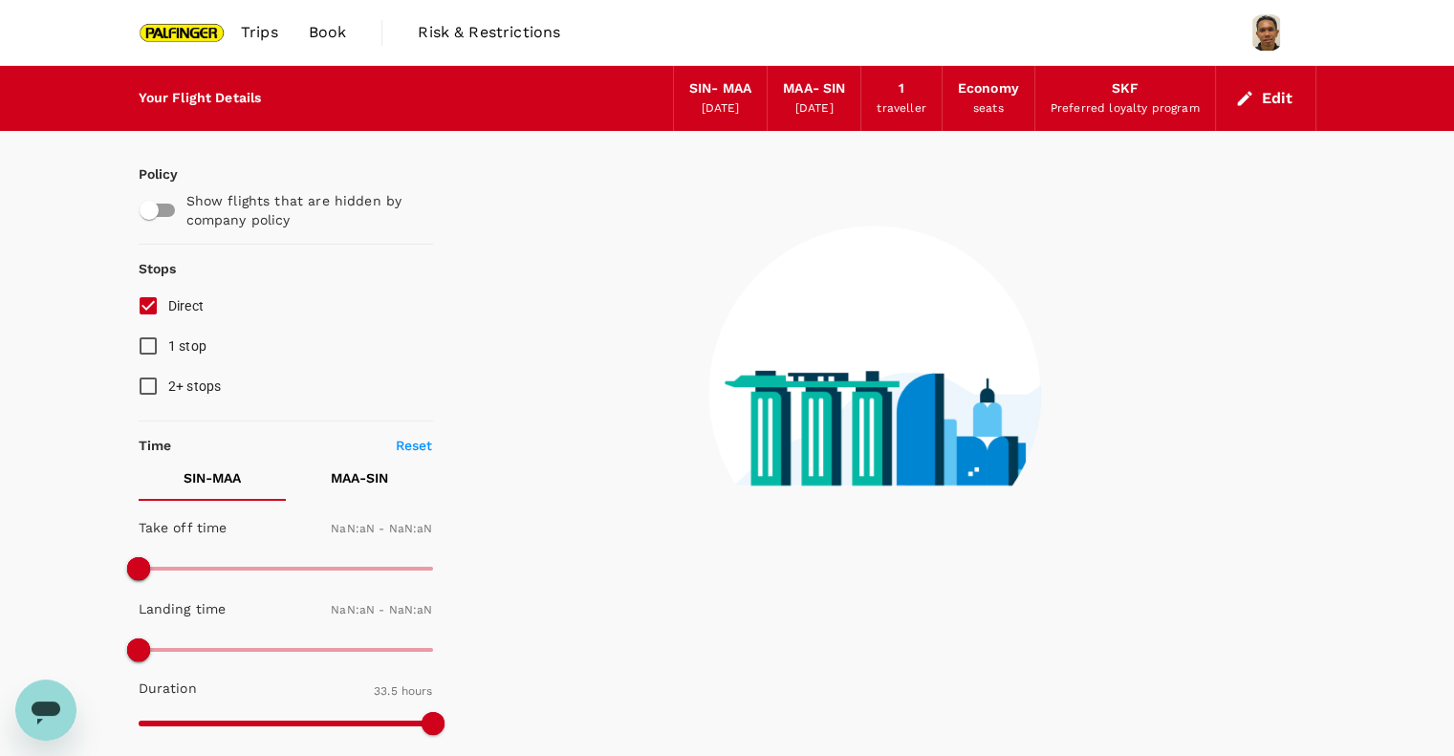
checkbox input "false"
type input "1440"
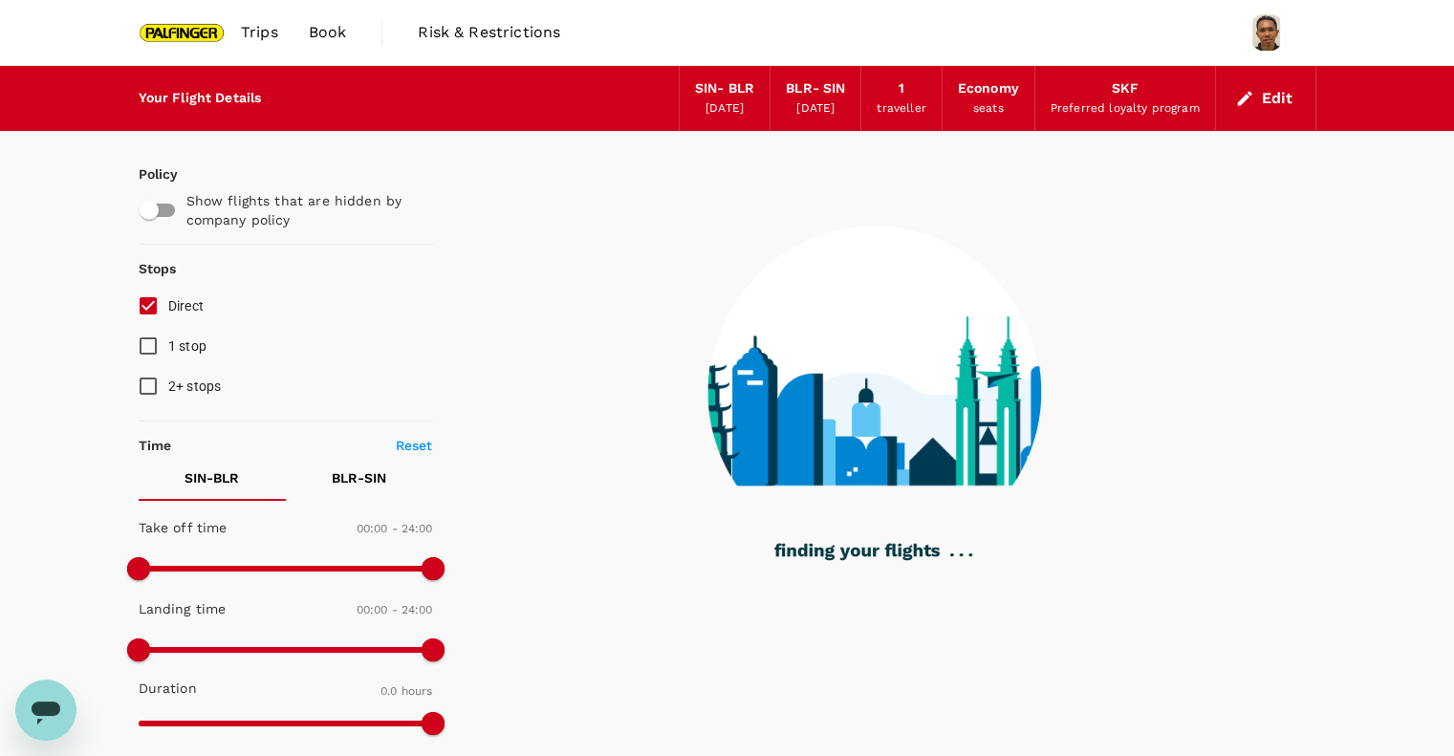
type input "1310"
checkbox input "true"
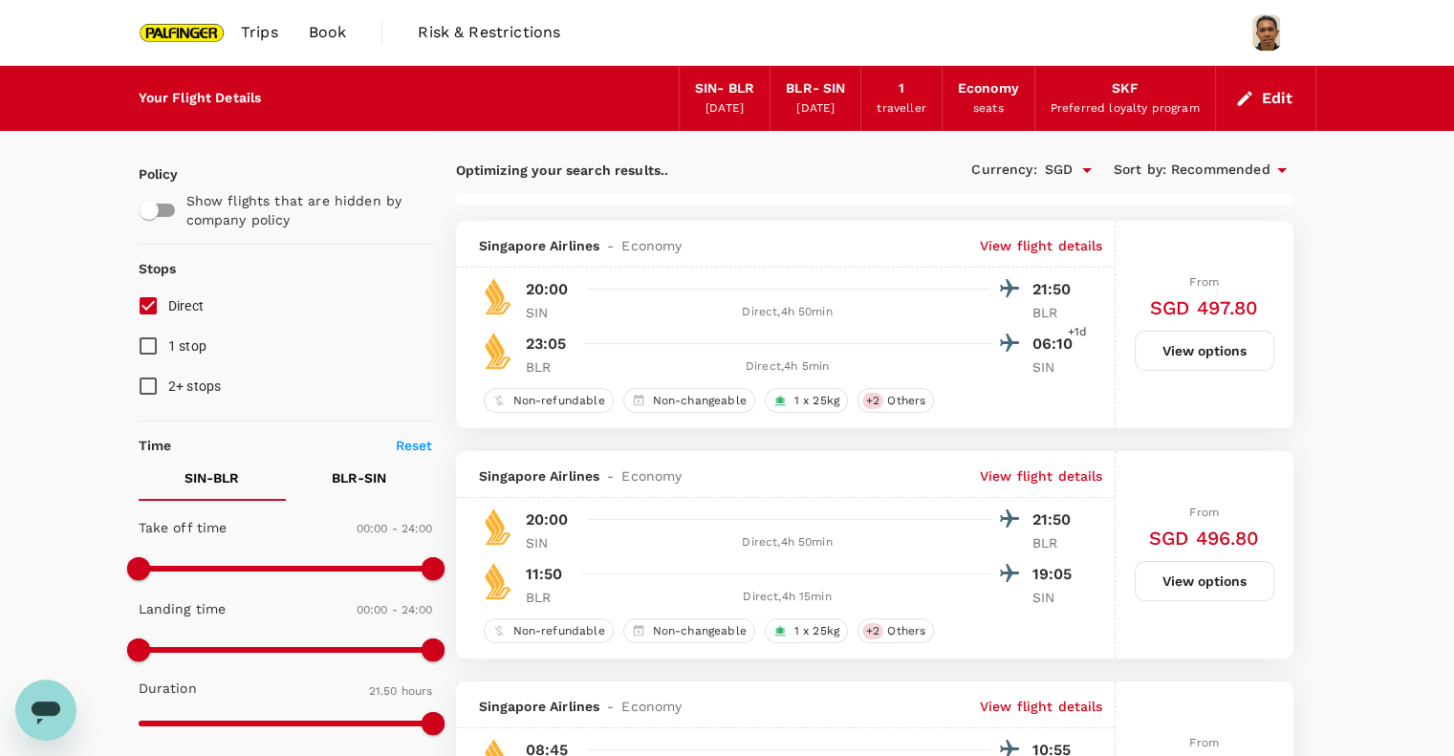
type input "2045"
checkbox input "false"
checkbox input "true"
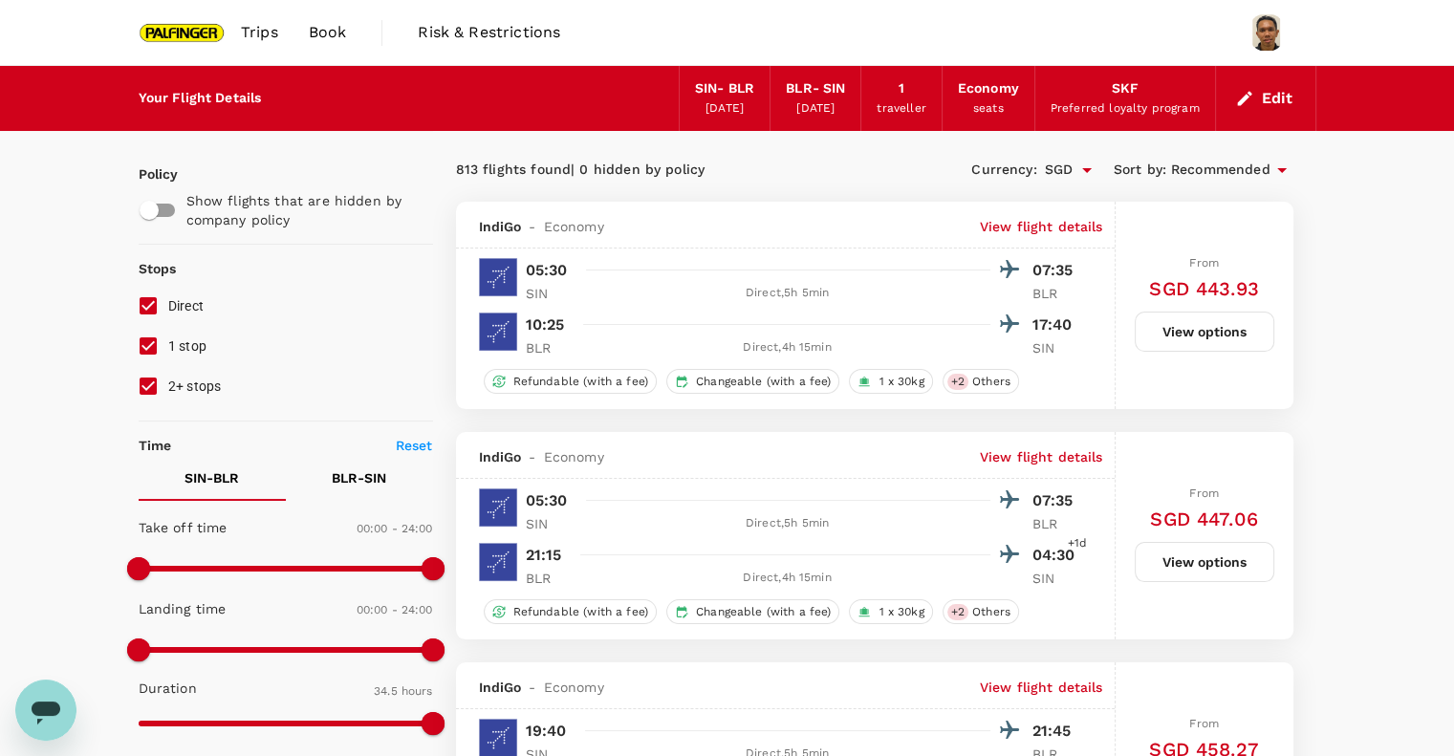
click at [716, 103] on div "[DATE]" at bounding box center [724, 108] width 38 height 19
click at [1267, 95] on button "Edit" at bounding box center [1265, 98] width 69 height 31
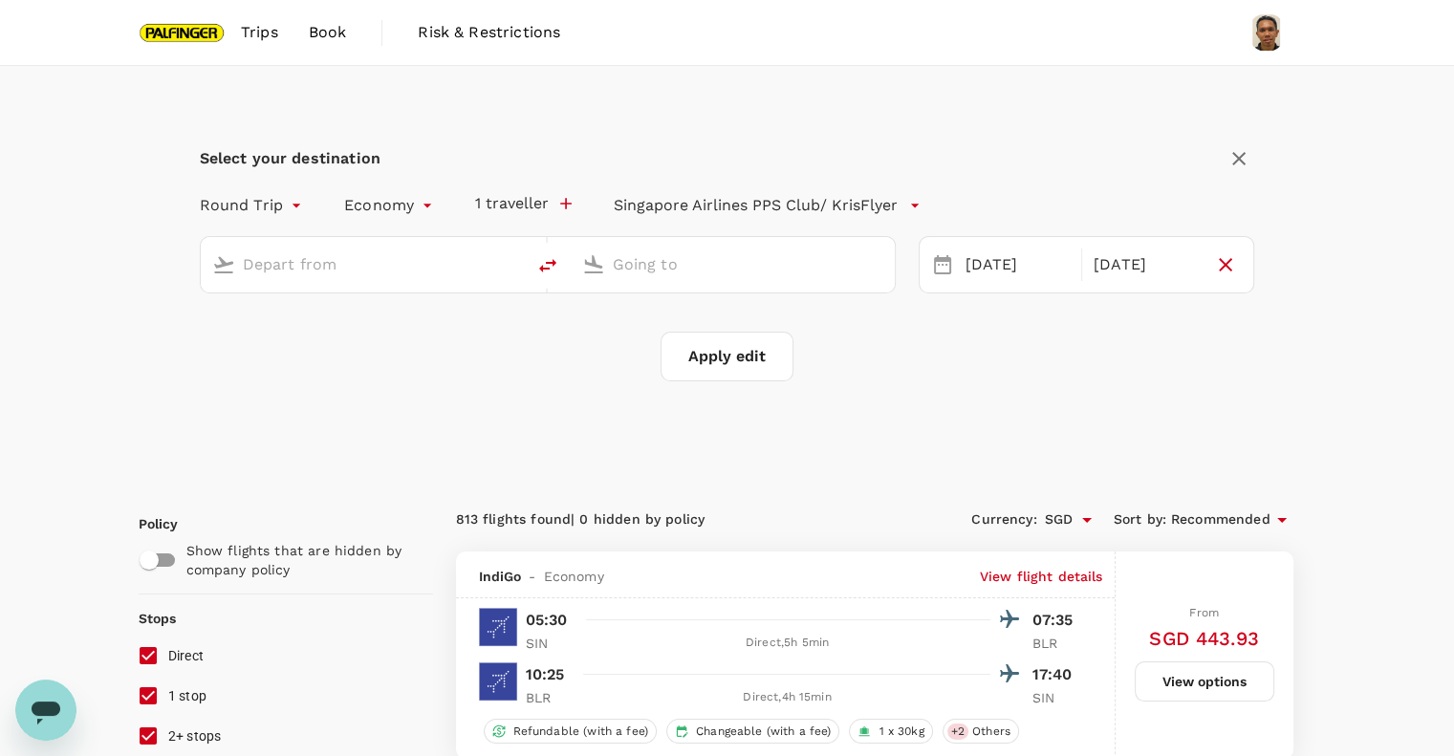
type input "Singapore Changi (SIN)"
type input "Bengaluru Intl (BLR)"
click at [1008, 255] on div "[DATE]" at bounding box center [1017, 265] width 119 height 37
drag, startPoint x: 71, startPoint y: 272, endPoint x: 81, endPoint y: 270, distance: 10.7
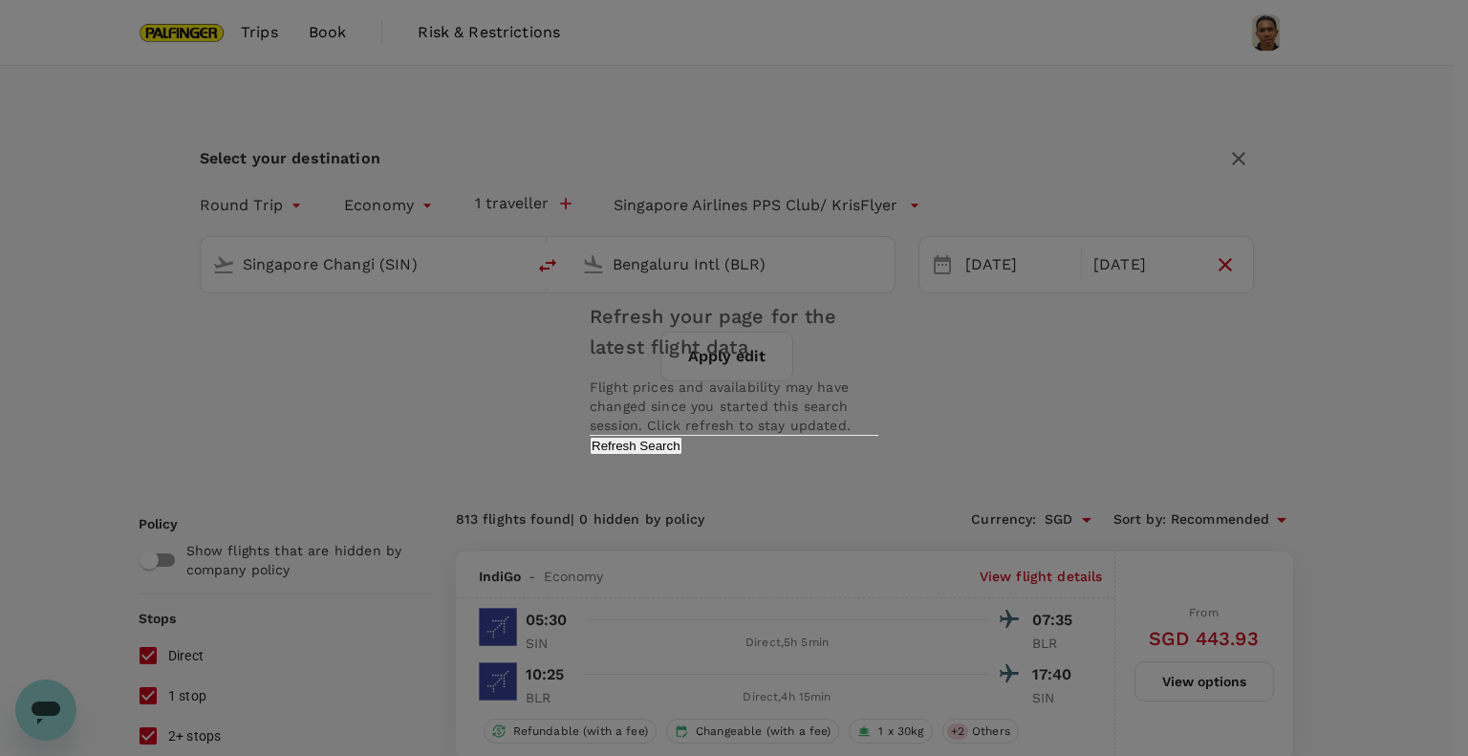
click at [682, 455] on button "Refresh Search" at bounding box center [636, 446] width 93 height 18
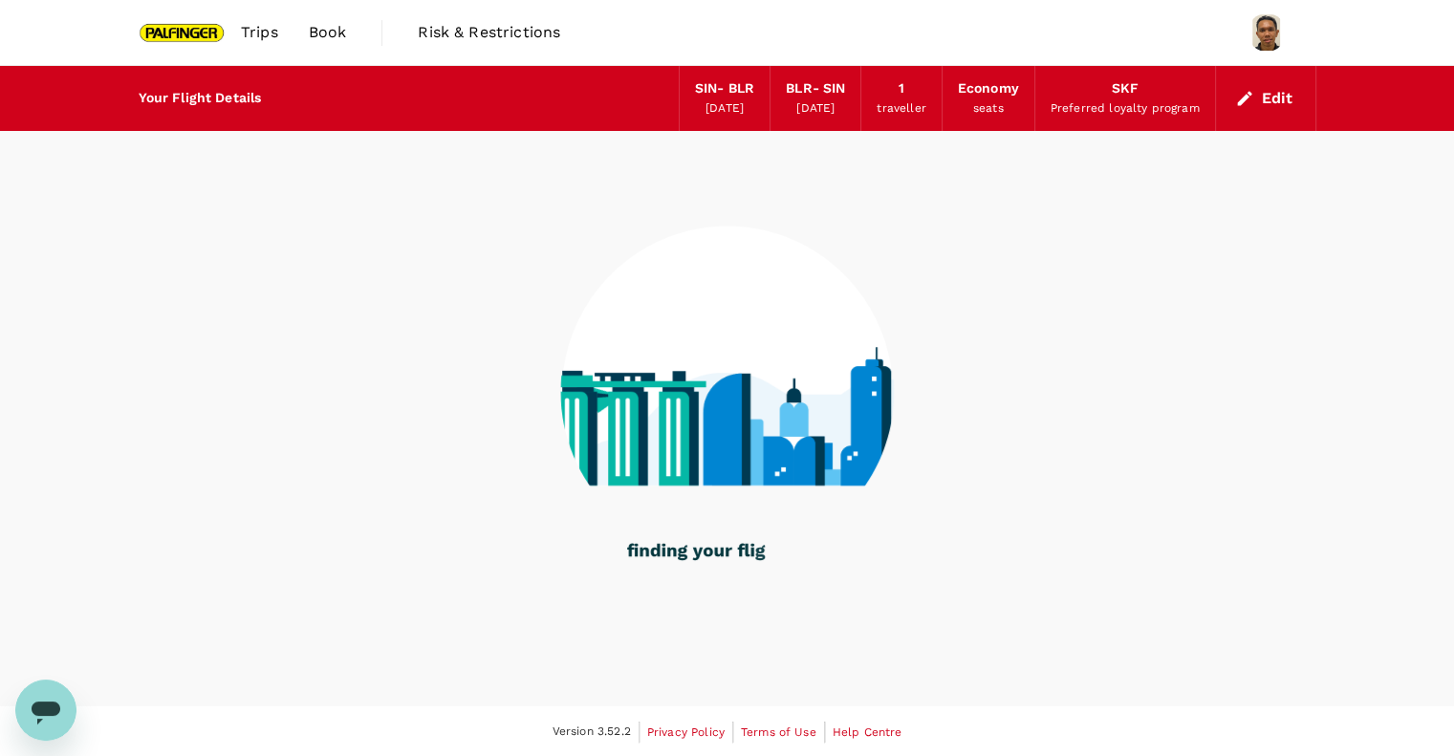
click at [183, 30] on img at bounding box center [183, 32] width 88 height 42
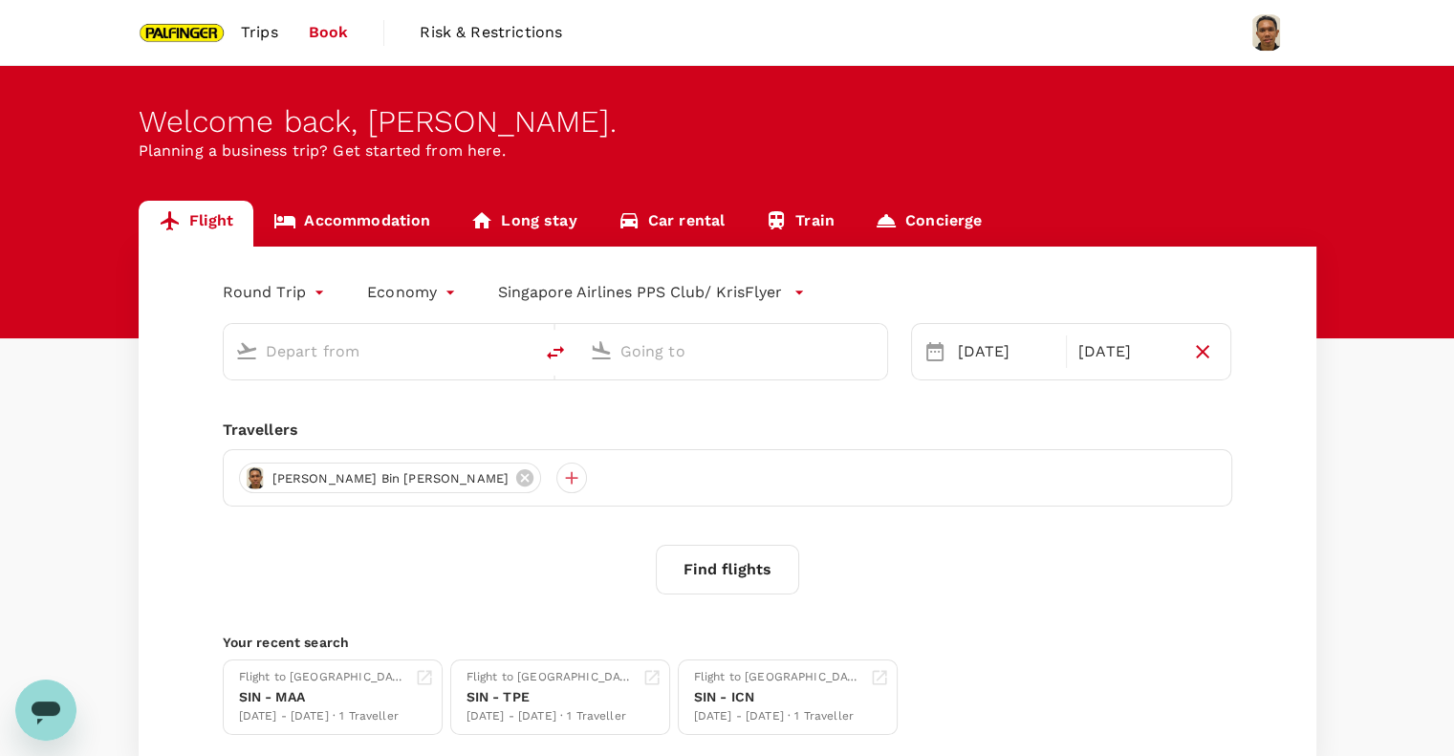
type input "Singapore Changi (SIN)"
type input "Bengaluru Intl (BLR)"
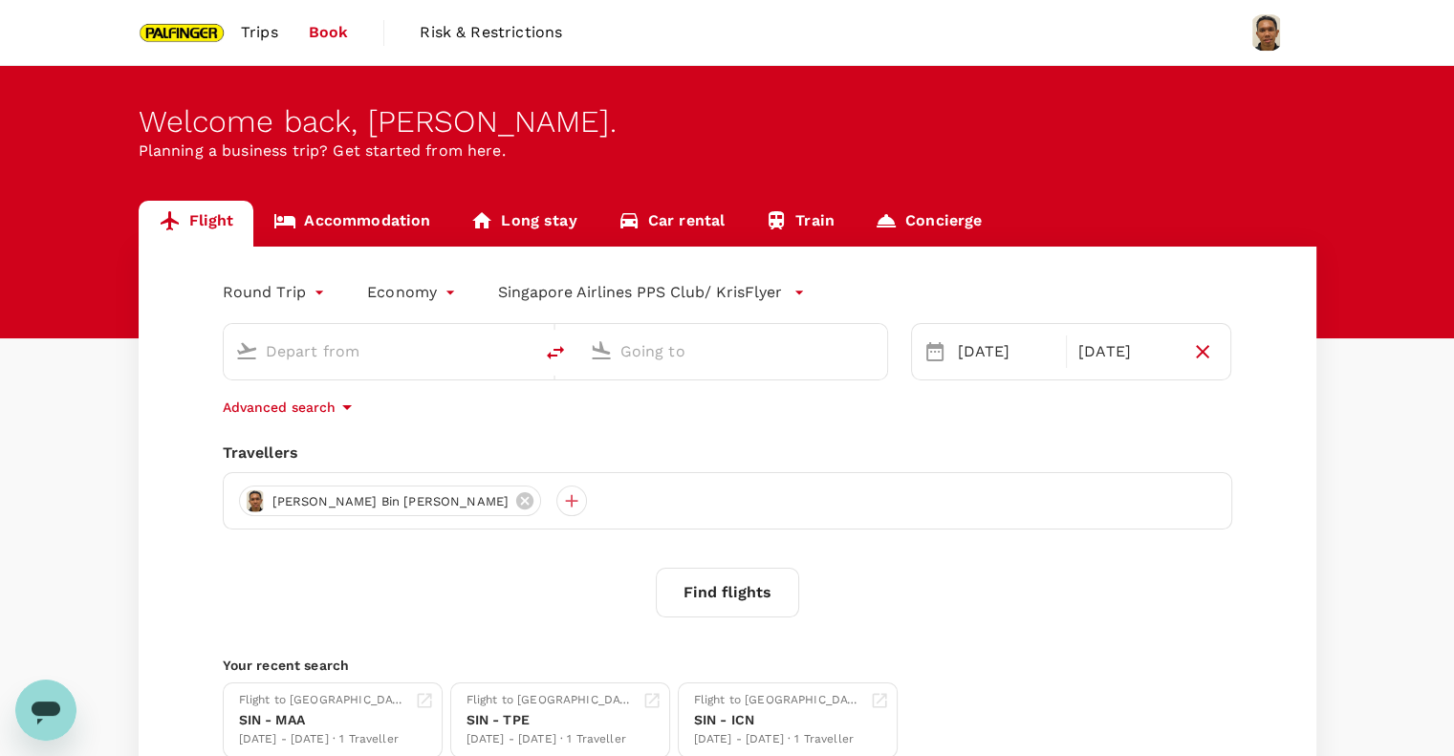
type input "Singapore Changi (SIN)"
type input "Bengaluru Intl (BLR)"
